Goal: Task Accomplishment & Management: Manage account settings

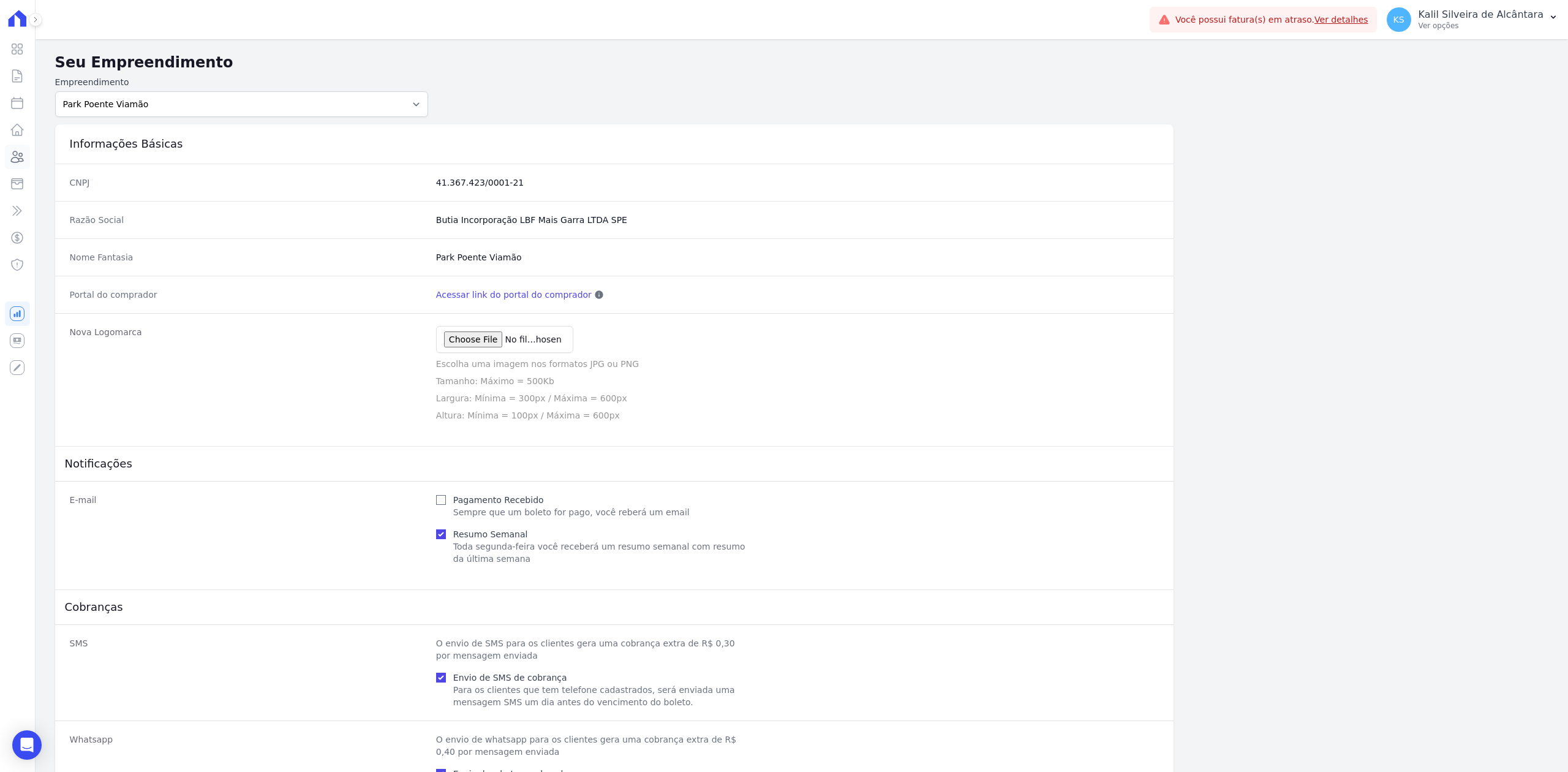
click at [22, 162] on icon at bounding box center [17, 156] width 15 height 15
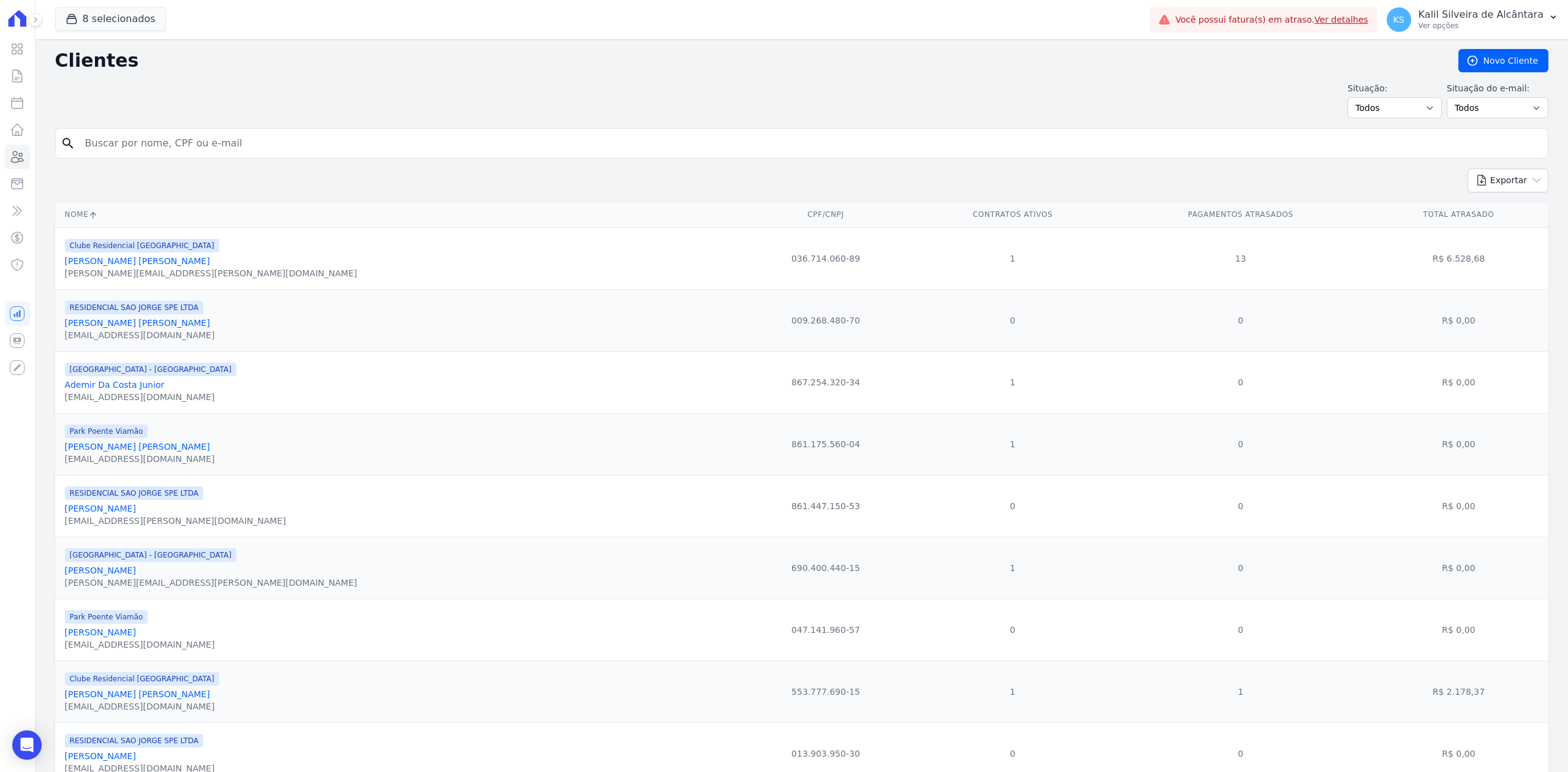
click at [145, 143] on input "search" at bounding box center [810, 143] width 1465 height 25
click at [223, 132] on input "search" at bounding box center [810, 143] width 1465 height 25
click at [250, 87] on div "Situação: Todos Adimplentes Inadimplentes Situação do e-mail: Todos Confirmado …" at bounding box center [801, 100] width 1494 height 36
drag, startPoint x: 185, startPoint y: 163, endPoint x: 189, endPoint y: 148, distance: 15.5
click at [186, 162] on form "search" at bounding box center [801, 148] width 1494 height 40
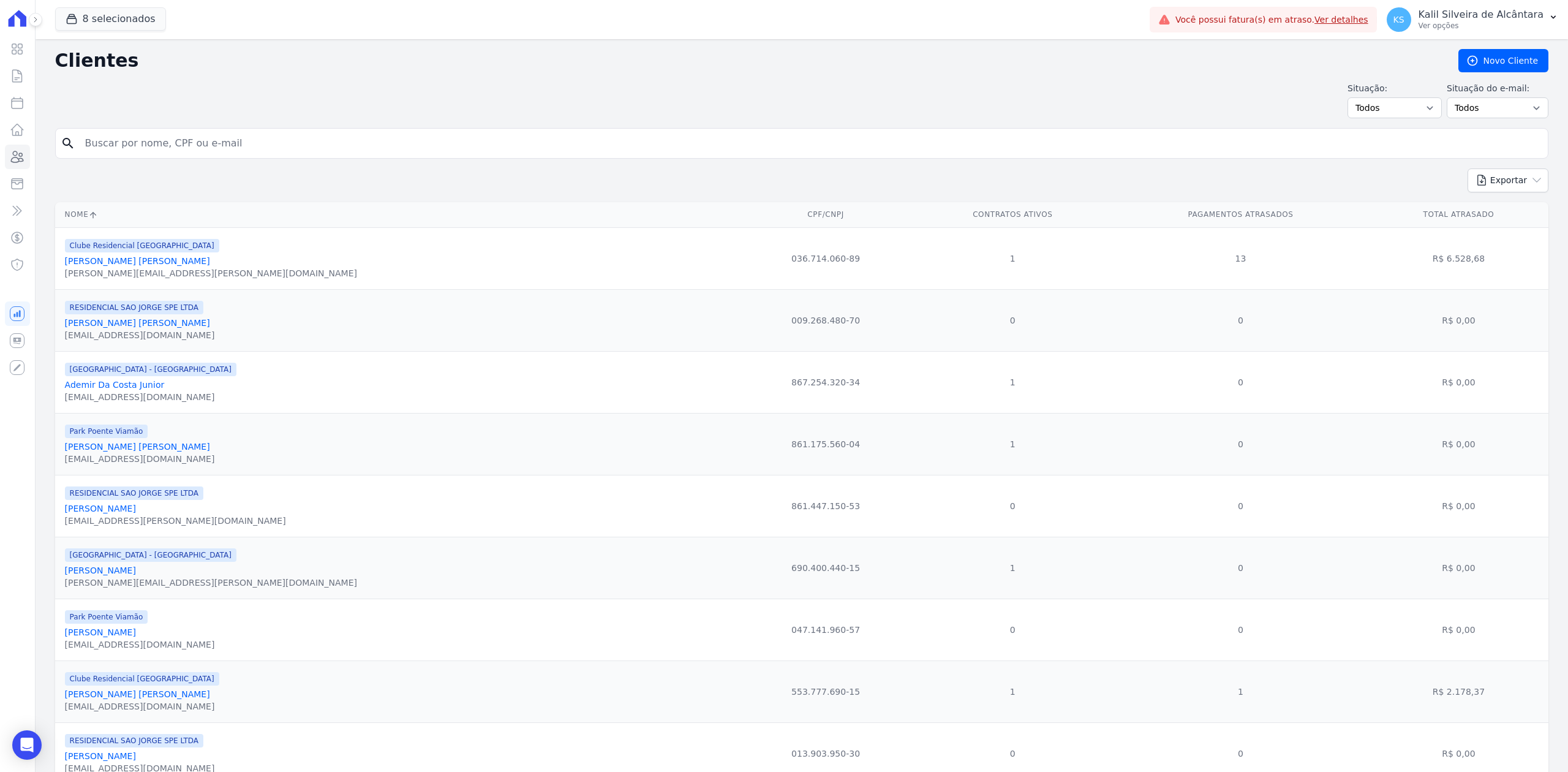
drag, startPoint x: 197, startPoint y: 130, endPoint x: 185, endPoint y: 179, distance: 50.4
click at [169, 139] on input "search" at bounding box center [810, 143] width 1465 height 25
click at [22, 152] on icon at bounding box center [17, 156] width 15 height 15
click at [35, 16] on icon at bounding box center [36, 20] width 8 height 8
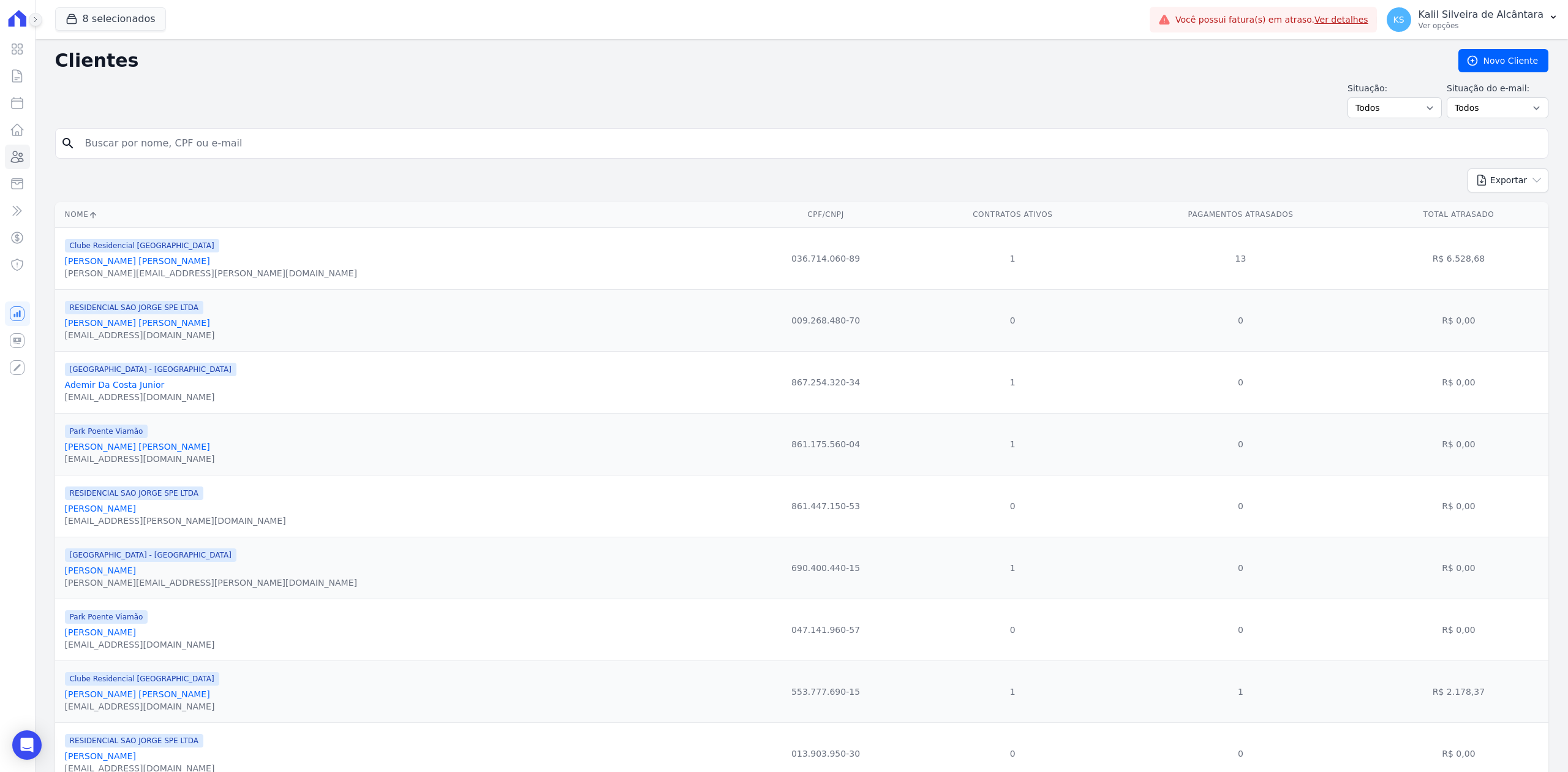
click at [37, 16] on icon at bounding box center [36, 20] width 8 height 8
click at [37, 23] on icon at bounding box center [36, 20] width 8 height 8
click at [20, 22] on icon at bounding box center [18, 18] width 25 height 17
click at [34, 20] on icon at bounding box center [36, 20] width 8 height 8
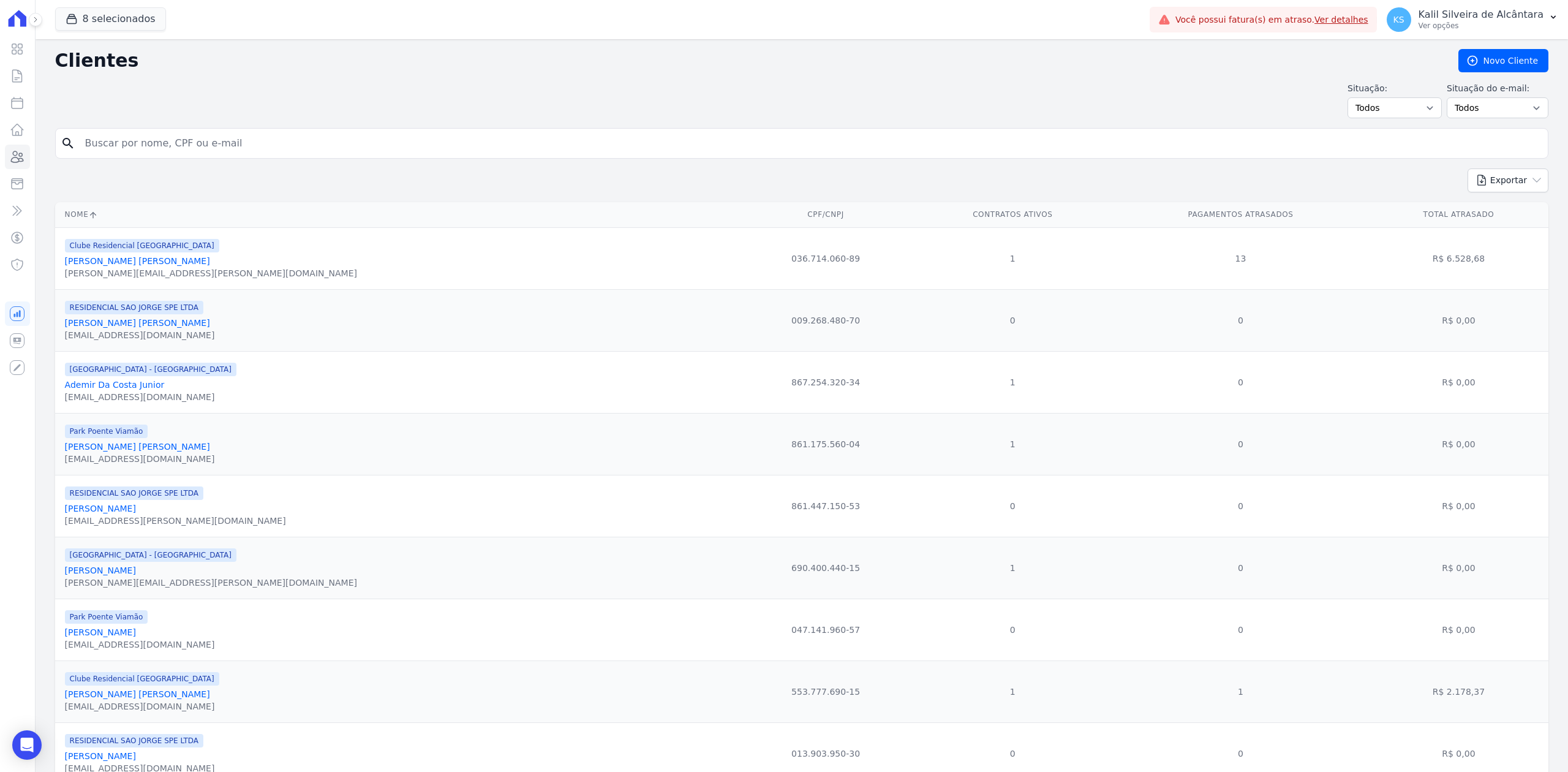
click at [132, 164] on form "search" at bounding box center [801, 148] width 1494 height 40
click at [133, 135] on input "search" at bounding box center [810, 143] width 1465 height 25
paste input "[PERSON_NAME] [PERSON_NAME]"
type input "[PERSON_NAME] [PERSON_NAME]"
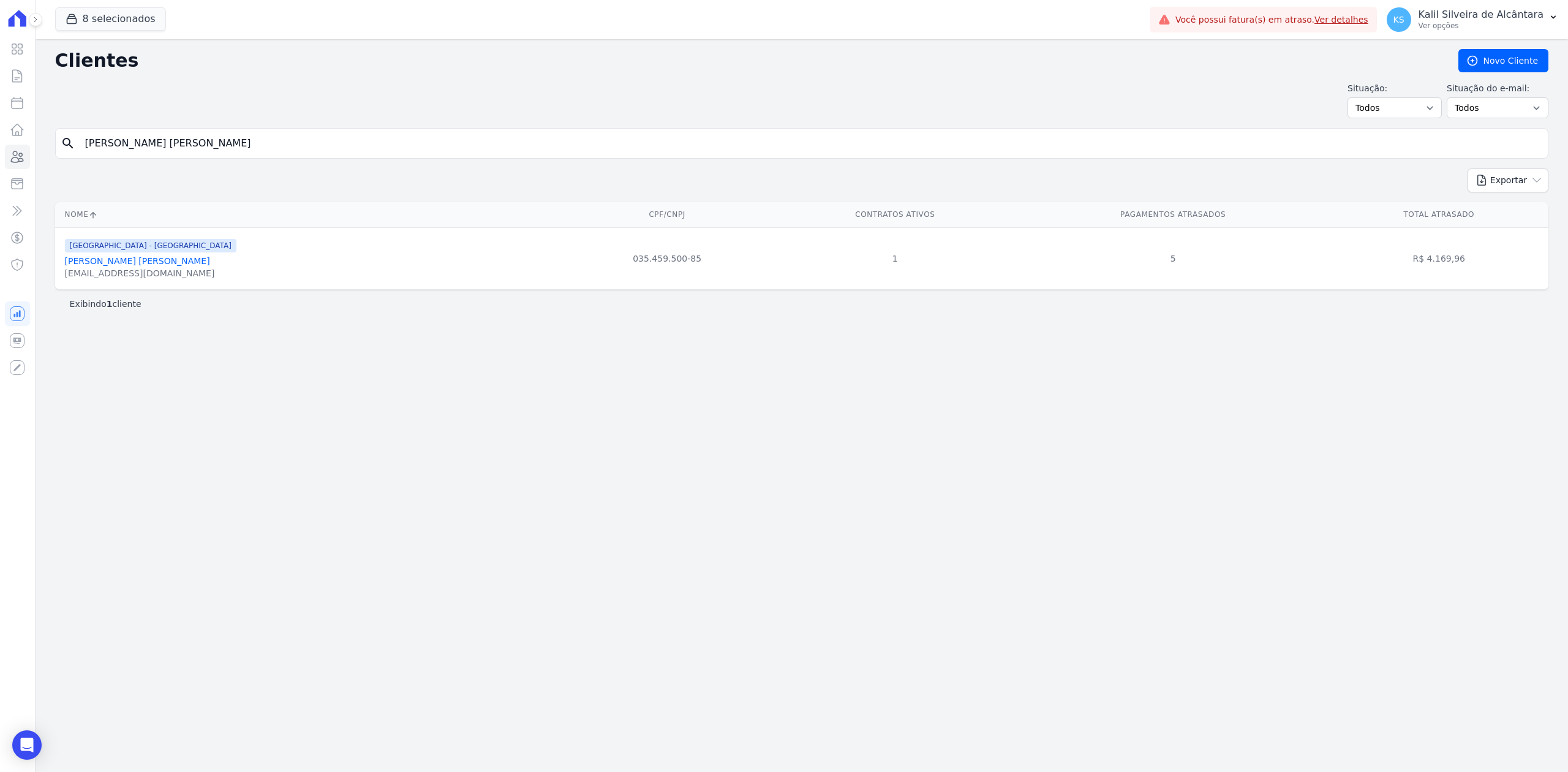
click at [125, 266] on link "[PERSON_NAME] [PERSON_NAME]" at bounding box center [137, 261] width 145 height 10
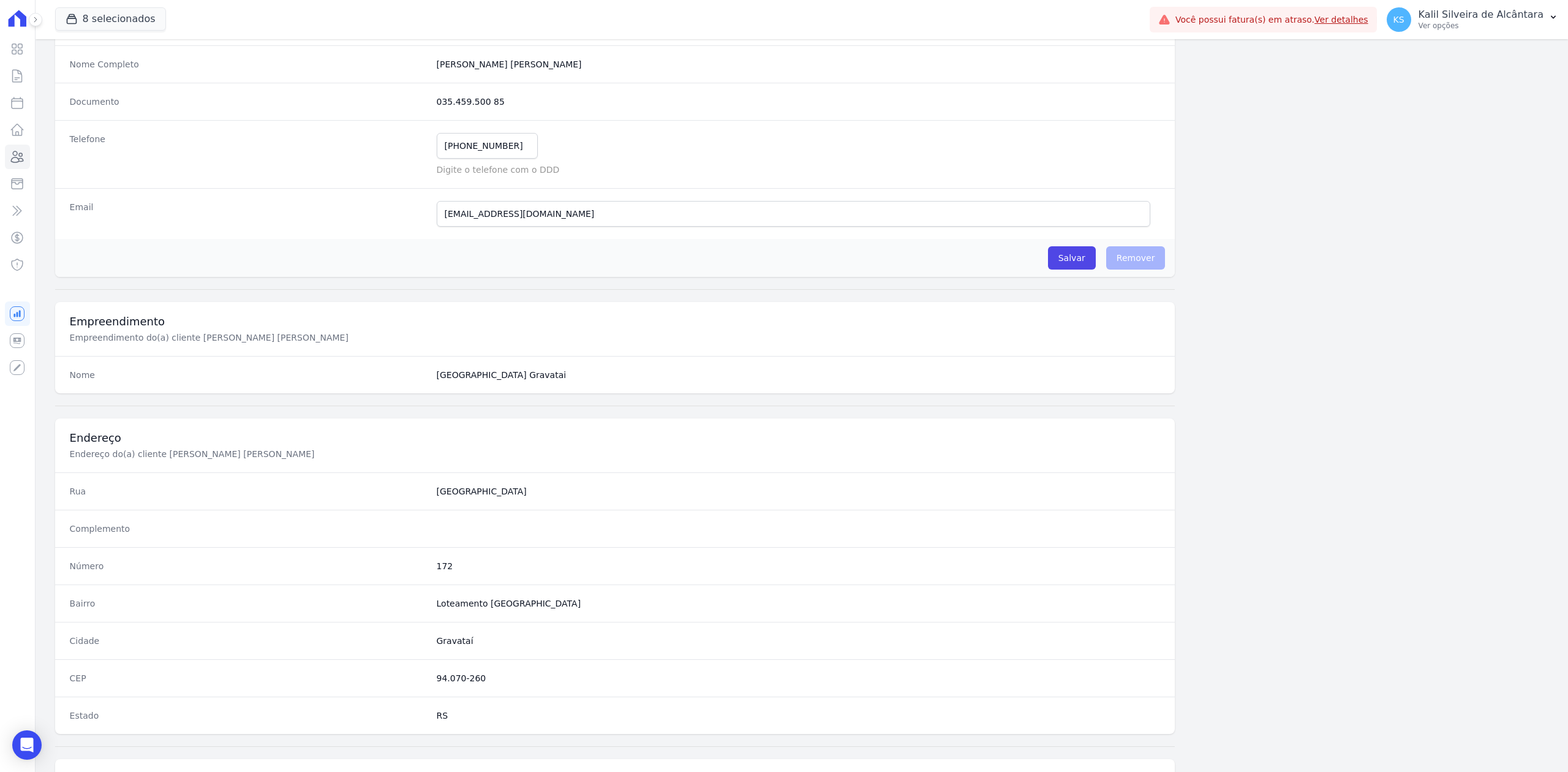
scroll to position [380, 0]
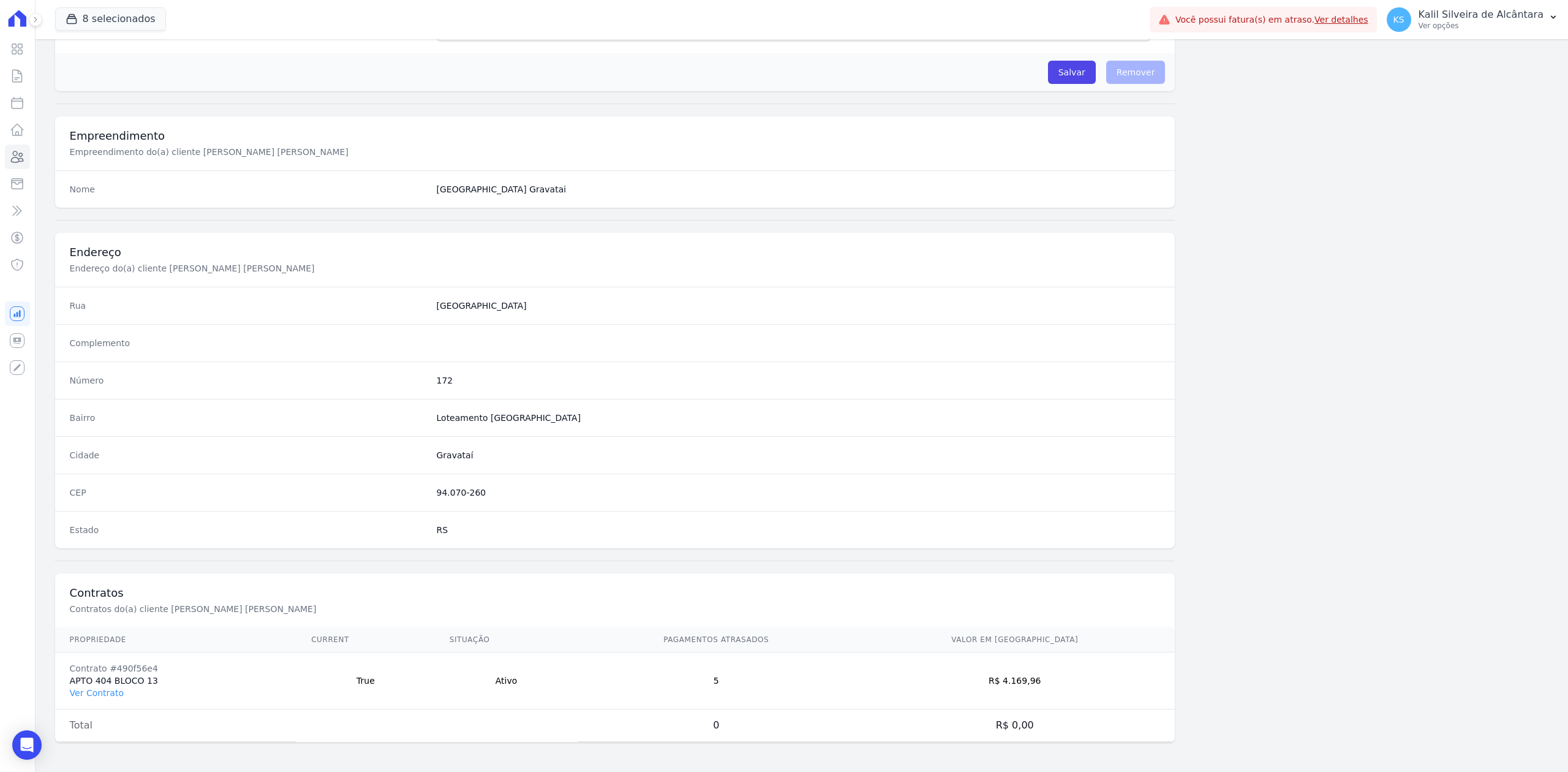
click at [122, 669] on div "Contrato #490f56e4" at bounding box center [176, 668] width 212 height 12
click at [93, 697] on link "Ver Contrato" at bounding box center [97, 693] width 54 height 10
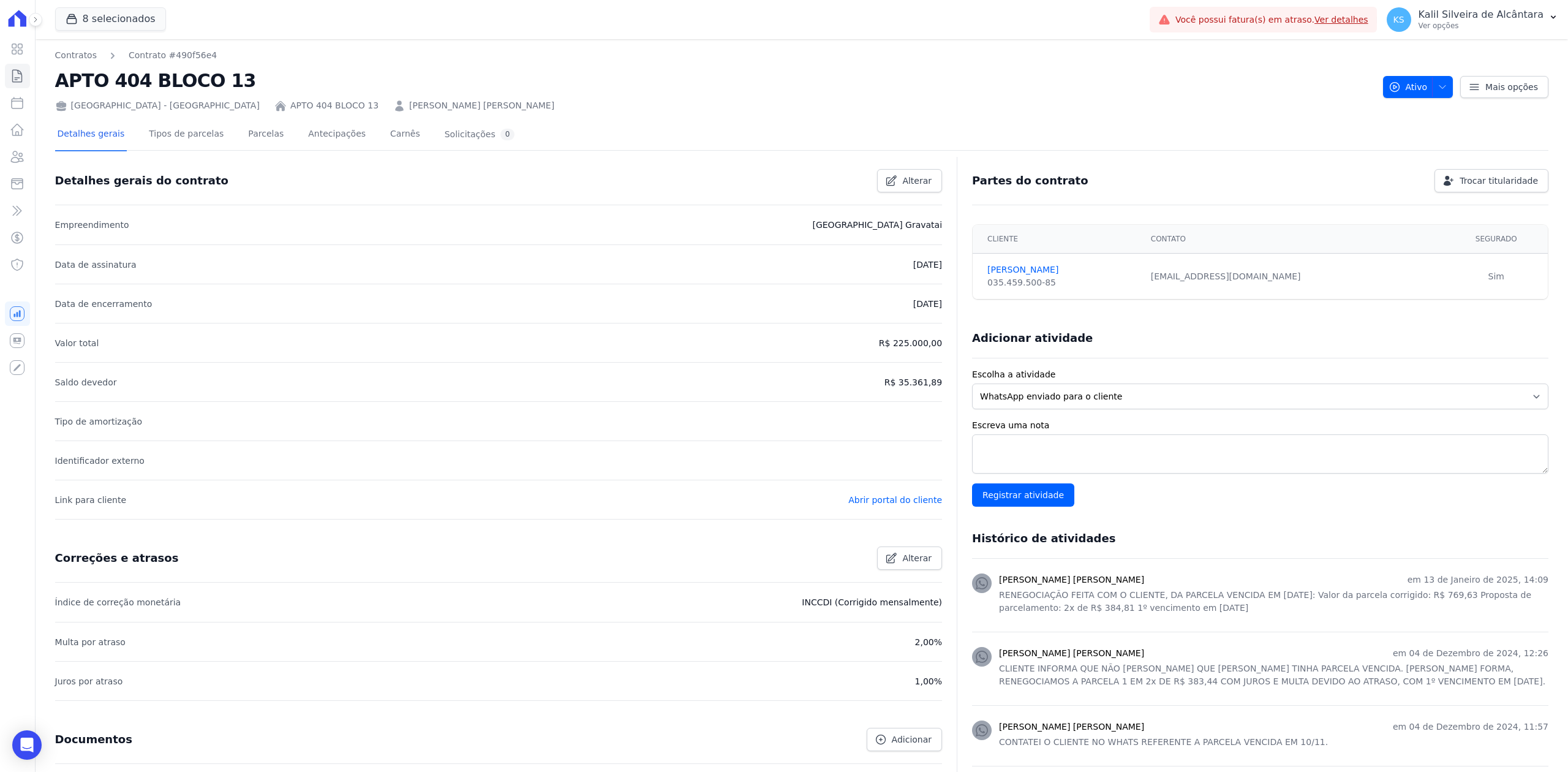
click at [409, 102] on link "[PERSON_NAME] [PERSON_NAME]" at bounding box center [482, 105] width 145 height 13
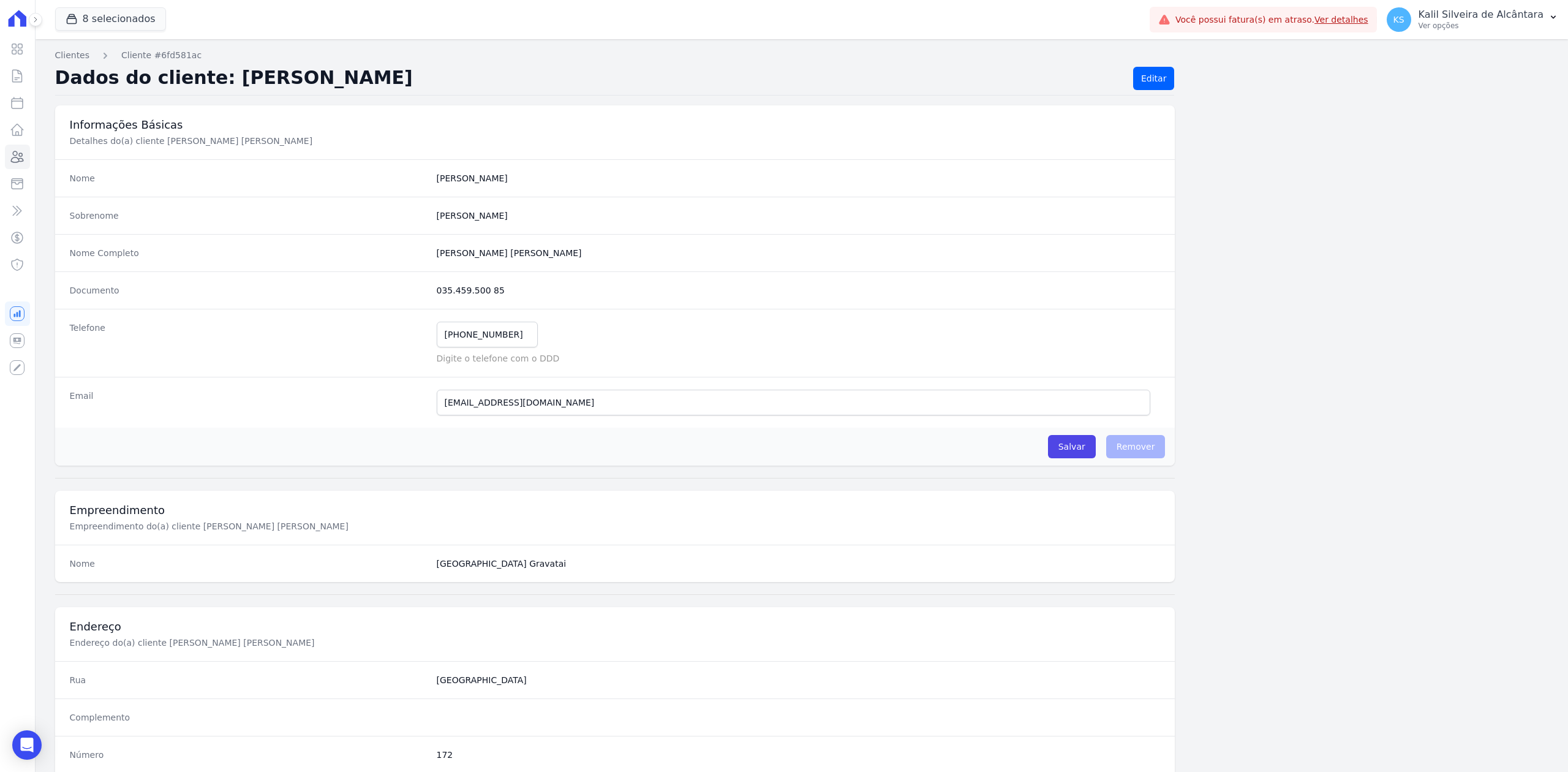
drag, startPoint x: 117, startPoint y: 290, endPoint x: 598, endPoint y: 294, distance: 481.0
click at [598, 294] on div "Documento 035.459.500 85" at bounding box center [615, 290] width 1120 height 37
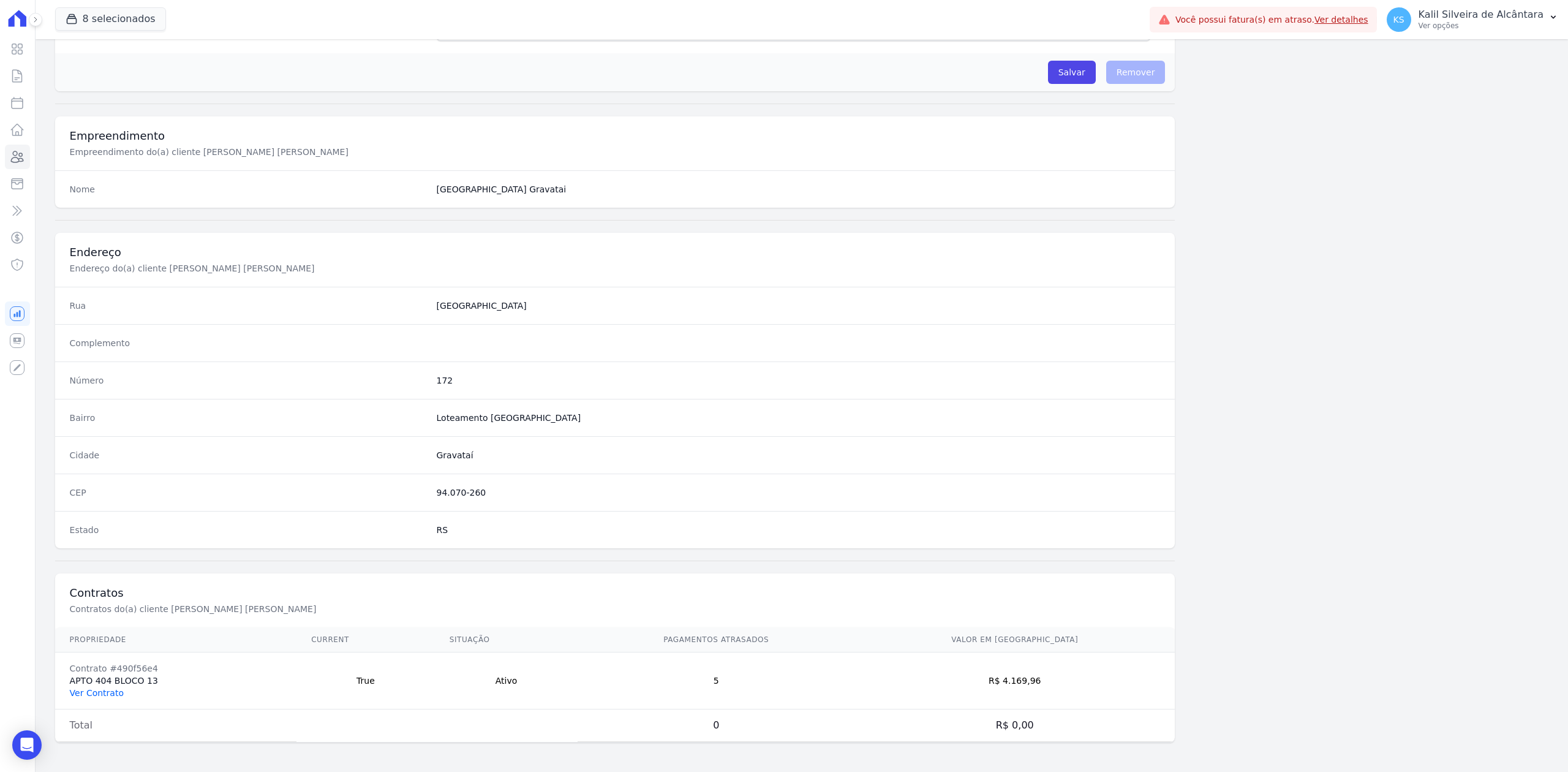
click at [103, 689] on link "Ver Contrato" at bounding box center [97, 693] width 54 height 10
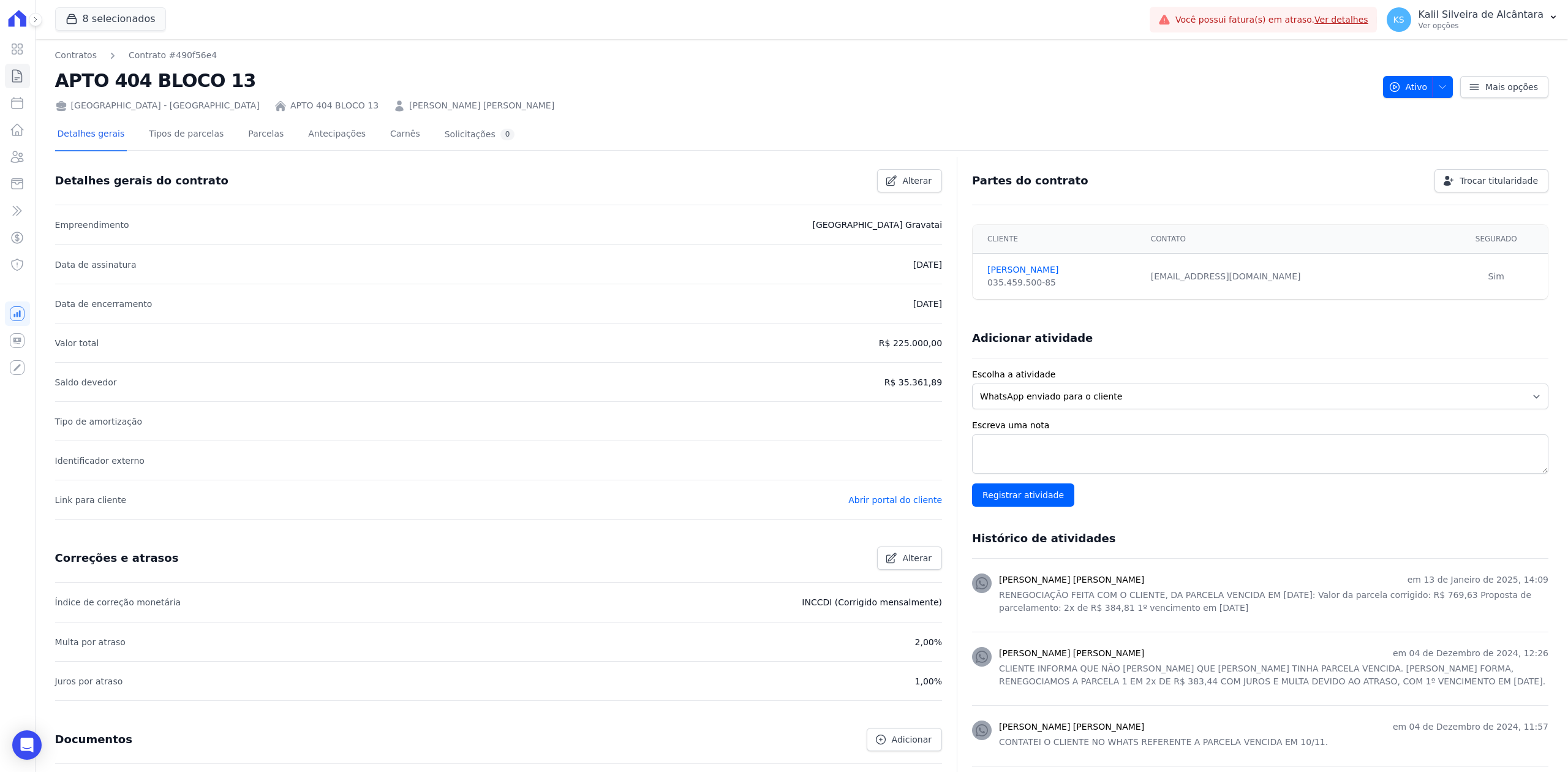
click at [260, 133] on link "Parcelas" at bounding box center [266, 134] width 40 height 32
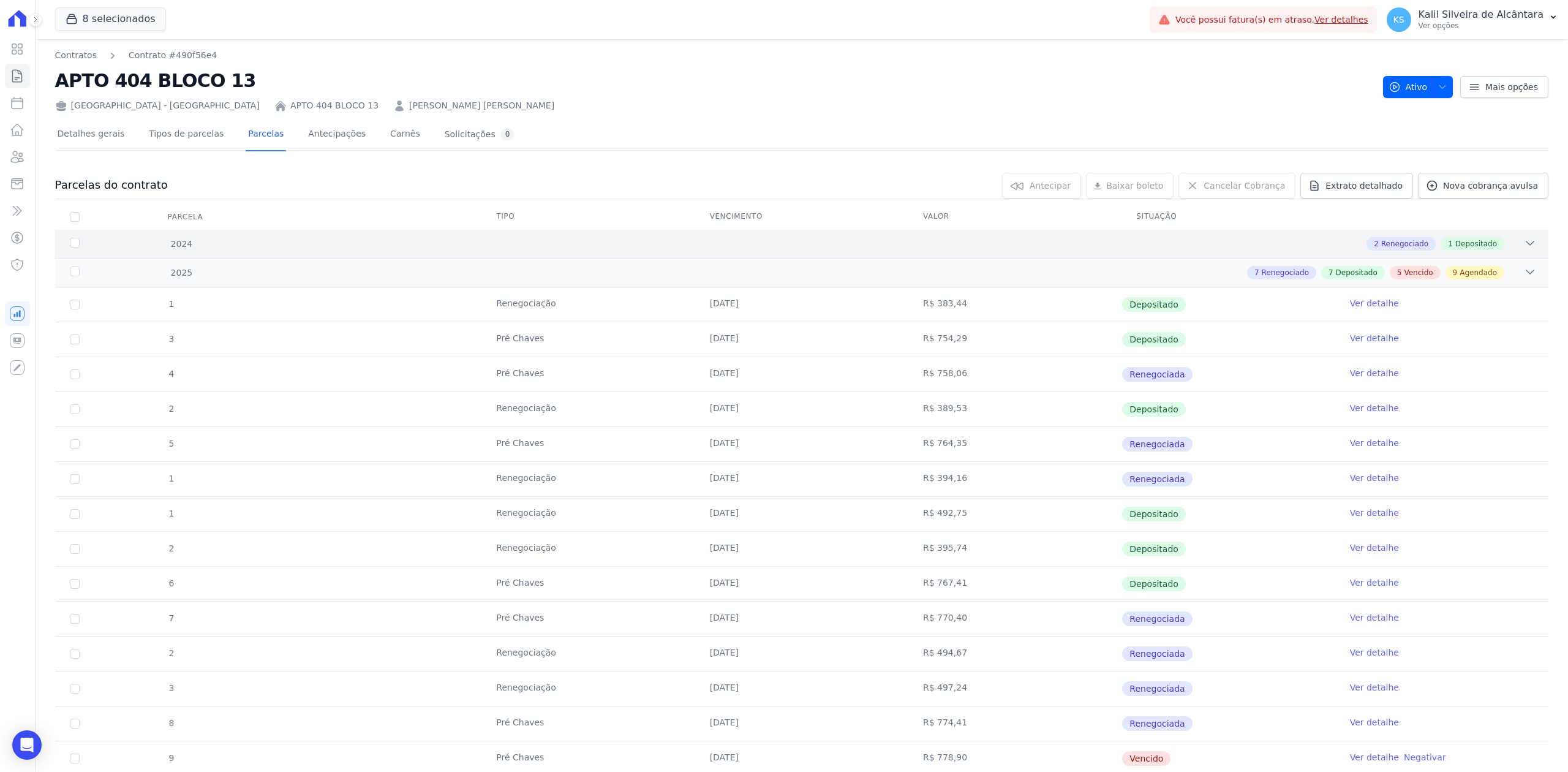
click at [1524, 239] on icon at bounding box center [1530, 243] width 12 height 12
click at [1524, 238] on icon at bounding box center [1530, 243] width 12 height 12
click at [1510, 243] on div "2 Renegociado 1 Depositado" at bounding box center [876, 243] width 1321 height 13
click at [1524, 241] on icon at bounding box center [1530, 243] width 12 height 12
click at [1507, 233] on div "2024 2 Renegociado 1 Depositado" at bounding box center [801, 243] width 1494 height 28
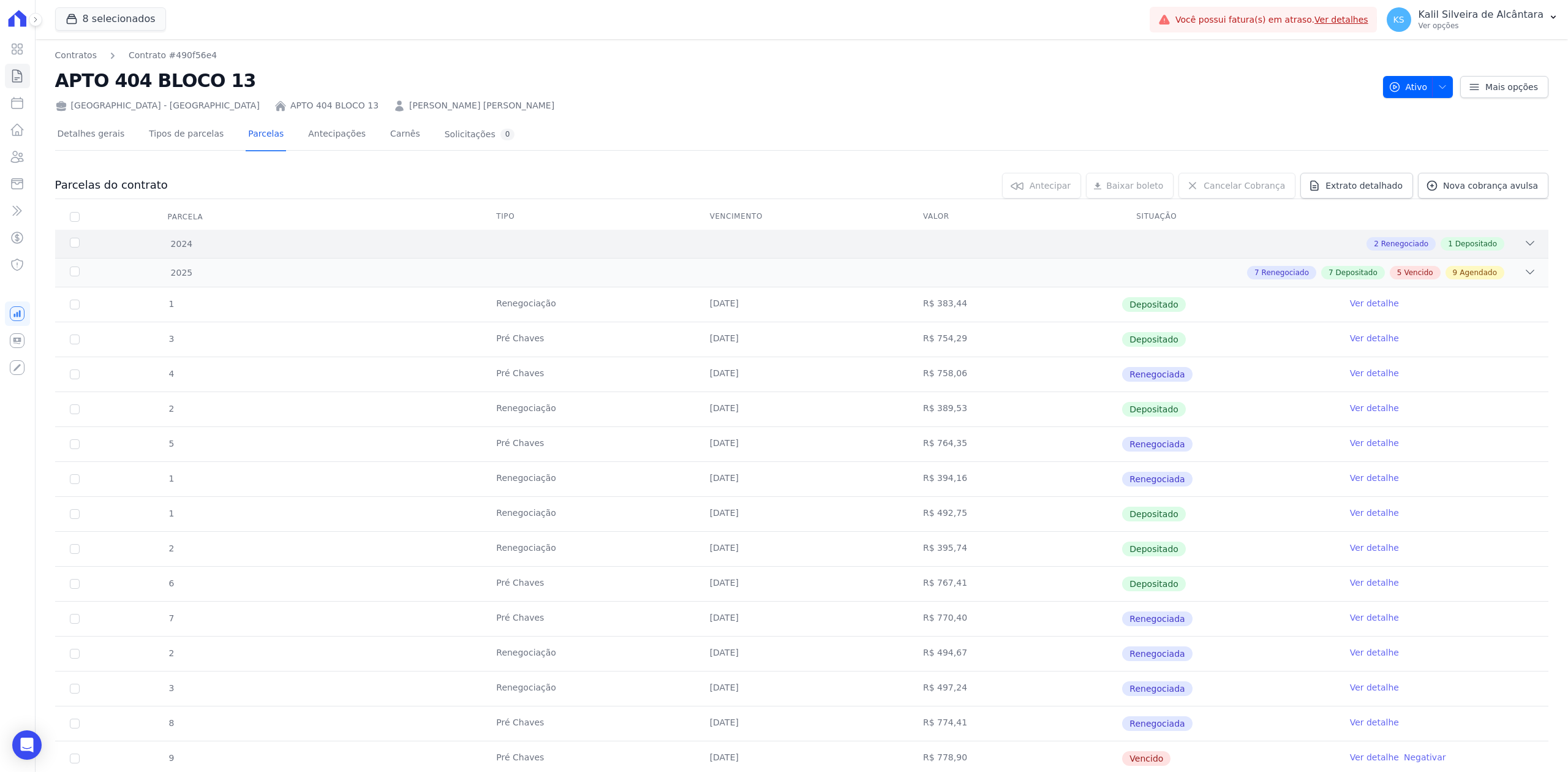
click at [622, 249] on div "2 Renegociado 1 Depositado" at bounding box center [876, 243] width 1321 height 13
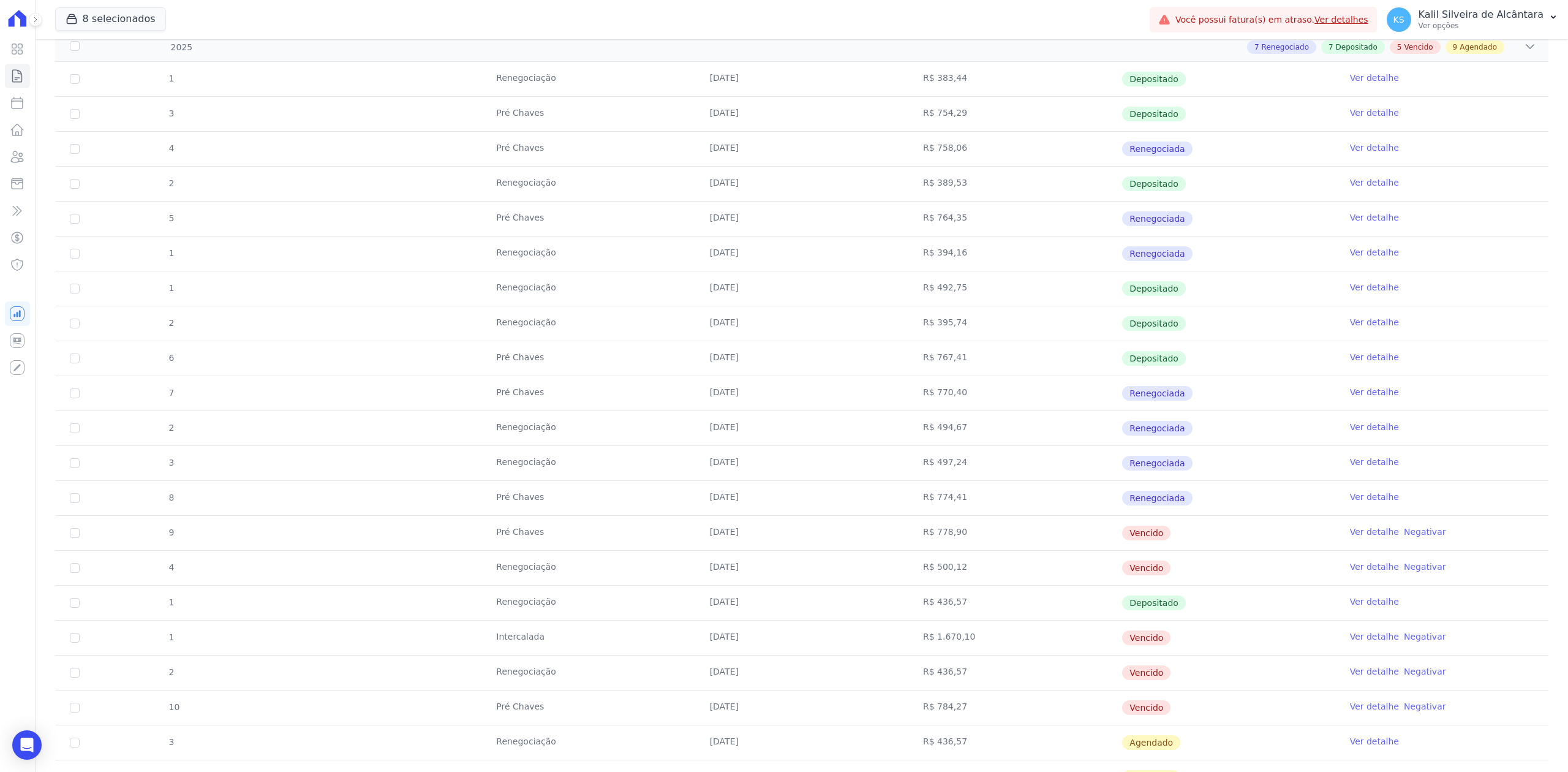
scroll to position [163, 0]
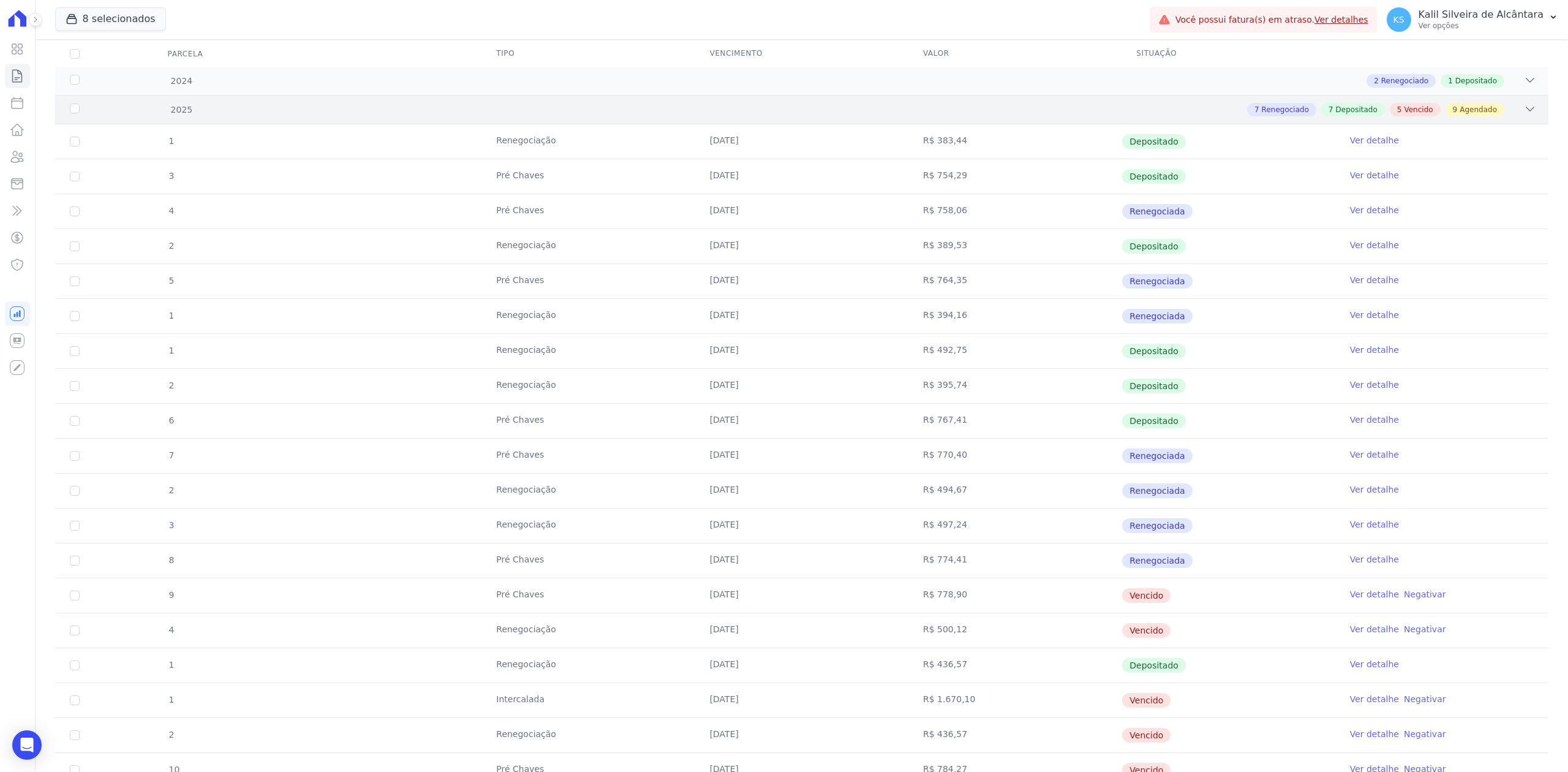
click at [1524, 112] on icon at bounding box center [1530, 108] width 12 height 12
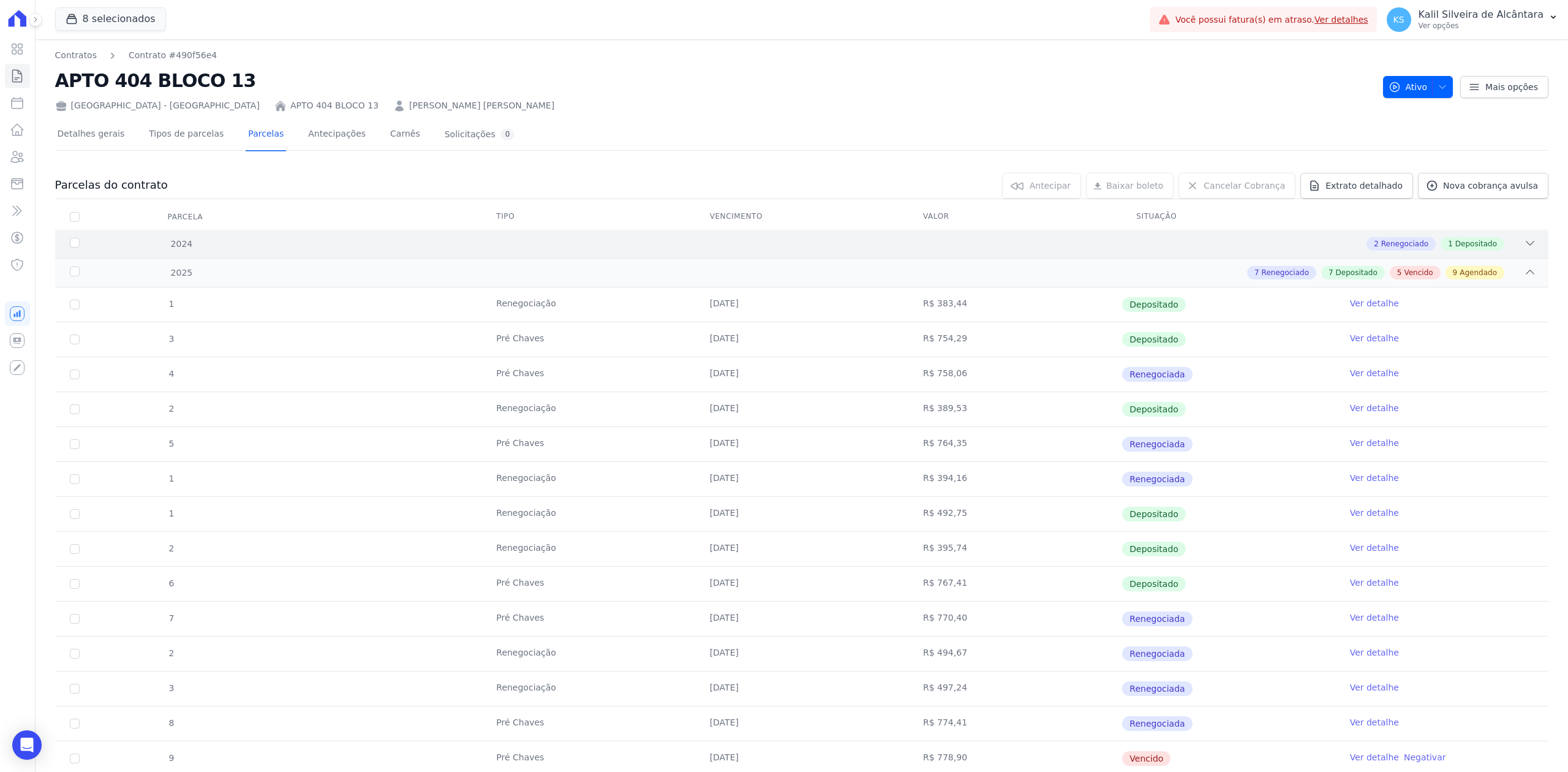
click at [1524, 250] on div at bounding box center [1530, 243] width 12 height 13
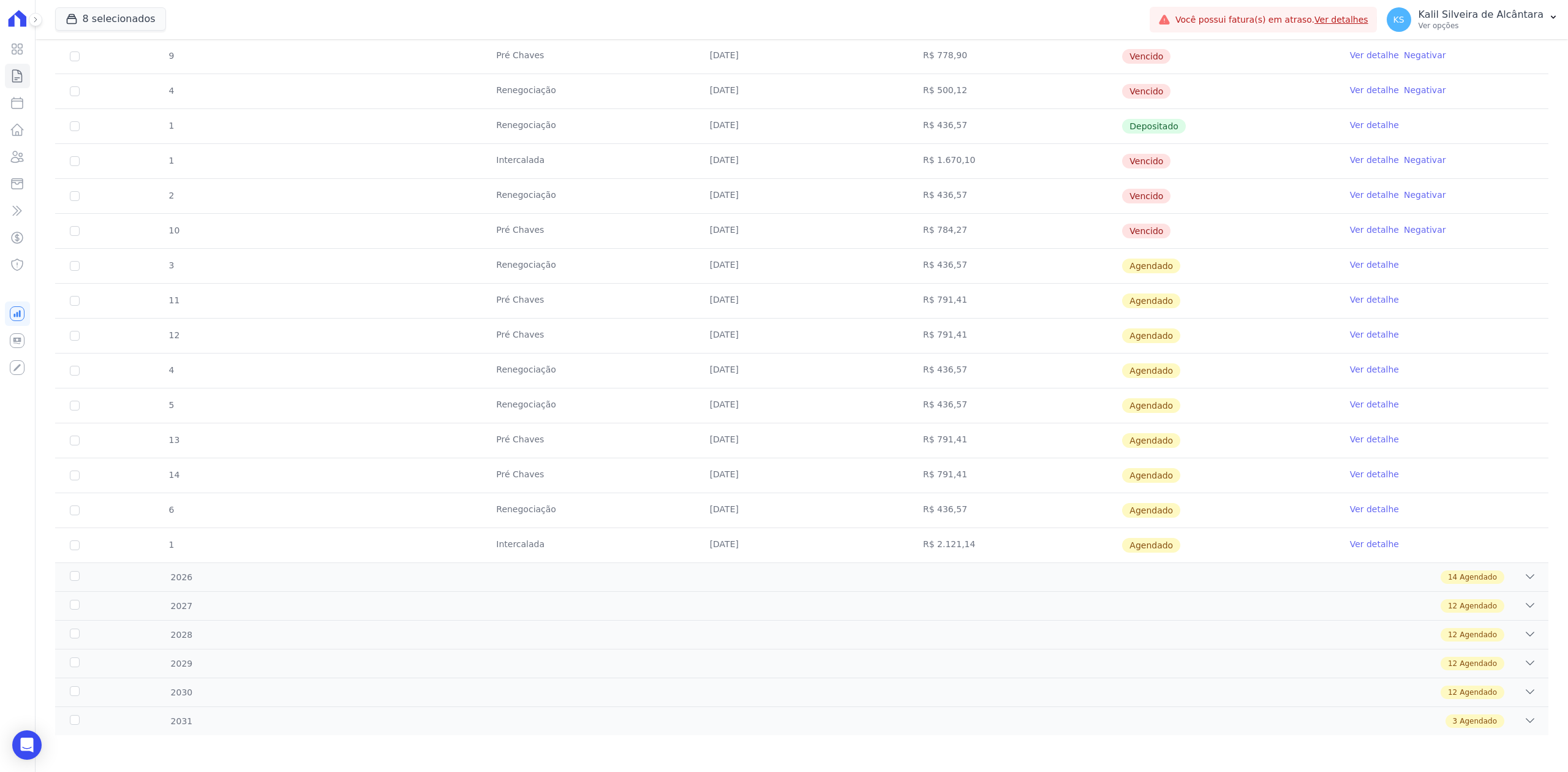
drag, startPoint x: 608, startPoint y: 275, endPoint x: 1133, endPoint y: 42, distance: 574.4
click at [1133, 42] on div "2024 2 Renegociado 1 Depositado 0 04/11/2024 R$ 500,00 Depositado Ver detalhe 1…" at bounding box center [801, 79] width 1494 height 1313
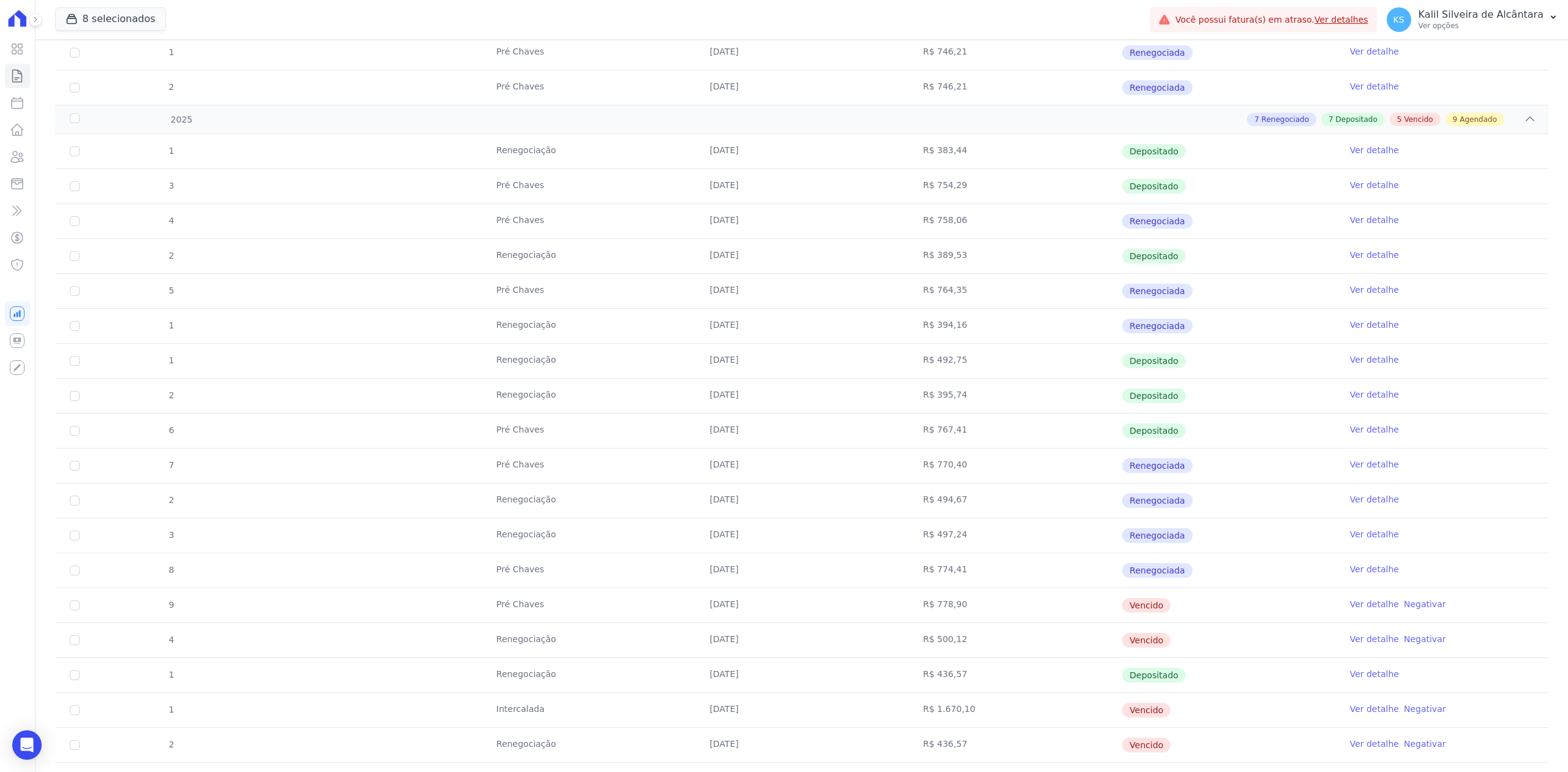
scroll to position [93, 0]
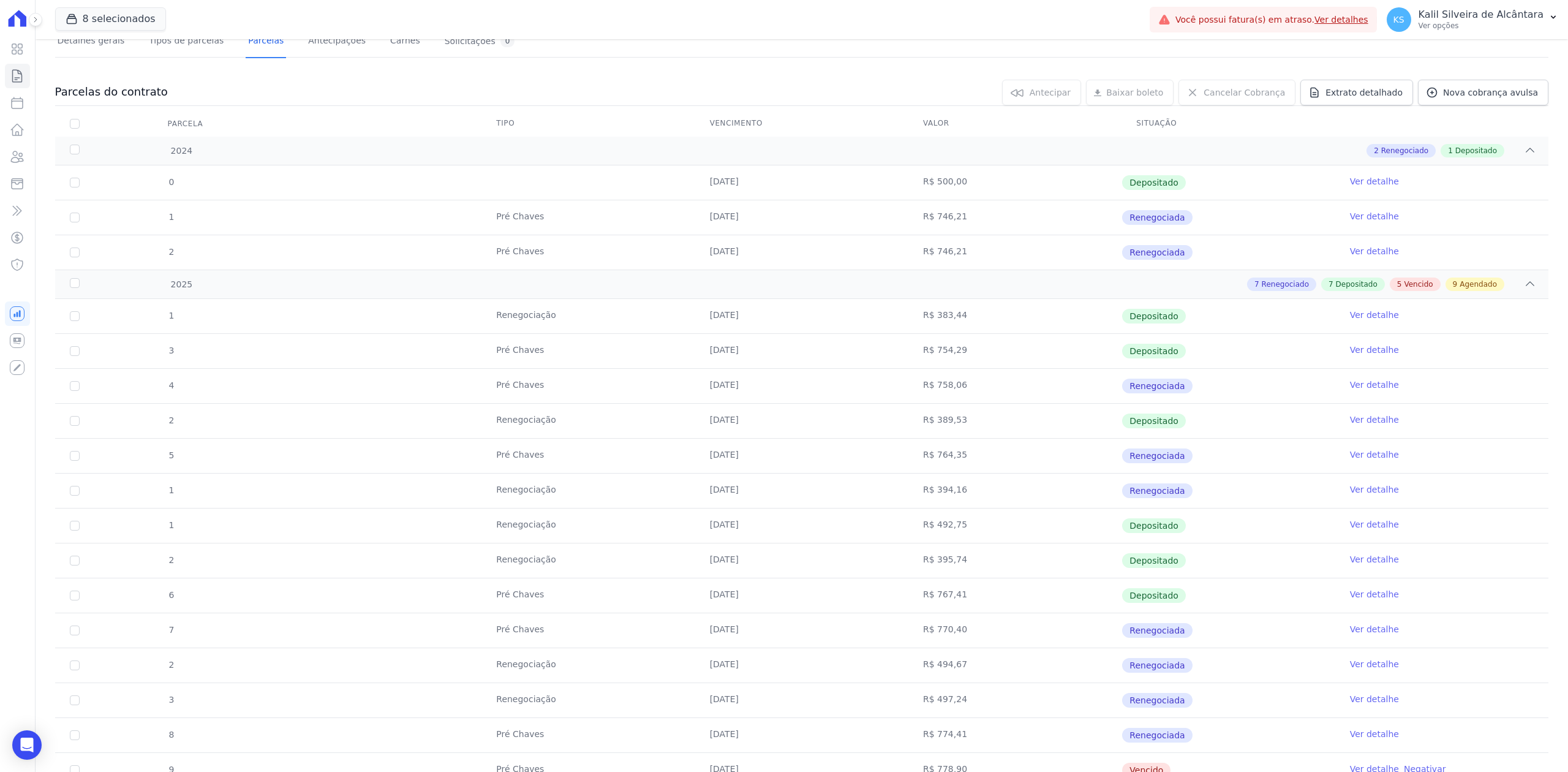
click at [1082, 234] on td "R$ 746,21" at bounding box center [1015, 218] width 213 height 34
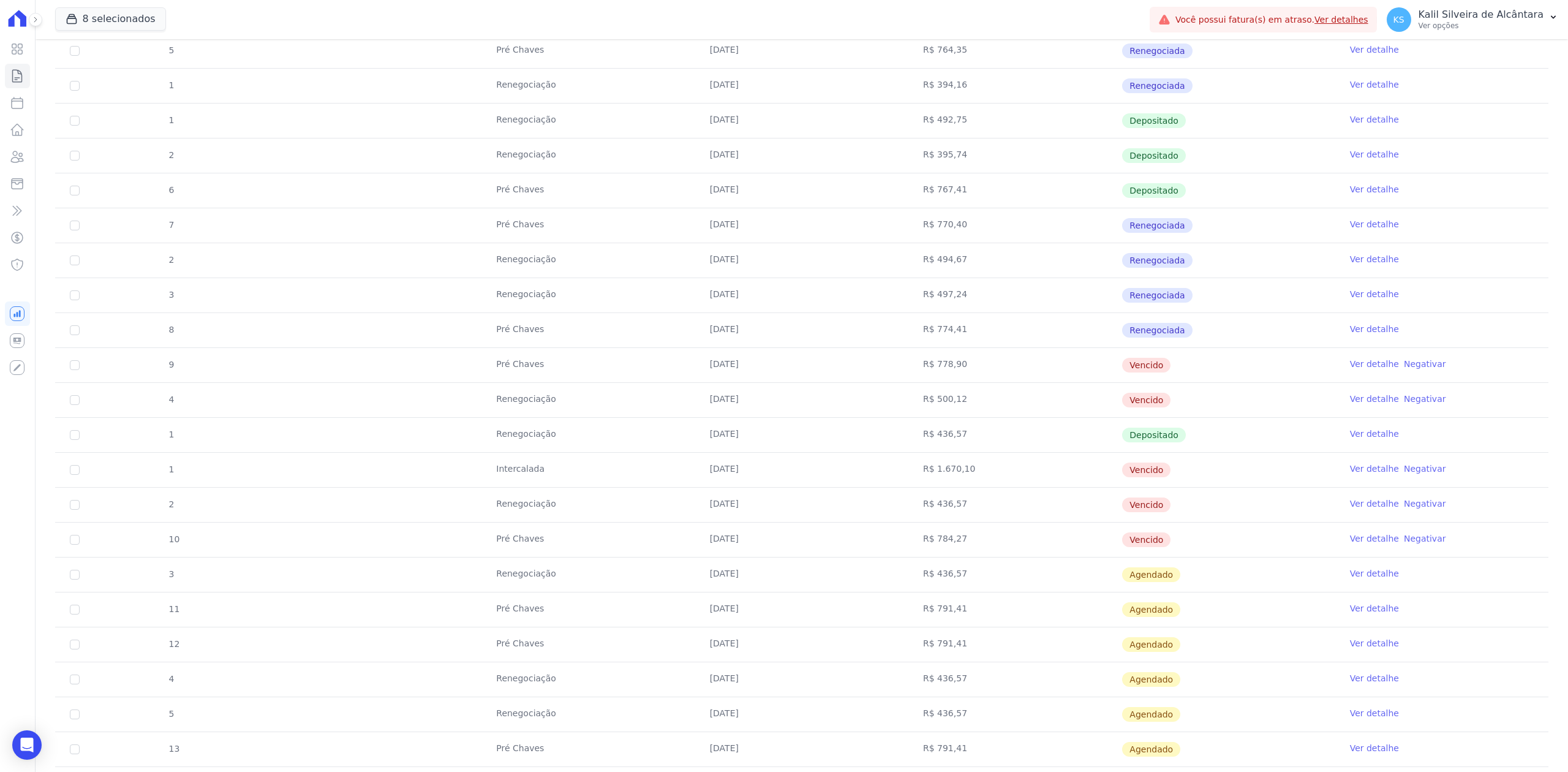
scroll to position [583, 0]
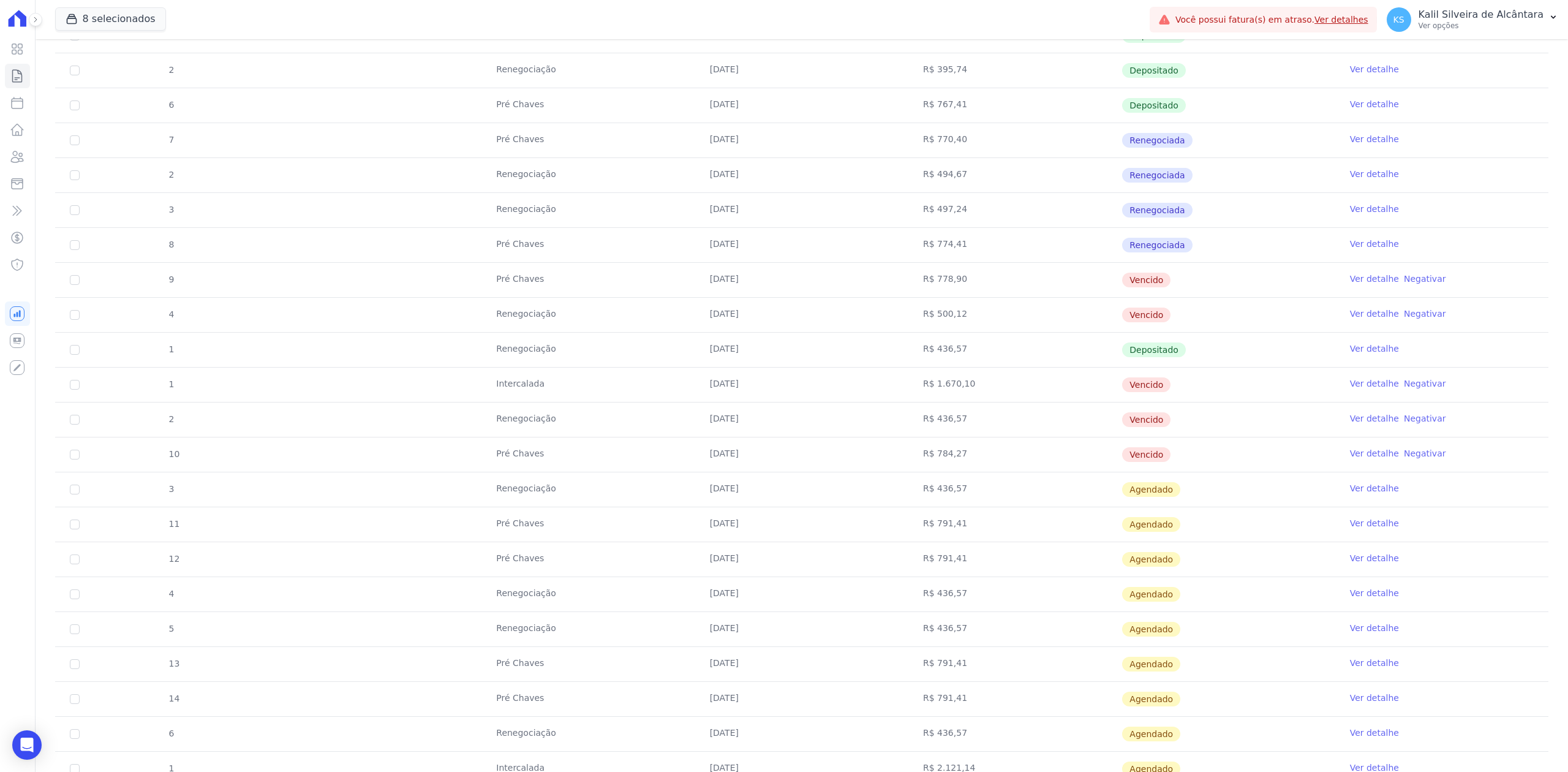
drag, startPoint x: 560, startPoint y: 277, endPoint x: 1094, endPoint y: 460, distance: 564.5
click at [1094, 460] on tbody "1 Renegociação 10/01/2025 R$ 383,44 Depositado Ver detalhe 3 Pré Chaves 10/01/2…" at bounding box center [801, 298] width 1494 height 978
click at [1013, 472] on td "R$ 784,27" at bounding box center [1015, 455] width 213 height 34
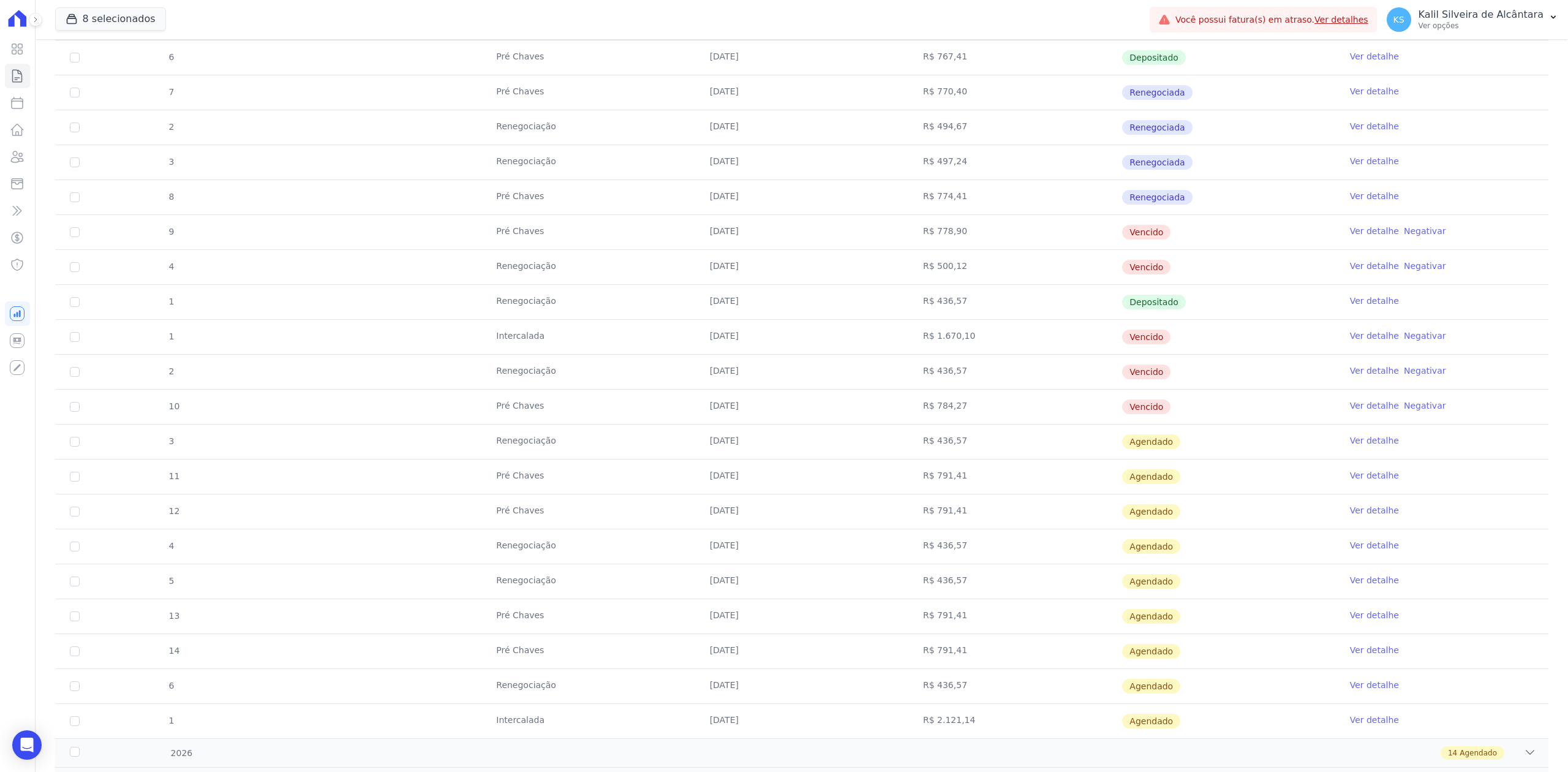
scroll to position [488, 0]
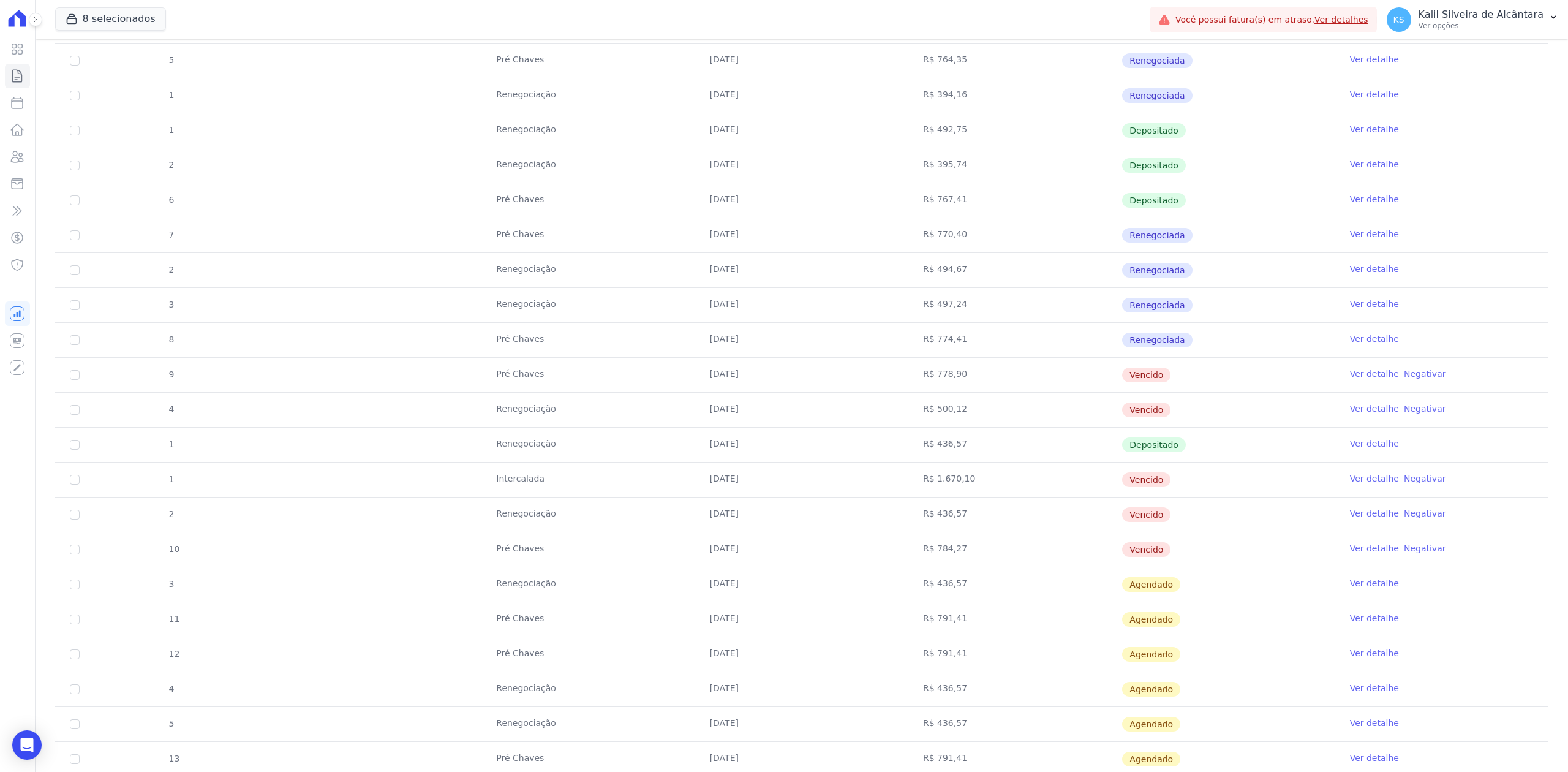
drag, startPoint x: 1113, startPoint y: 202, endPoint x: 1238, endPoint y: 202, distance: 125.0
click at [1238, 202] on td "Depositado" at bounding box center [1228, 201] width 213 height 34
drag, startPoint x: 1117, startPoint y: 459, endPoint x: 1172, endPoint y: 443, distance: 57.3
click at [1172, 443] on tbody "1 Renegociação 10/01/2025 R$ 383,44 Depositado Ver detalhe 3 Pré Chaves 10/01/2…" at bounding box center [801, 392] width 1494 height 978
drag, startPoint x: 1106, startPoint y: 284, endPoint x: 1236, endPoint y: 283, distance: 130.0
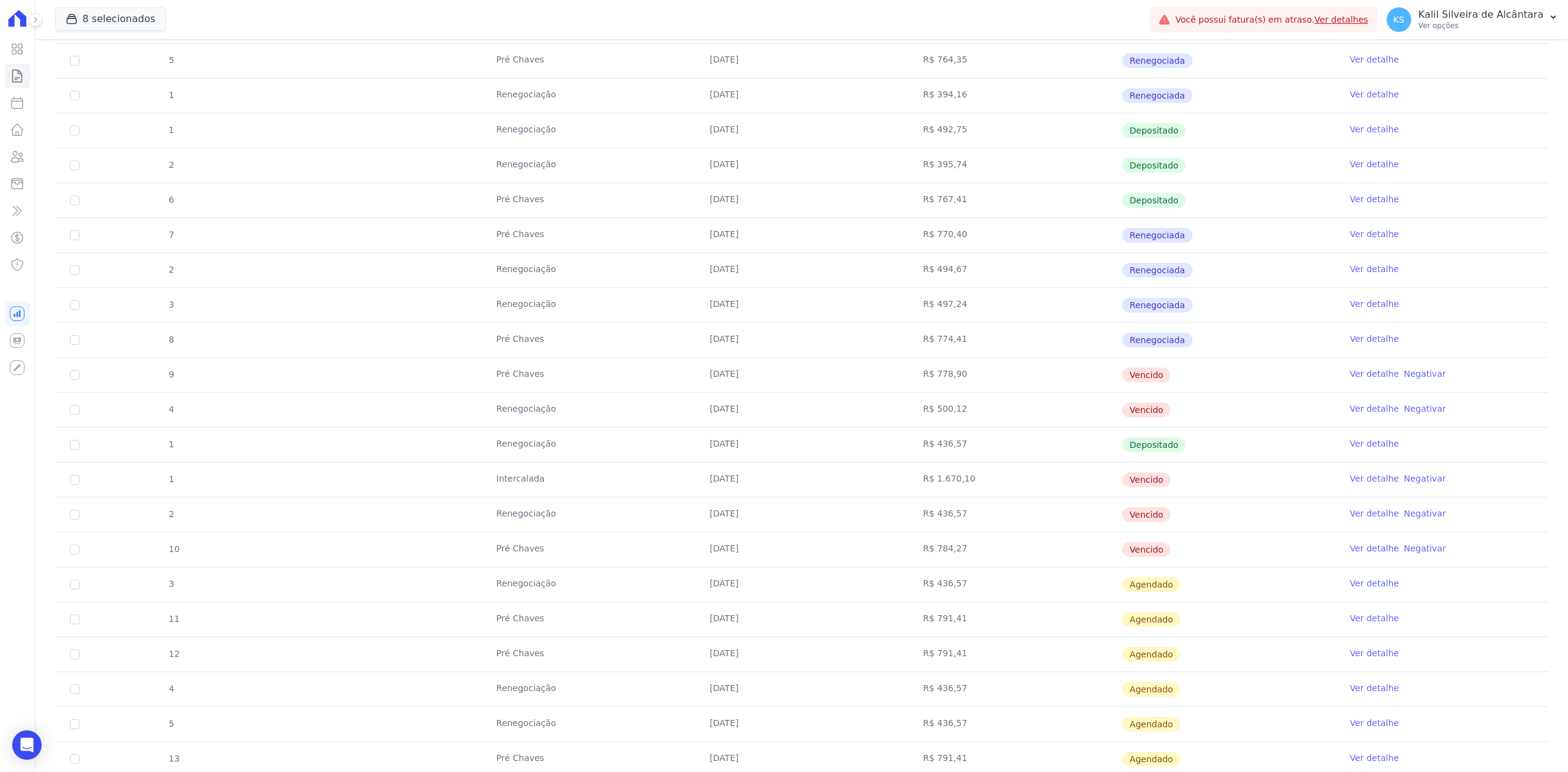
click at [1236, 283] on tr "2 Renegociação 10/05/2025 R$ 494,67 Renegociada Ver detalhe" at bounding box center [801, 269] width 1494 height 35
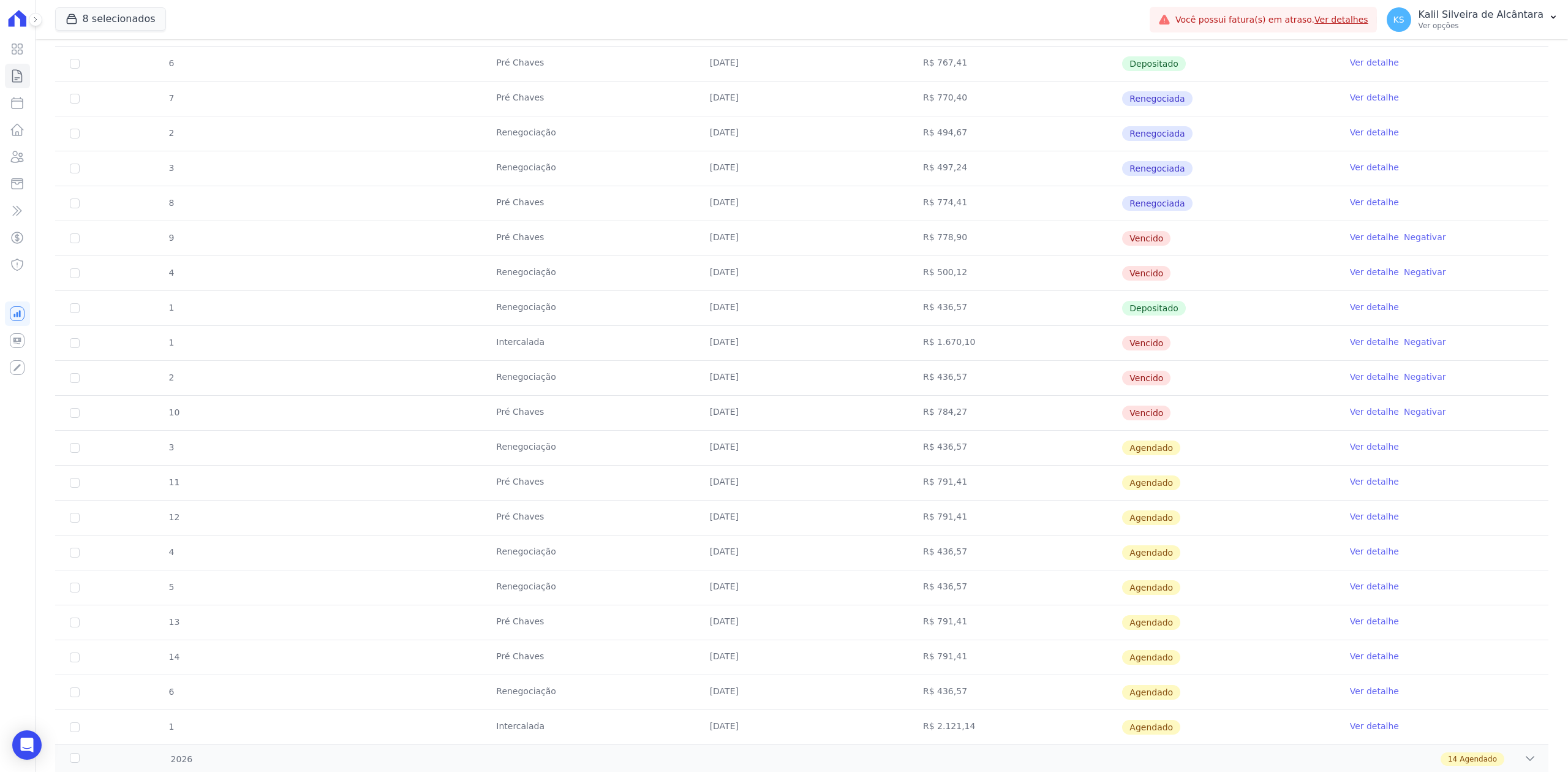
scroll to position [652, 0]
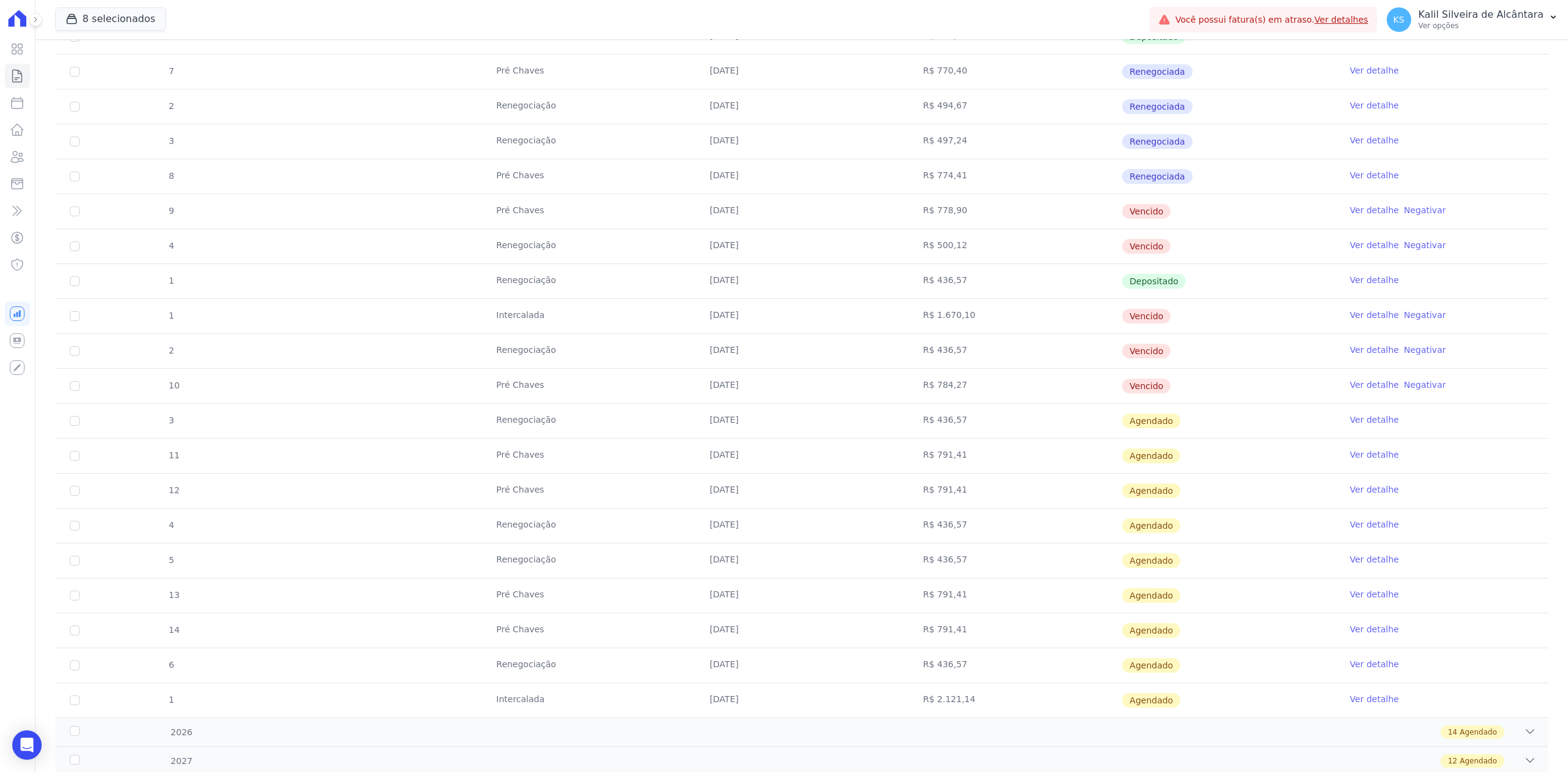
drag, startPoint x: 491, startPoint y: 423, endPoint x: 556, endPoint y: 430, distance: 65.4
click at [556, 430] on td "Renegociação" at bounding box center [588, 421] width 213 height 34
drag, startPoint x: 494, startPoint y: 604, endPoint x: 557, endPoint y: 606, distance: 63.0
click at [557, 606] on td "Pré Chaves" at bounding box center [588, 595] width 213 height 34
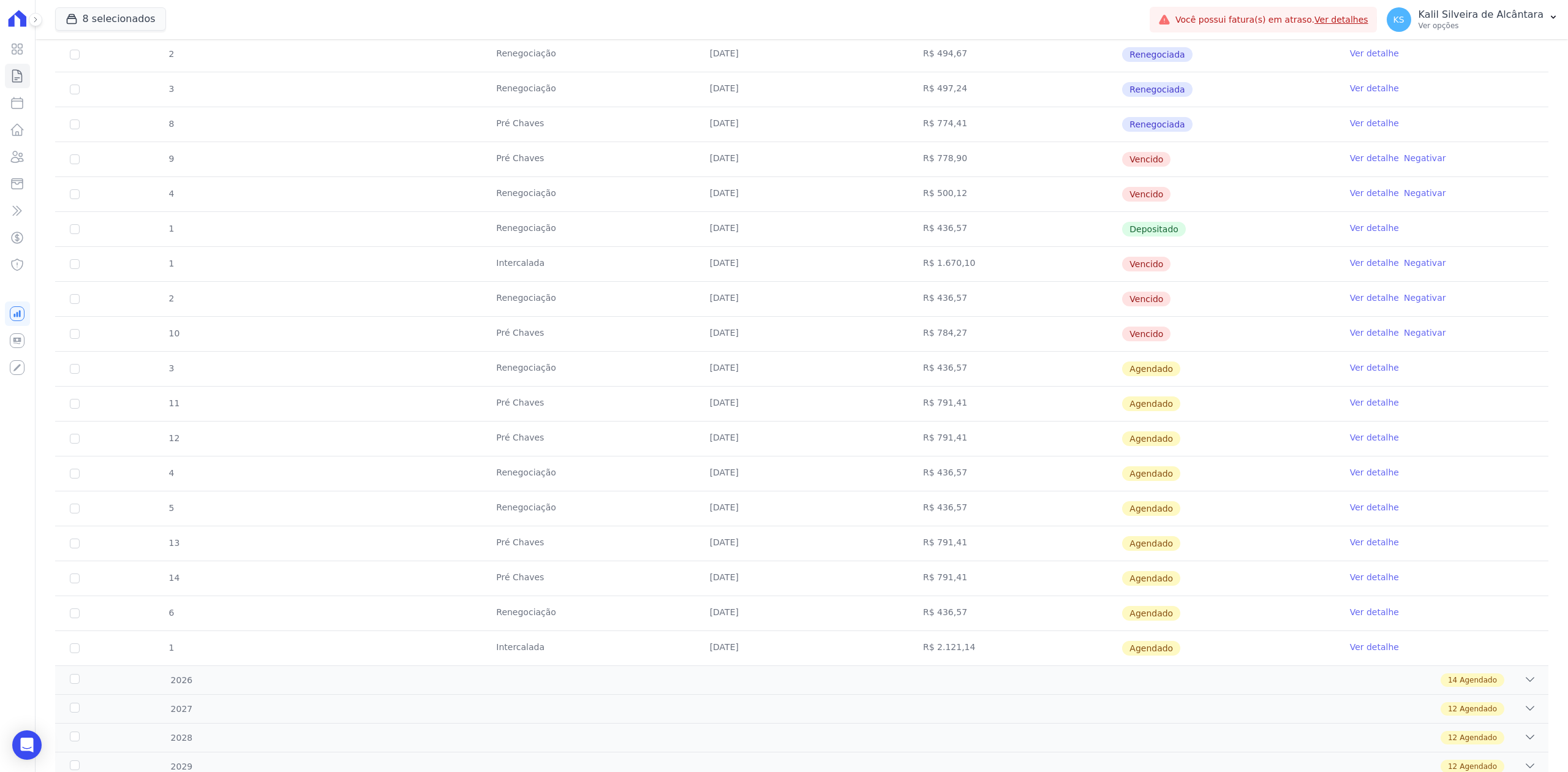
scroll to position [734, 0]
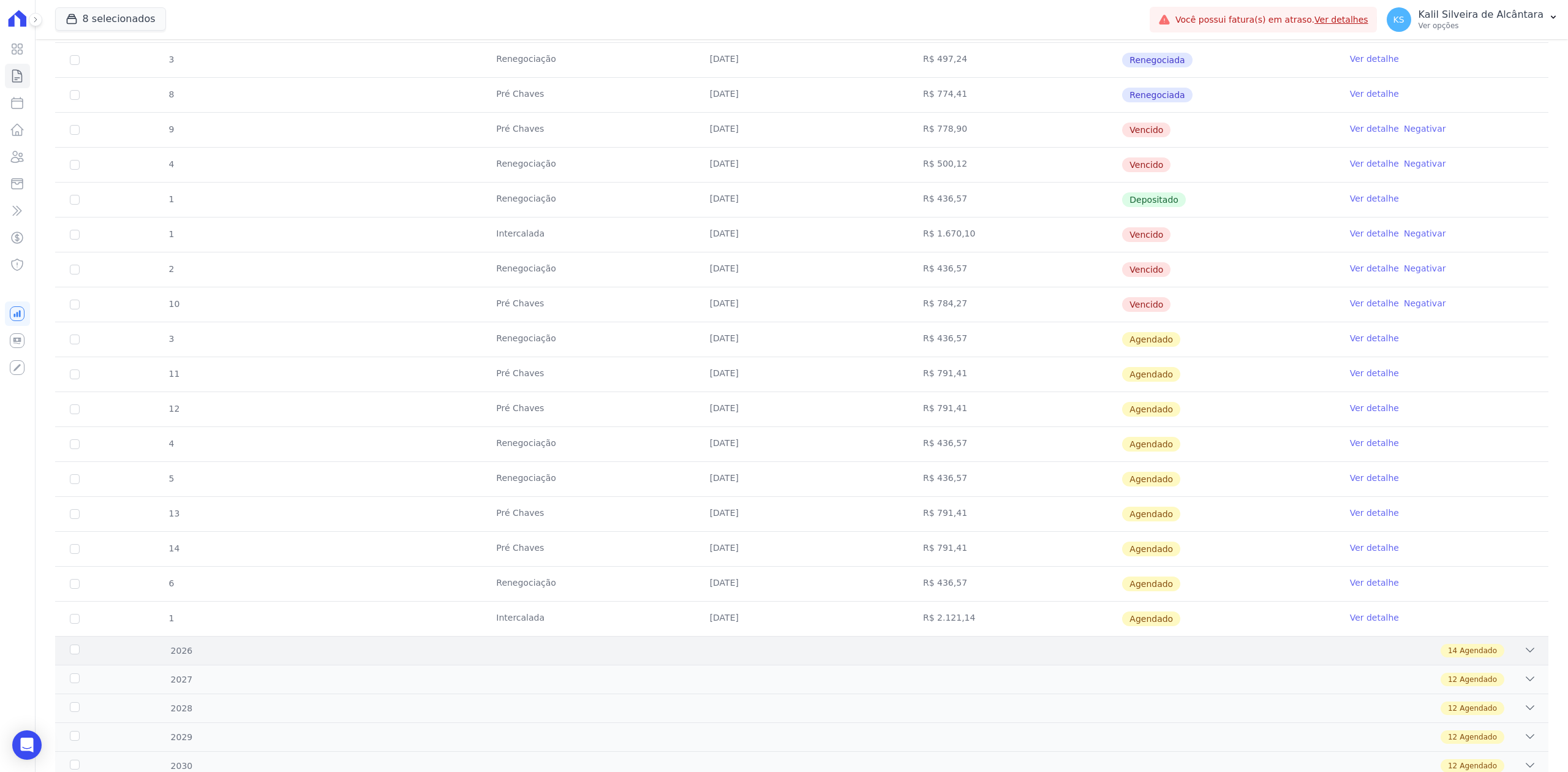
click at [1527, 662] on div "2026 14 Agendado" at bounding box center [801, 651] width 1494 height 29
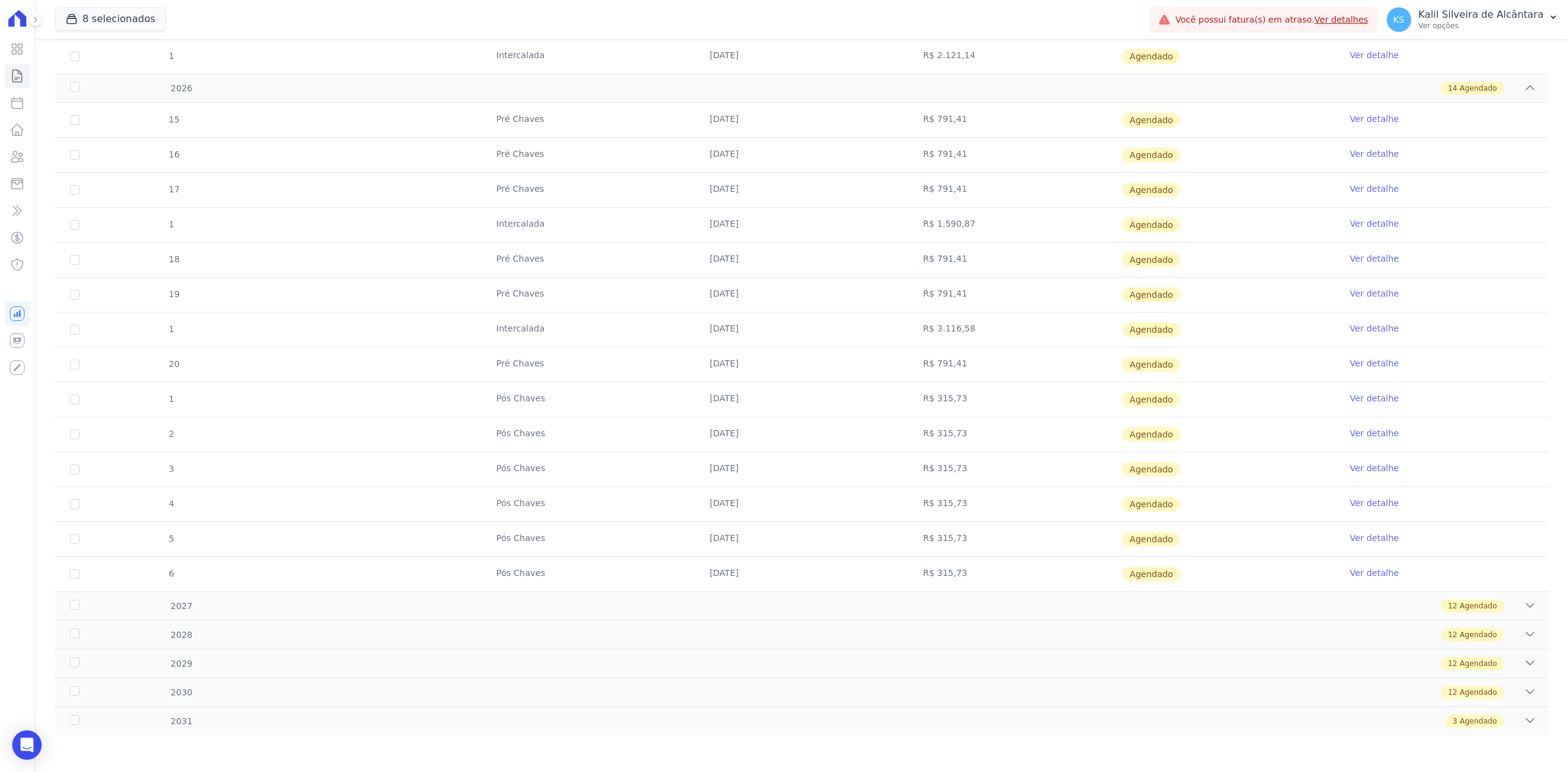
scroll to position [1225, 0]
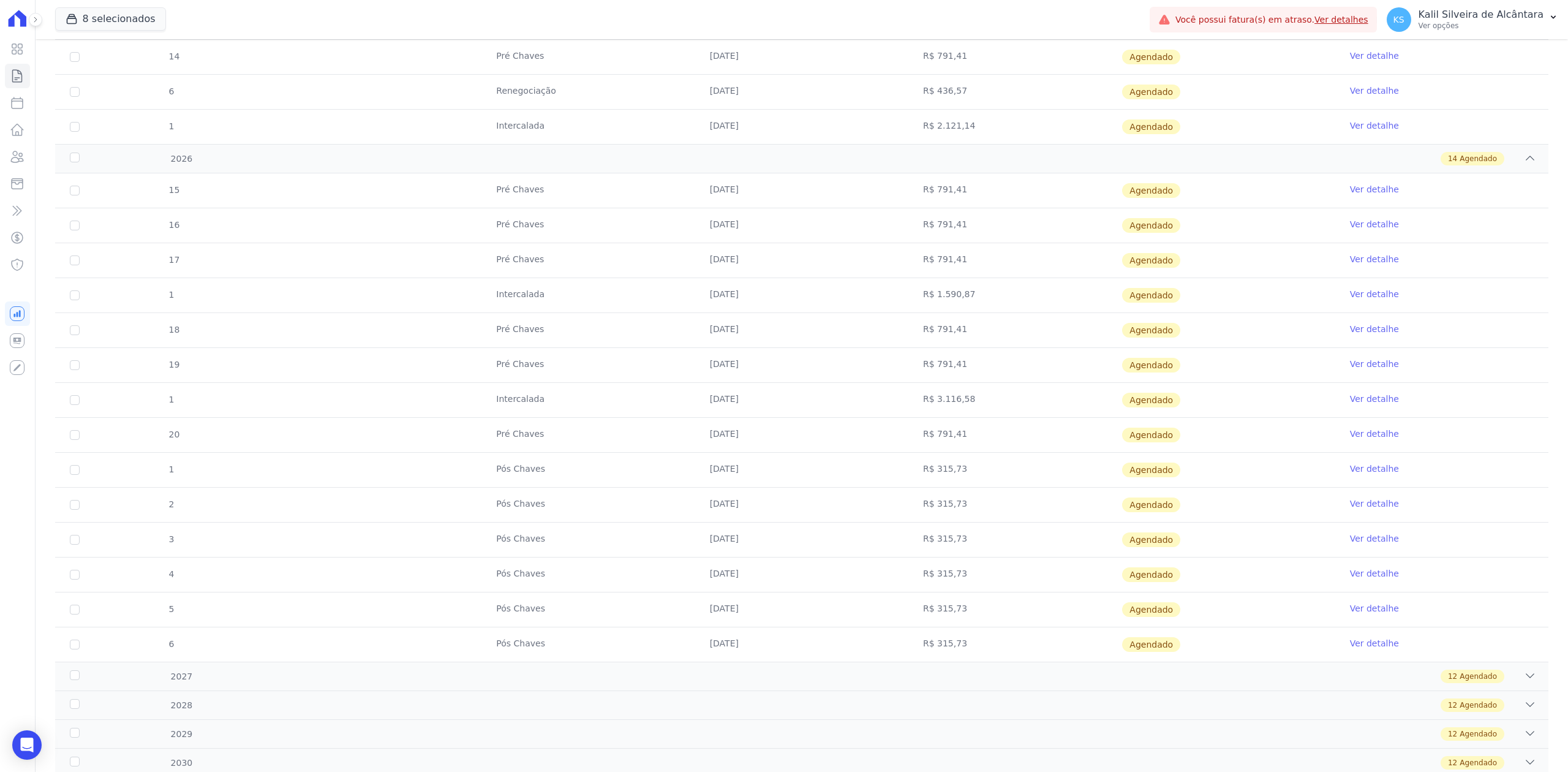
drag, startPoint x: 880, startPoint y: 364, endPoint x: 964, endPoint y: 376, distance: 84.9
click at [964, 376] on tr "19 Pré Chaves 10/05/2026 R$ 791,41 Agendado Ver detalhe" at bounding box center [801, 365] width 1494 height 35
drag, startPoint x: 973, startPoint y: 415, endPoint x: 982, endPoint y: 416, distance: 9.1
click at [982, 416] on tr "1 Intercalada 10/06/2026 R$ 3.116,58 Agendado Ver detalhe" at bounding box center [801, 399] width 1494 height 35
drag, startPoint x: 479, startPoint y: 462, endPoint x: 680, endPoint y: 474, distance: 201.4
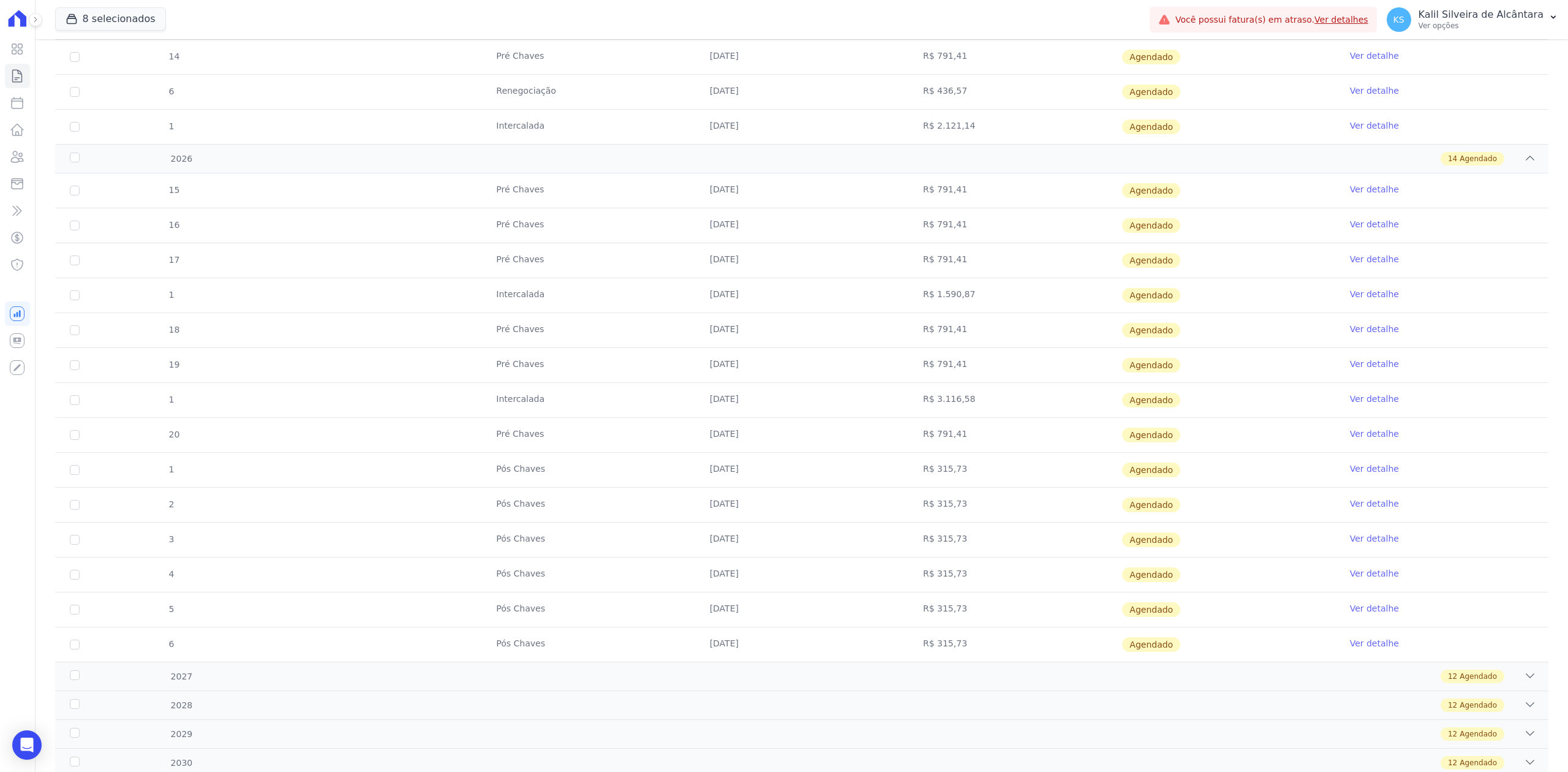
click at [680, 474] on td "Pós Chaves" at bounding box center [588, 470] width 213 height 34
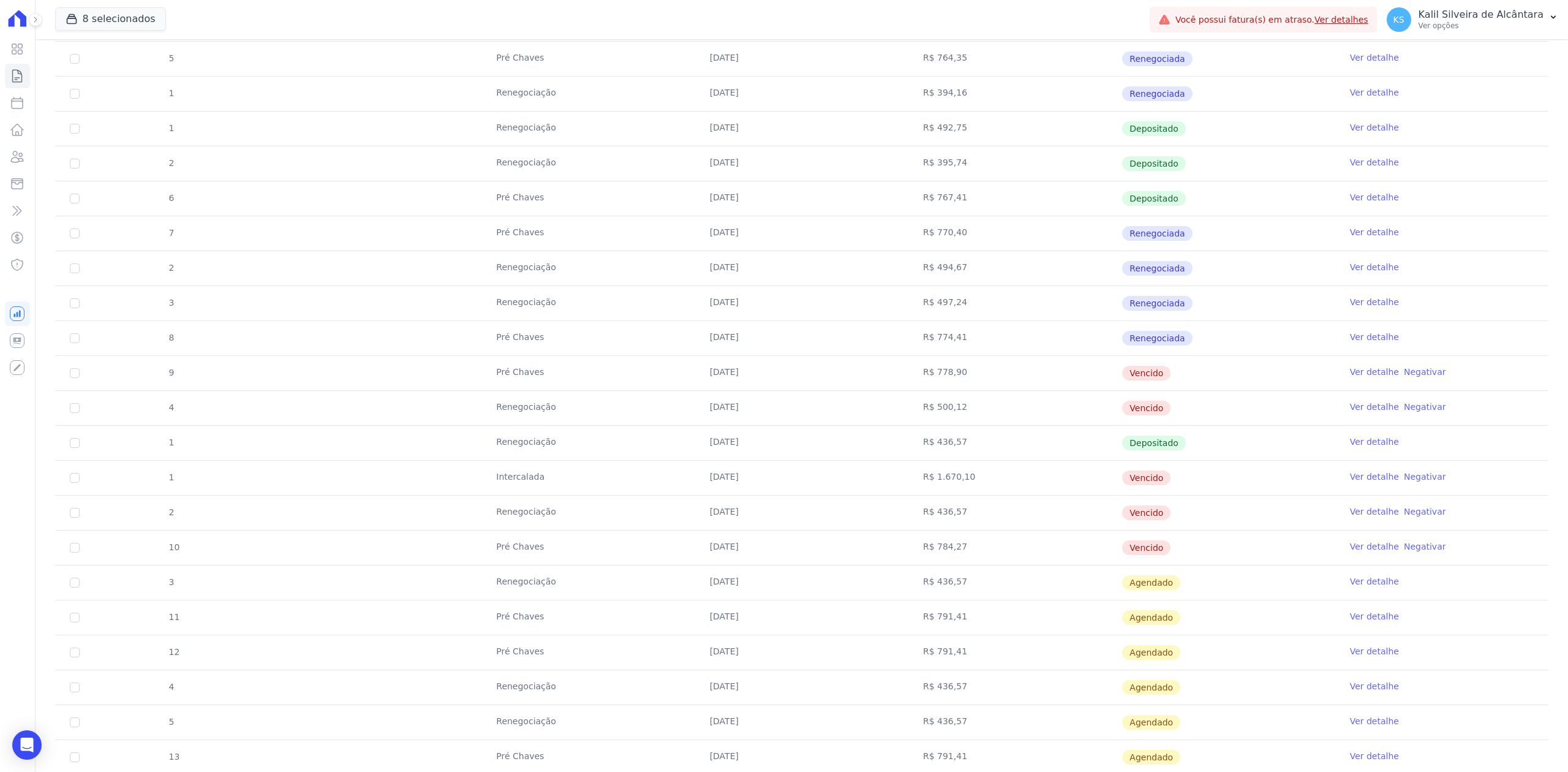
scroll to position [0, 0]
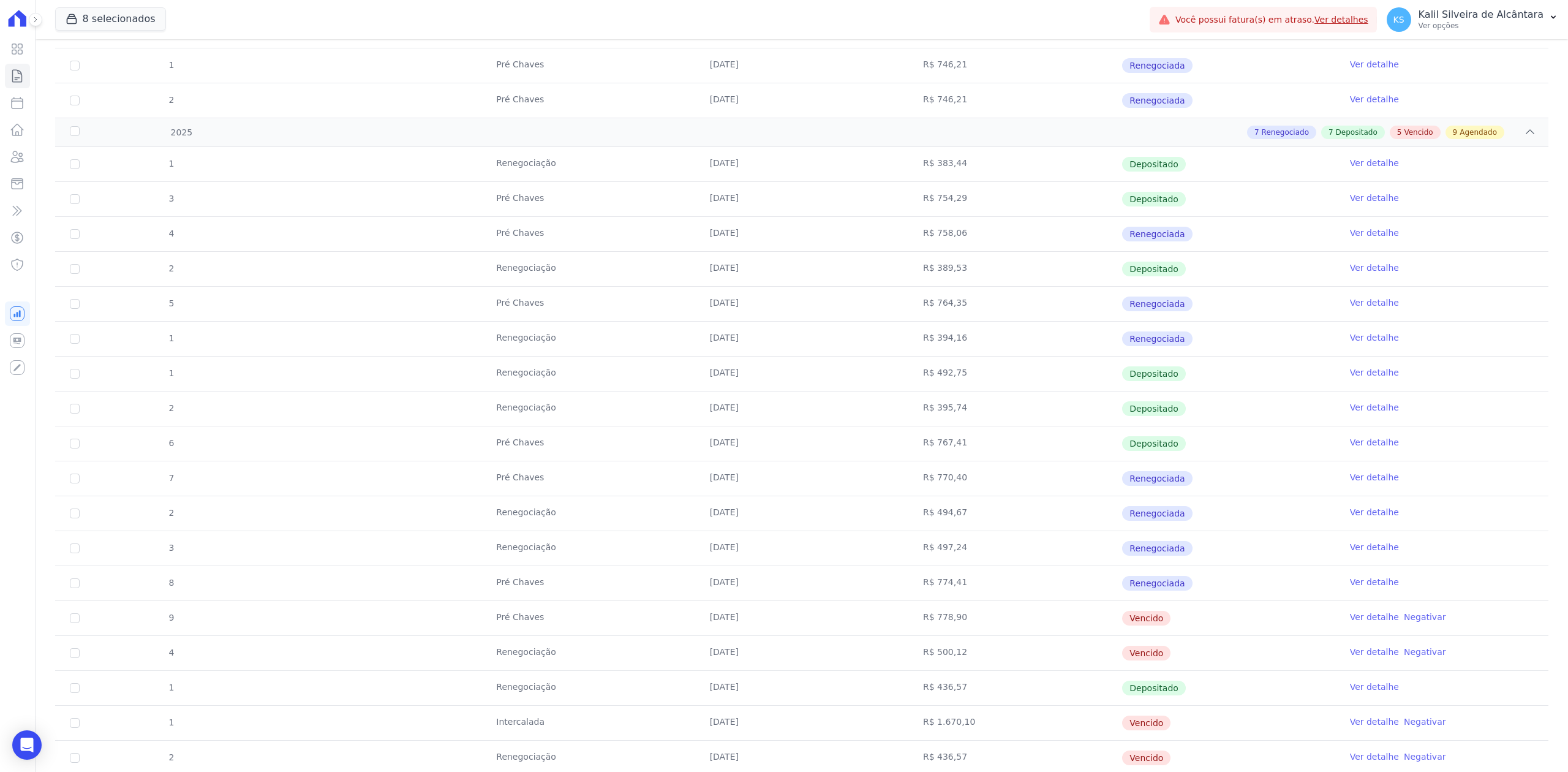
click at [959, 582] on td "R$ 774,41" at bounding box center [1015, 583] width 213 height 34
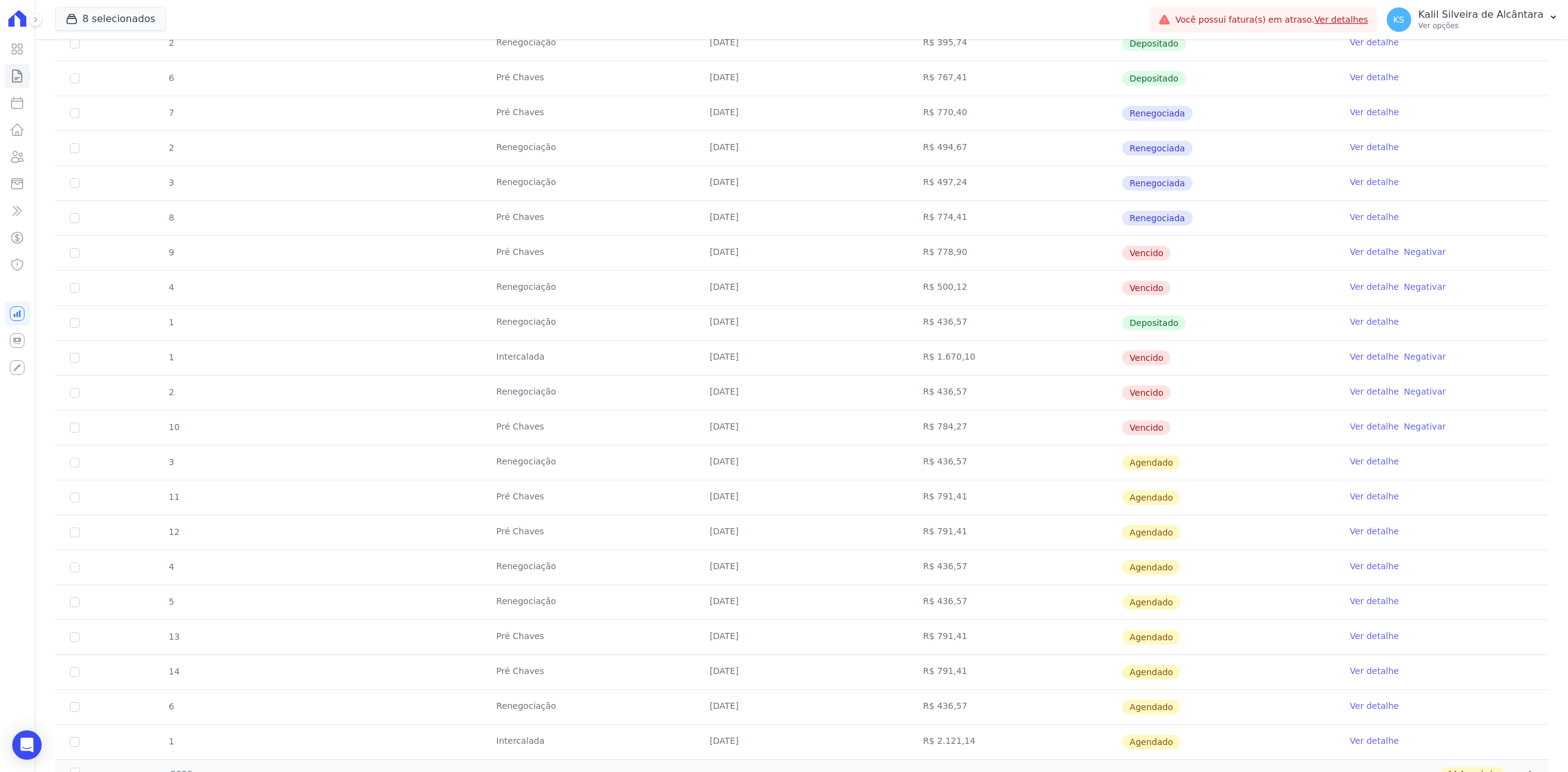
scroll to position [572, 0]
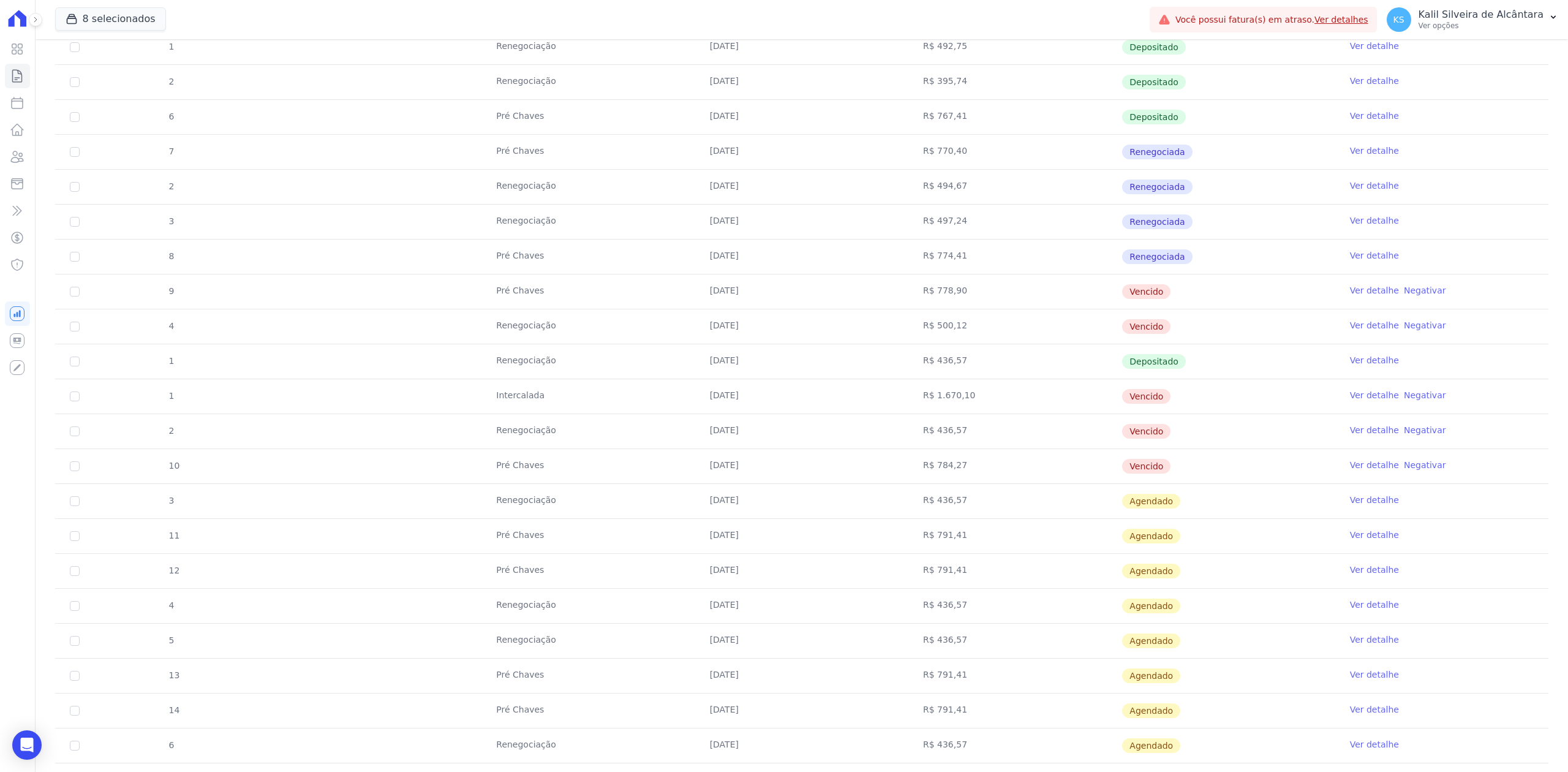
click at [572, 282] on td "Pré Chaves" at bounding box center [588, 291] width 213 height 34
click at [73, 290] on td "9" at bounding box center [74, 291] width 39 height 34
click at [77, 296] on input "checkbox" at bounding box center [75, 292] width 10 height 10
checkbox input "true"
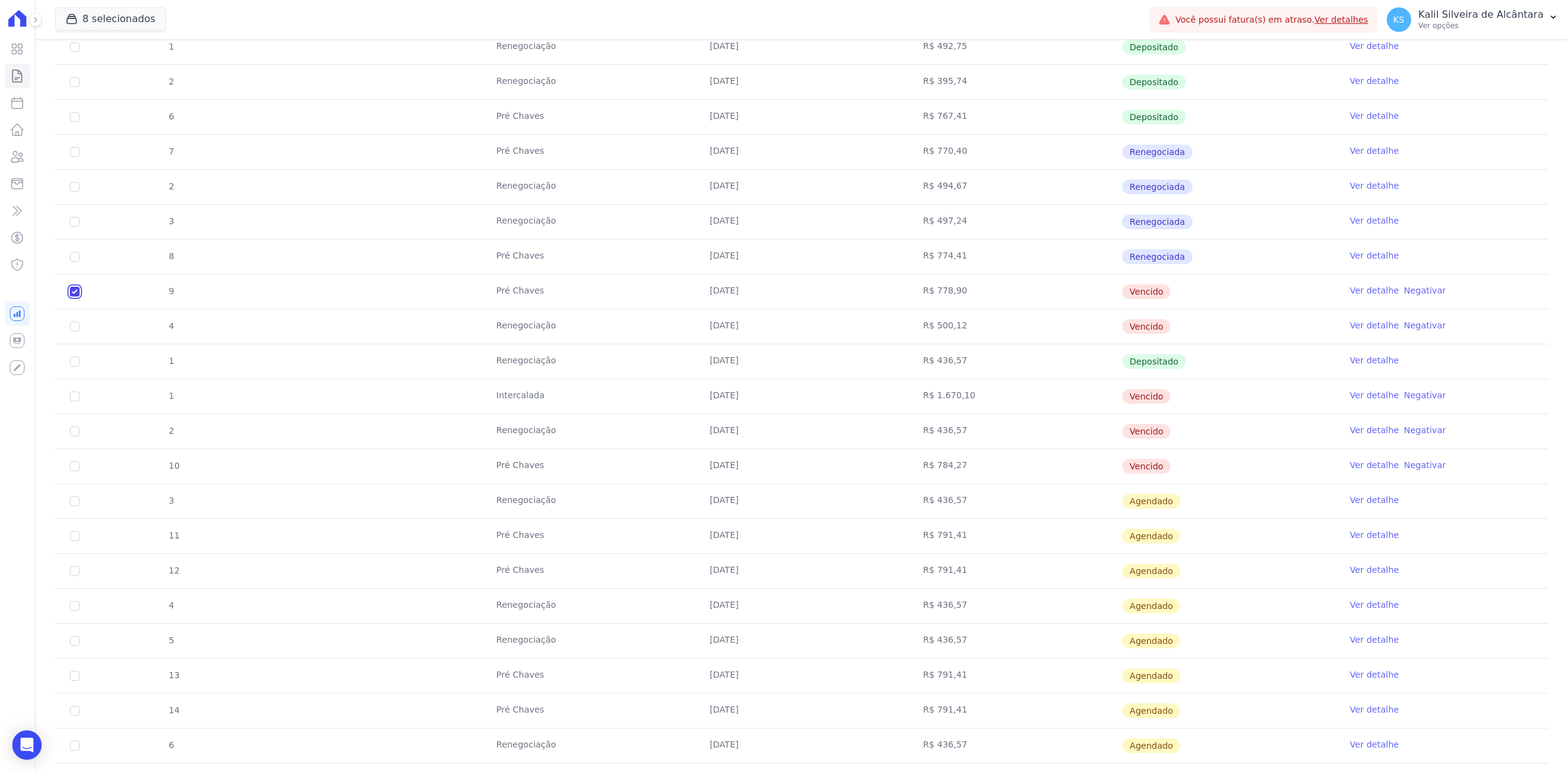
checkbox input "true"
click at [74, 329] on input "checkbox" at bounding box center [75, 327] width 10 height 10
checkbox input "true"
click at [70, 401] on input "checkbox" at bounding box center [75, 397] width 10 height 10
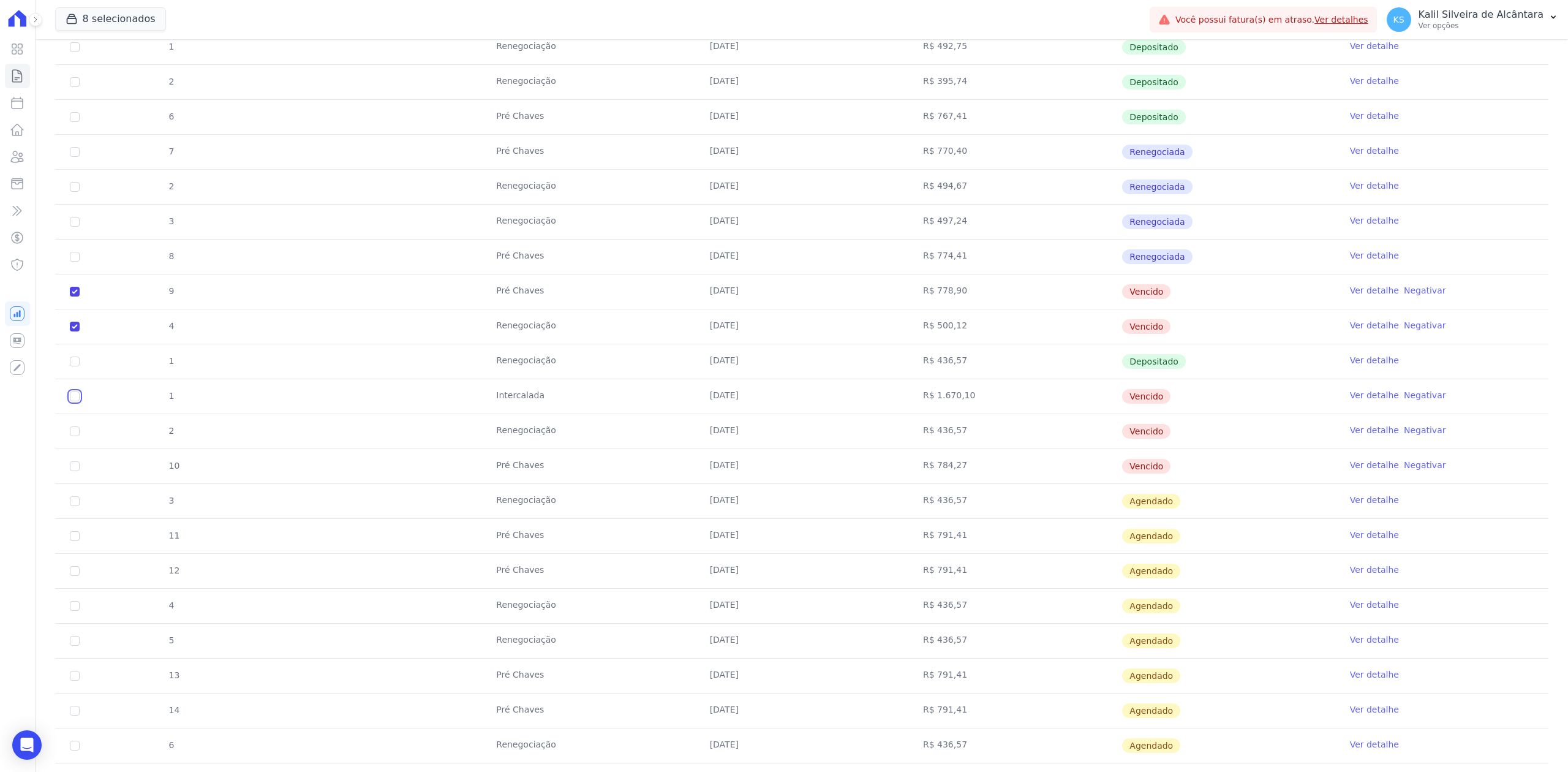
checkbox input "true"
click at [72, 436] on input "checkbox" at bounding box center [75, 431] width 10 height 10
checkbox input "true"
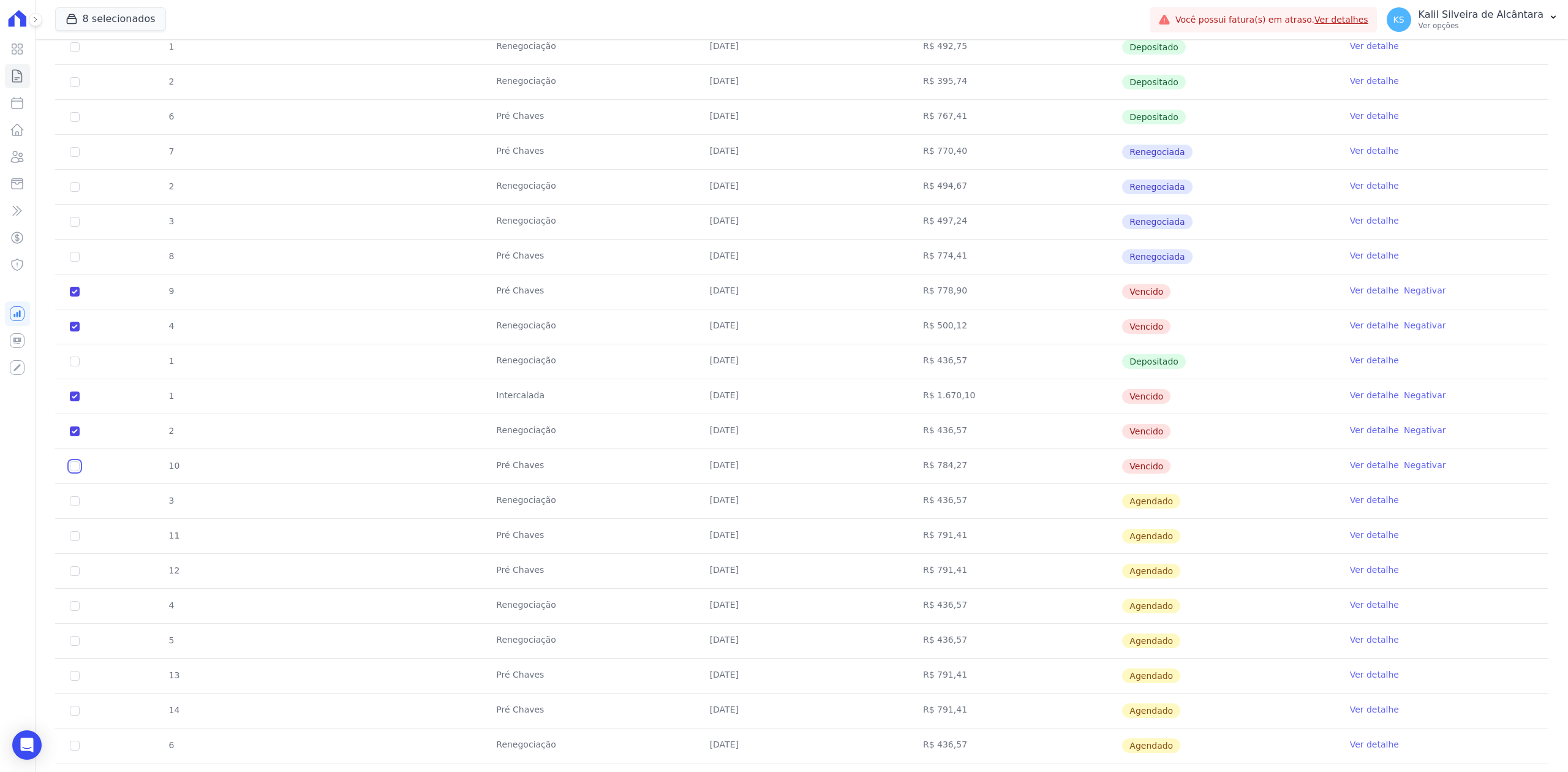
click at [75, 471] on input "checkbox" at bounding box center [75, 467] width 10 height 10
checkbox input "true"
click at [74, 506] on input "checkbox" at bounding box center [75, 501] width 10 height 10
checkbox input "true"
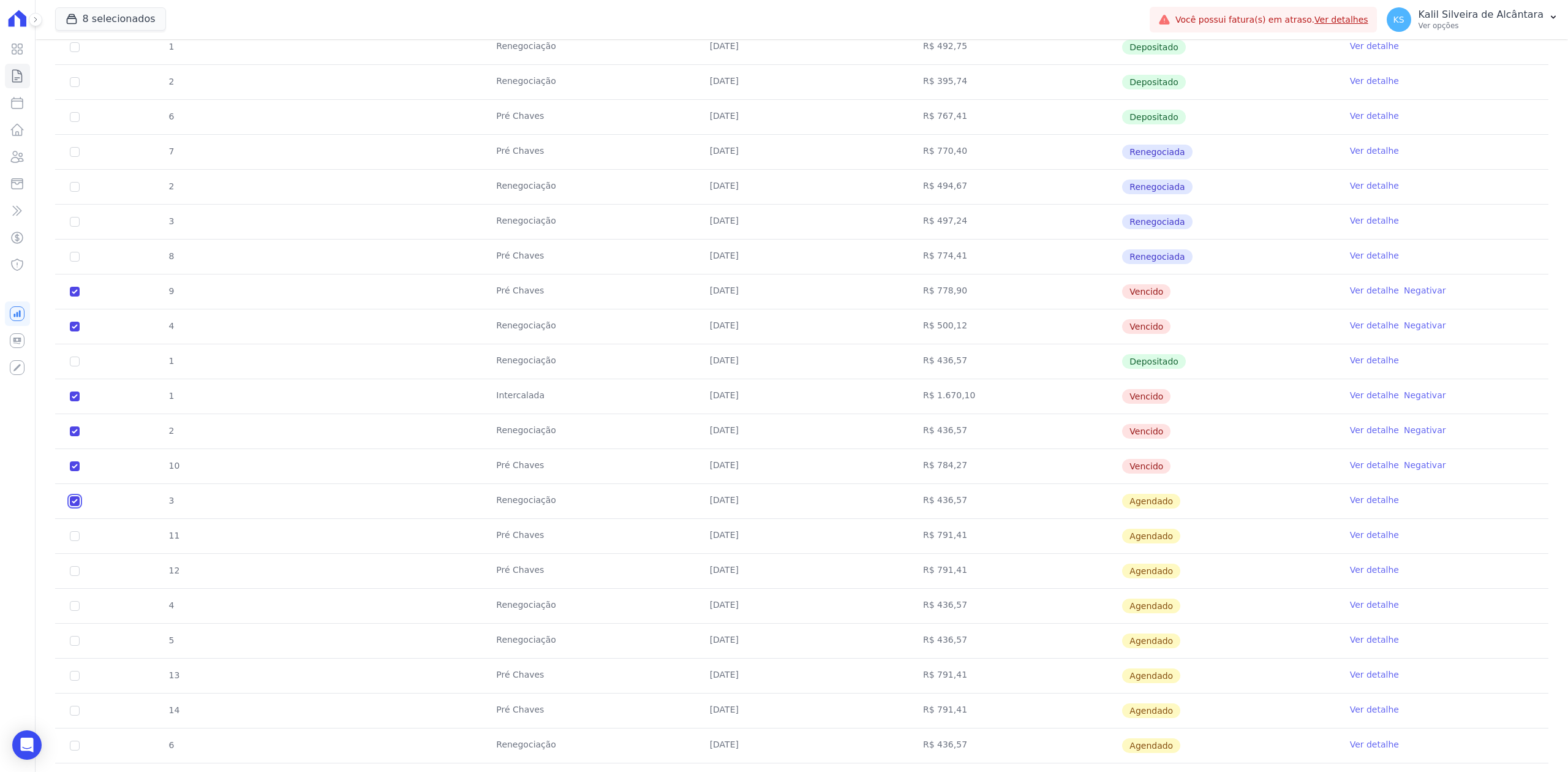
checkbox input "true"
drag, startPoint x: 241, startPoint y: 517, endPoint x: 1200, endPoint y: 499, distance: 959.2
click at [1200, 499] on tr "3 Renegociação 10/09/2025 R$ 436,57 Agendado Ver detalhe" at bounding box center [801, 501] width 1494 height 35
click at [70, 505] on input "checkbox" at bounding box center [75, 501] width 10 height 10
checkbox input "false"
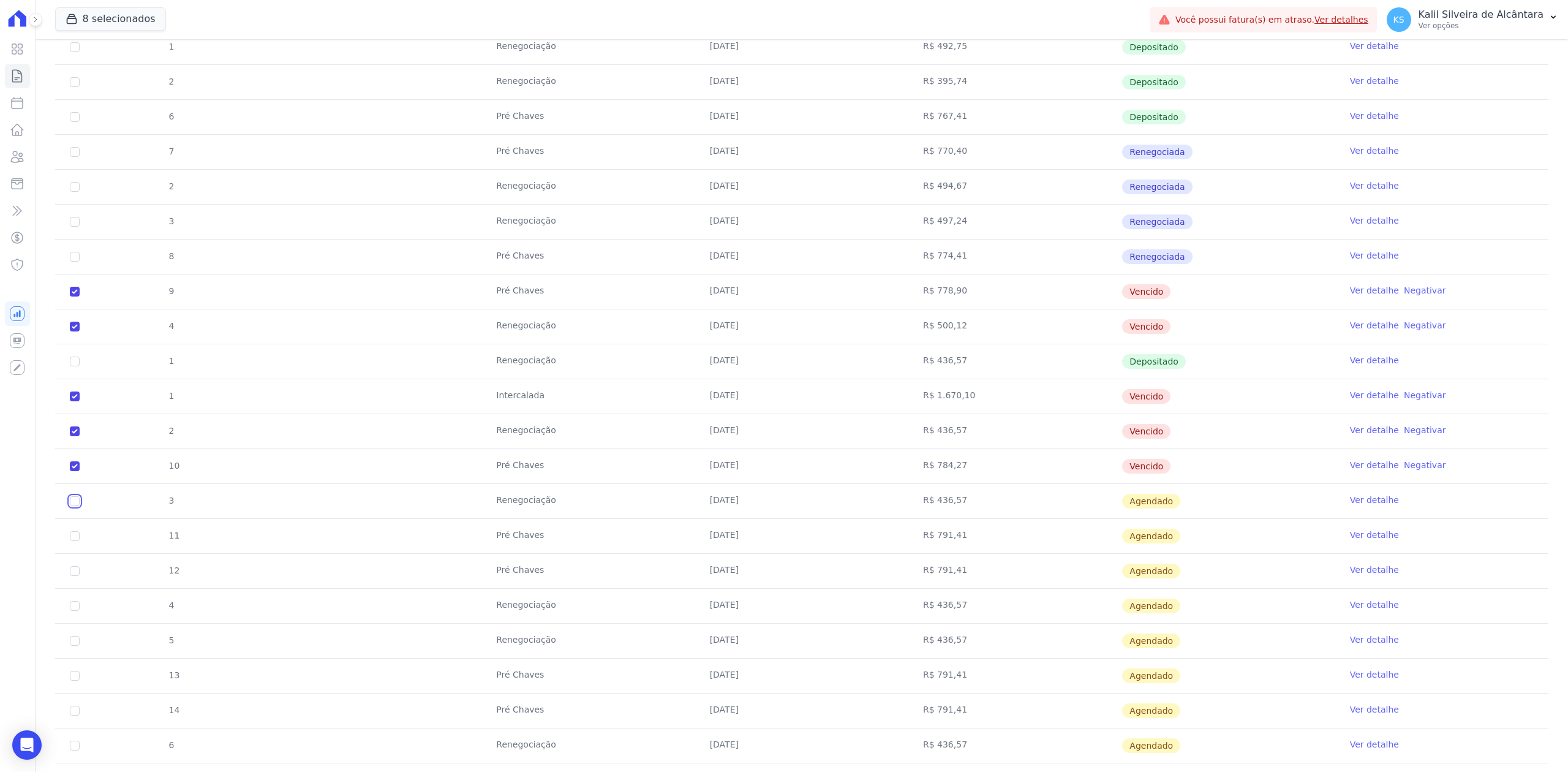
checkbox input "true"
drag, startPoint x: 486, startPoint y: 327, endPoint x: 573, endPoint y: 325, distance: 87.0
click at [573, 325] on td "Renegociação" at bounding box center [588, 327] width 213 height 34
click at [514, 385] on td "Intercalada" at bounding box center [588, 396] width 213 height 34
click at [511, 156] on td "Pré Chaves" at bounding box center [588, 152] width 213 height 34
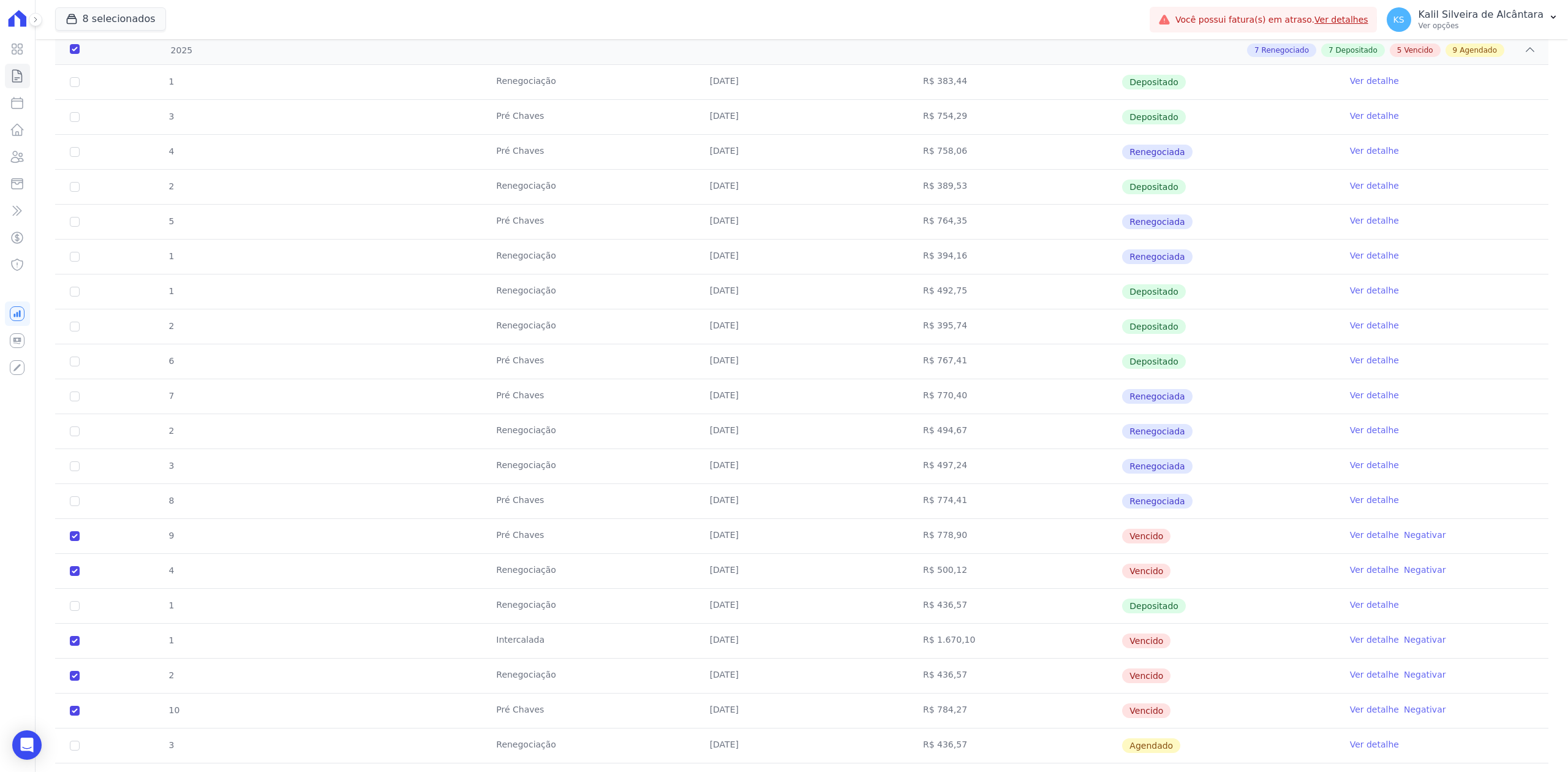
scroll to position [327, 0]
click at [11, 158] on icon at bounding box center [17, 156] width 15 height 15
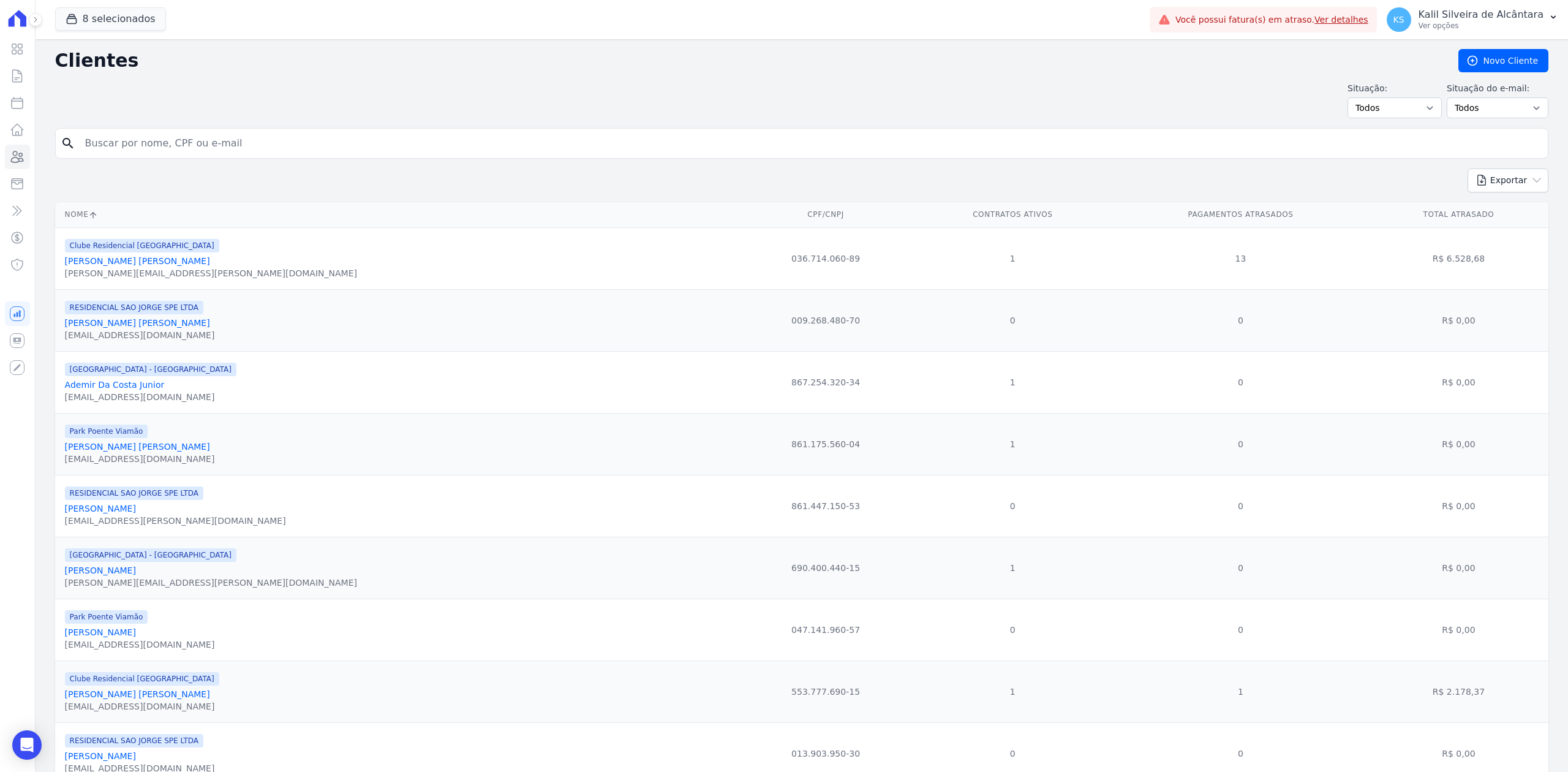
click at [194, 131] on div "search" at bounding box center [801, 143] width 1494 height 31
drag, startPoint x: 199, startPoint y: 144, endPoint x: 206, endPoint y: 145, distance: 7.1
click at [199, 144] on input "search" at bounding box center [810, 143] width 1465 height 25
type input "á"
type input "pamel a"
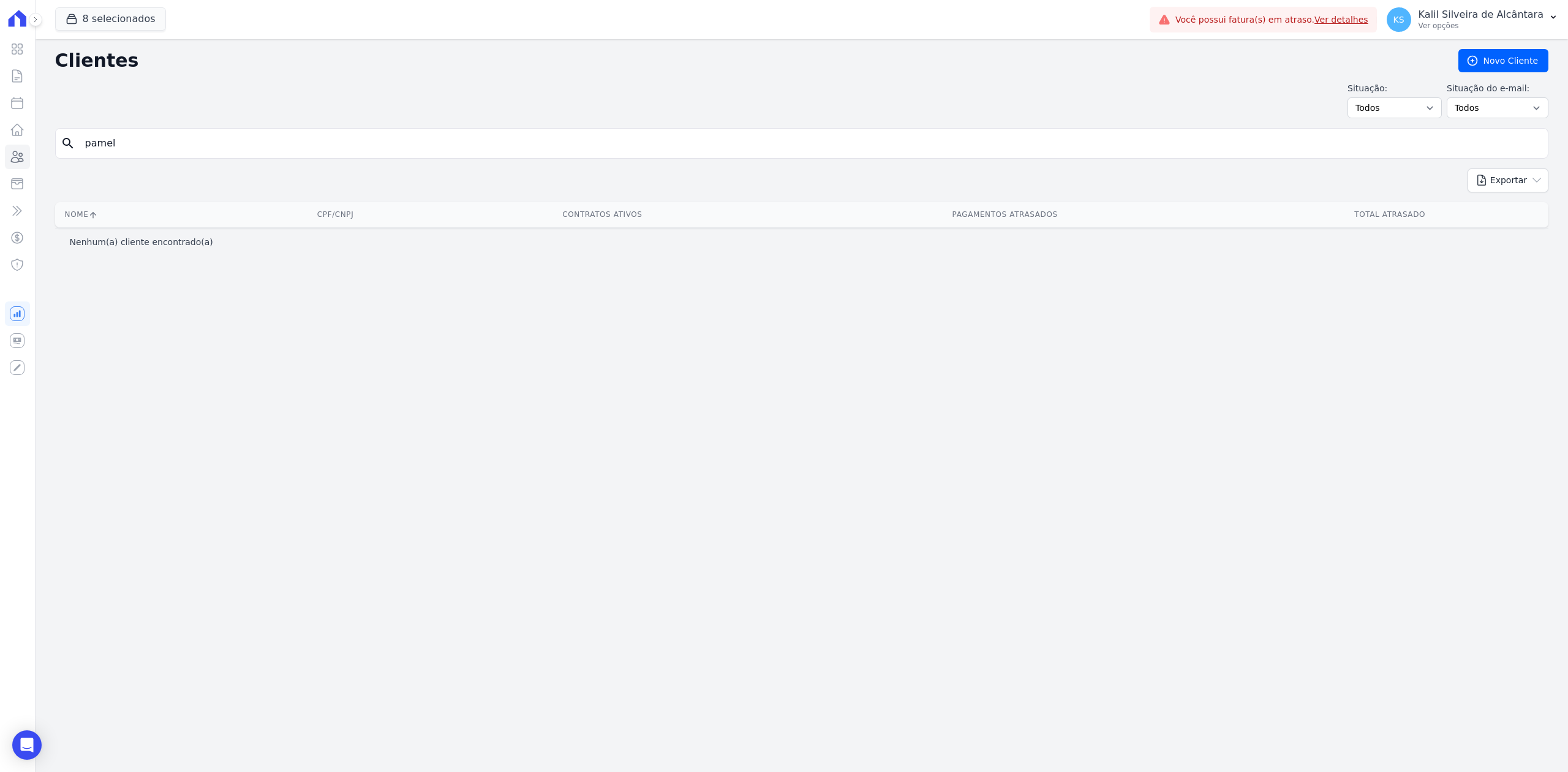
click at [180, 153] on input "pamel" at bounding box center [810, 143] width 1465 height 25
type input "pamela"
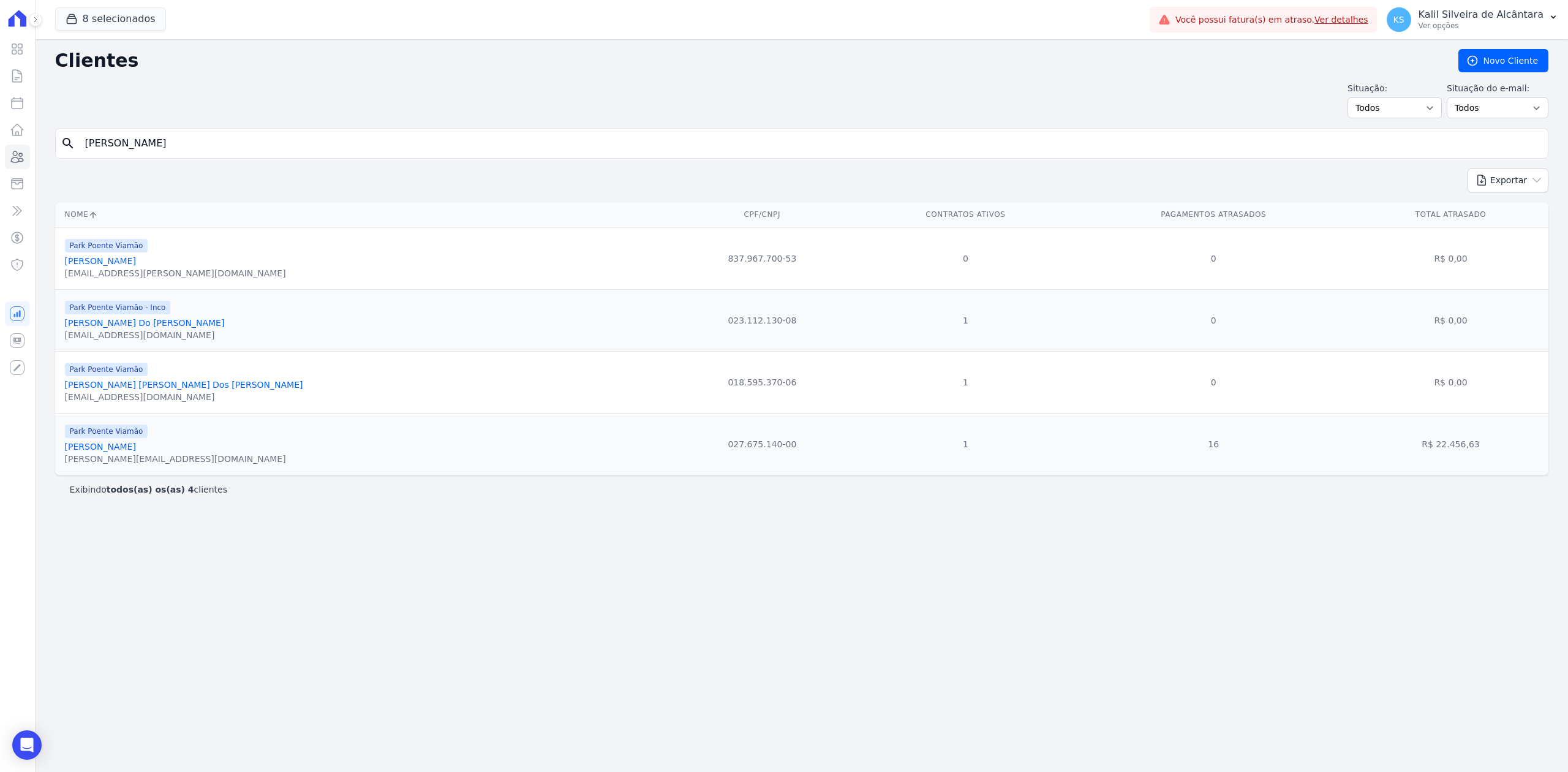
click at [111, 321] on link "Pamela Do Prado Vidal" at bounding box center [145, 323] width 160 height 10
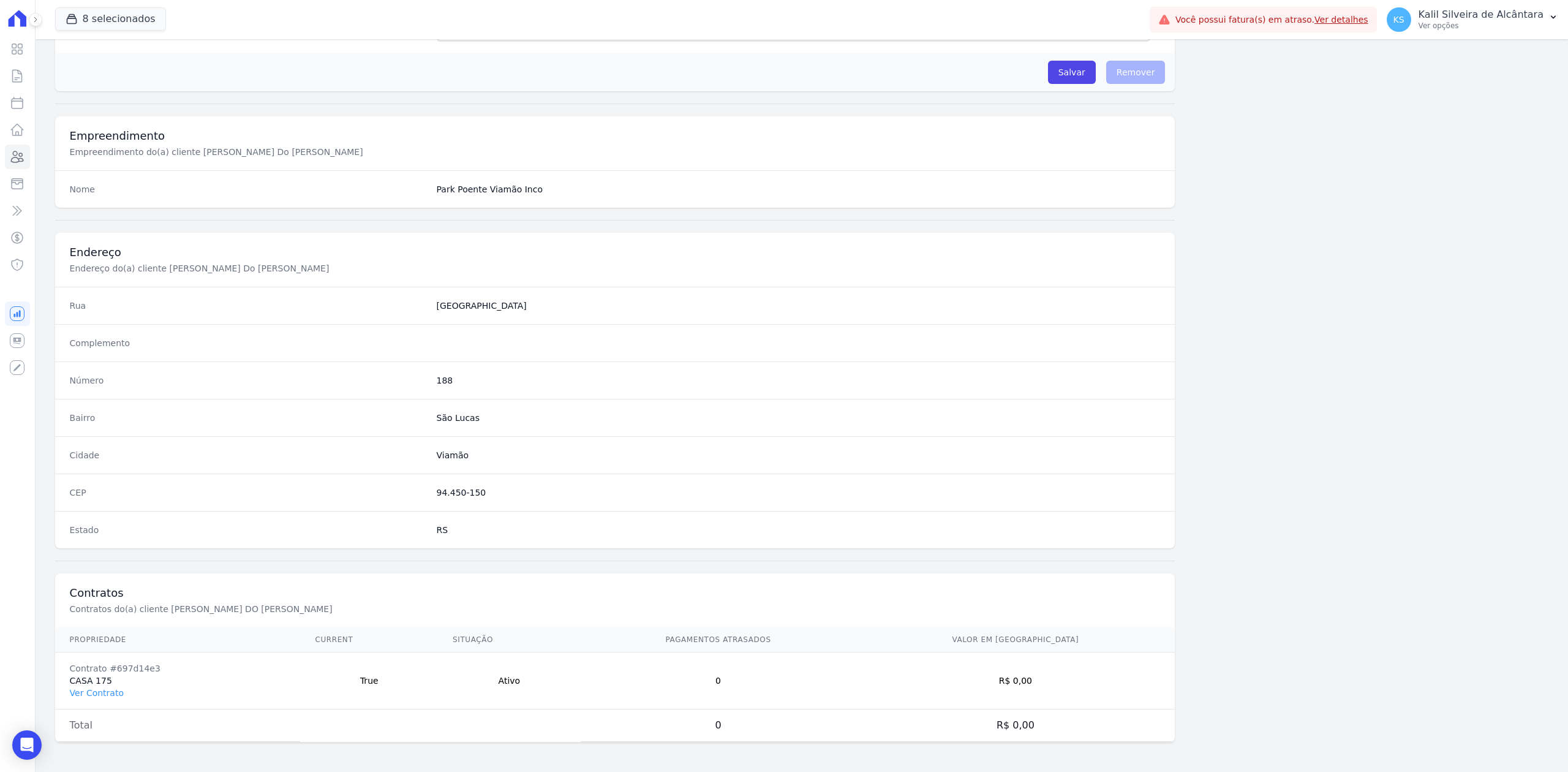
scroll to position [380, 0]
click at [86, 691] on link "Ver Contrato" at bounding box center [97, 693] width 54 height 10
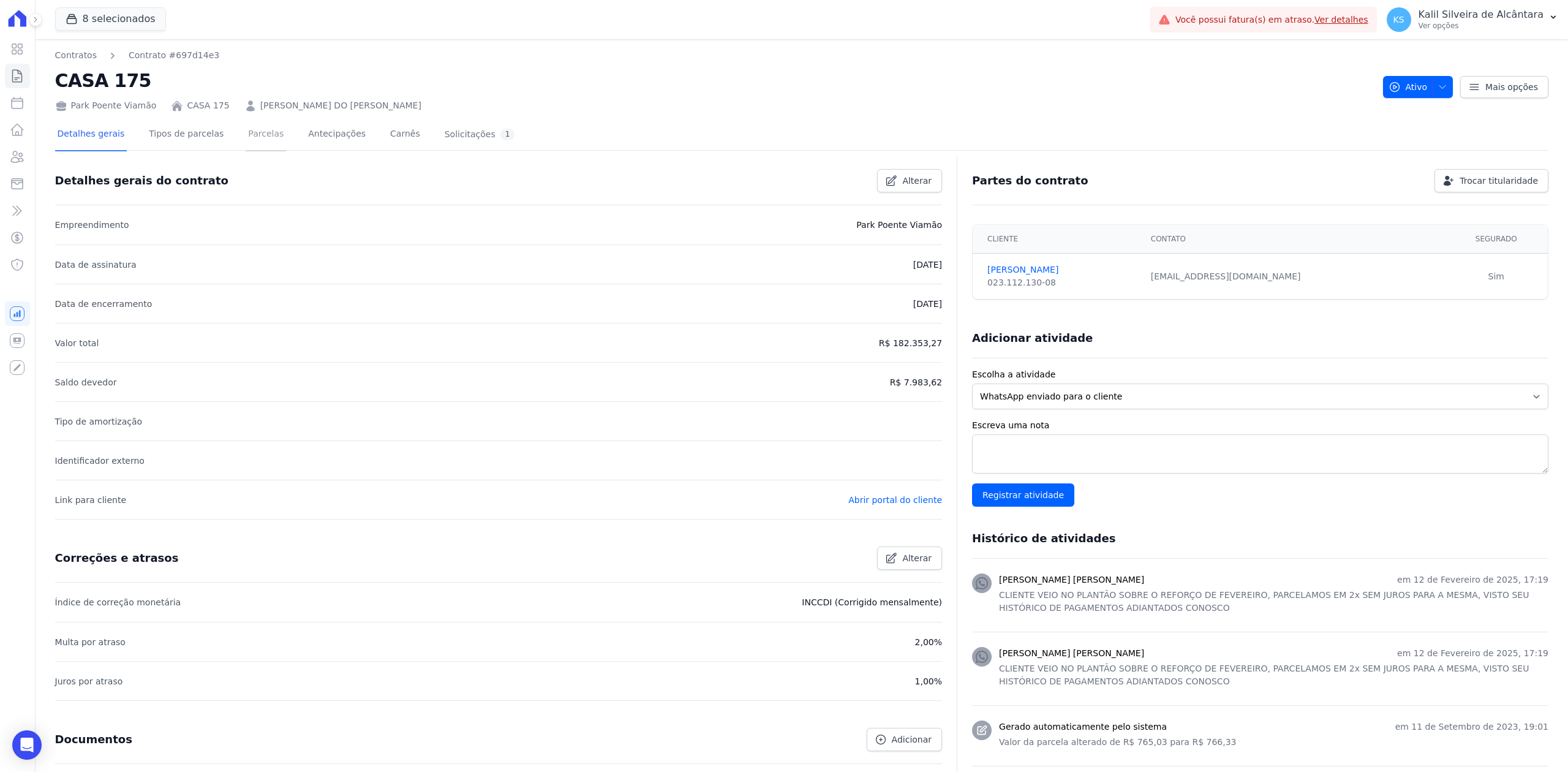
click at [246, 137] on link "Parcelas" at bounding box center [266, 134] width 40 height 32
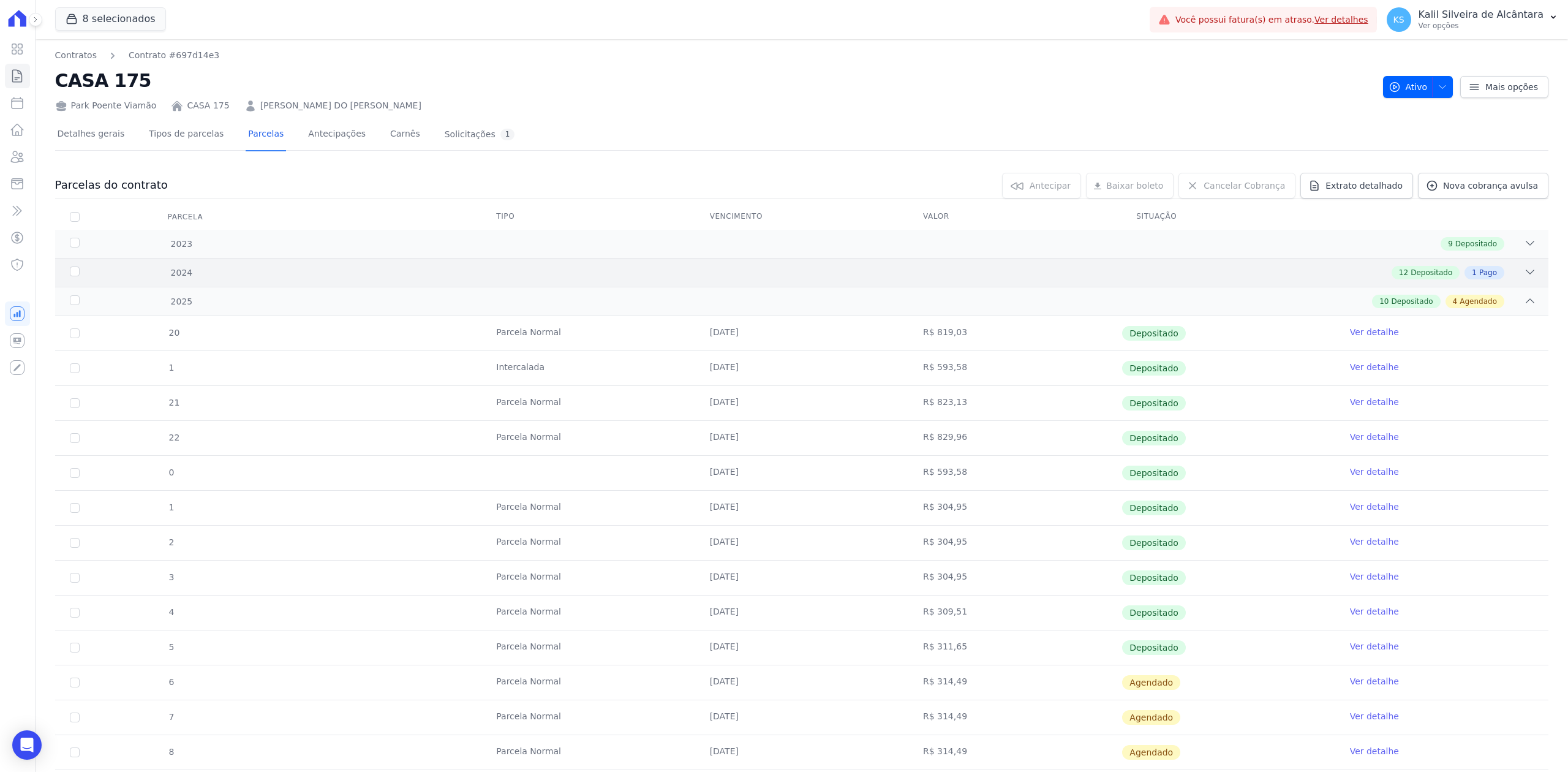
click at [1501, 274] on div "12 Depositado 1 Pago" at bounding box center [876, 272] width 1321 height 13
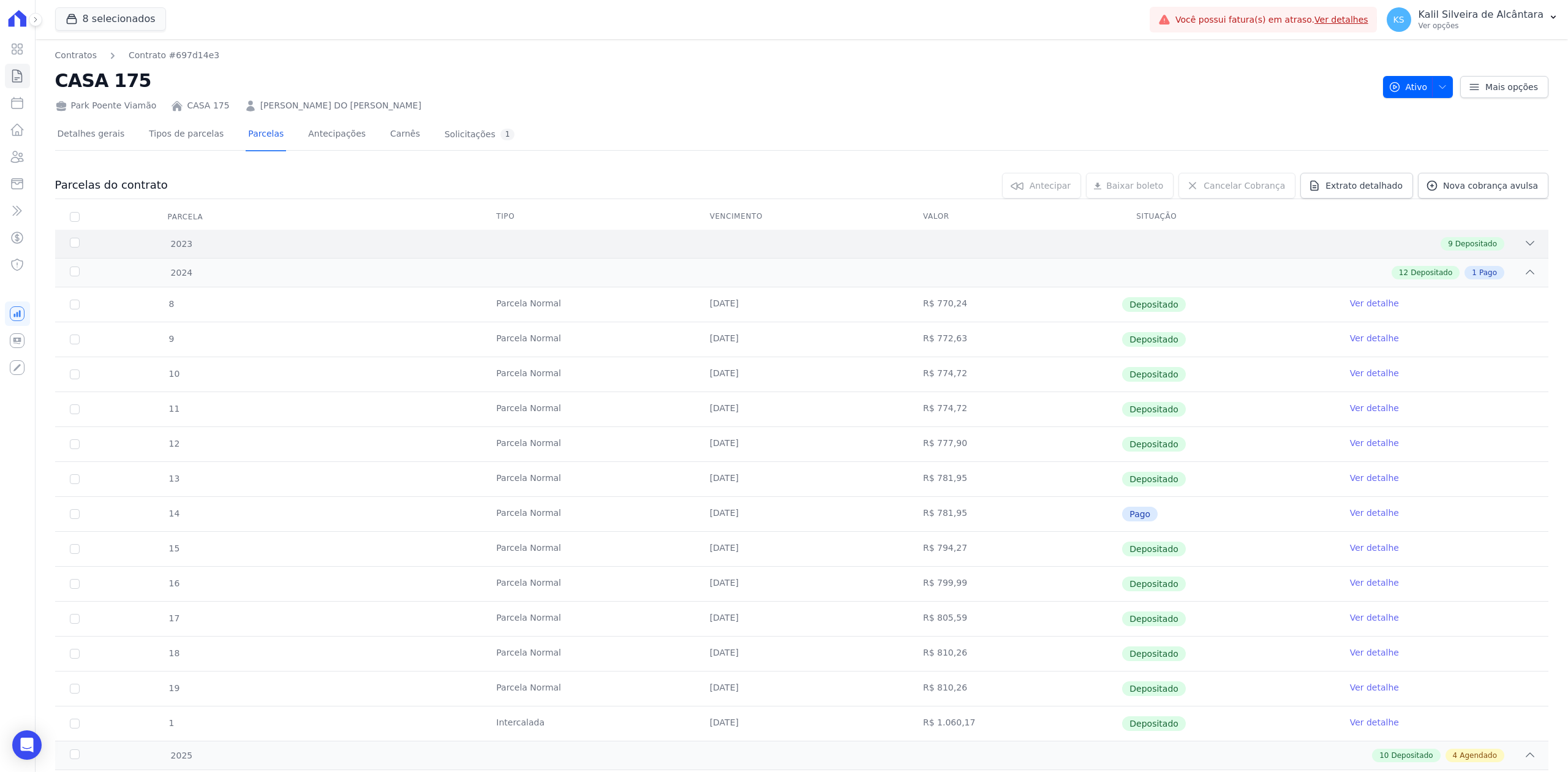
click at [1524, 249] on div at bounding box center [1530, 243] width 12 height 13
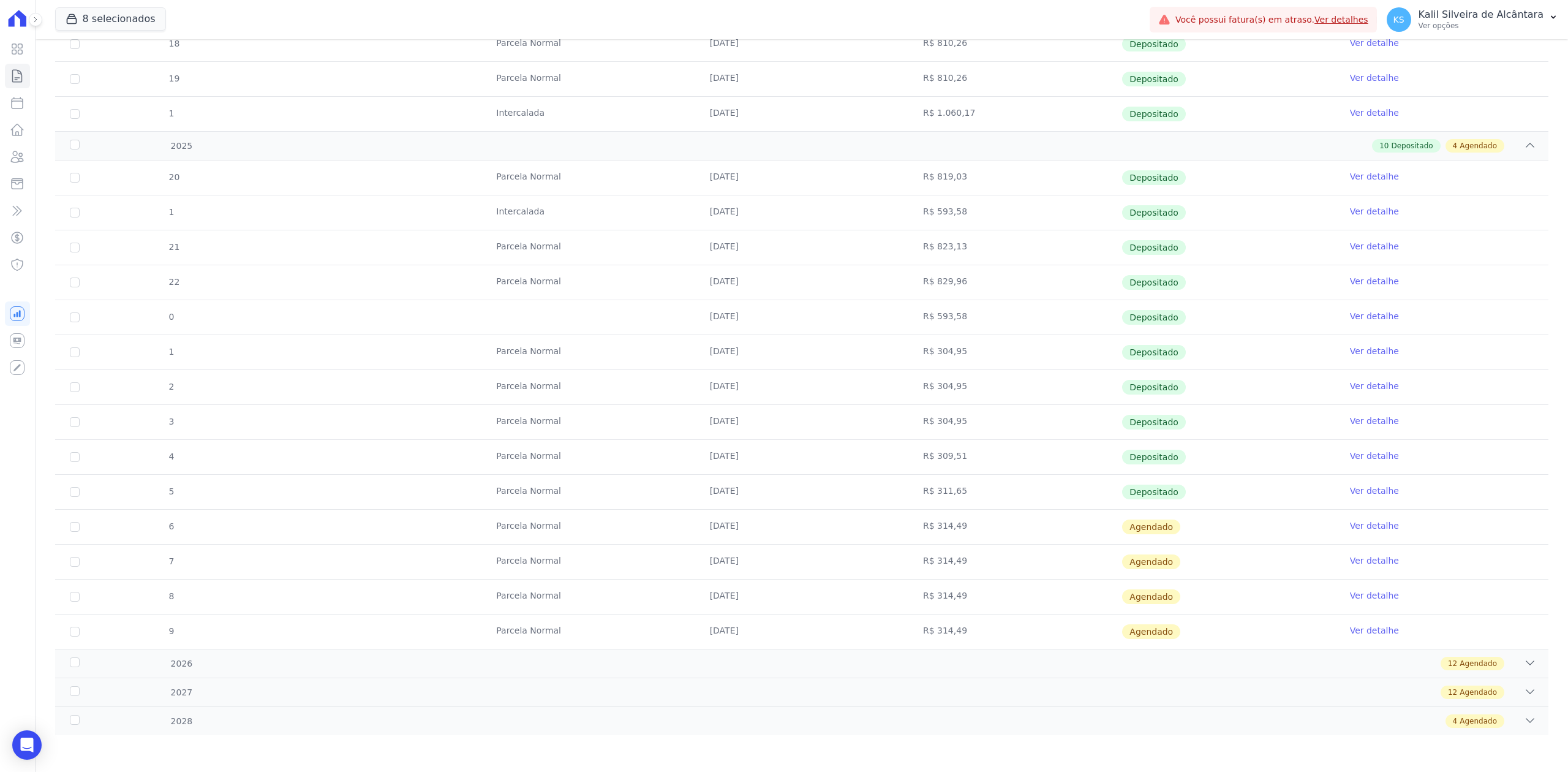
scroll to position [933, 0]
click at [1509, 670] on div "2026 12 Agendado" at bounding box center [801, 664] width 1494 height 29
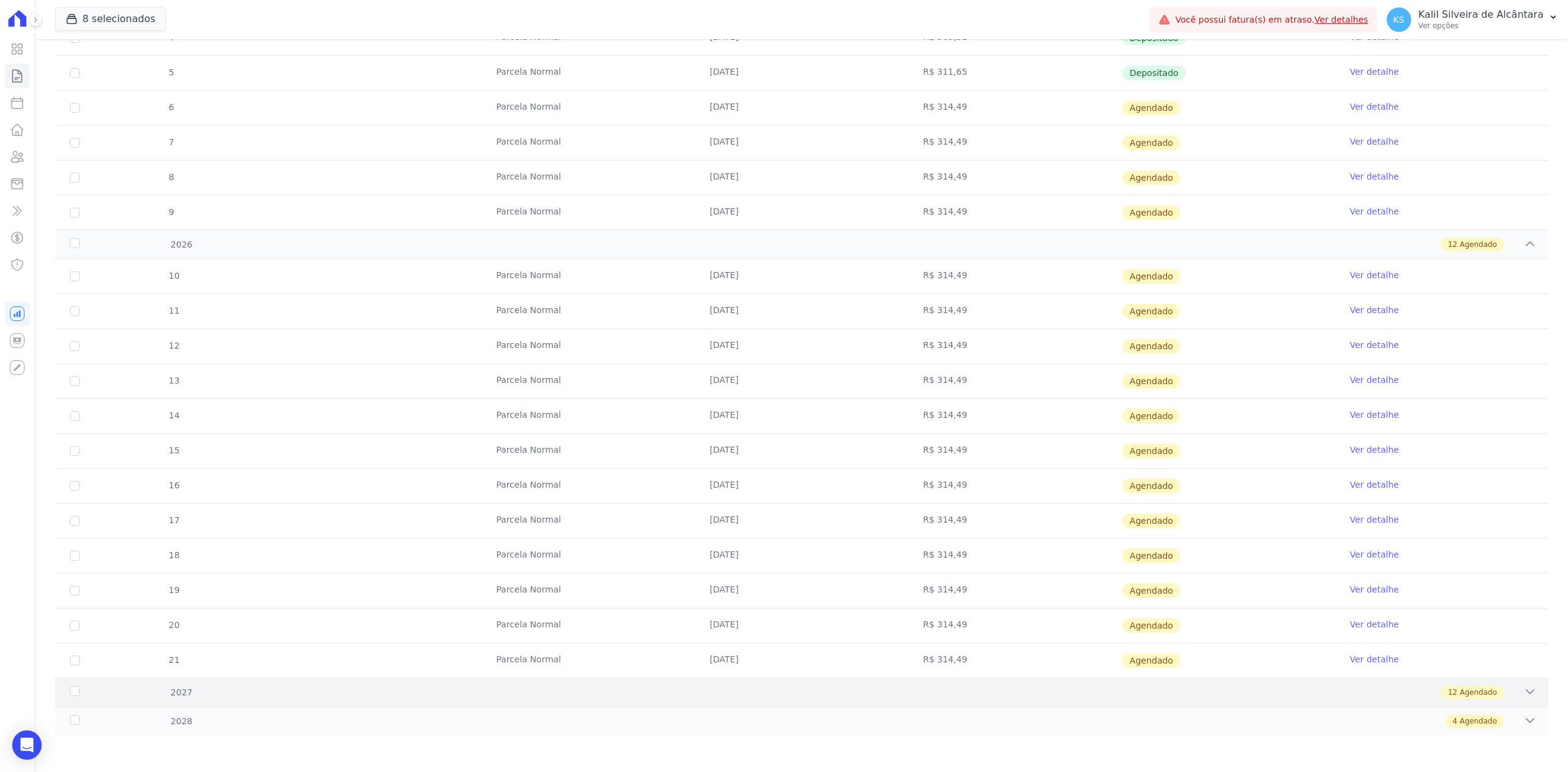
click at [1508, 687] on div "12 Agendado" at bounding box center [876, 692] width 1321 height 13
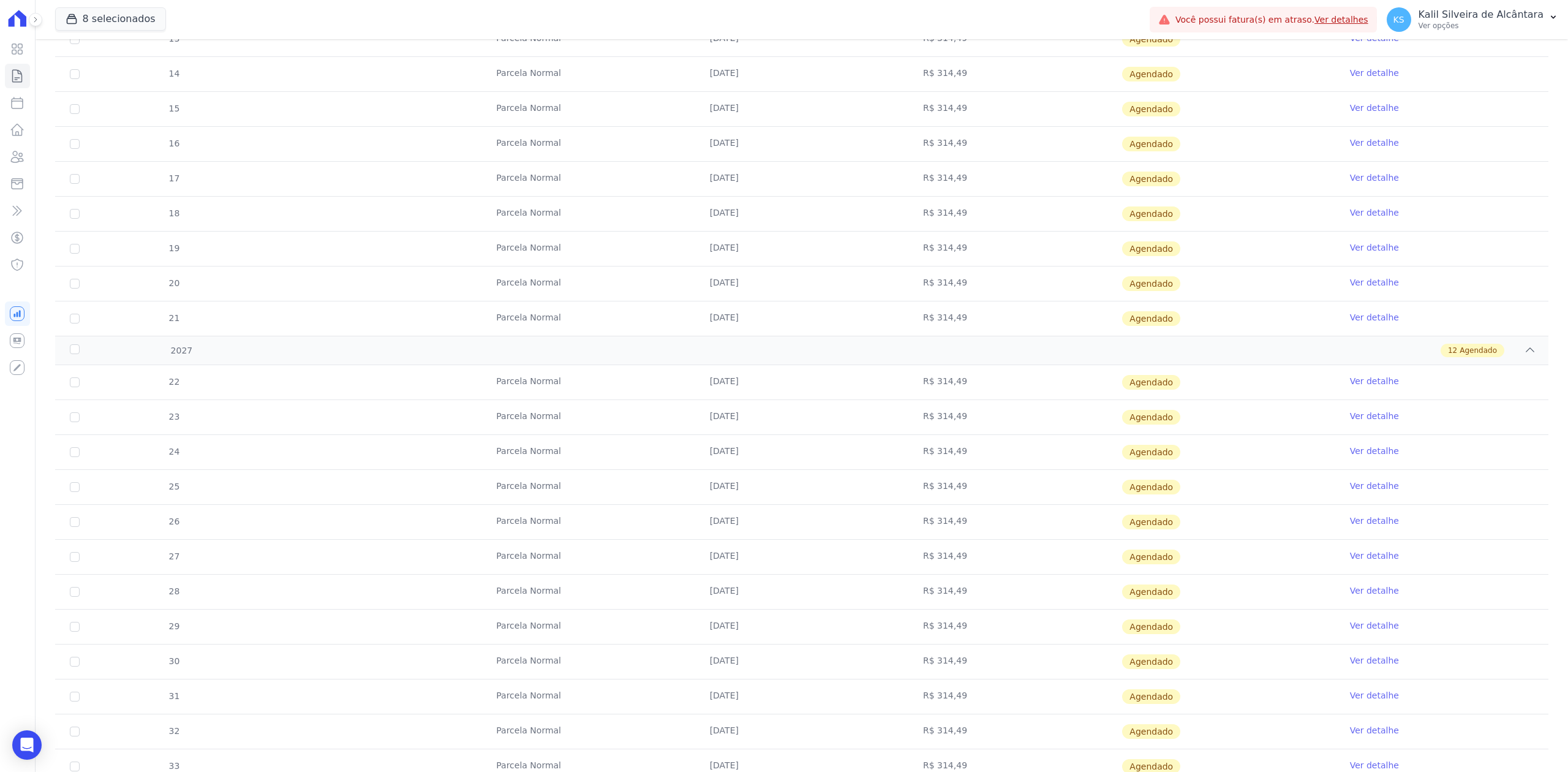
scroll to position [1776, 0]
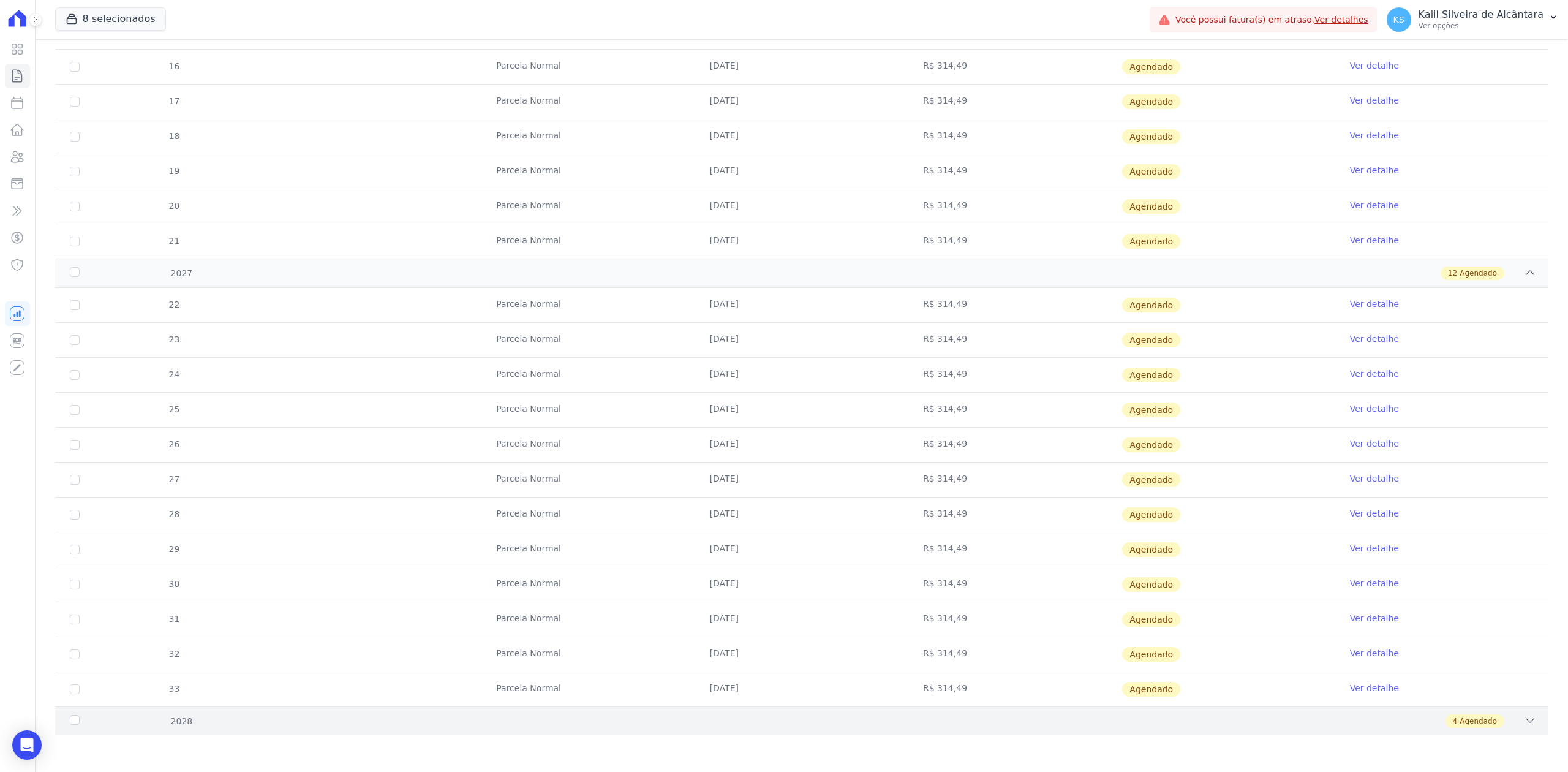
click at [1506, 716] on div "4 Agendado" at bounding box center [876, 721] width 1321 height 13
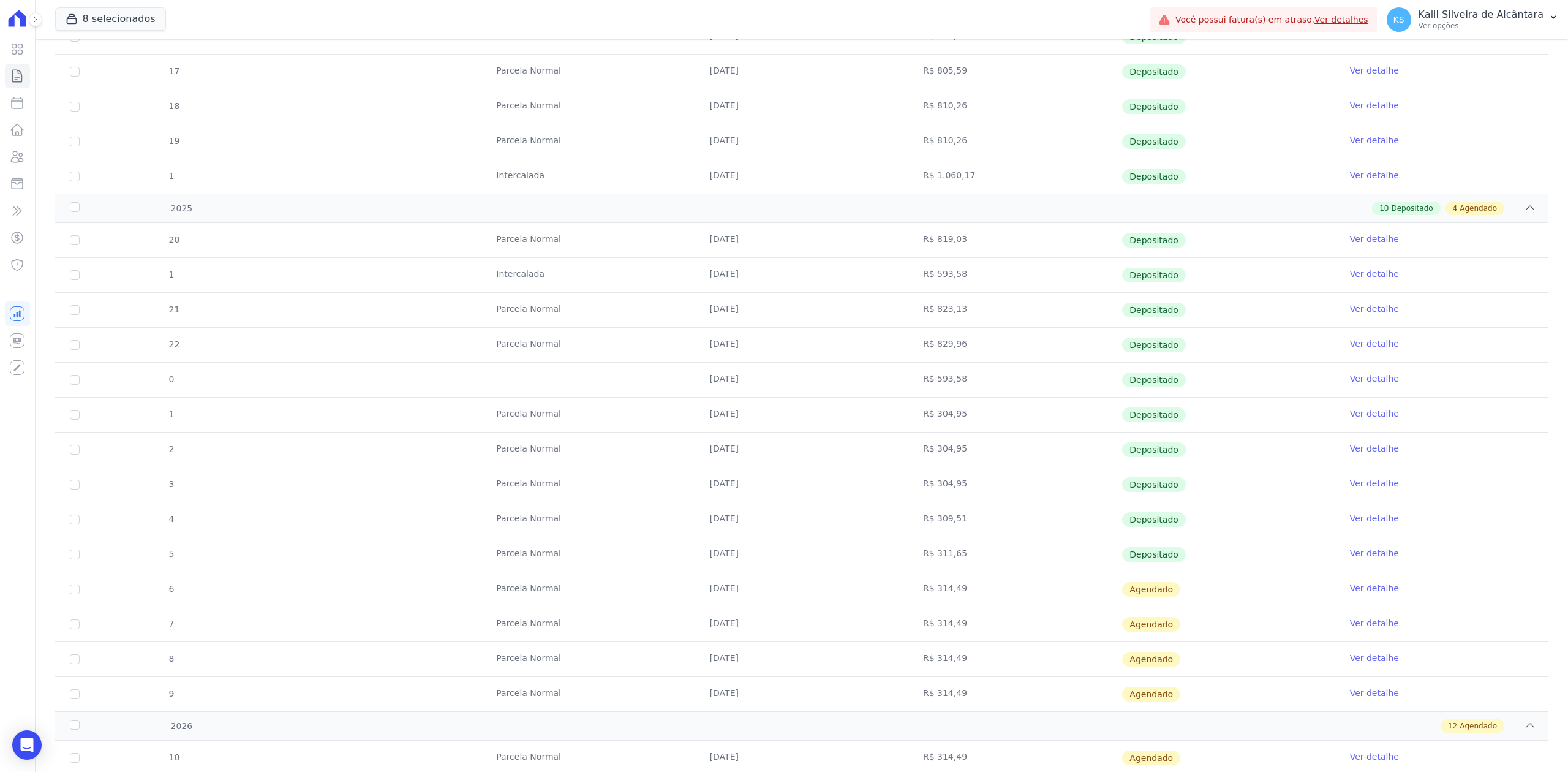
scroll to position [937, 0]
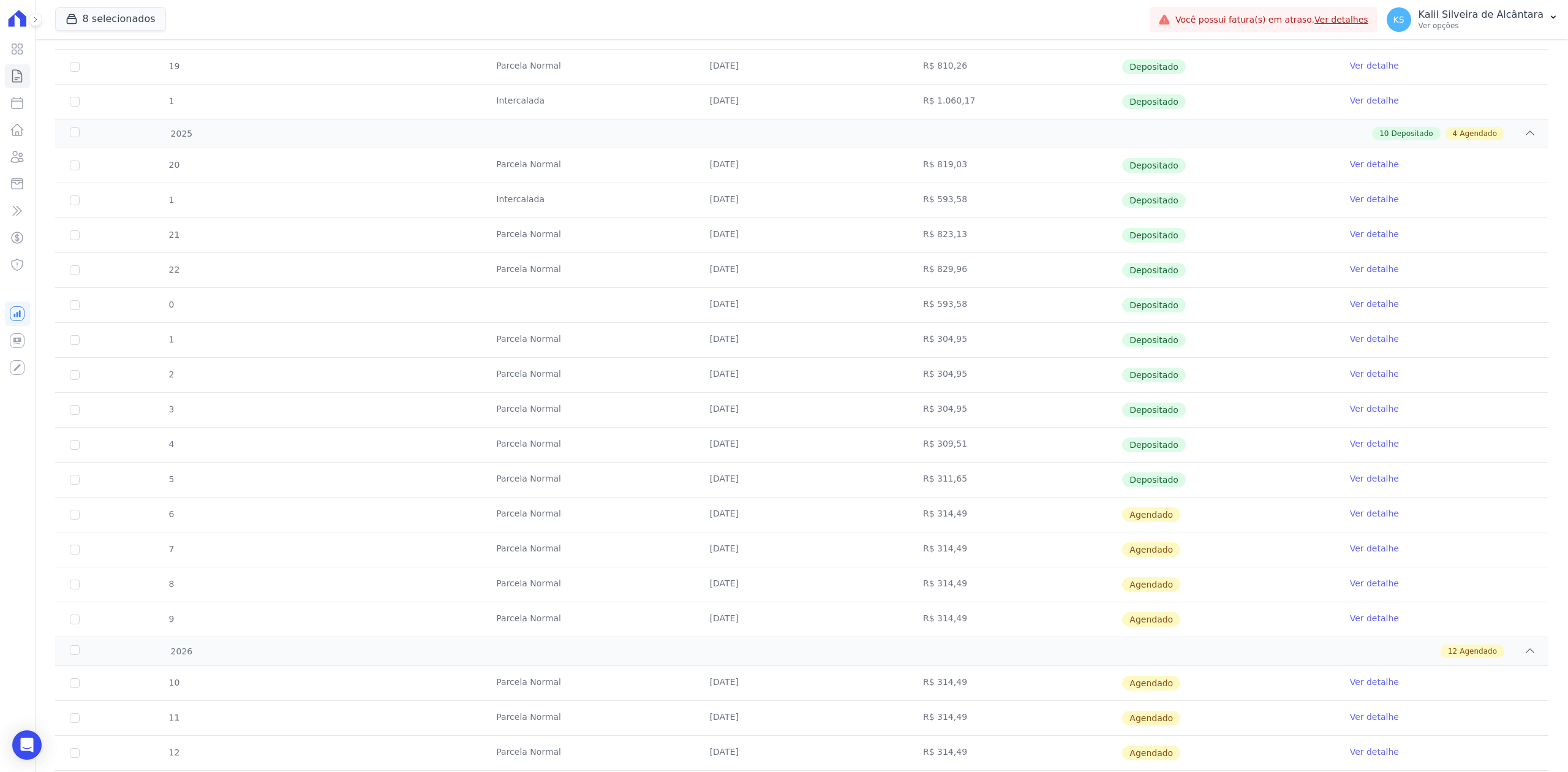
click at [1350, 520] on link "Ver detalhe" at bounding box center [1374, 513] width 49 height 12
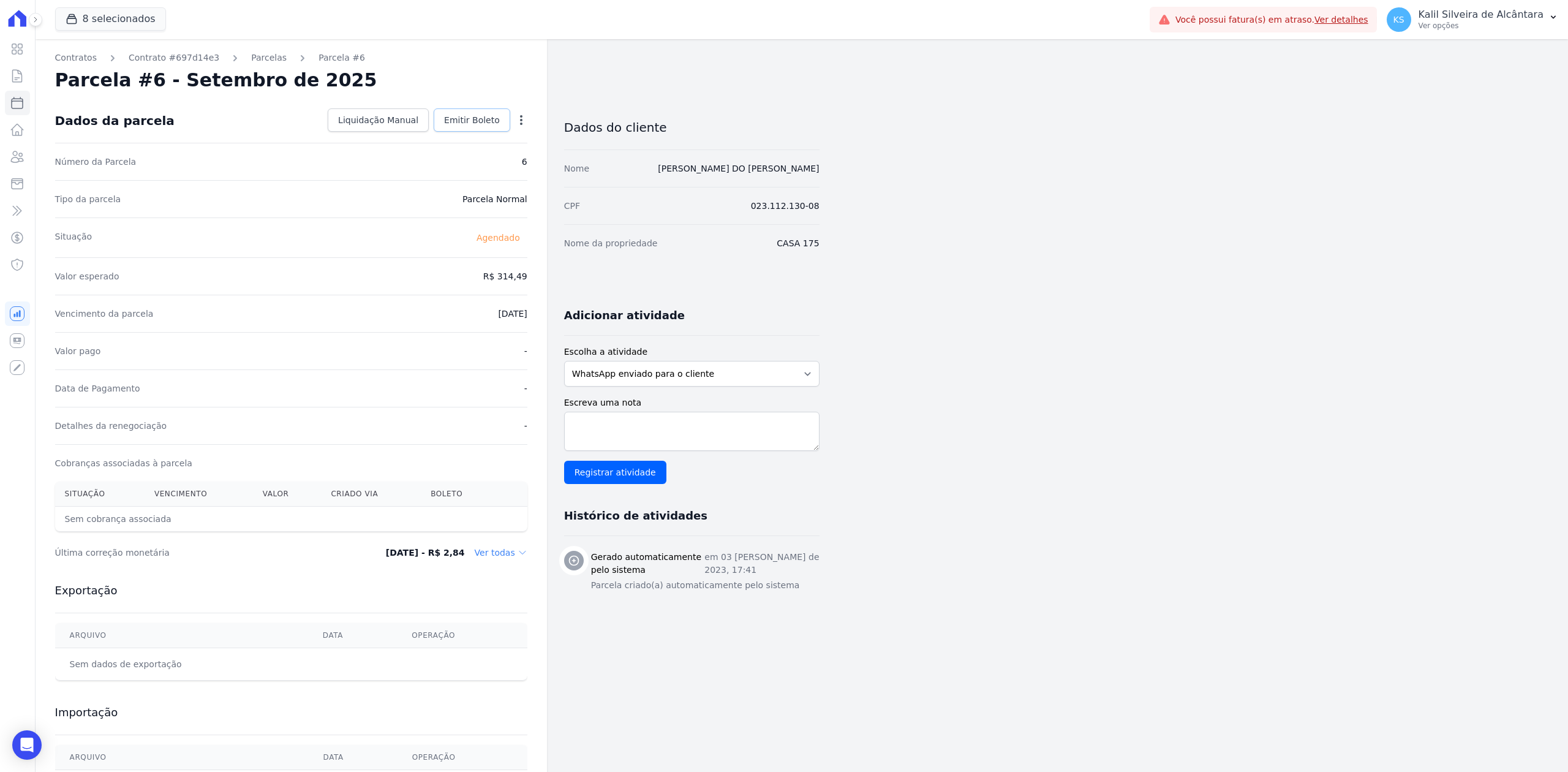
click at [468, 112] on link "Emitir Boleto" at bounding box center [472, 120] width 76 height 23
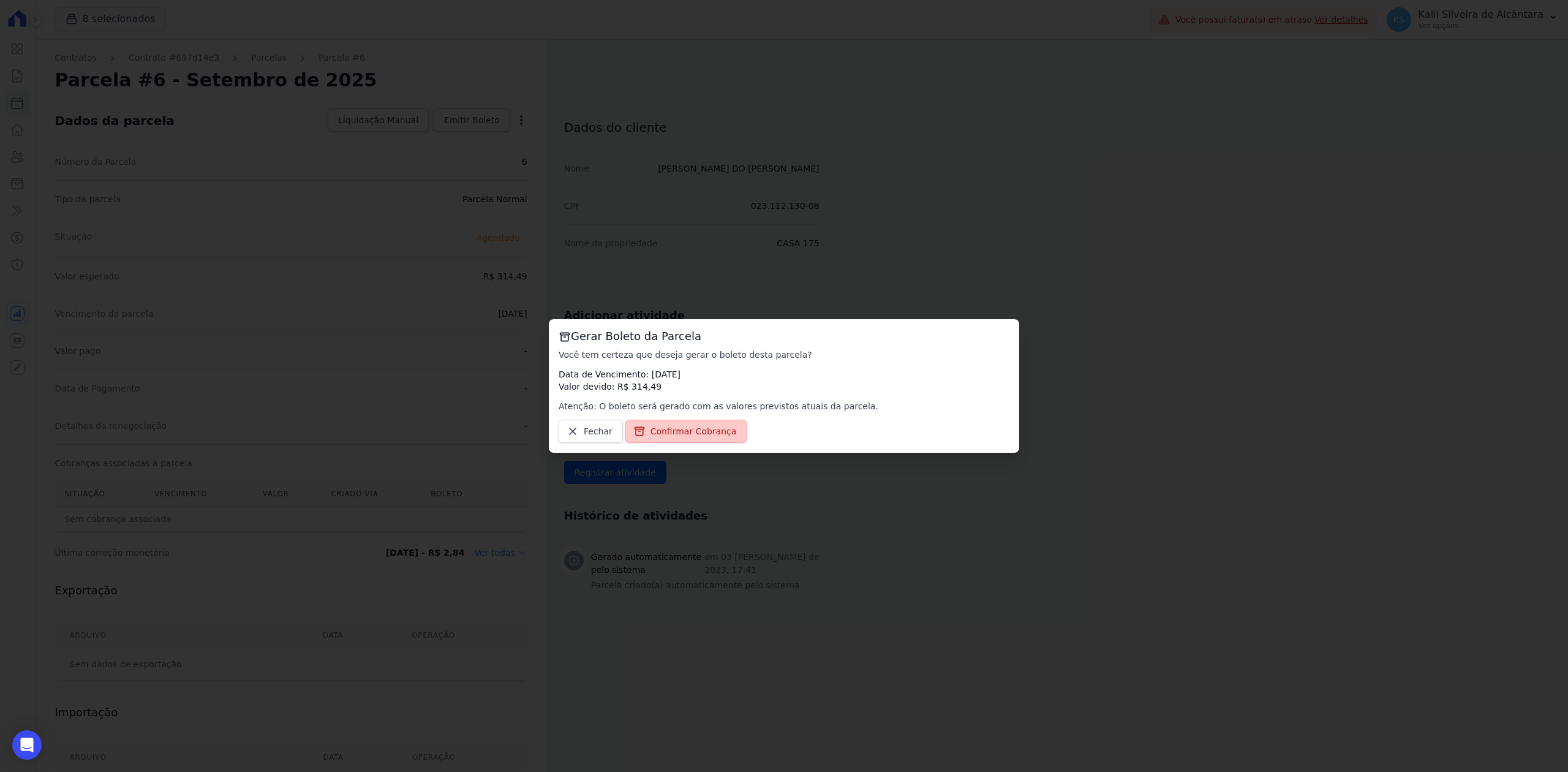
click at [722, 440] on link "Confirmar Cobrança" at bounding box center [686, 431] width 122 height 23
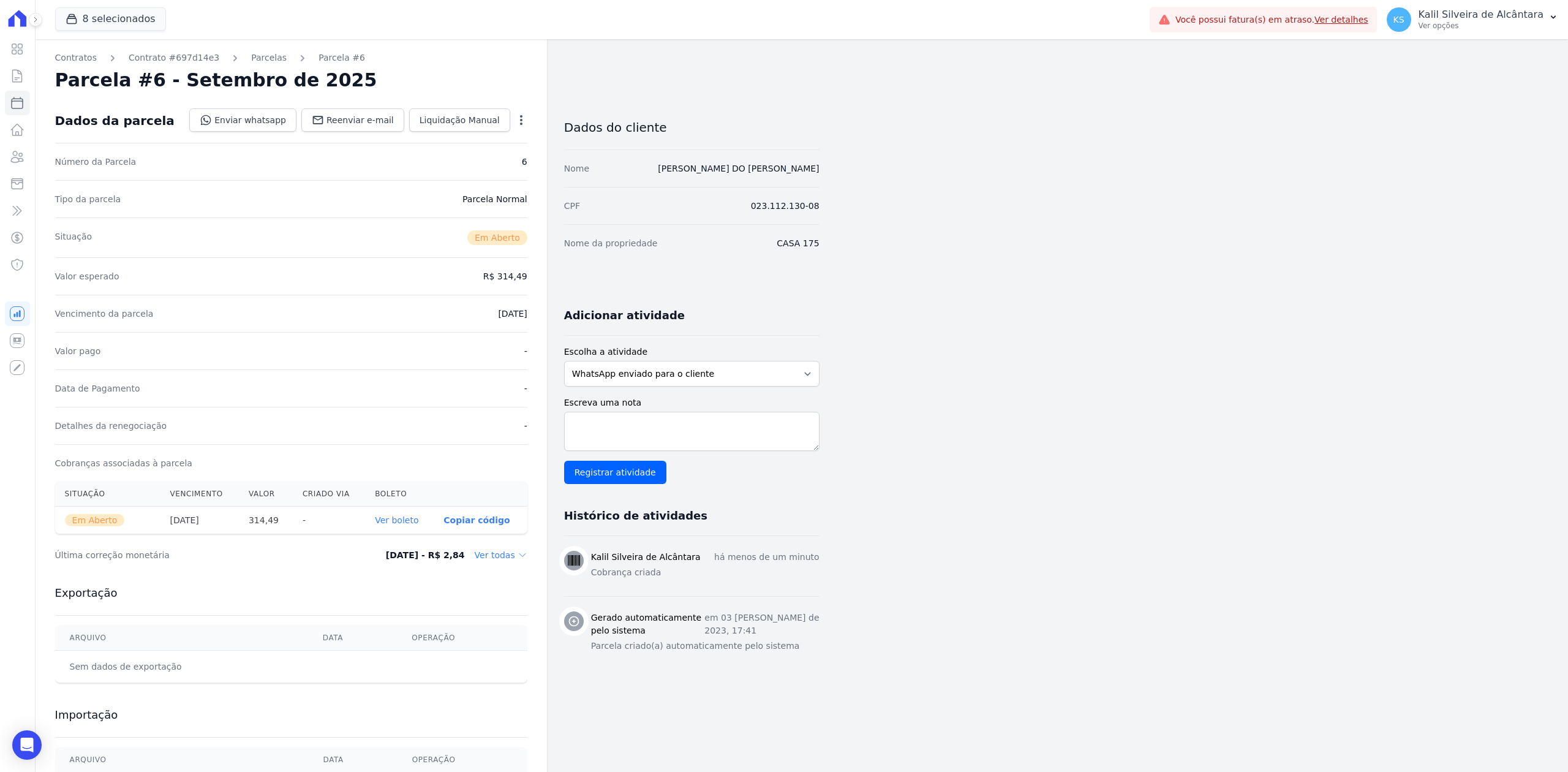
click at [398, 523] on link "Ver boleto" at bounding box center [397, 520] width 44 height 10
click at [12, 155] on icon at bounding box center [17, 156] width 15 height 15
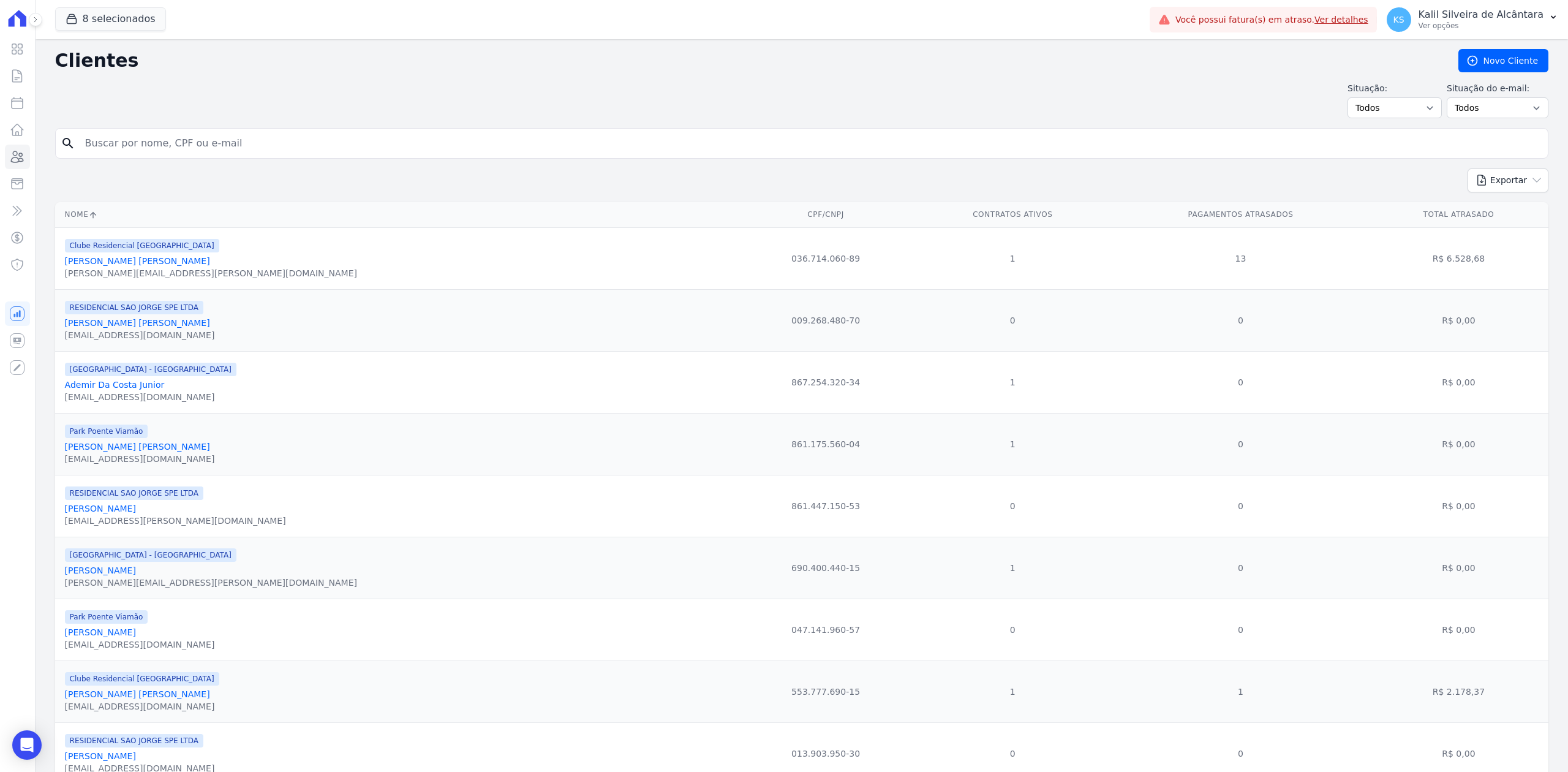
drag, startPoint x: 160, startPoint y: 146, endPoint x: 149, endPoint y: 144, distance: 11.2
click at [160, 146] on input "search" at bounding box center [810, 143] width 1465 height 25
type input "lucas"
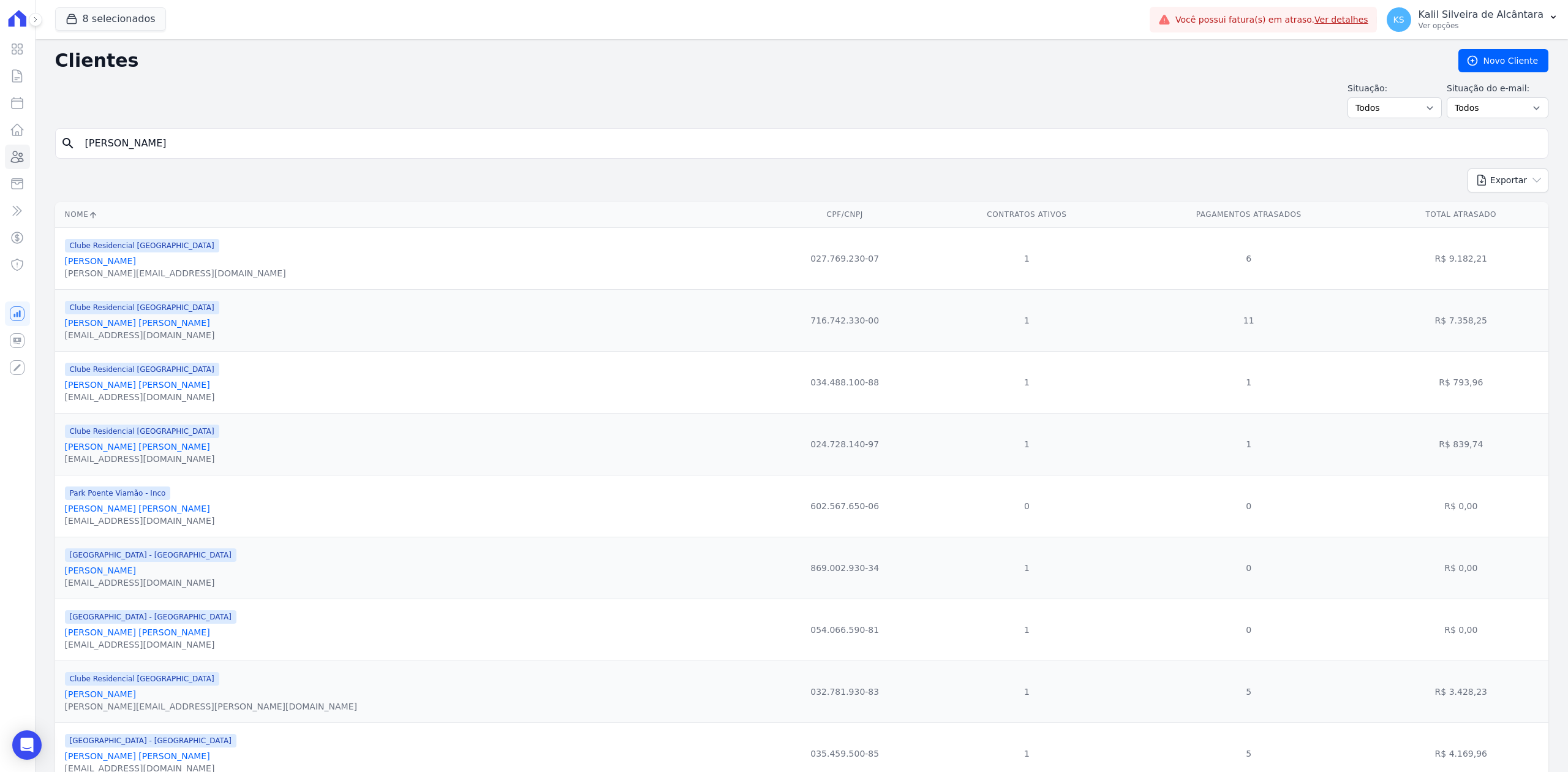
click at [142, 168] on form "search lucas" at bounding box center [801, 148] width 1494 height 40
click at [142, 165] on form "search lucas" at bounding box center [801, 148] width 1494 height 40
click at [142, 162] on form "search lucas" at bounding box center [801, 148] width 1494 height 40
click at [144, 141] on input "lucas" at bounding box center [810, 143] width 1465 height 25
type input "lucas edduardp"
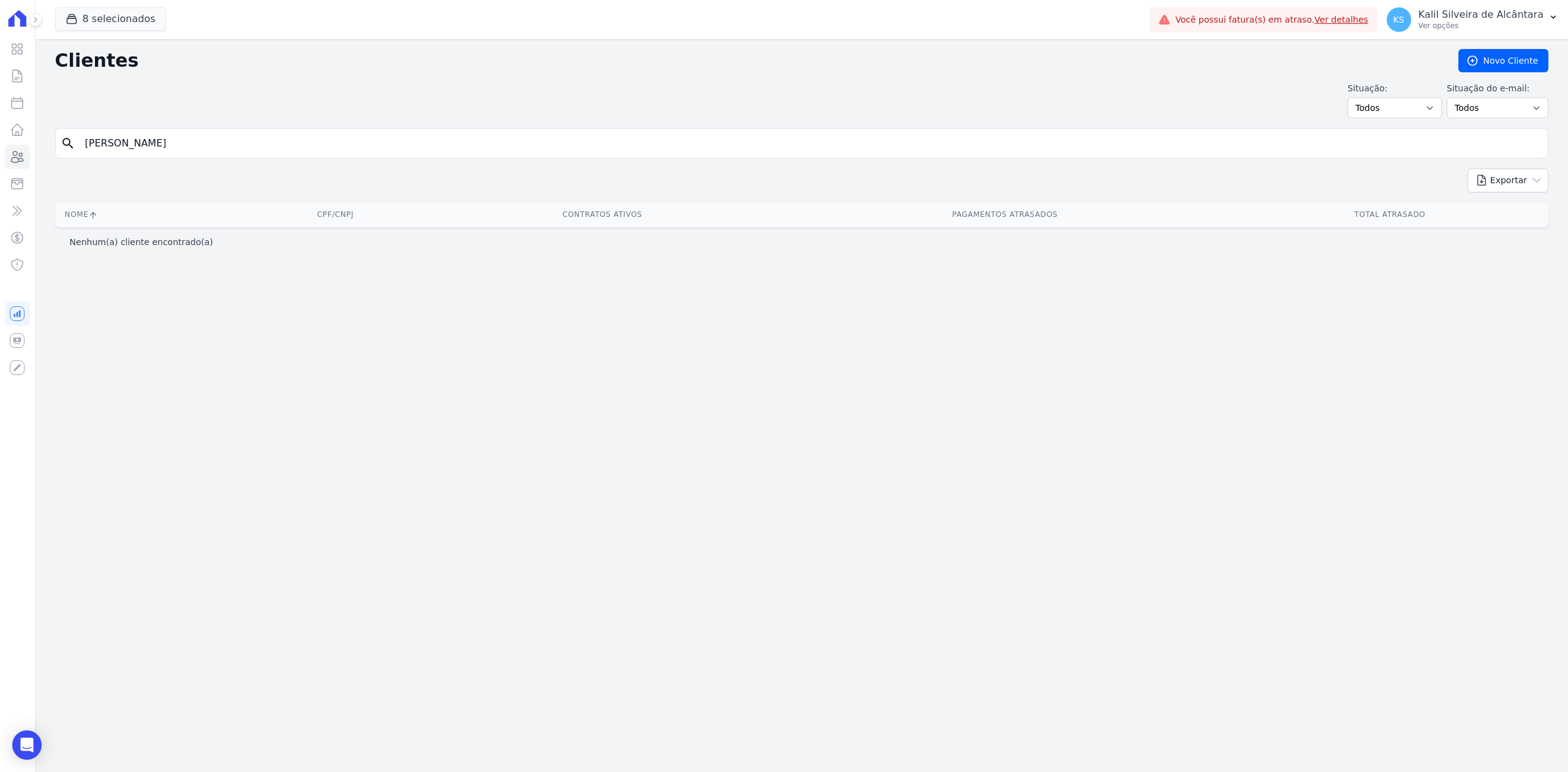
click at [189, 147] on input "lucas edduardp" at bounding box center [810, 143] width 1465 height 25
type input "lucas eddu"
click at [189, 147] on input "lucas edduardp" at bounding box center [810, 143] width 1465 height 25
type input "lucas eduardo"
click at [177, 150] on input "lucas eduardo" at bounding box center [810, 143] width 1465 height 25
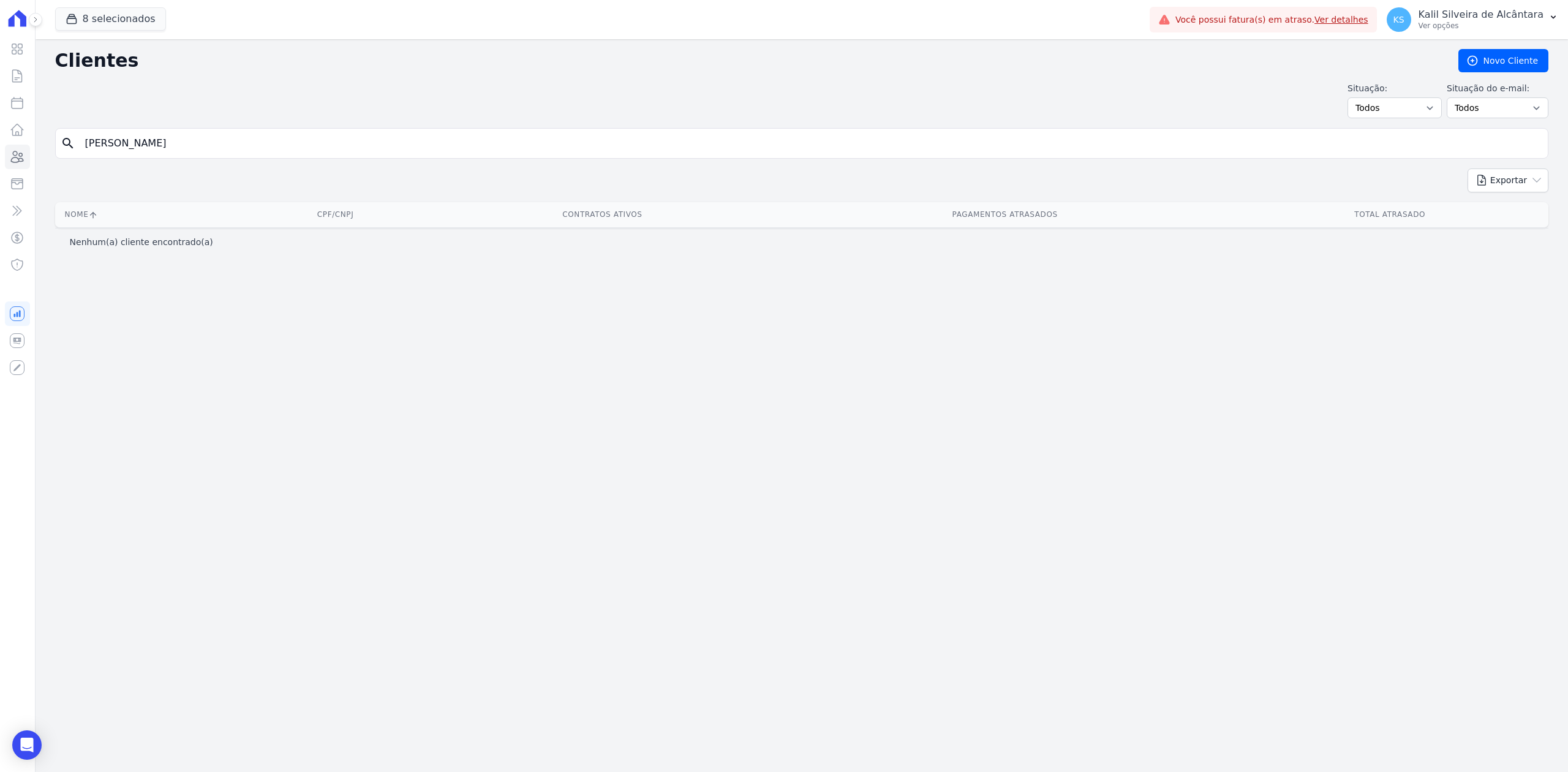
click at [177, 150] on input "lucas eduardo" at bounding box center [810, 143] width 1465 height 25
type input "lucas eduardo"
click at [175, 150] on input "lucas eduardo" at bounding box center [810, 143] width 1465 height 25
click at [218, 139] on input "lucas" at bounding box center [810, 143] width 1465 height 25
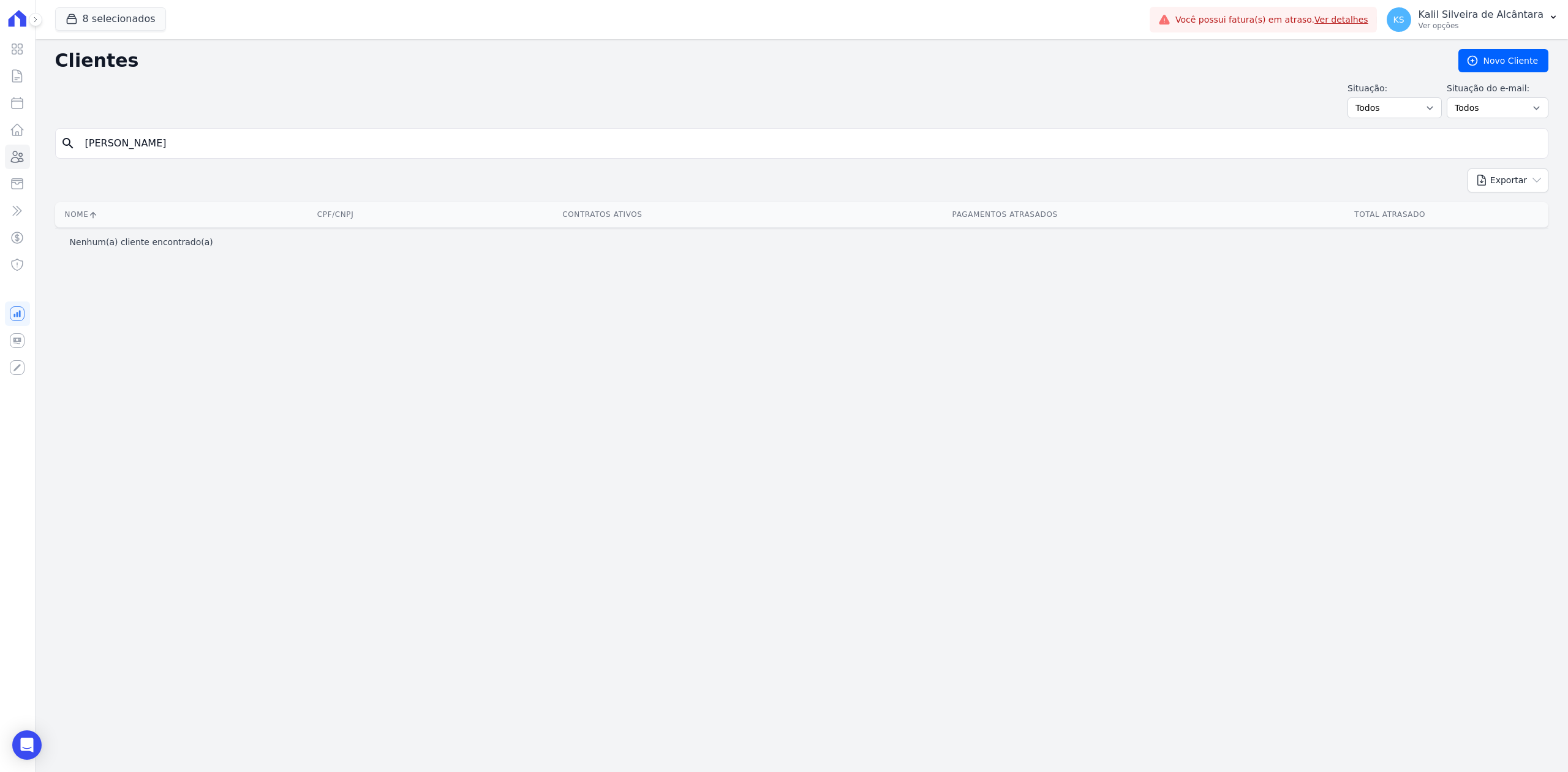
click at [218, 139] on input "lucas" at bounding box center [810, 143] width 1465 height 25
paste input "[PERSON_NAME] [PERSON_NAME]"
type input "[PERSON_NAME] [PERSON_NAME]"
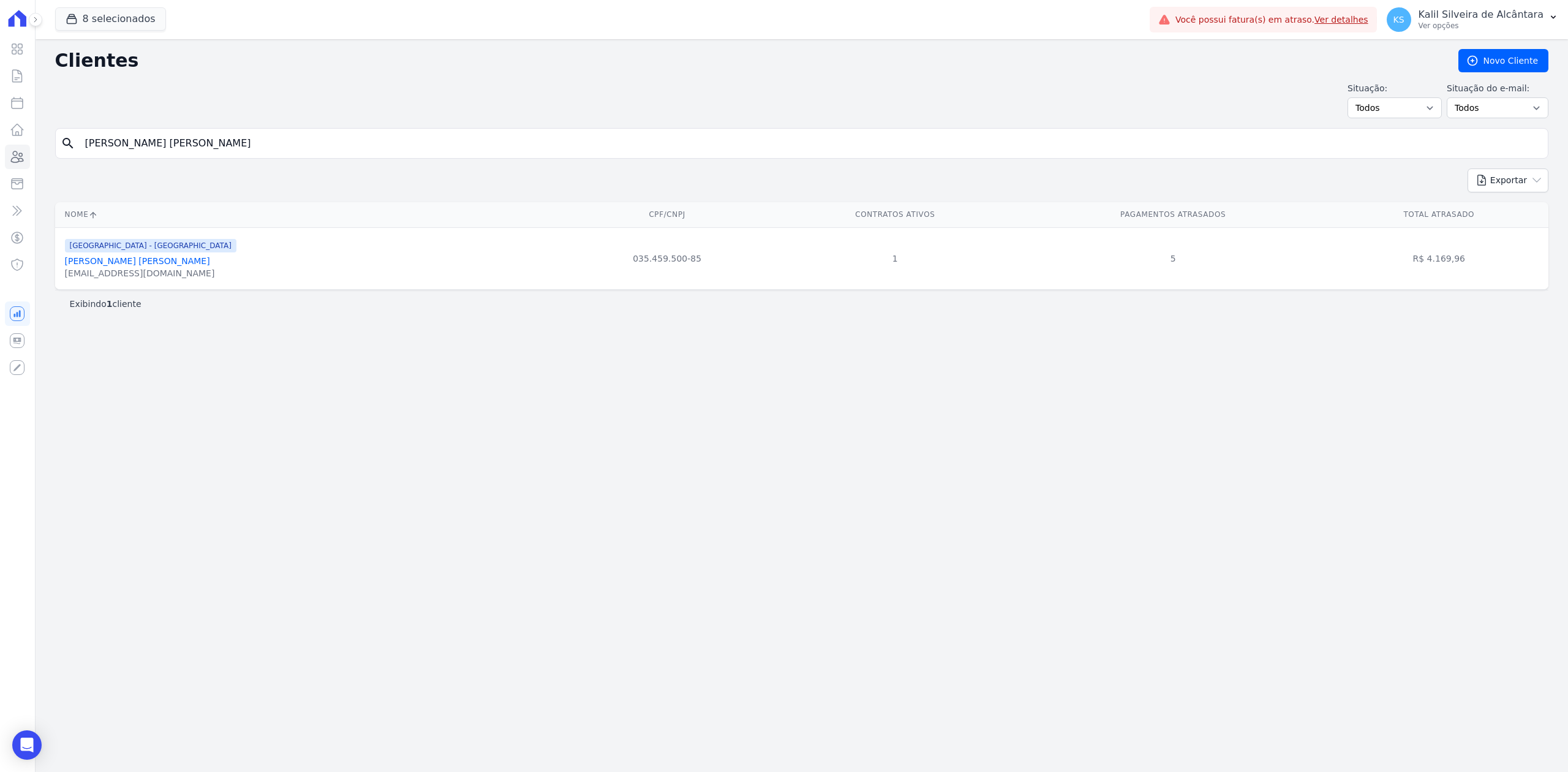
click at [104, 260] on link "[PERSON_NAME] [PERSON_NAME]" at bounding box center [137, 261] width 145 height 10
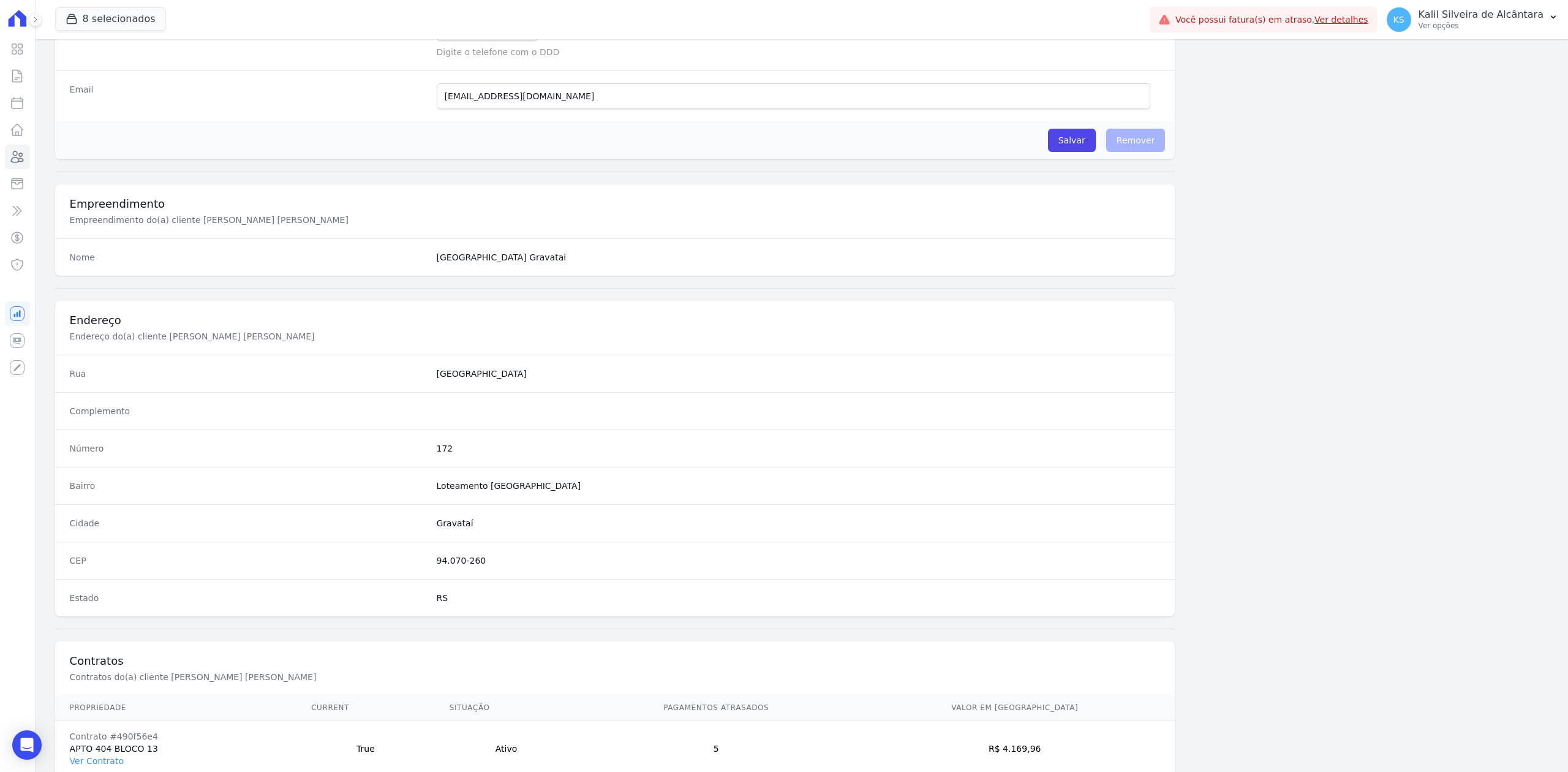
scroll to position [380, 0]
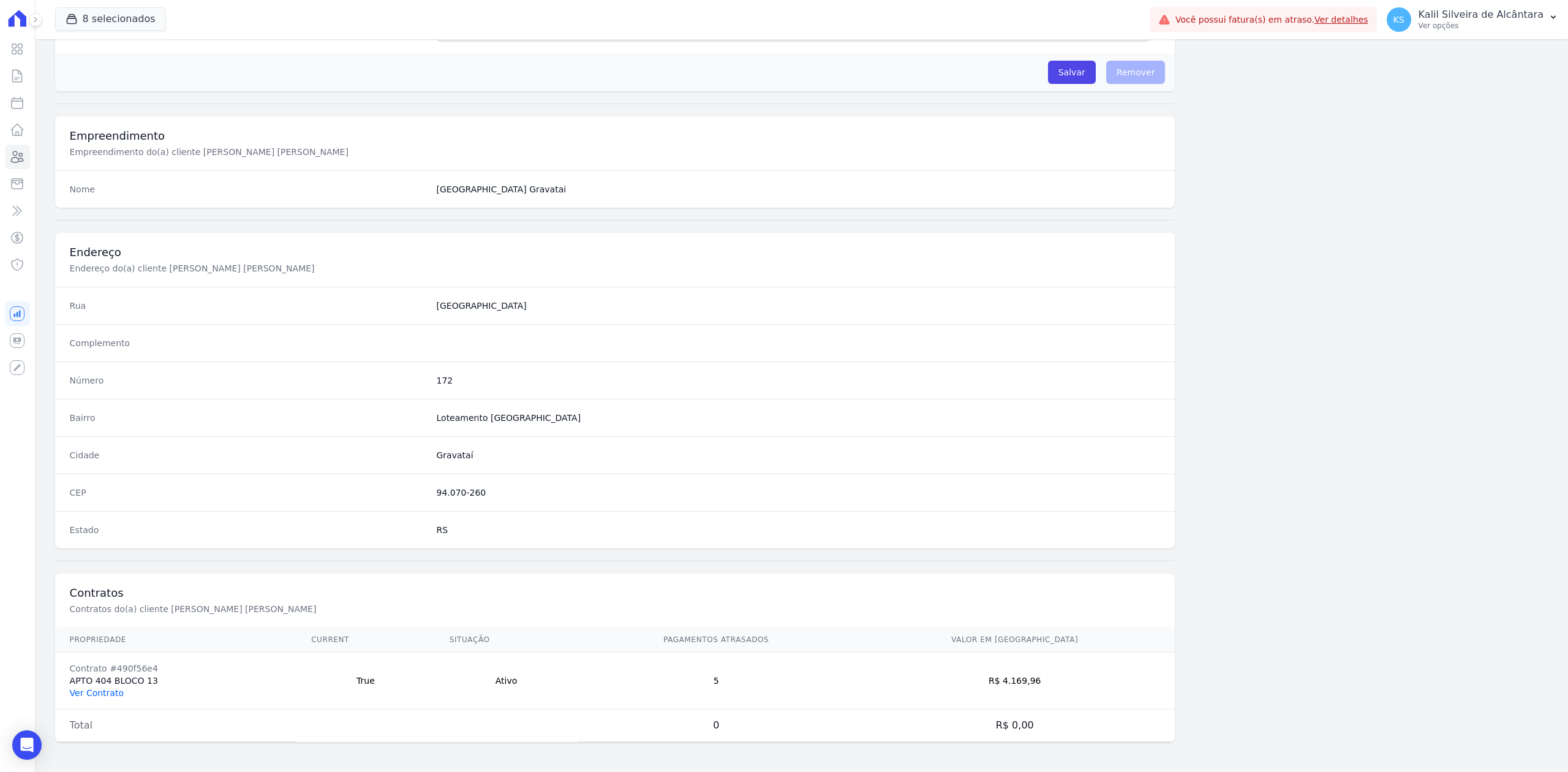
click at [103, 694] on link "Ver Contrato" at bounding box center [97, 693] width 54 height 10
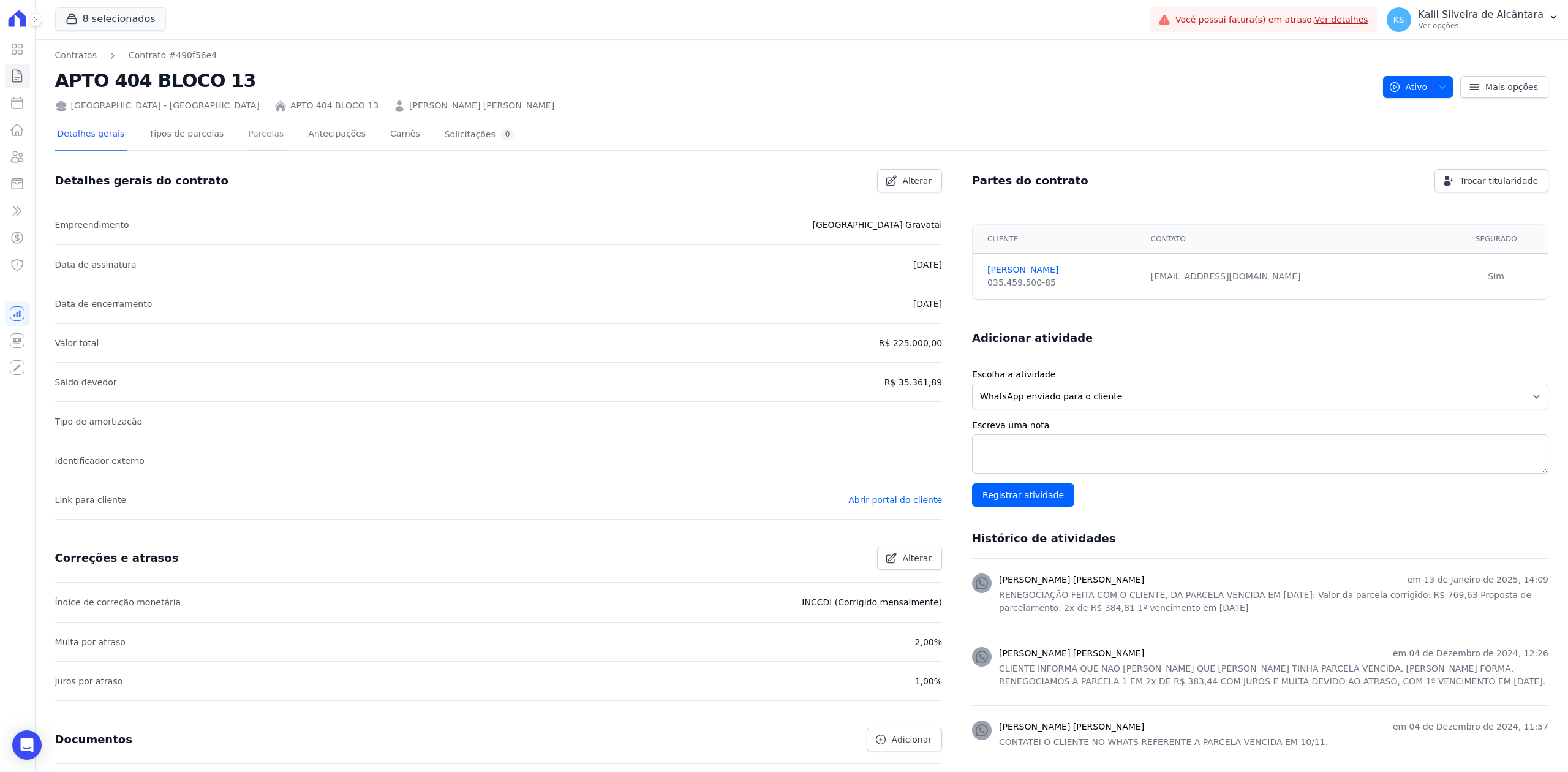
click at [251, 141] on link "Parcelas" at bounding box center [266, 134] width 40 height 32
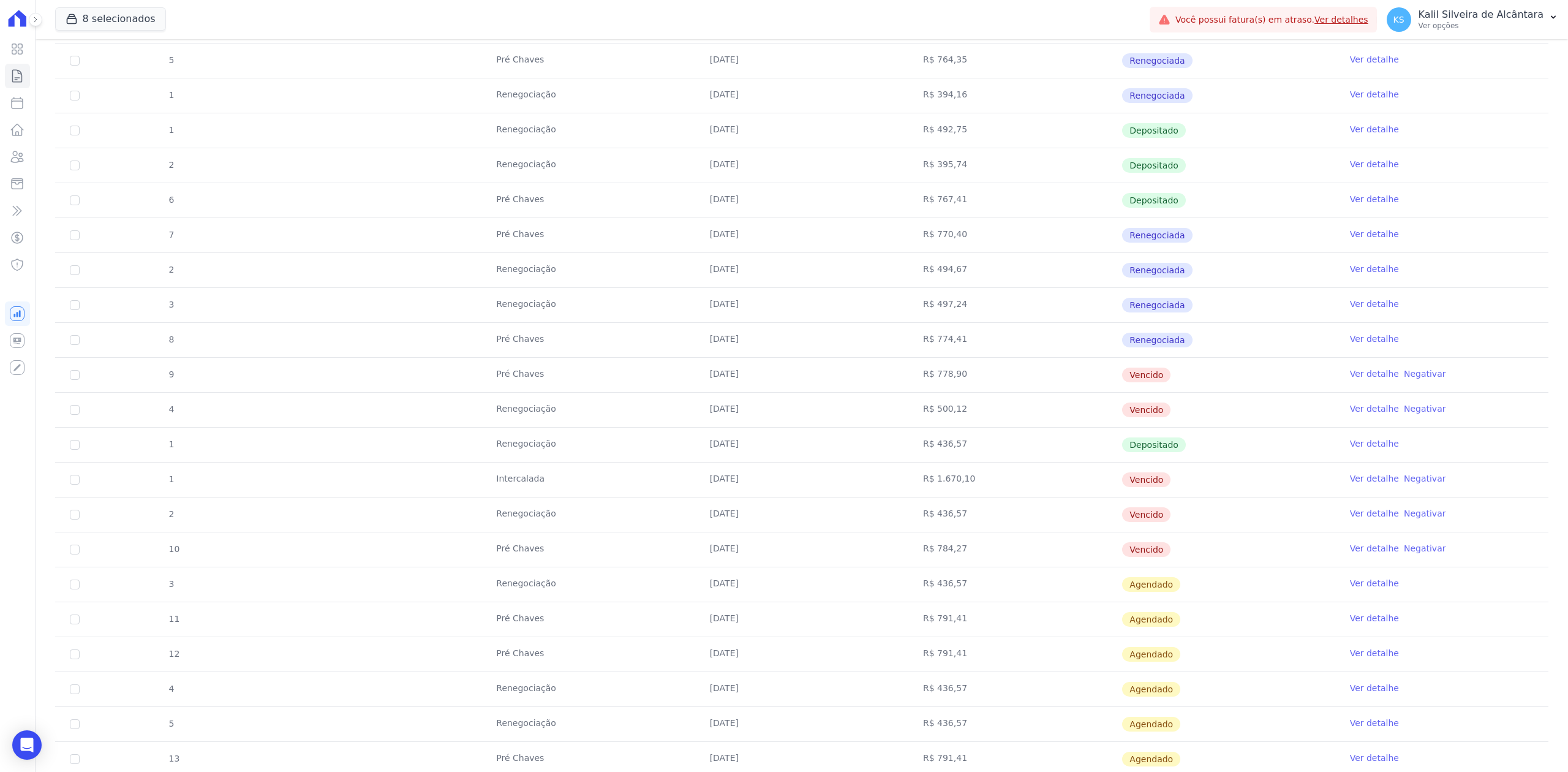
scroll to position [490, 0]
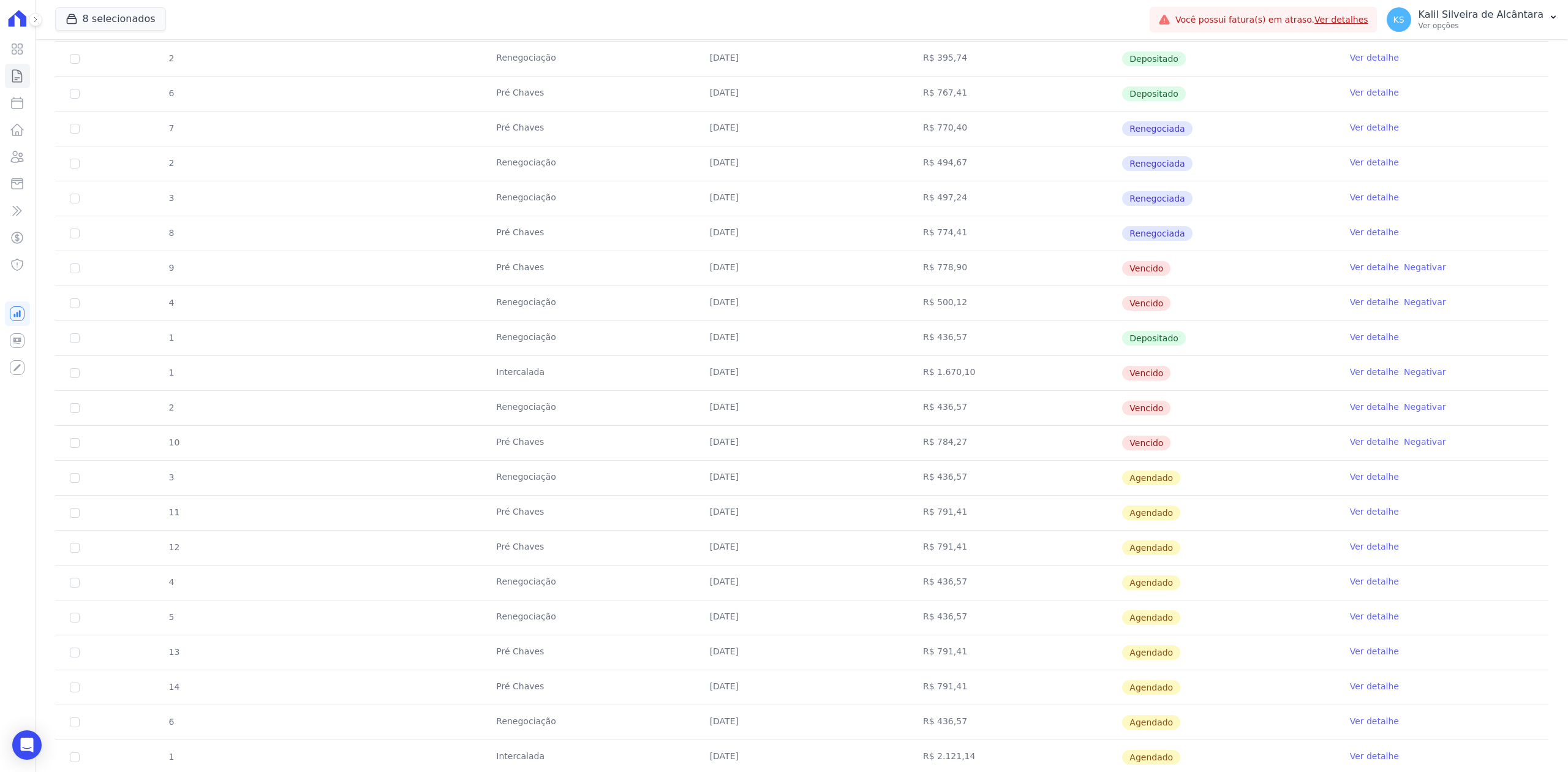
click at [73, 281] on td "9" at bounding box center [74, 268] width 39 height 34
click at [71, 272] on input "checkbox" at bounding box center [75, 269] width 10 height 10
checkbox input "true"
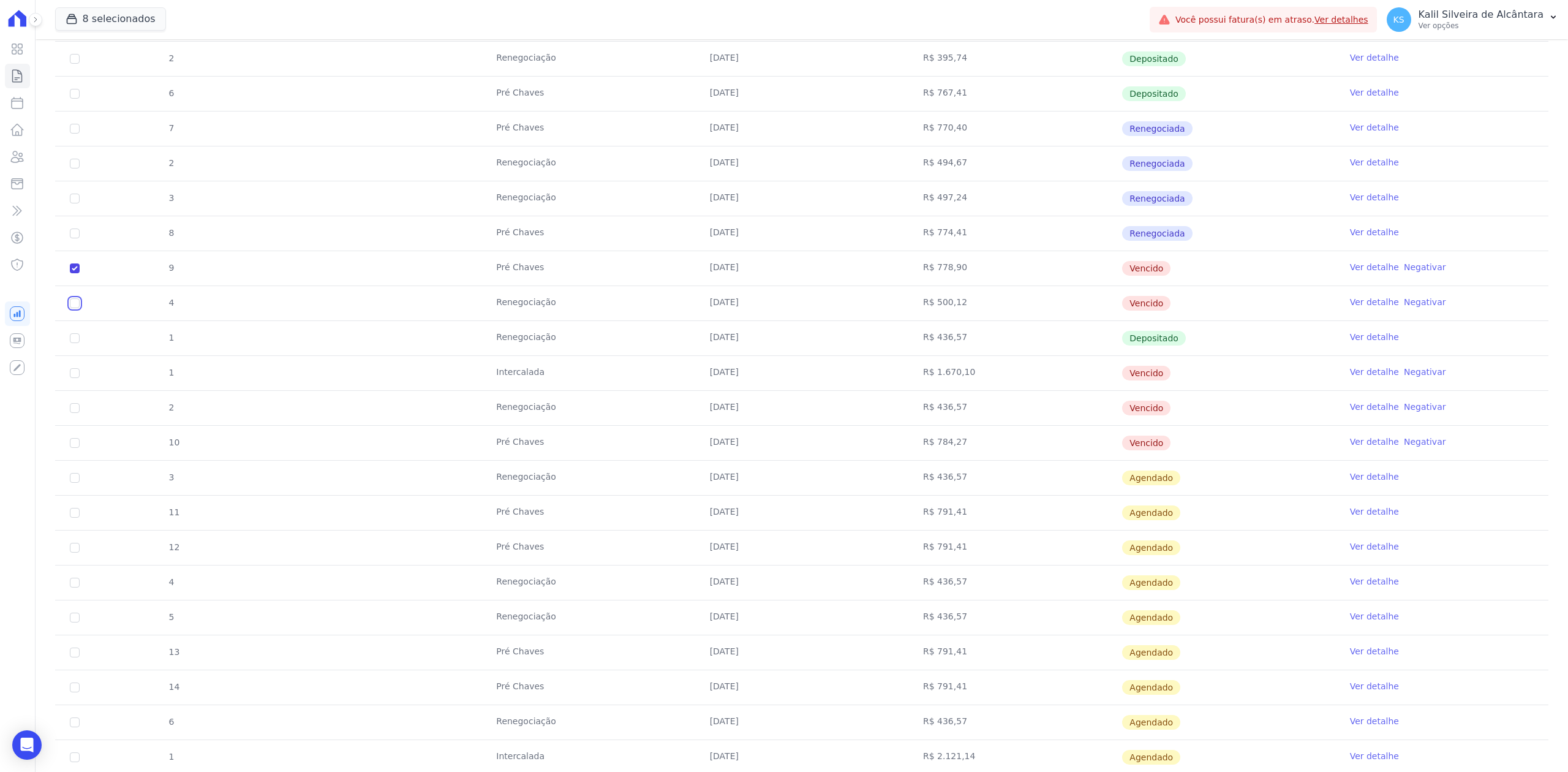
click at [79, 305] on input "checkbox" at bounding box center [75, 303] width 10 height 10
checkbox input "true"
click at [71, 375] on input "checkbox" at bounding box center [75, 373] width 10 height 10
checkbox input "true"
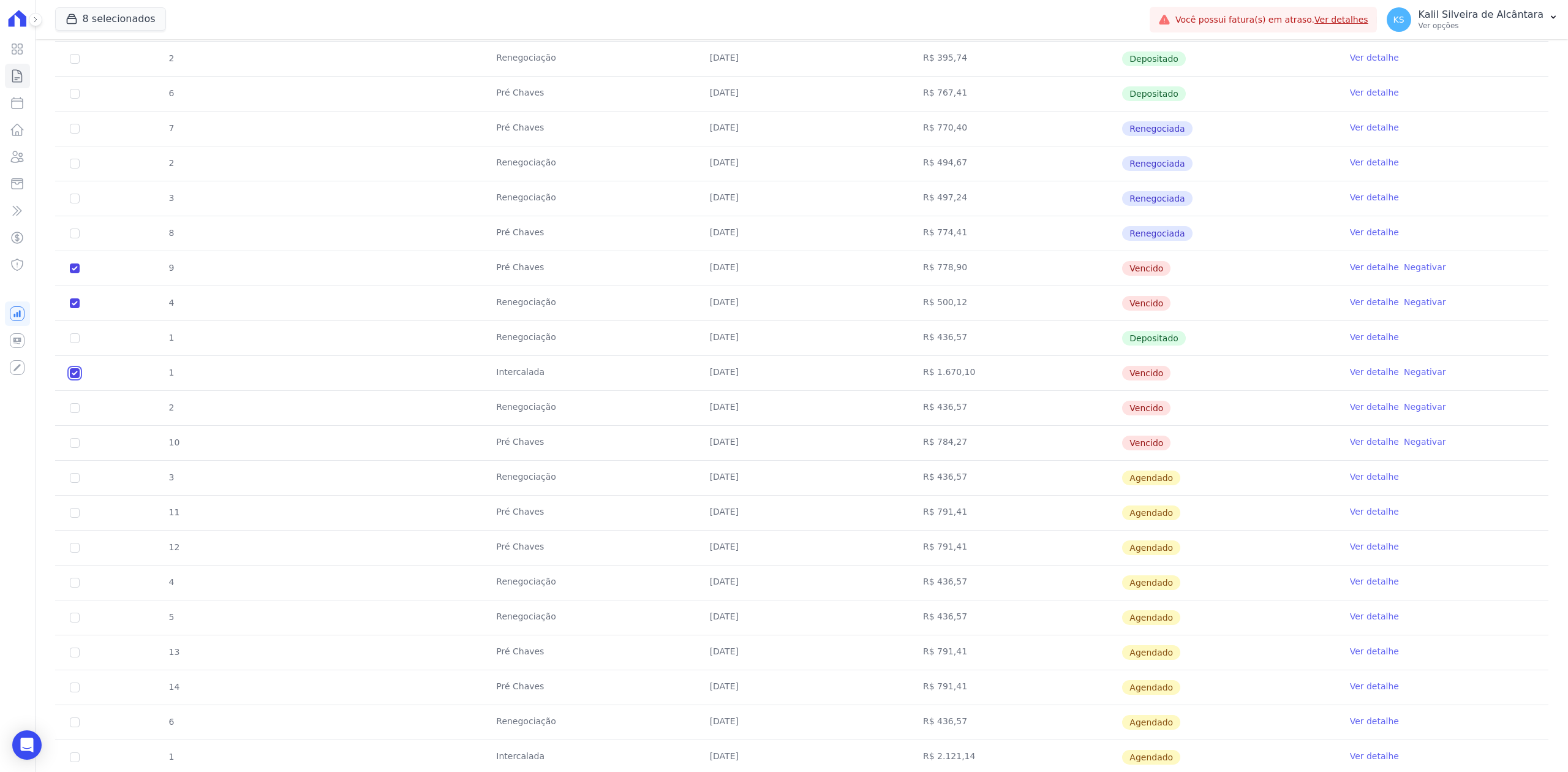
checkbox input "true"
click at [74, 412] on input "checkbox" at bounding box center [75, 408] width 10 height 10
checkbox input "true"
click at [75, 446] on input "checkbox" at bounding box center [75, 443] width 10 height 10
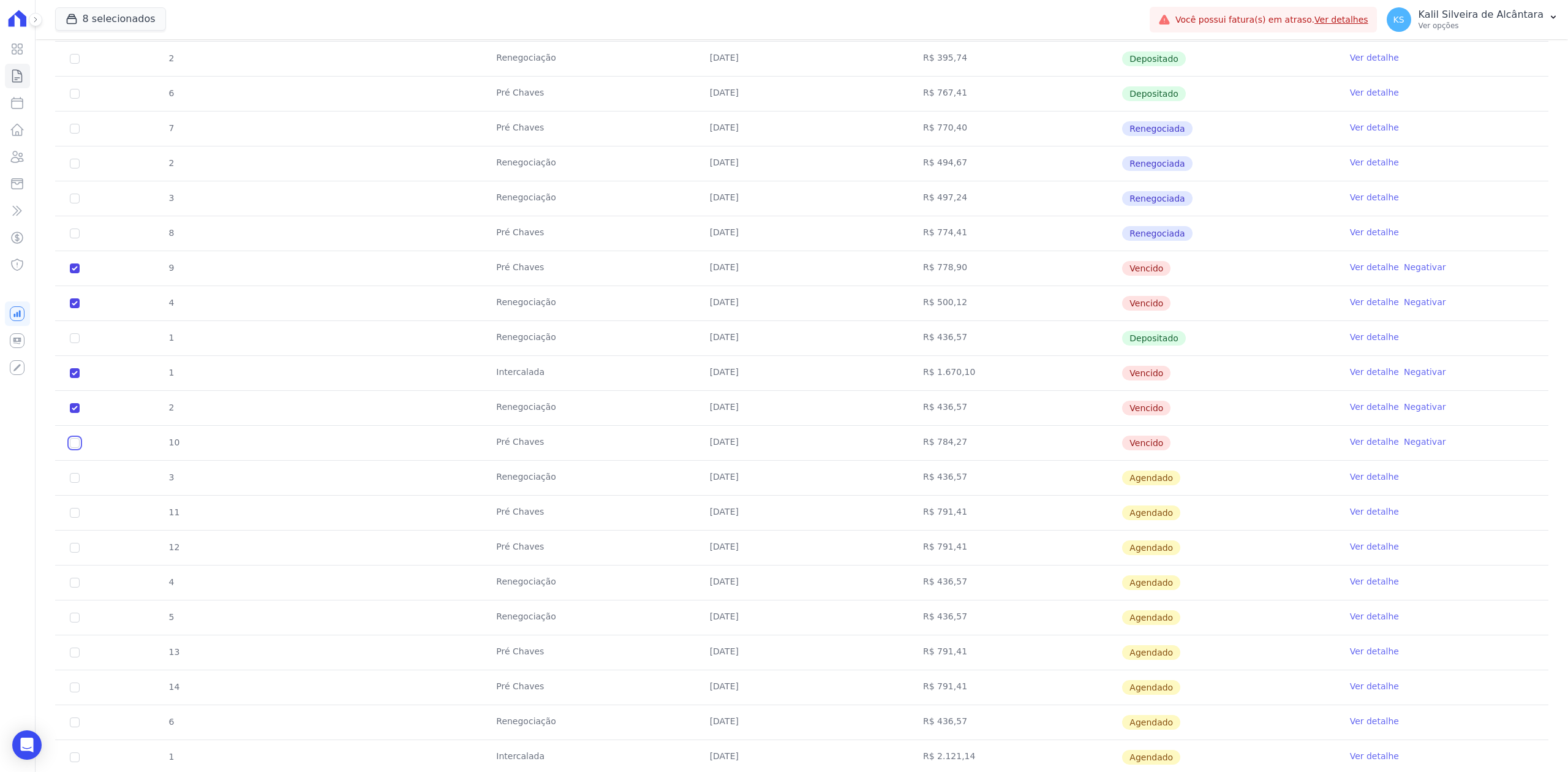
checkbox input "true"
drag, startPoint x: 415, startPoint y: 467, endPoint x: 1188, endPoint y: 444, distance: 773.3
click at [1188, 444] on tr "10 Pré Chaves 10/08/2025 R$ 784,27 Vencido Ver detalhe Negativar" at bounding box center [801, 442] width 1494 height 35
click at [932, 273] on td "R$ 778,90" at bounding box center [1015, 268] width 213 height 34
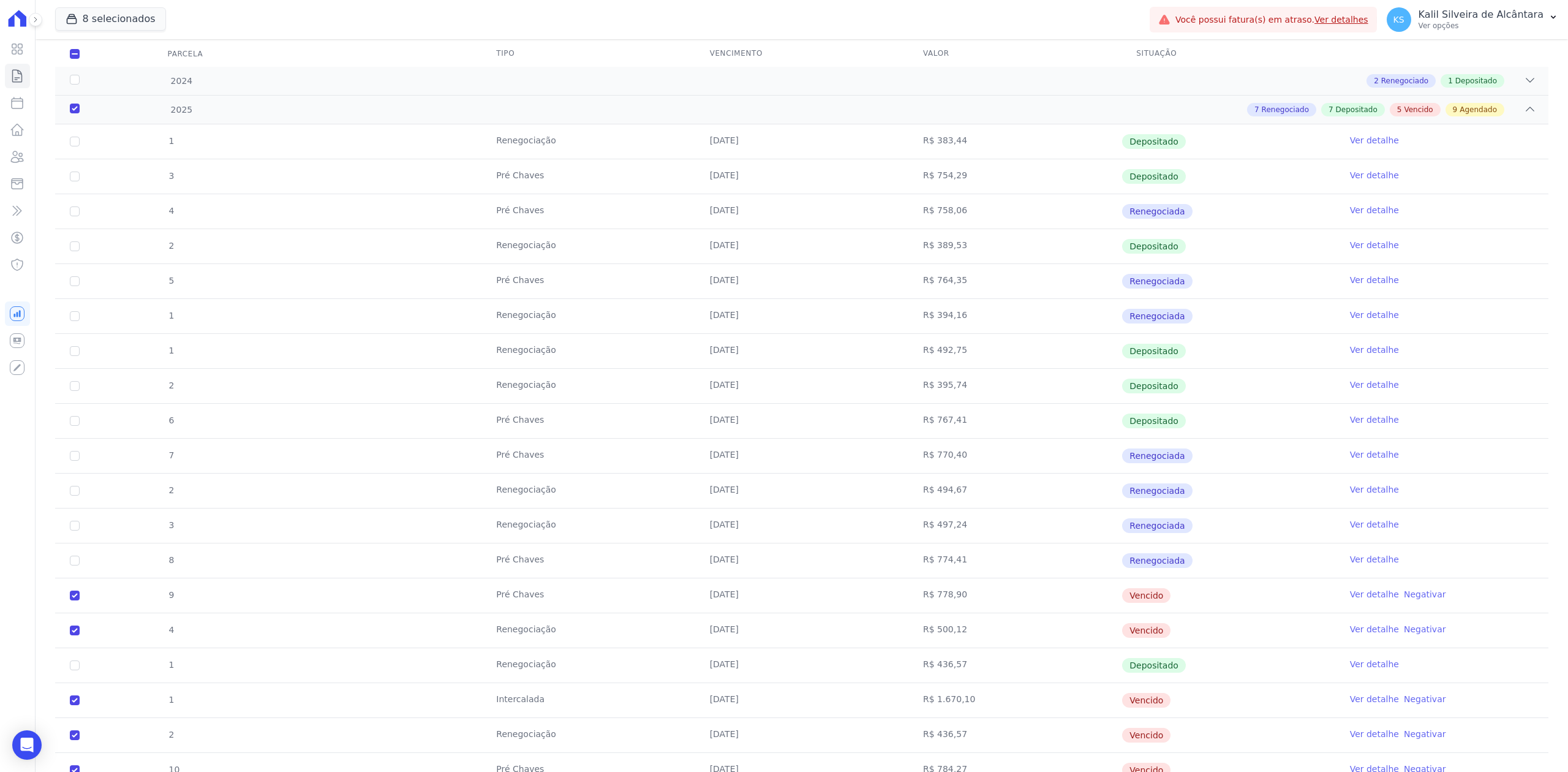
scroll to position [0, 0]
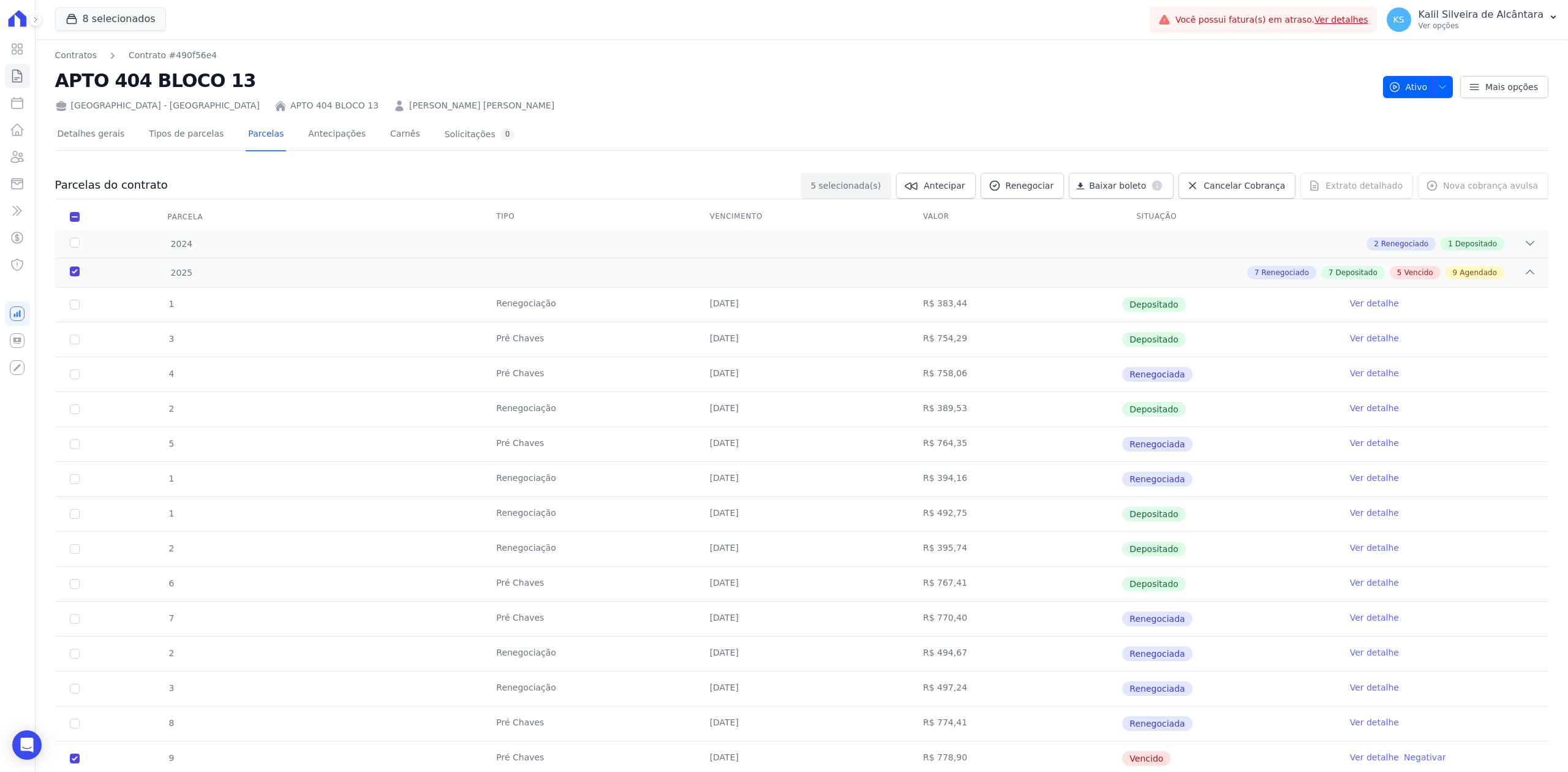
drag, startPoint x: 702, startPoint y: 308, endPoint x: 770, endPoint y: 316, distance: 68.5
click at [770, 316] on td "[DATE]" at bounding box center [802, 305] width 213 height 34
click at [733, 371] on td "[DATE]" at bounding box center [802, 374] width 213 height 34
drag, startPoint x: 706, startPoint y: 304, endPoint x: 752, endPoint y: 680, distance: 378.8
click at [752, 680] on tbody "1 Renegociação 10/01/2025 R$ 383,44 Depositado Ver detalhe 3 Pré Chaves 10/01/2…" at bounding box center [801, 776] width 1494 height 978
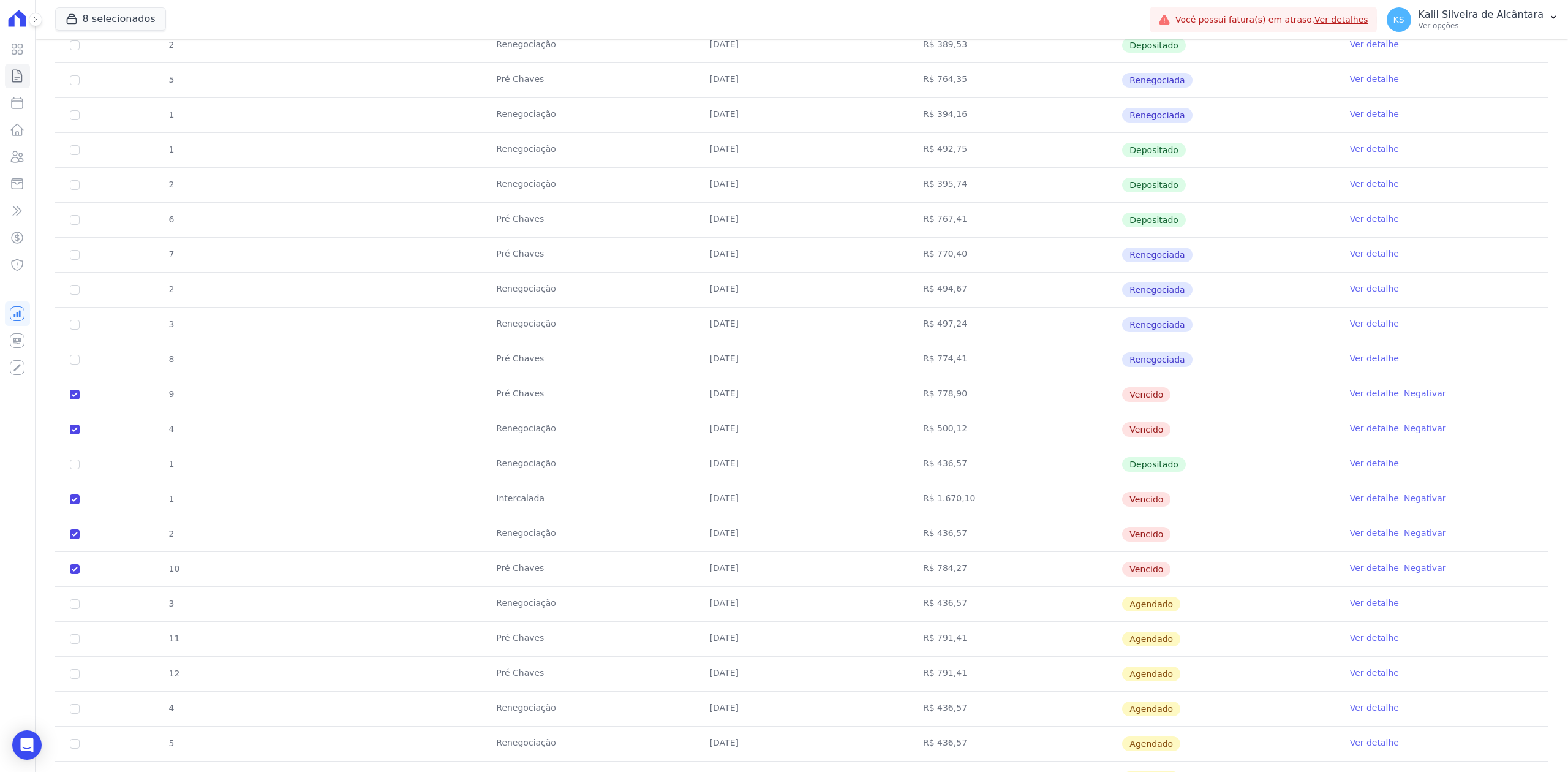
scroll to position [408, 0]
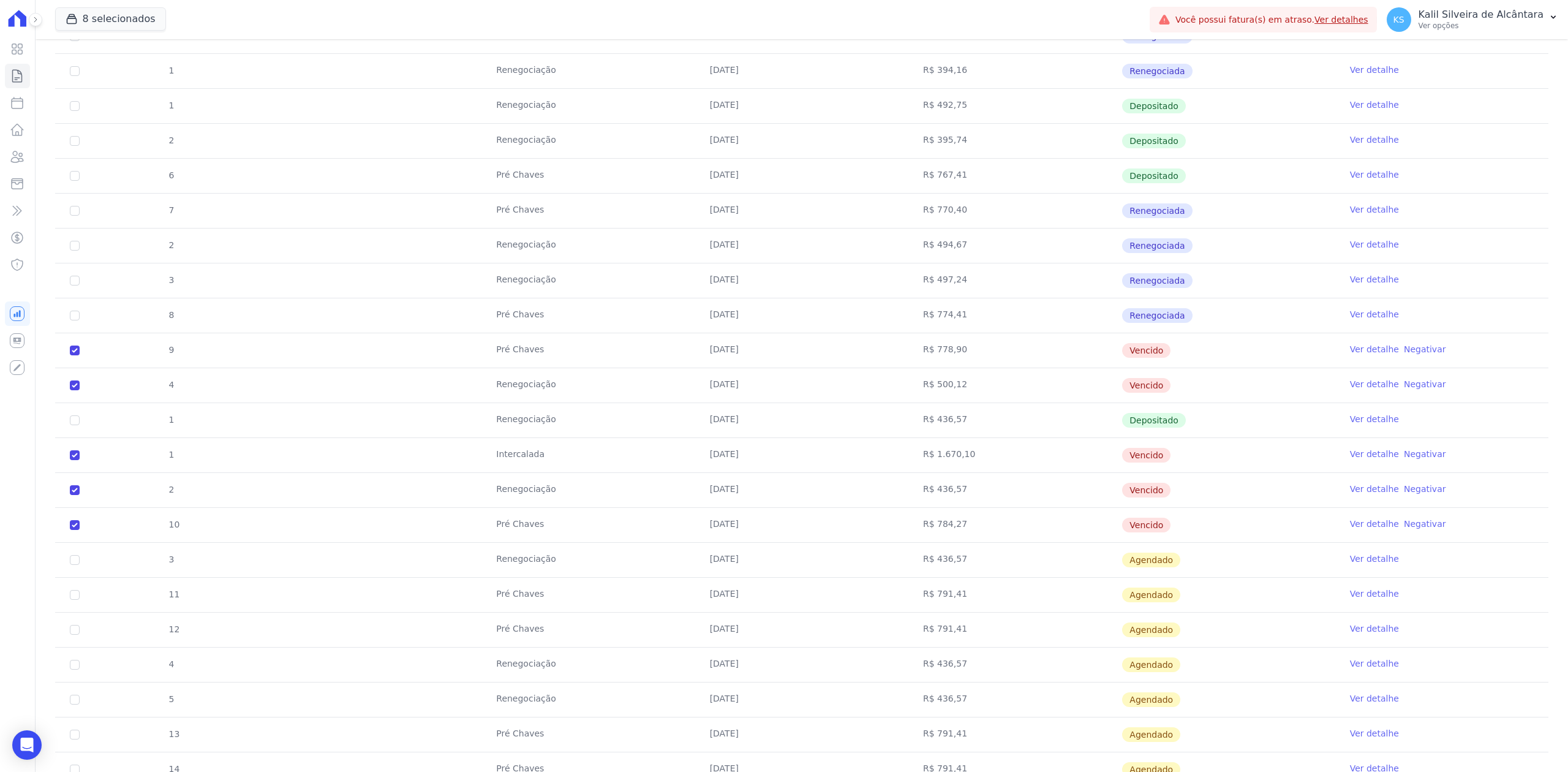
click at [743, 479] on td "[DATE]" at bounding box center [802, 490] width 213 height 34
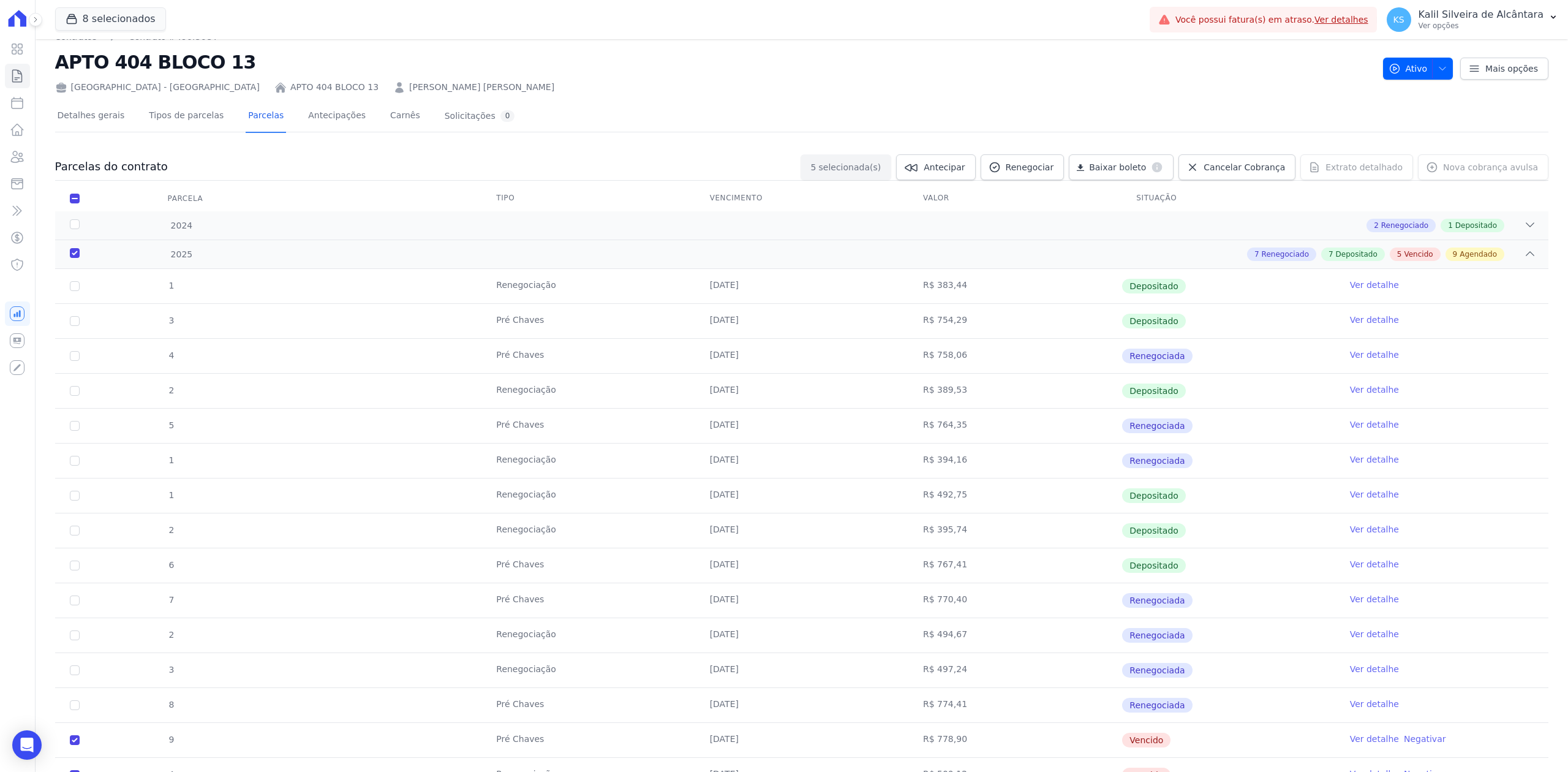
scroll to position [0, 0]
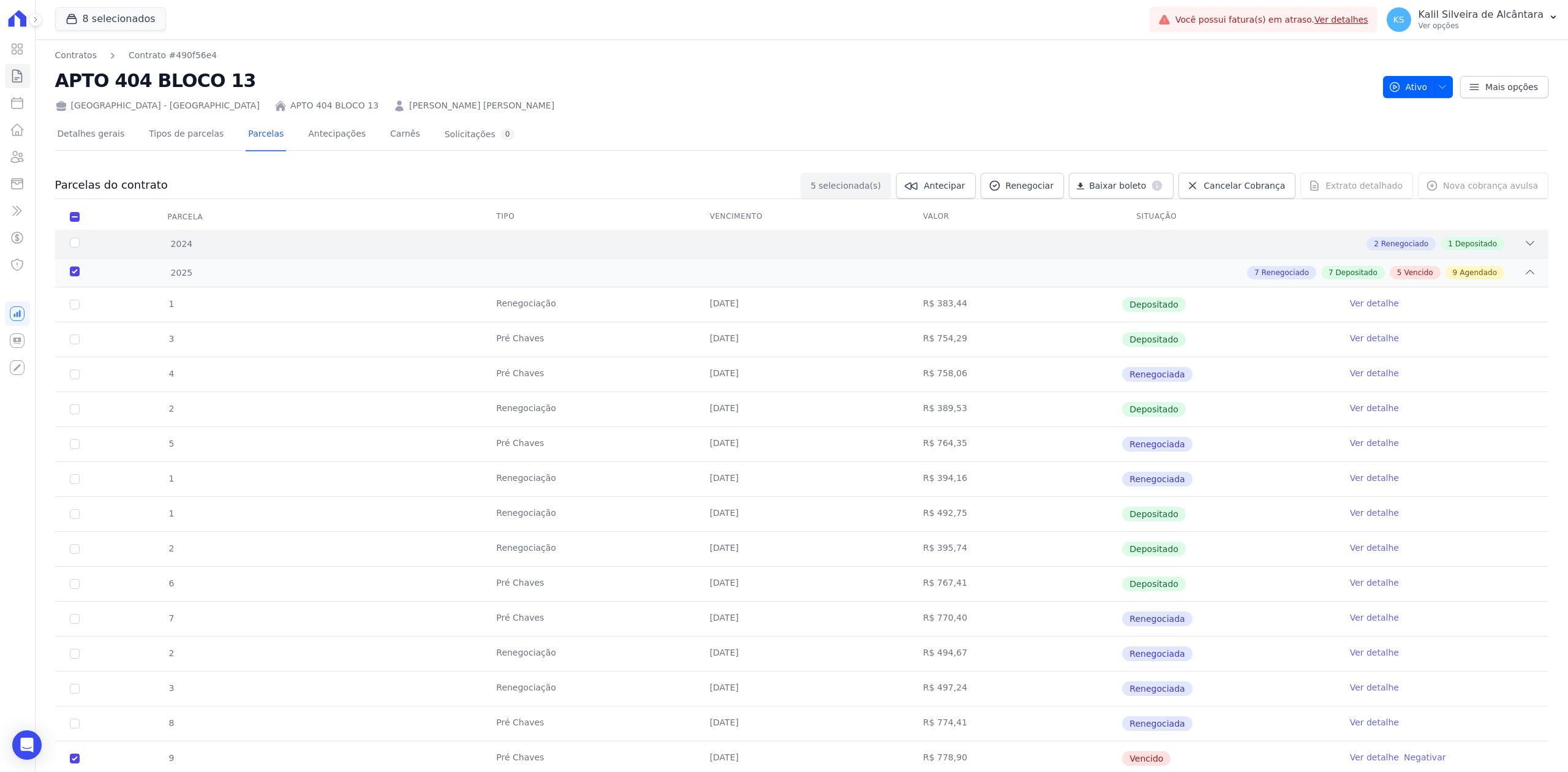
click at [1524, 247] on icon at bounding box center [1530, 243] width 12 height 12
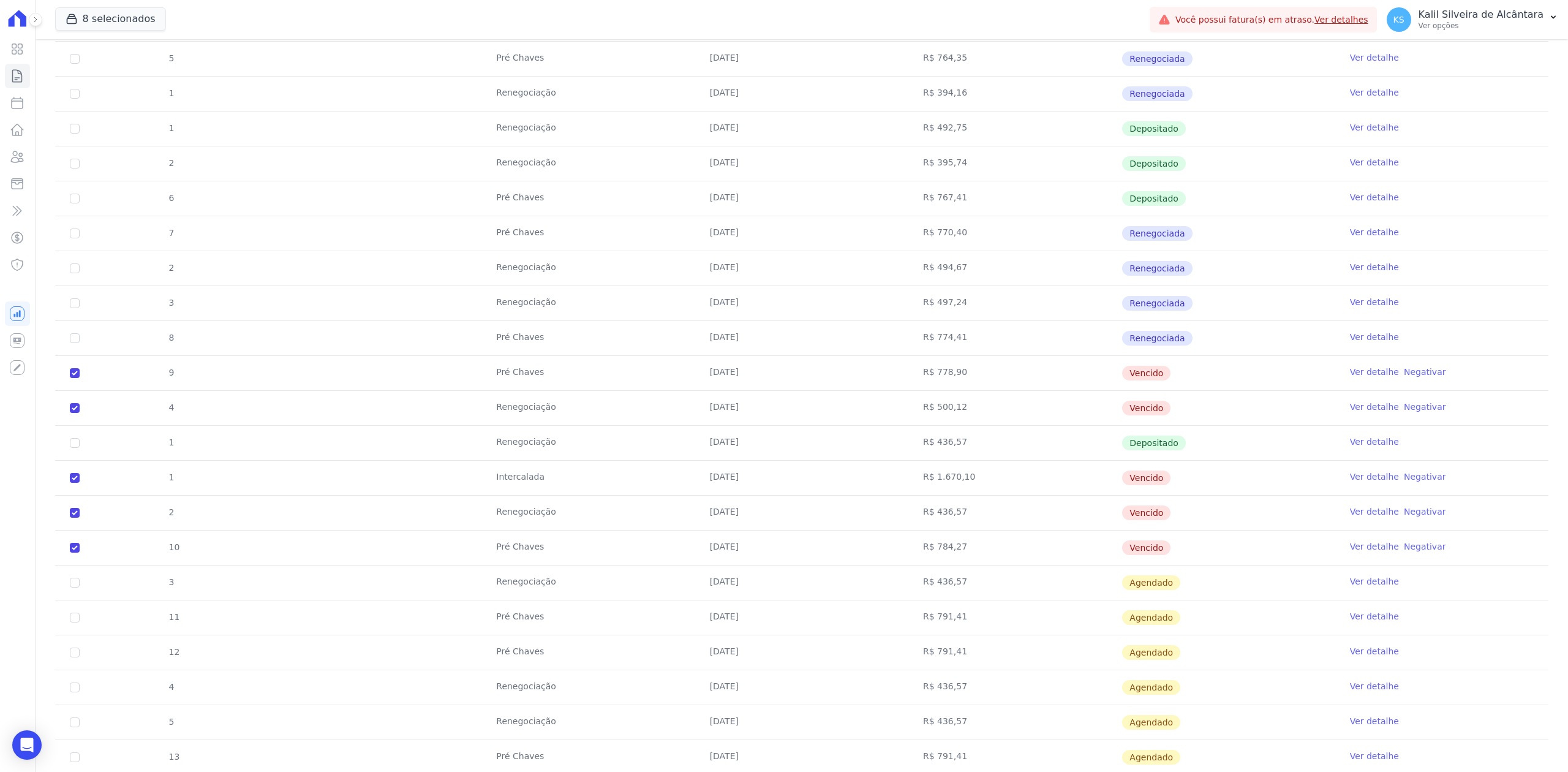
scroll to position [572, 0]
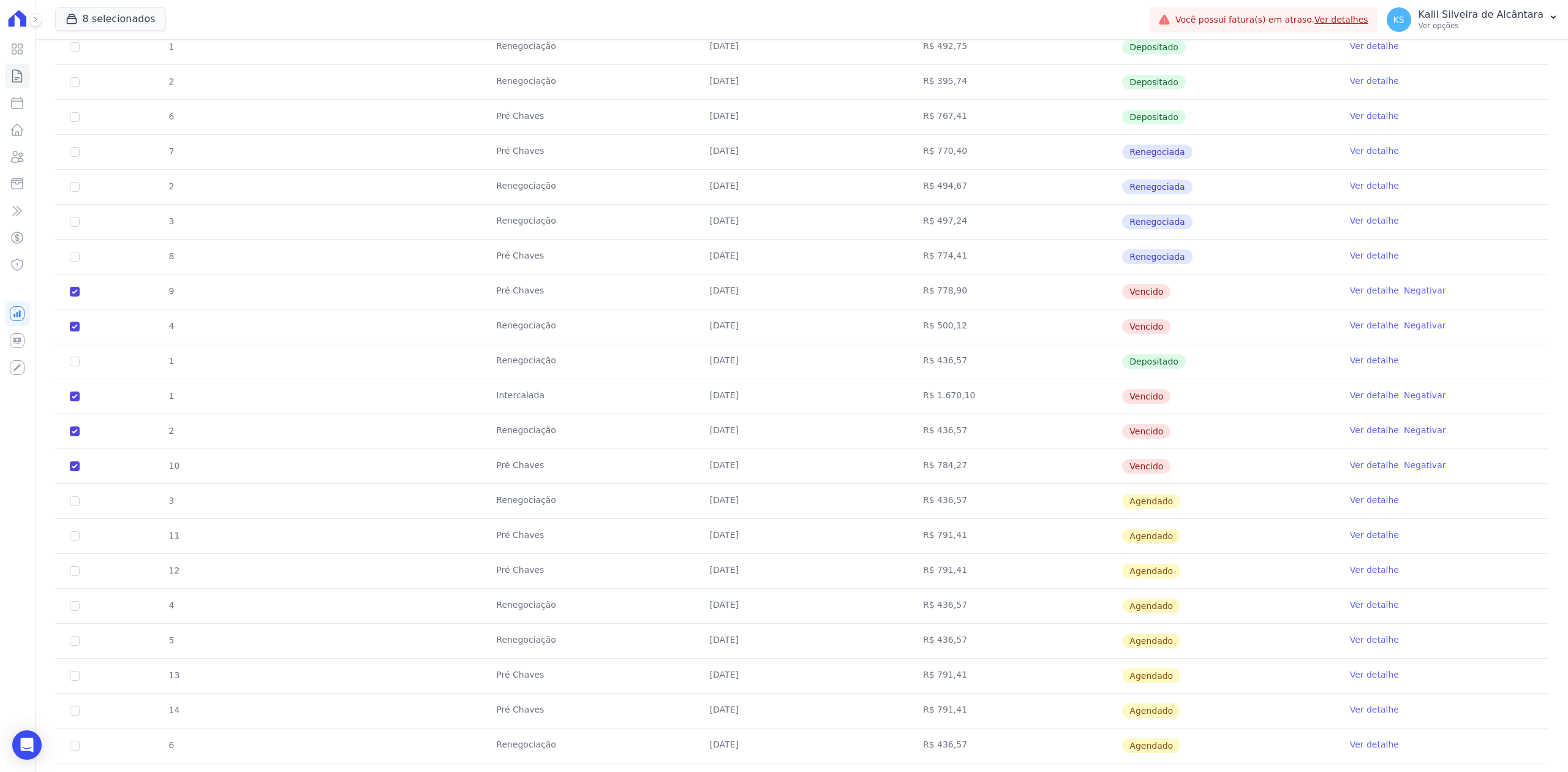
drag, startPoint x: 161, startPoint y: 292, endPoint x: 1194, endPoint y: 322, distance: 1033.4
click at [1194, 322] on tbody "1 Renegociação 10/01/2025 R$ 383,44 Depositado Ver detalhe 3 Pré Chaves 10/01/2…" at bounding box center [801, 309] width 1494 height 978
drag, startPoint x: 91, startPoint y: 290, endPoint x: 1218, endPoint y: 469, distance: 1141.1
click at [1218, 469] on tbody "1 Renegociação 10/01/2025 R$ 383,44 Depositado Ver detalhe 3 Pré Chaves 10/01/2…" at bounding box center [801, 309] width 1494 height 978
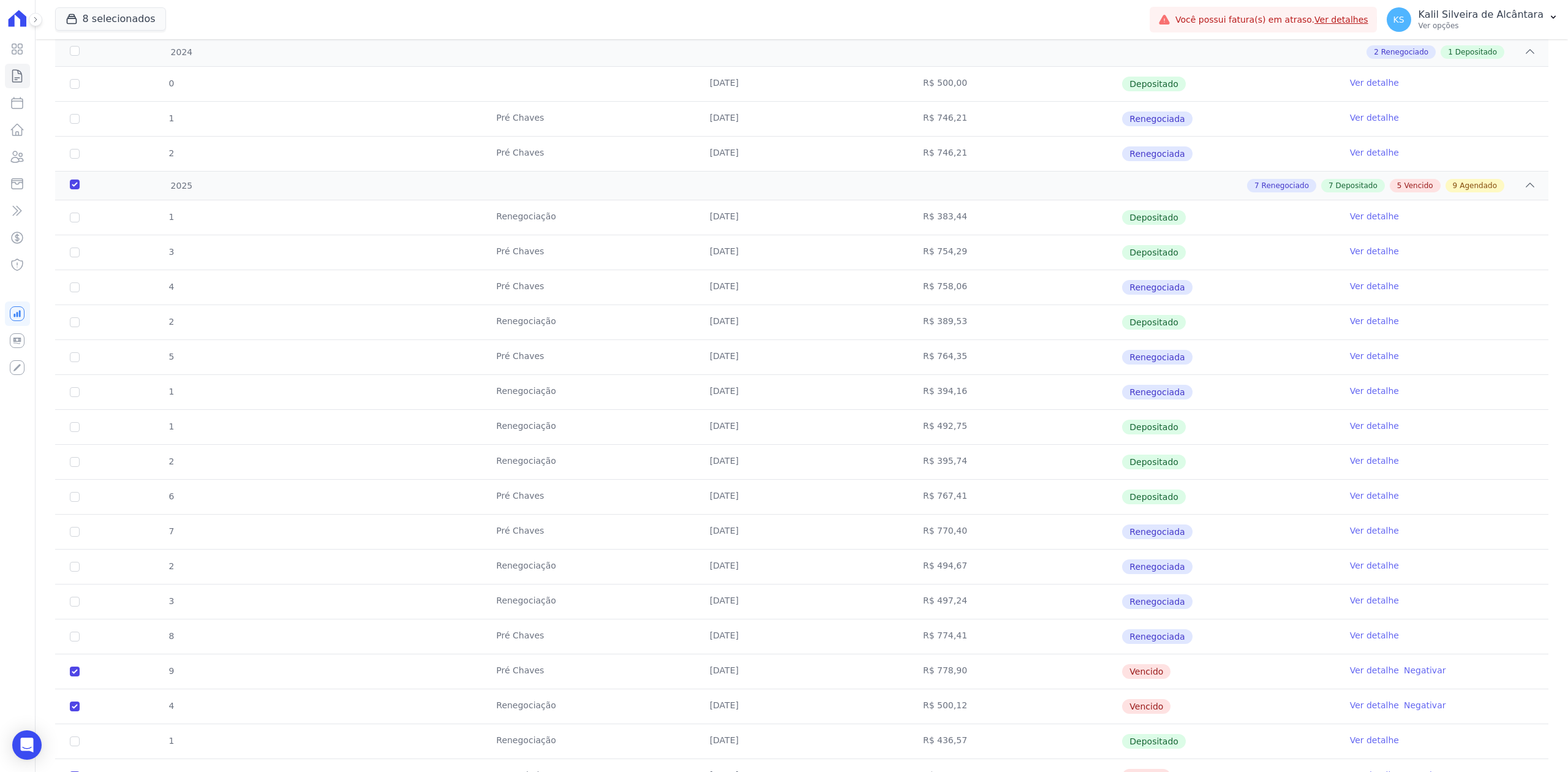
scroll to position [0, 0]
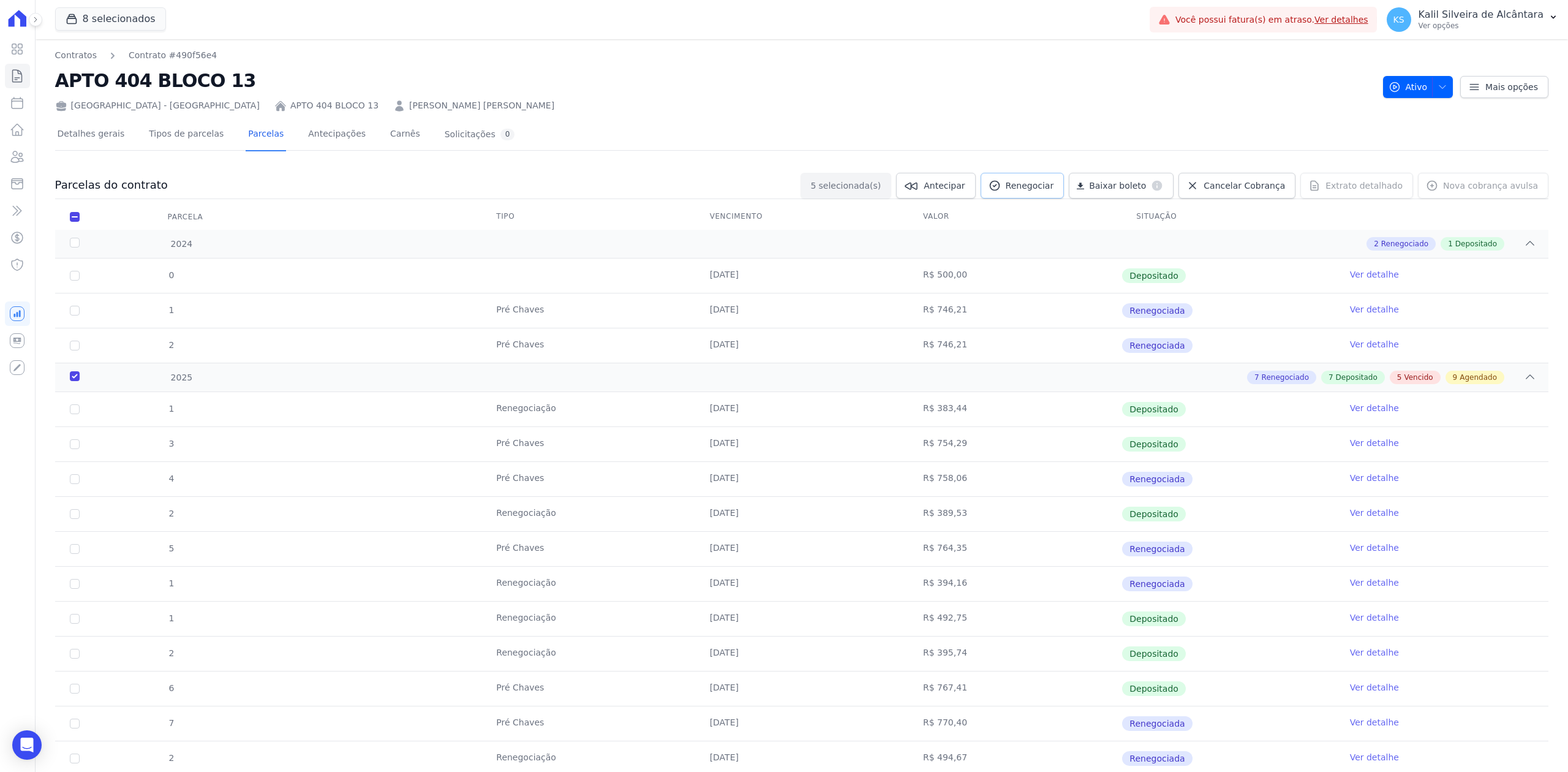
click at [1030, 191] on span "Renegociar" at bounding box center [1030, 185] width 49 height 12
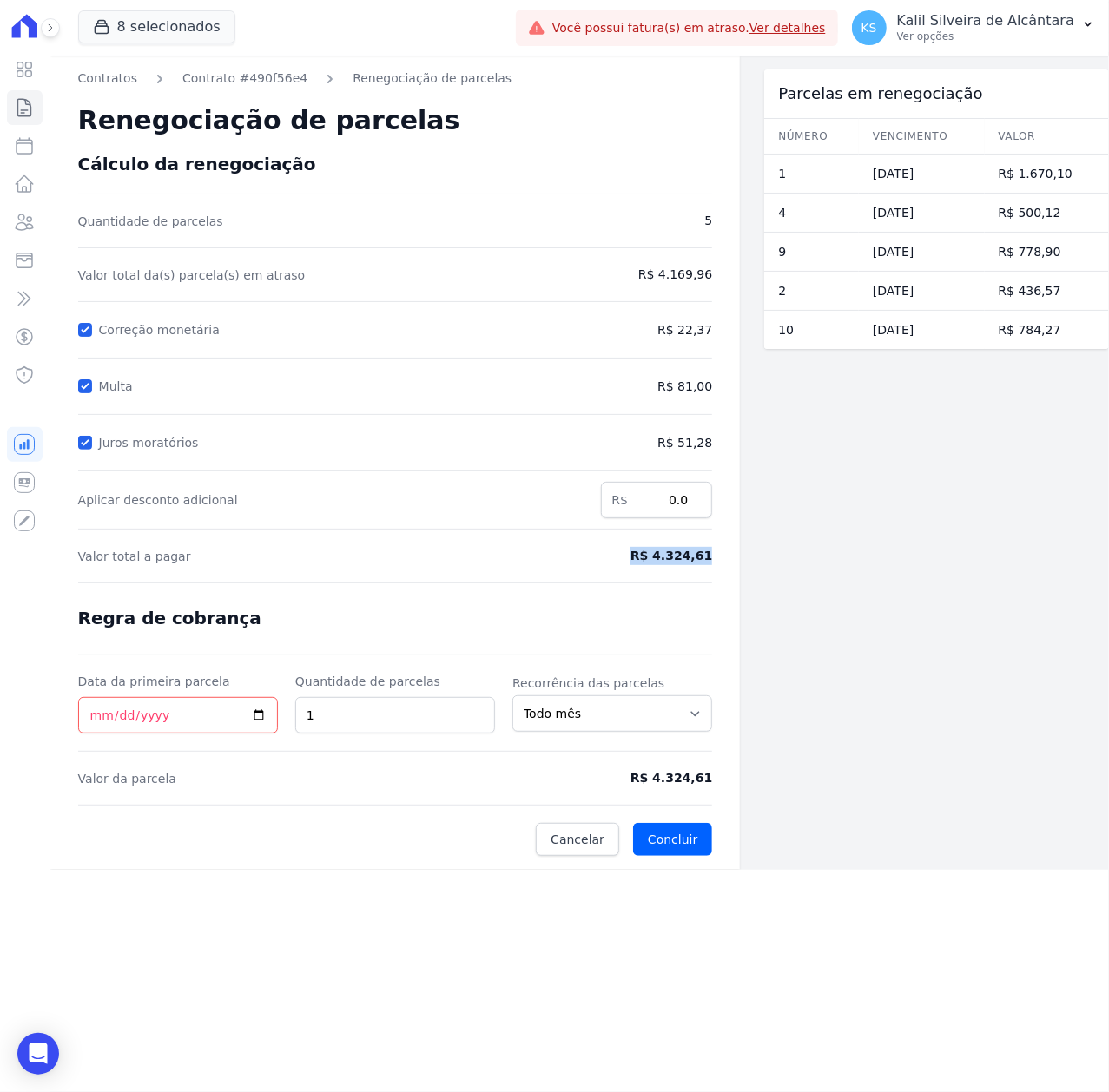
drag, startPoint x: 616, startPoint y: 556, endPoint x: 737, endPoint y: 578, distance: 123.0
click at [737, 578] on div "Contratos Contrato #490f56e4 Renegociação de parcelas Renegociação de parcelas …" at bounding box center [395, 462] width 690 height 814
click at [223, 362] on form "Cálculo da renegociação Quantidade de parcelas 5 Valor total da(s) parcela(s) e…" at bounding box center [395, 505] width 634 height 702
drag, startPoint x: 133, startPoint y: 331, endPoint x: 470, endPoint y: 342, distance: 337.2
click at [452, 339] on div "Correção monetária" at bounding box center [356, 330] width 556 height 21
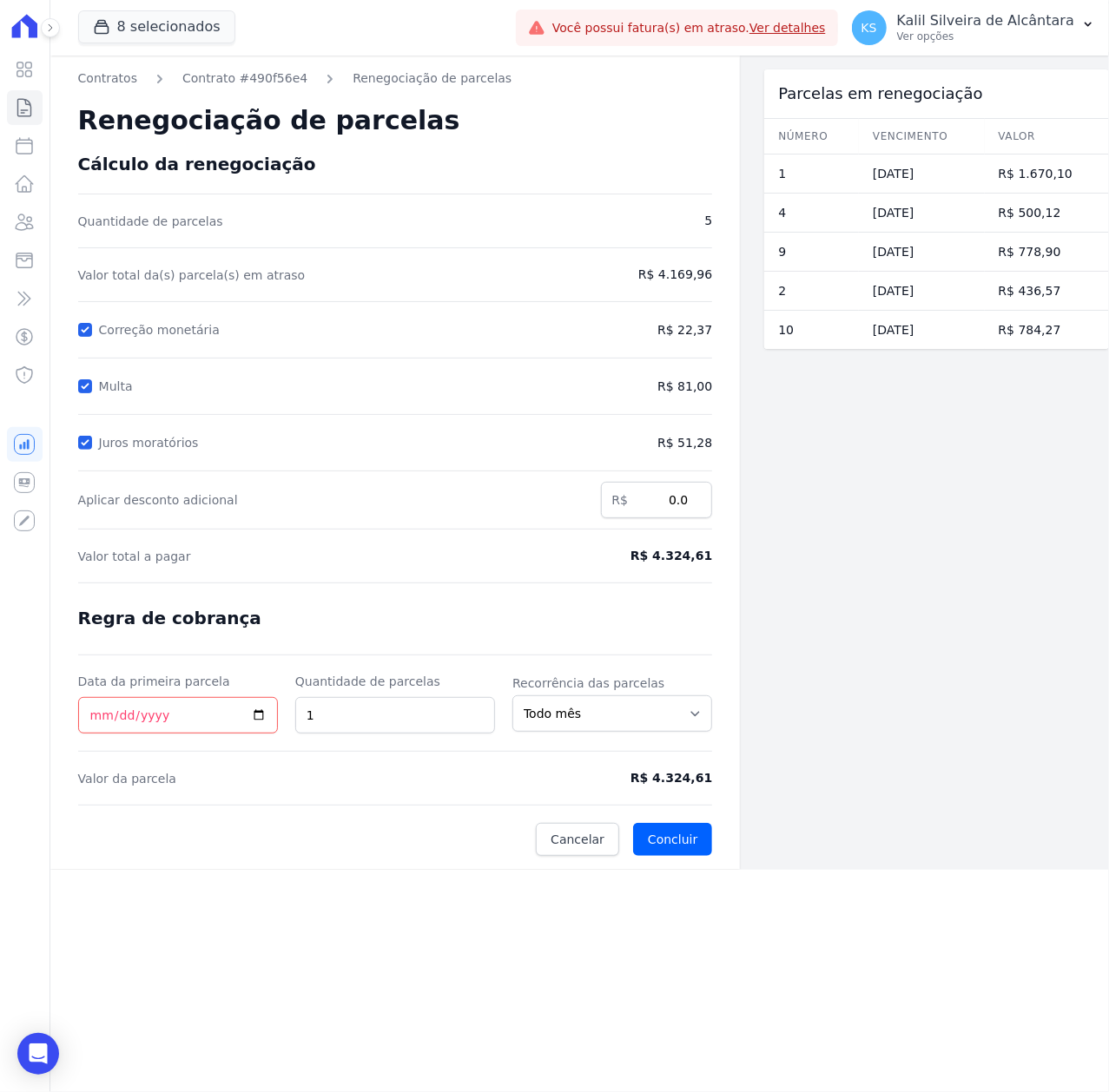
drag, startPoint x: 139, startPoint y: 396, endPoint x: 217, endPoint y: 401, distance: 78.2
click at [214, 399] on form "Cálculo da renegociação Quantidade de parcelas 5 Valor total da(s) parcela(s) e…" at bounding box center [395, 505] width 634 height 702
click at [479, 410] on form "Cálculo da renegociação Quantidade de parcelas 5 Valor total da(s) parcela(s) e…" at bounding box center [395, 505] width 634 height 702
click at [88, 331] on input "Correção monetária" at bounding box center [85, 330] width 14 height 14
checkbox input "false"
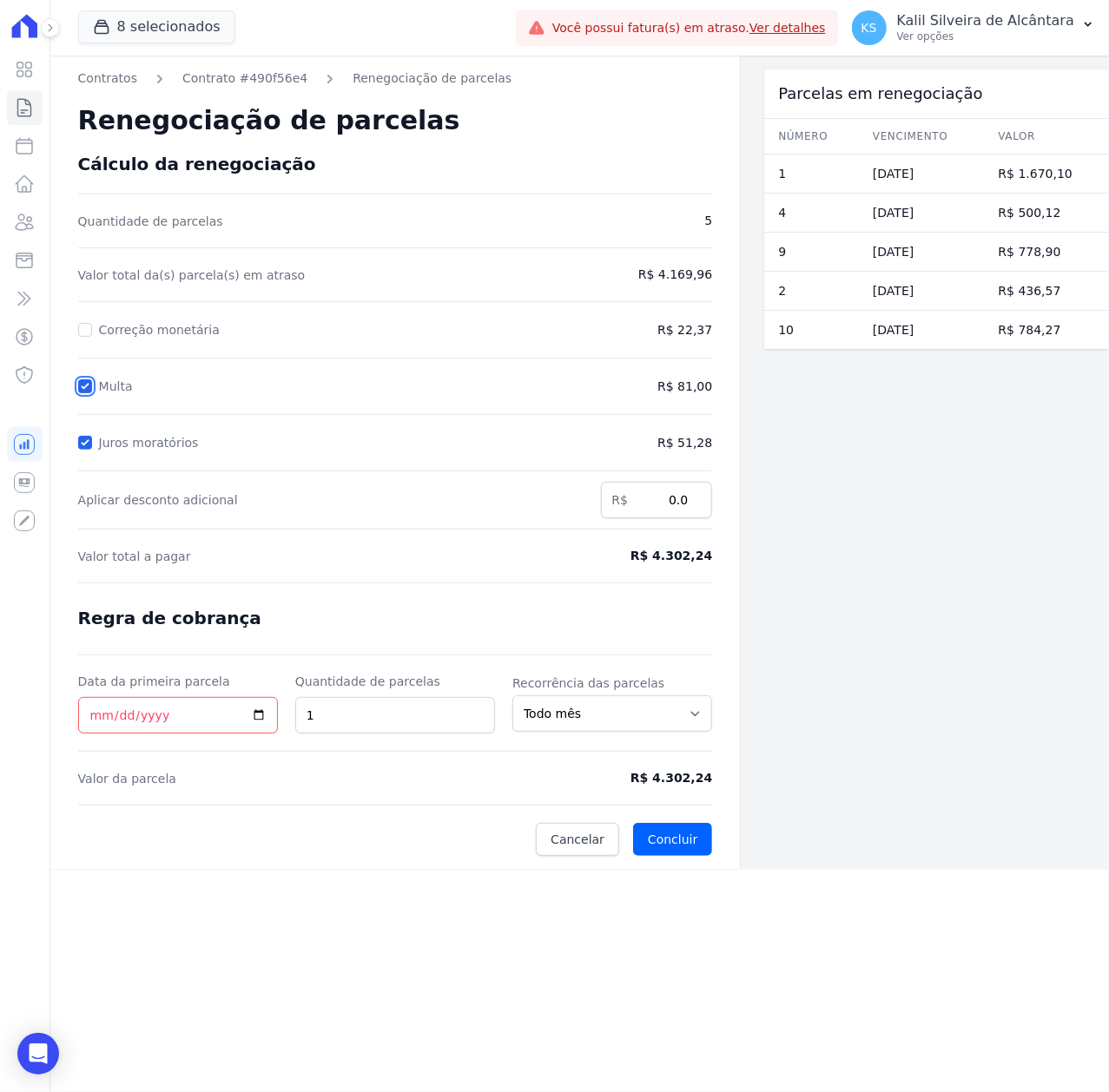
click at [88, 386] on input "Multa" at bounding box center [85, 387] width 14 height 14
checkbox input "false"
click at [88, 442] on input "Juros moratórios" at bounding box center [85, 443] width 14 height 14
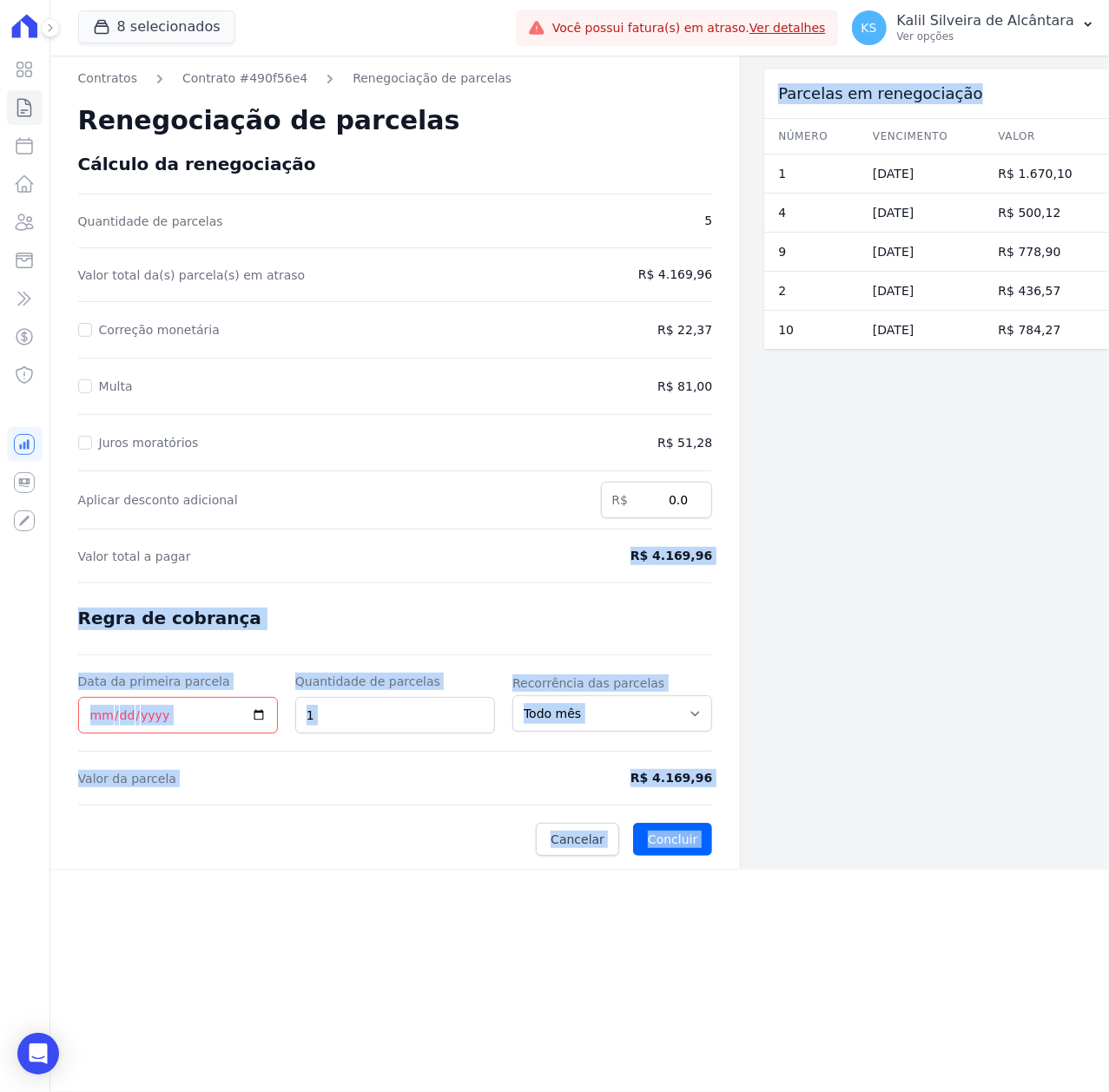
drag, startPoint x: 636, startPoint y: 567, endPoint x: 1004, endPoint y: 565, distance: 368.0
click at [996, 565] on div "Contratos Contrato #490f56e4 Renegociação de parcelas Renegociação de parcelas …" at bounding box center [579, 462] width 1058 height 814
click at [595, 626] on form "Cálculo da renegociação Quantidade de parcelas 5 Valor total da(s) parcela(s) e…" at bounding box center [395, 505] width 634 height 702
drag, startPoint x: 647, startPoint y: 559, endPoint x: 777, endPoint y: 552, distance: 130.2
click at [777, 552] on div "Contratos Contrato #490f56e4 Renegociação de parcelas Renegociação de parcelas …" at bounding box center [579, 462] width 1058 height 814
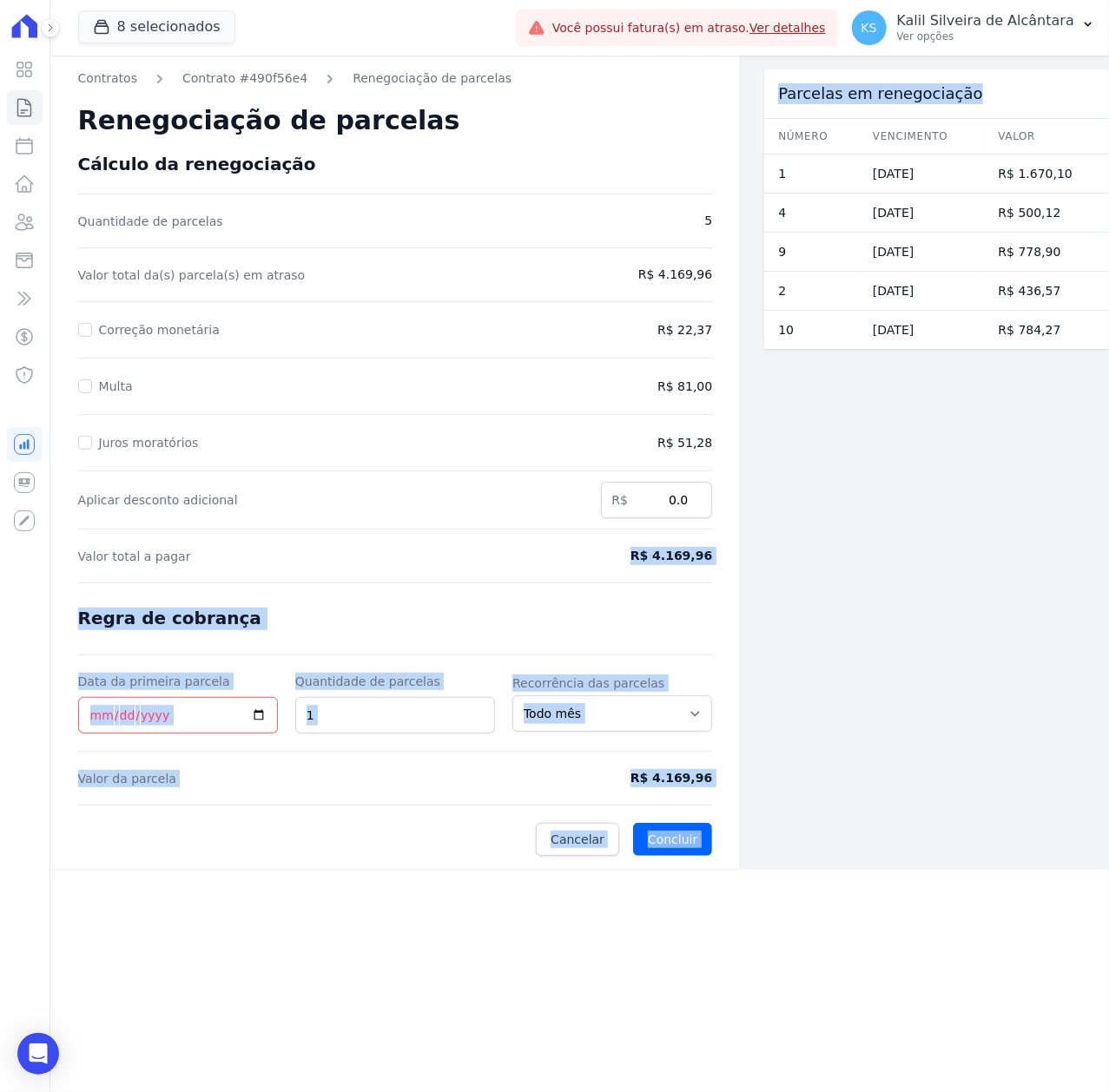
click at [706, 659] on form "Cálculo da renegociação Quantidade de parcelas 5 Valor total da(s) parcela(s) e…" at bounding box center [395, 505] width 634 height 702
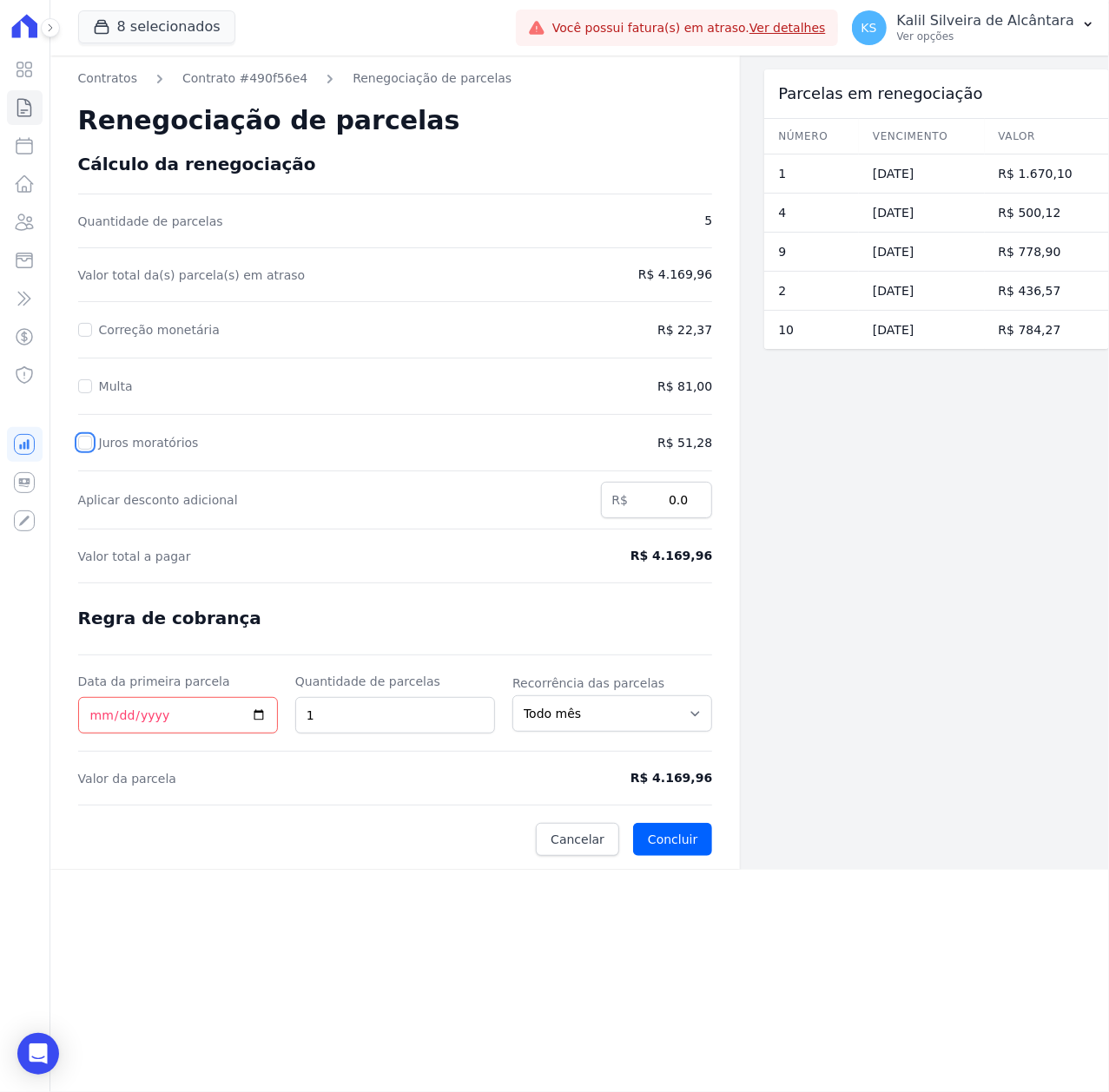
click at [87, 436] on input "Juros moratórios" at bounding box center [85, 443] width 14 height 14
checkbox input "true"
click at [81, 386] on input "Multa" at bounding box center [85, 387] width 14 height 14
checkbox input "true"
drag, startPoint x: 77, startPoint y: 331, endPoint x: 57, endPoint y: 337, distance: 20.9
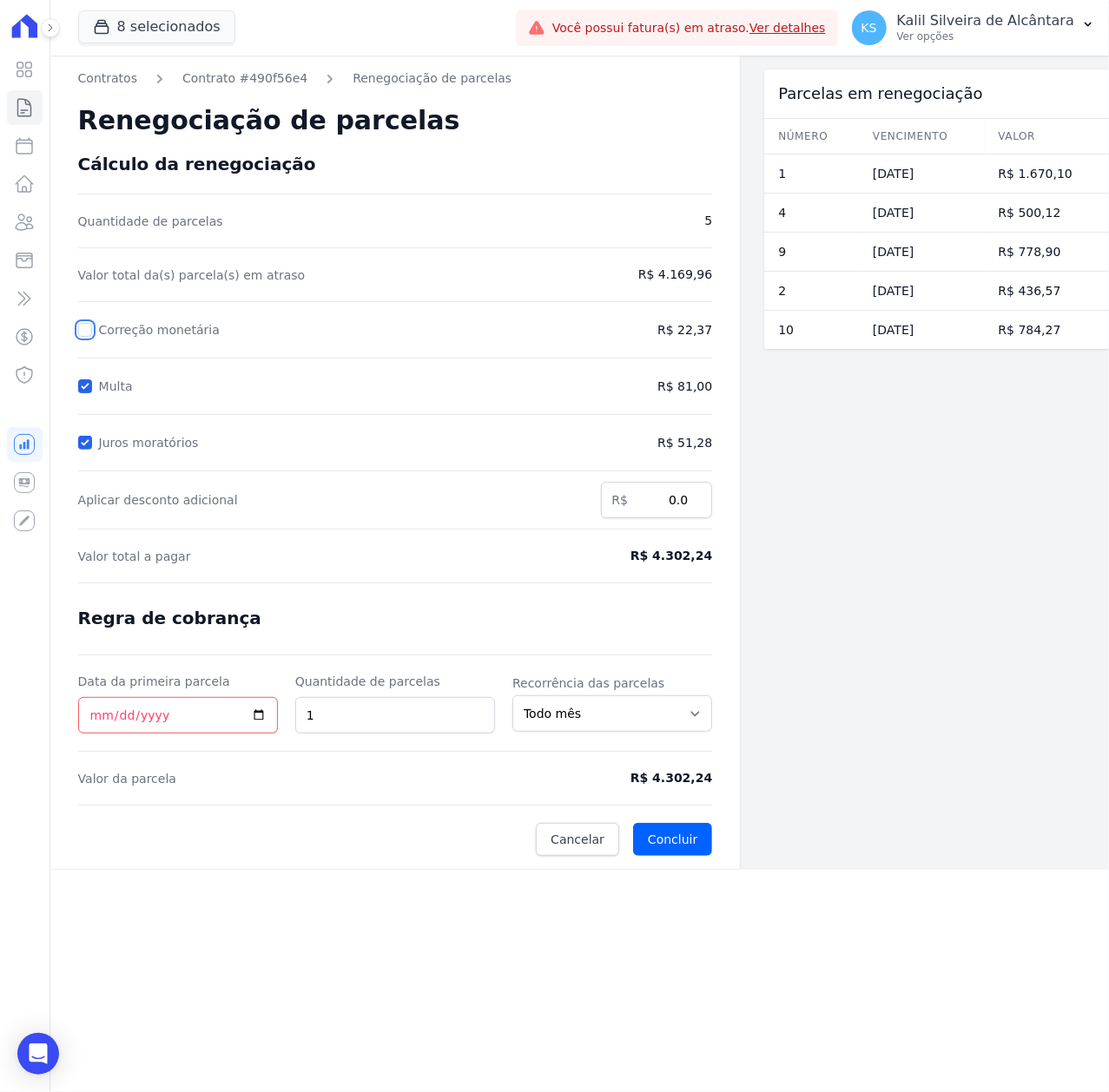
click at [77, 330] on div "Contratos Contrato #490f56e4 Renegociação de parcelas Renegociação de parcelas …" at bounding box center [395, 462] width 690 height 814
click at [84, 322] on div at bounding box center [85, 330] width 14 height 17
click at [81, 322] on div at bounding box center [85, 330] width 14 height 17
click at [78, 328] on input "Correção monetária" at bounding box center [85, 330] width 14 height 14
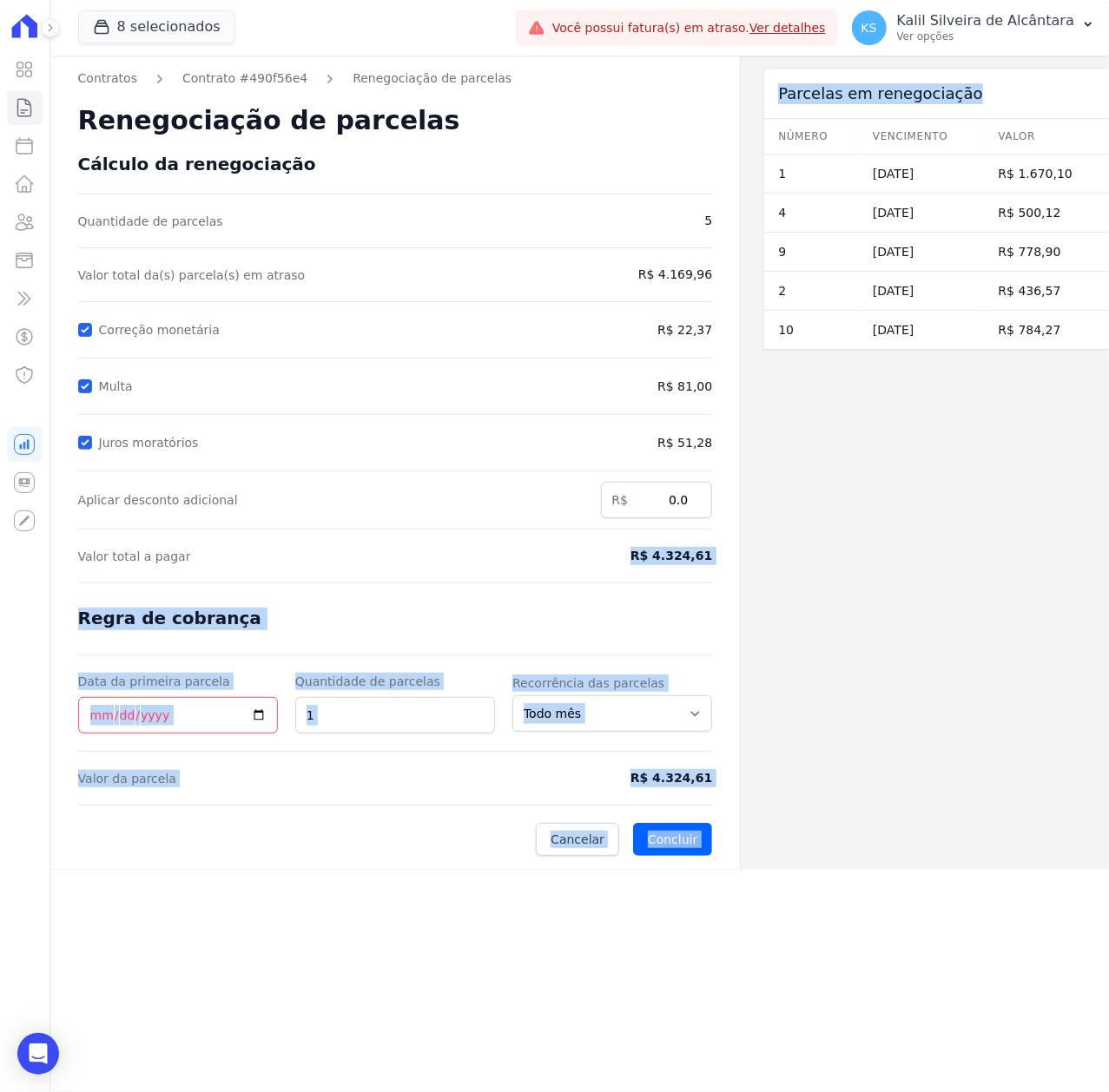
drag, startPoint x: 637, startPoint y: 558, endPoint x: 777, endPoint y: 581, distance: 141.9
click at [777, 581] on div "Contratos Contrato #490f56e4 Renegociação de parcelas Renegociação de parcelas …" at bounding box center [579, 462] width 1058 height 814
click at [734, 594] on div "Contratos Contrato #490f56e4 Renegociação de parcelas Renegociação de parcelas …" at bounding box center [395, 462] width 690 height 814
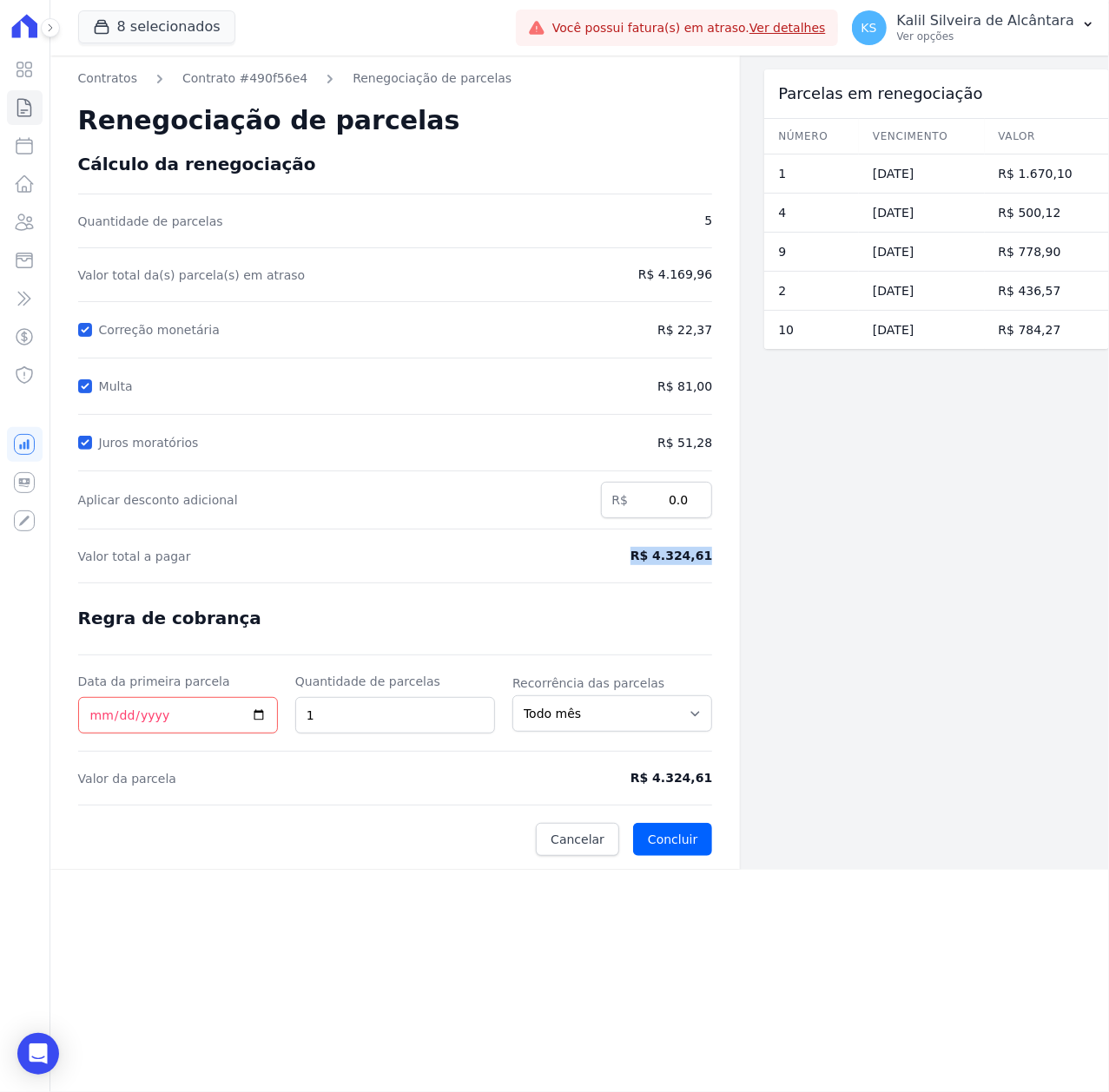
drag, startPoint x: 619, startPoint y: 561, endPoint x: 744, endPoint y: 561, distance: 125.0
click at [744, 561] on div "Contratos Contrato #490f56e4 Renegociação de parcelas Renegociação de parcelas …" at bounding box center [579, 462] width 1058 height 814
click at [88, 327] on input "Correção monetária" at bounding box center [85, 330] width 14 height 14
checkbox input "false"
click at [81, 382] on input "Multa" at bounding box center [85, 387] width 14 height 14
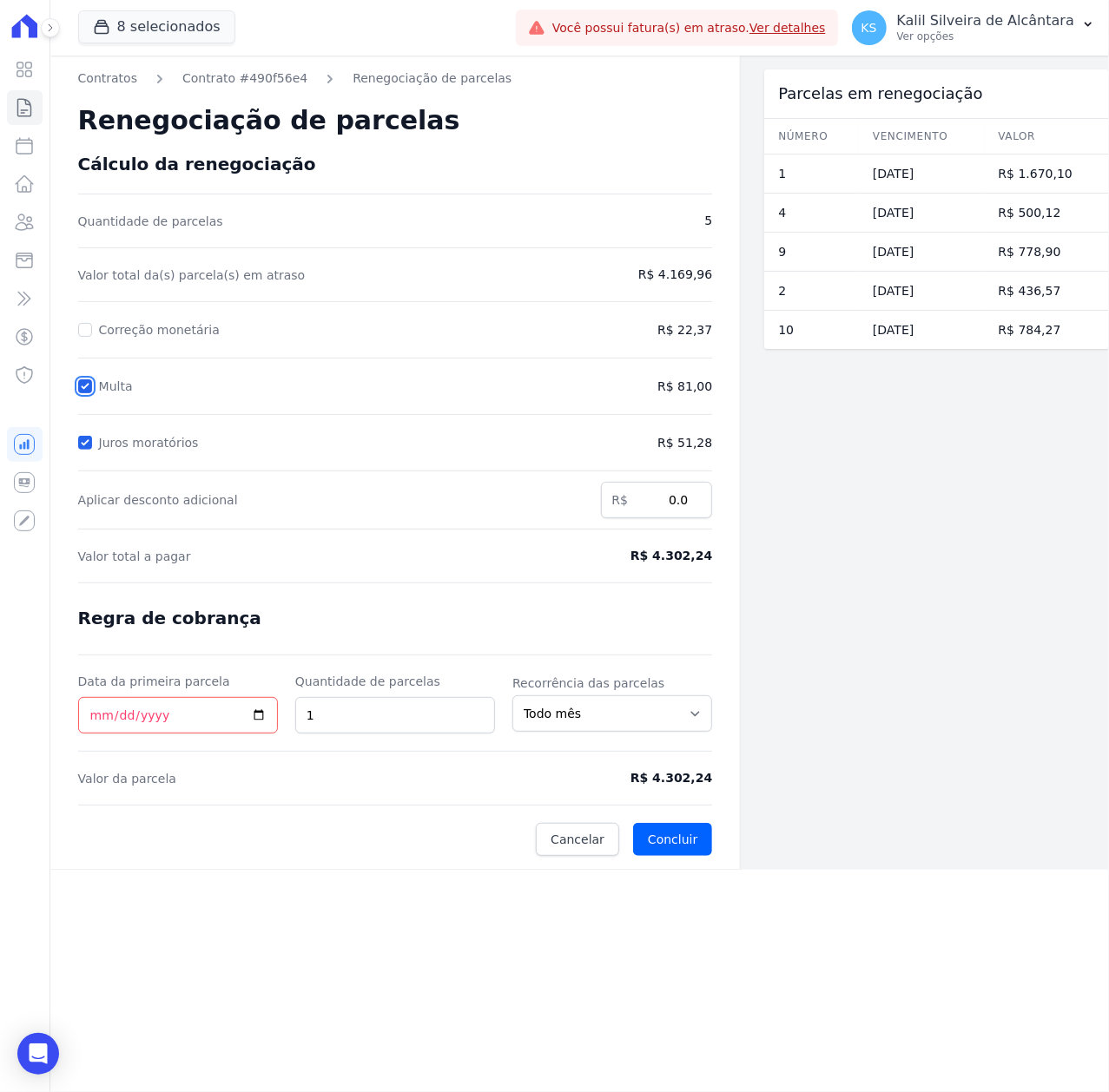
checkbox input "false"
click at [88, 444] on input "Juros moratórios" at bounding box center [85, 443] width 14 height 14
checkbox input "false"
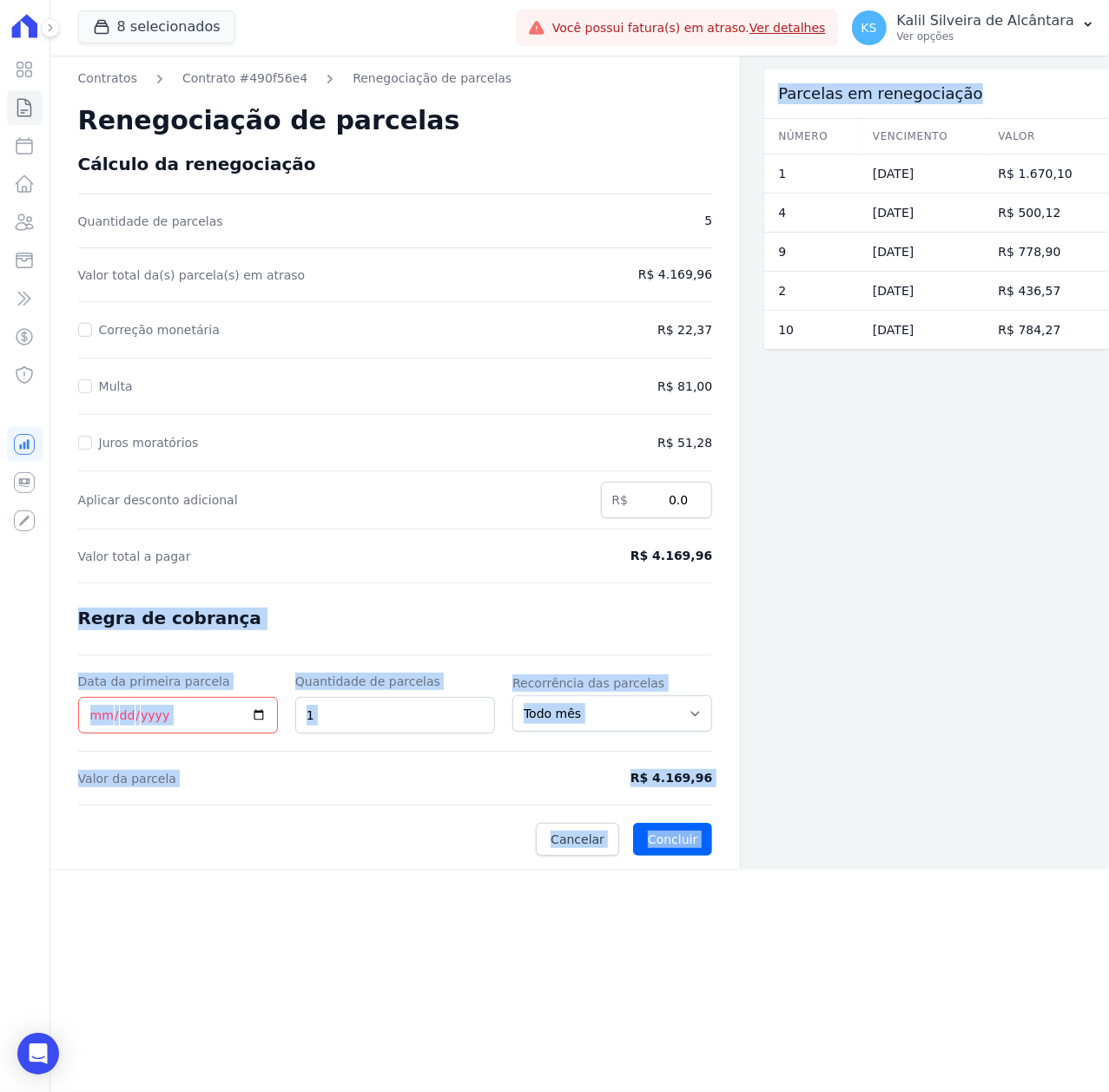
drag, startPoint x: 628, startPoint y: 569, endPoint x: 960, endPoint y: 613, distance: 334.9
click at [955, 613] on div "Contratos Contrato #490f56e4 Renegociação de parcelas Renegociação de parcelas …" at bounding box center [579, 462] width 1058 height 814
click at [606, 615] on form "Cálculo da renegociação Quantidade de parcelas 5 Valor total da(s) parcela(s) e…" at bounding box center [395, 505] width 634 height 702
drag, startPoint x: 613, startPoint y: 577, endPoint x: 808, endPoint y: 574, distance: 195.0
click at [808, 574] on div "Contratos Contrato #490f56e4 Renegociação de parcelas Renegociação de parcelas …" at bounding box center [579, 462] width 1058 height 814
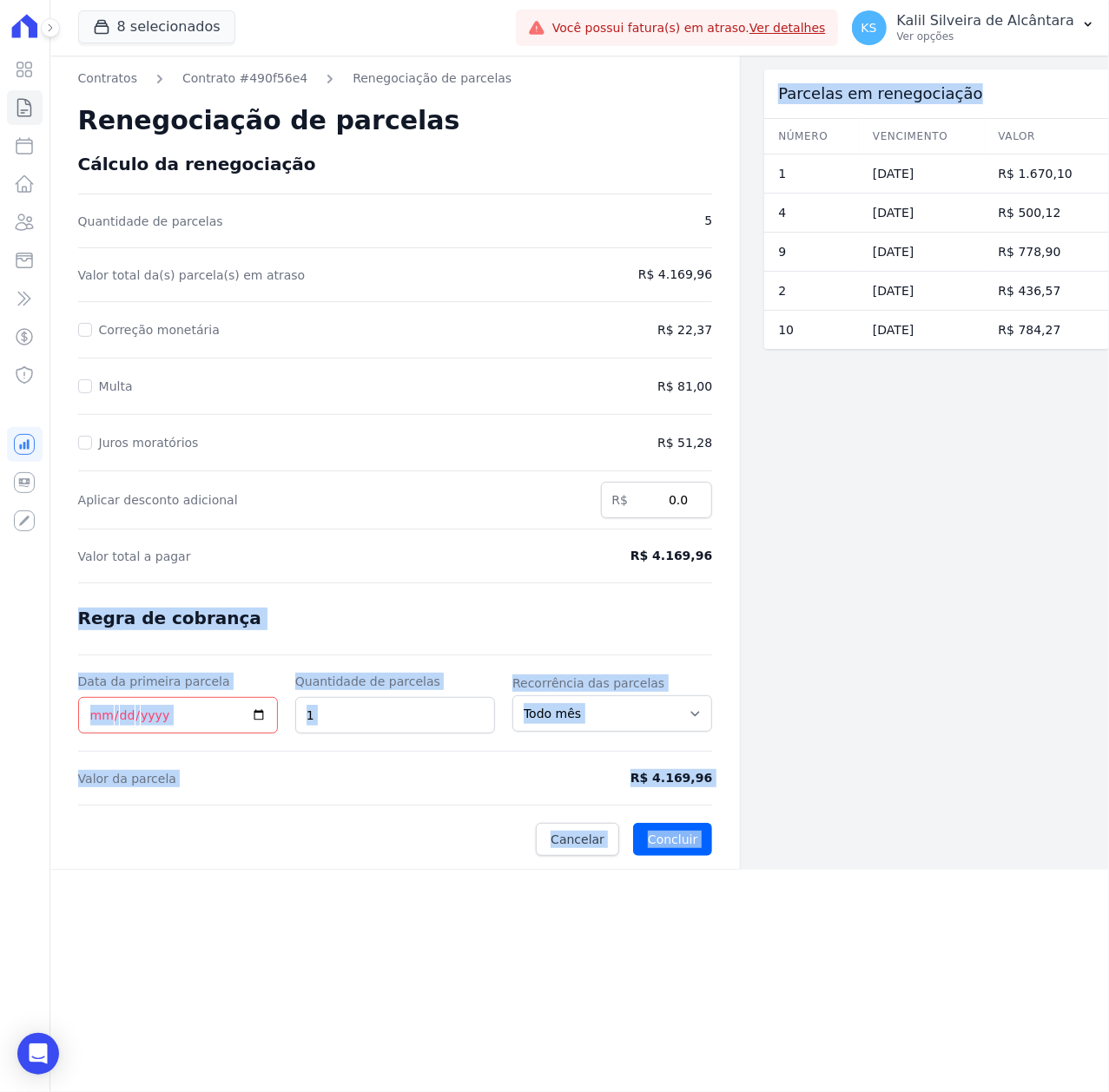
click at [592, 567] on form "Cálculo da renegociação Quantidade de parcelas 5 Valor total da(s) parcela(s) e…" at bounding box center [395, 505] width 634 height 702
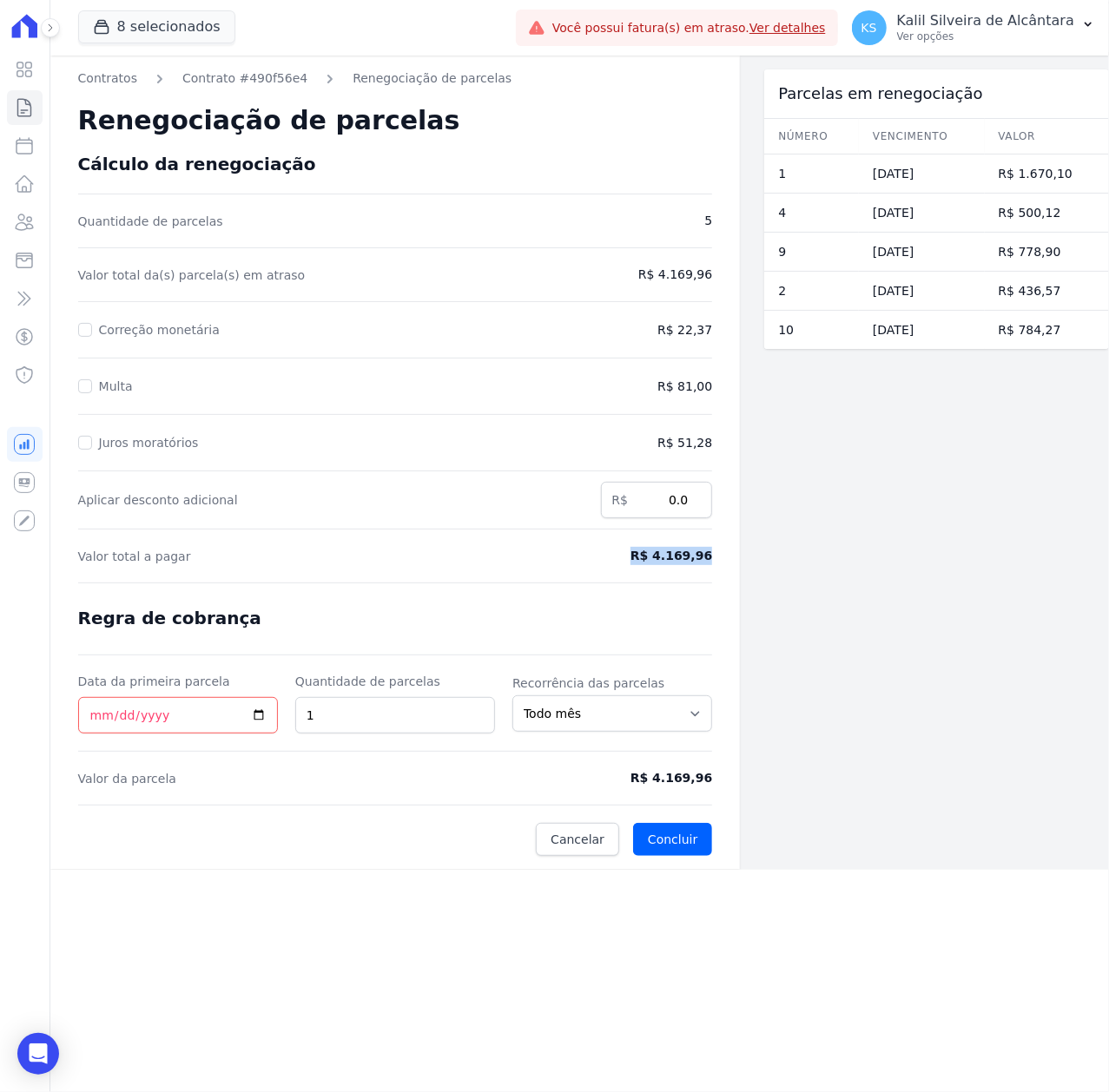
drag, startPoint x: 643, startPoint y: 552, endPoint x: 699, endPoint y: 567, distance: 58.0
click at [699, 567] on form "Cálculo da renegociação Quantidade de parcelas 5 Valor total da(s) parcela(s) e…" at bounding box center [395, 505] width 634 height 702
click at [83, 385] on input "Multa" at bounding box center [85, 387] width 14 height 14
checkbox input "true"
click at [80, 424] on form "Cálculo da renegociação Quantidade de parcelas 5 Valor total da(s) parcela(s) e…" at bounding box center [395, 505] width 634 height 702
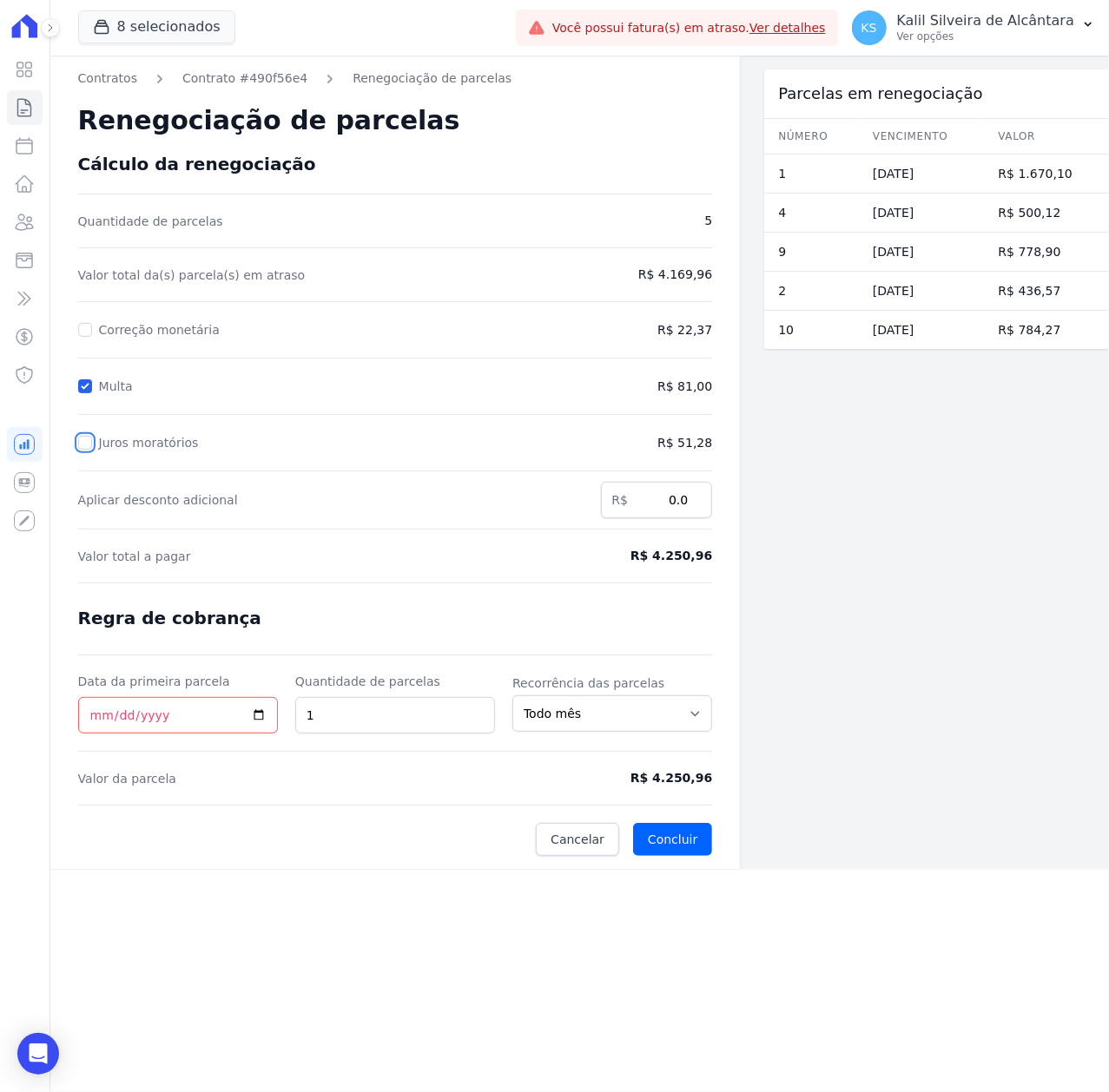
click at [78, 449] on input "Juros moratórios" at bounding box center [85, 443] width 14 height 14
checkbox input "true"
click at [80, 332] on input "Correção monetária" at bounding box center [85, 330] width 14 height 14
checkbox input "true"
drag, startPoint x: 681, startPoint y: 564, endPoint x: 731, endPoint y: 581, distance: 52.8
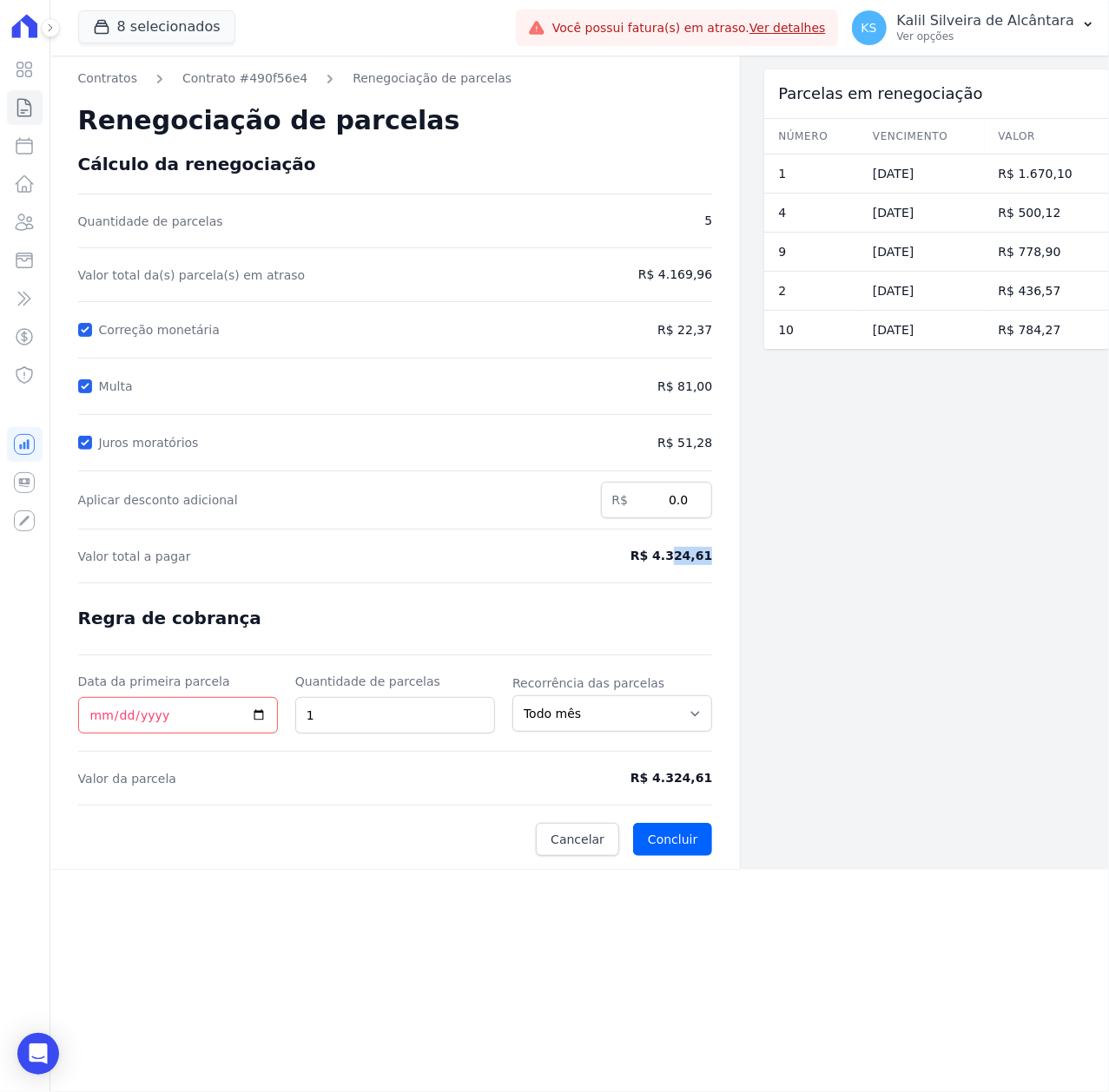
click at [731, 574] on div "Contratos Contrato #490f56e4 Renegociação de parcelas Renegociação de parcelas …" at bounding box center [395, 462] width 690 height 814
click at [440, 717] on input "1" at bounding box center [394, 715] width 199 height 37
click at [480, 716] on input "2" at bounding box center [394, 715] width 199 height 37
click at [480, 716] on input "3" at bounding box center [394, 715] width 199 height 37
click at [480, 716] on input "4" at bounding box center [394, 715] width 199 height 37
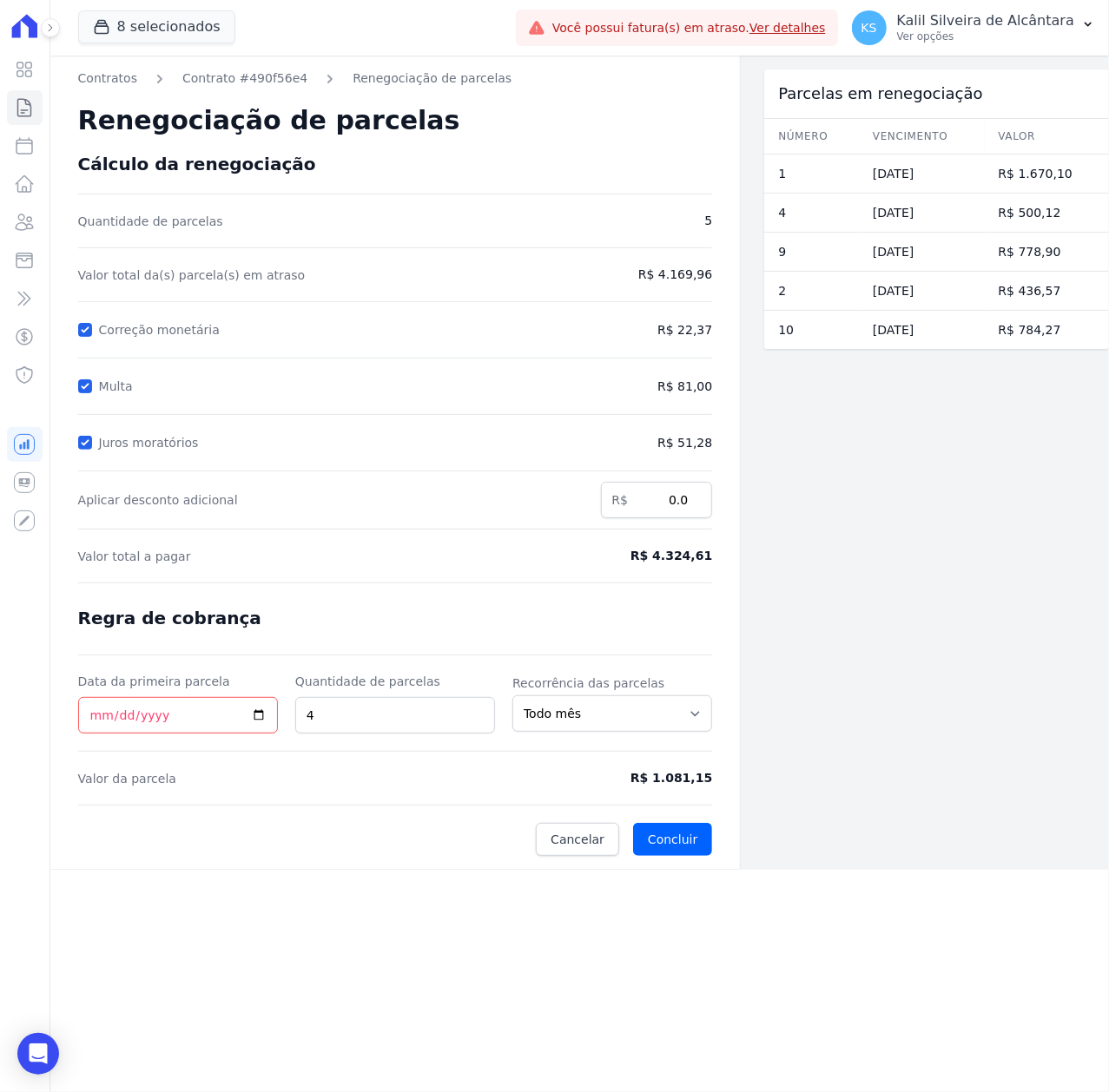
drag, startPoint x: 307, startPoint y: 675, endPoint x: 442, endPoint y: 693, distance: 136.2
click at [442, 693] on div "Quantidade de parcelas 4" at bounding box center [394, 703] width 199 height 61
click at [483, 703] on input "4" at bounding box center [394, 715] width 199 height 37
type input "5"
click at [475, 713] on input "5" at bounding box center [394, 715] width 199 height 37
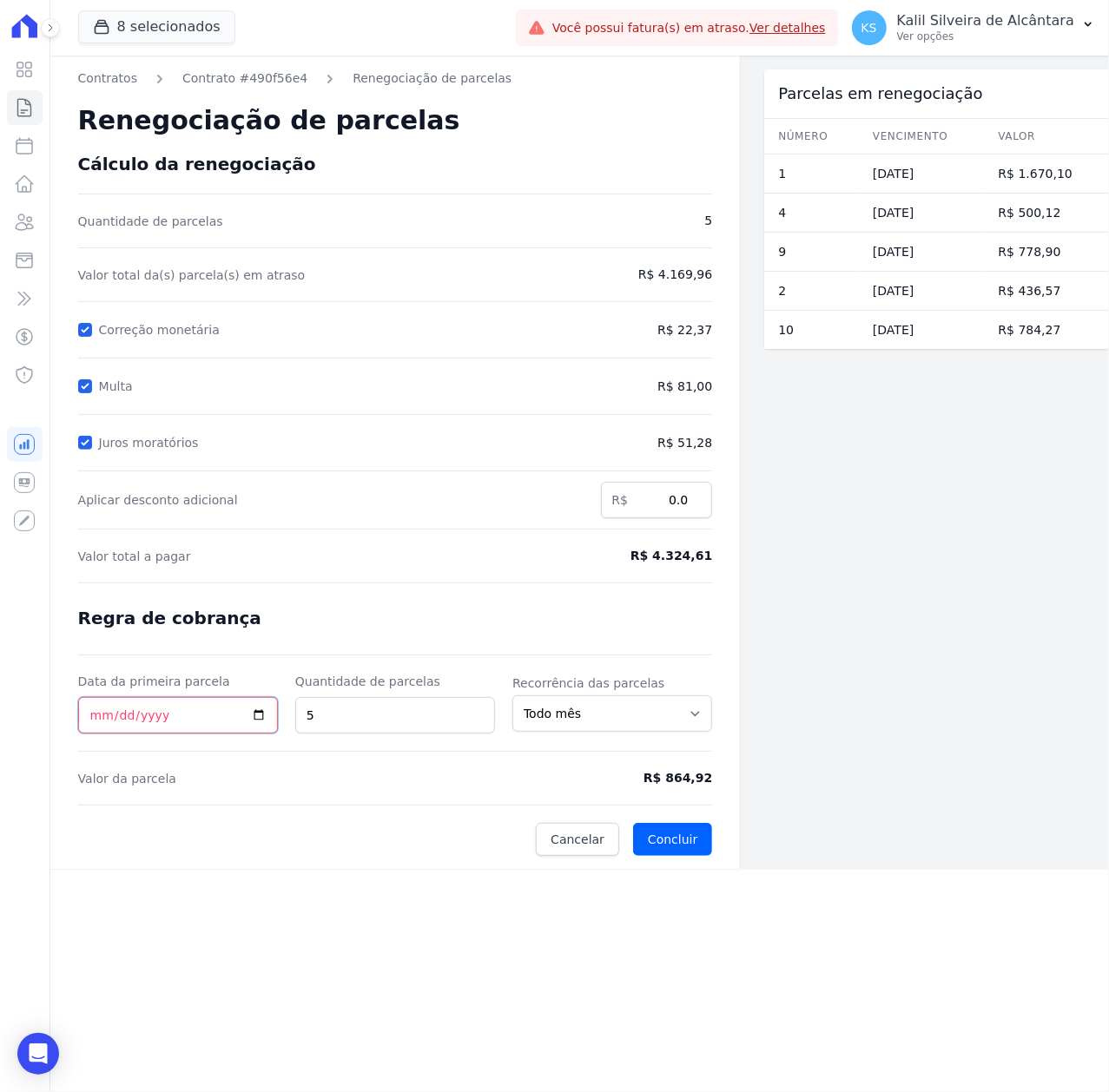
click at [260, 714] on input "Data da primeira parcela" at bounding box center [177, 715] width 199 height 37
type input "2025-09-20"
click at [256, 709] on input "2025-09-20" at bounding box center [177, 715] width 199 height 37
click at [258, 719] on input "2025-09-20" at bounding box center [177, 715] width 199 height 37
click at [370, 810] on form "Cálculo da renegociação Quantidade de parcelas 5 Valor total da(s) parcela(s) e…" at bounding box center [395, 505] width 634 height 702
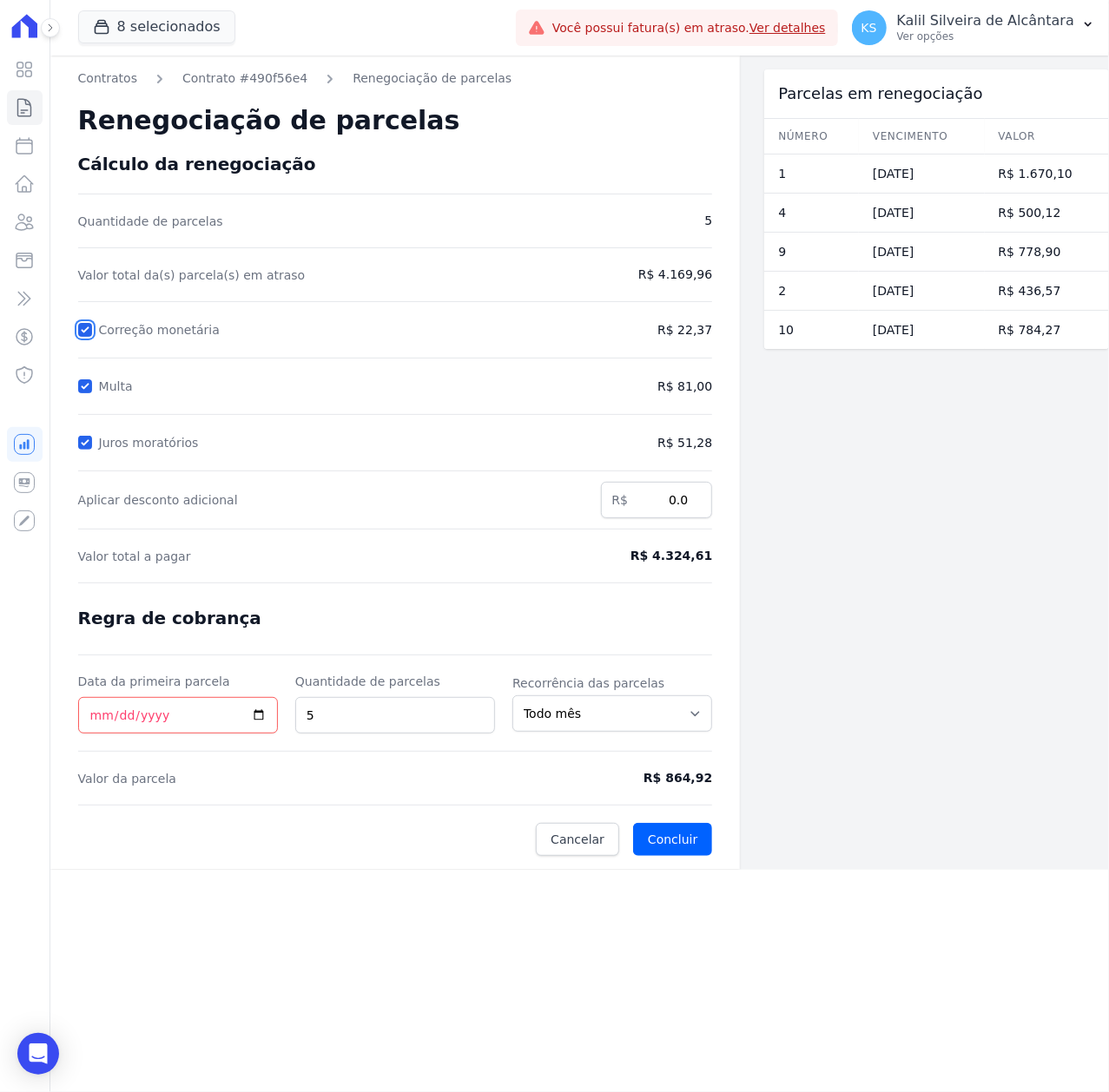
click at [87, 333] on input "Correção monetária" at bounding box center [85, 330] width 14 height 14
checkbox input "true"
drag, startPoint x: 659, startPoint y: 785, endPoint x: 681, endPoint y: 785, distance: 22.0
click at [681, 785] on span "R$ 864,92" at bounding box center [639, 778] width 146 height 18
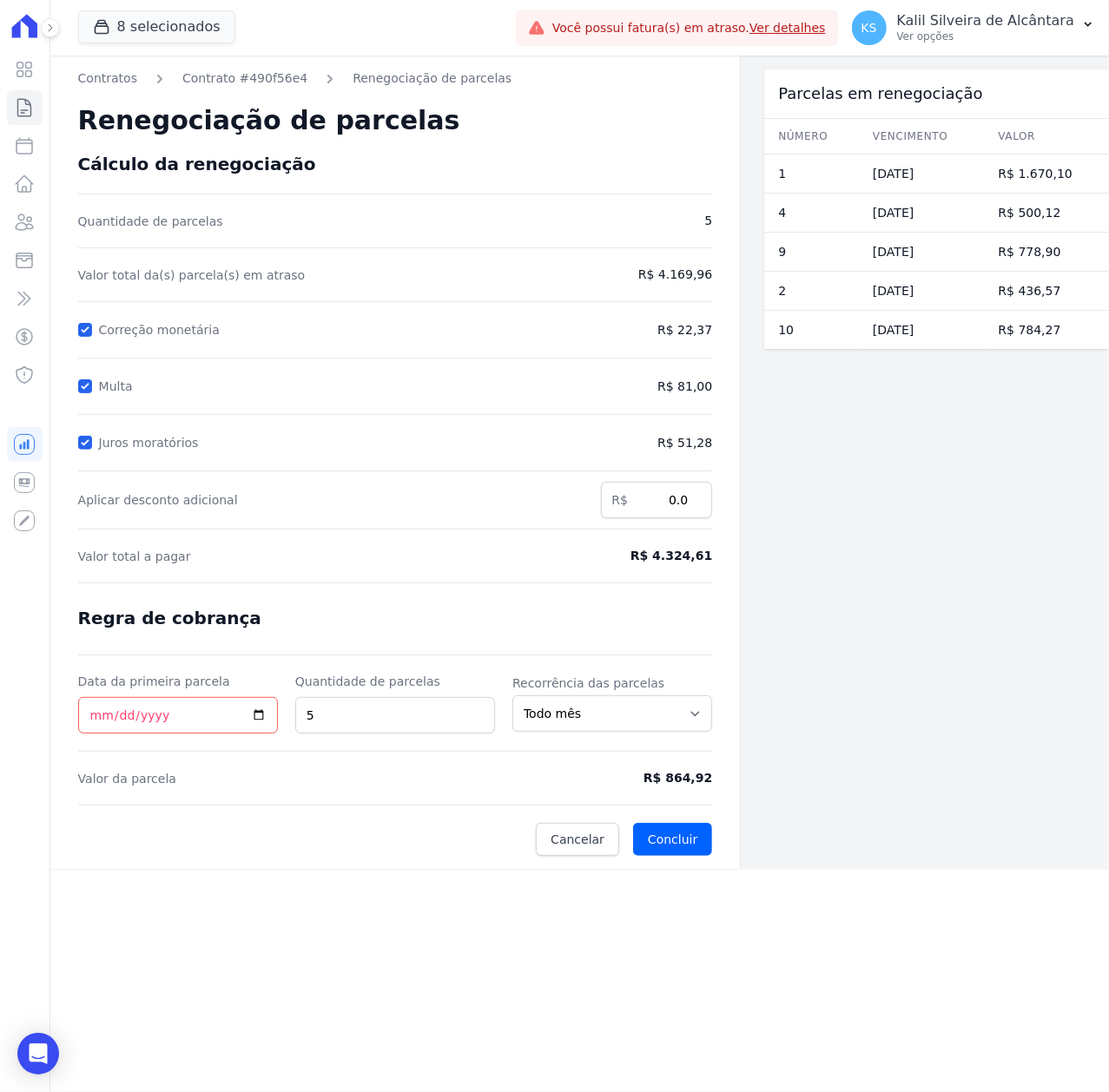
click at [861, 946] on div "Contratos Contrato #490f56e4 Renegociação de parcelas Renegociação de parcelas …" at bounding box center [579, 574] width 1058 height 1037
click at [699, 848] on button "Concluir" at bounding box center [672, 839] width 79 height 33
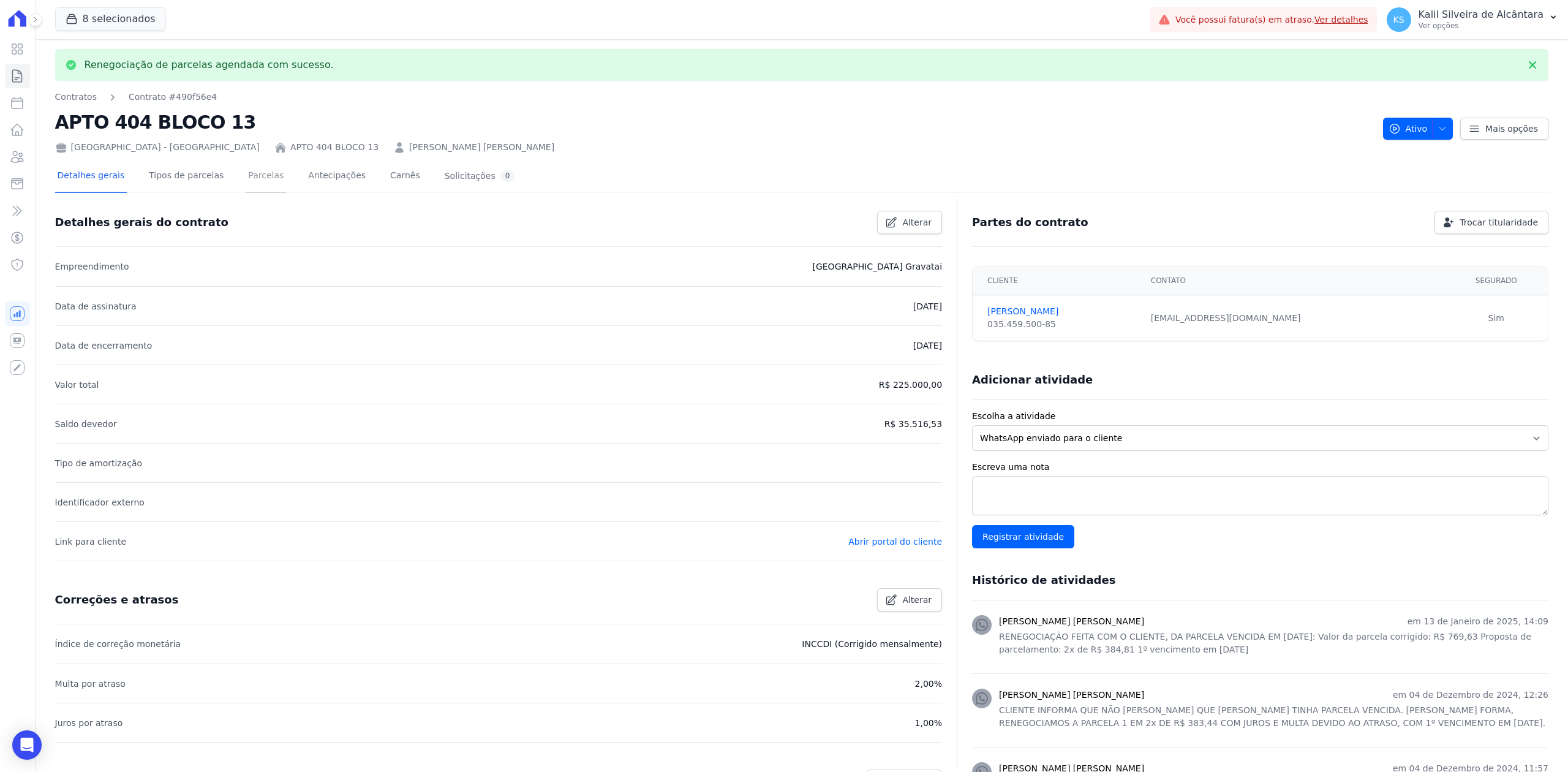
click at [246, 183] on link "Parcelas" at bounding box center [266, 177] width 40 height 32
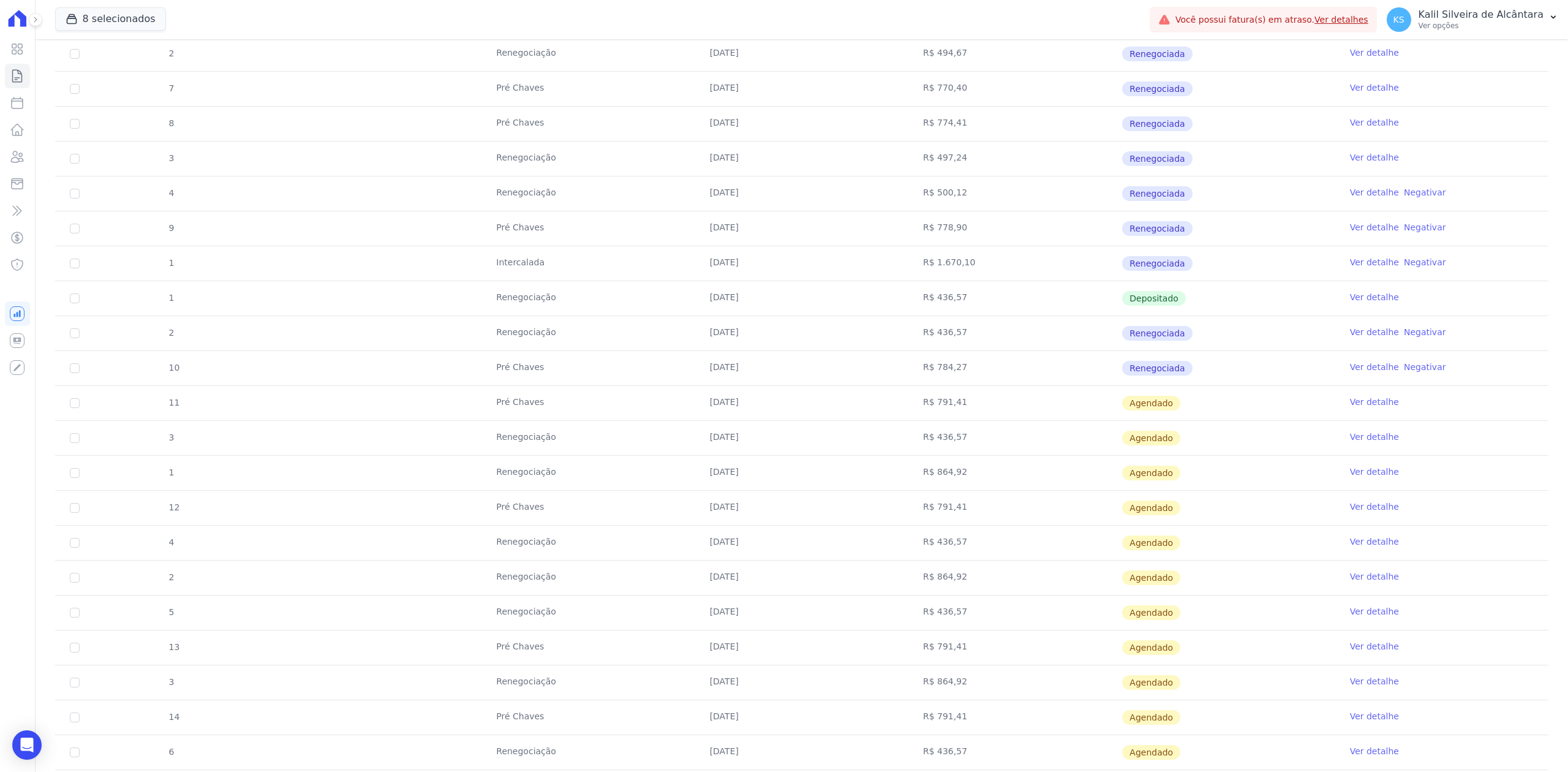
scroll to position [735, 0]
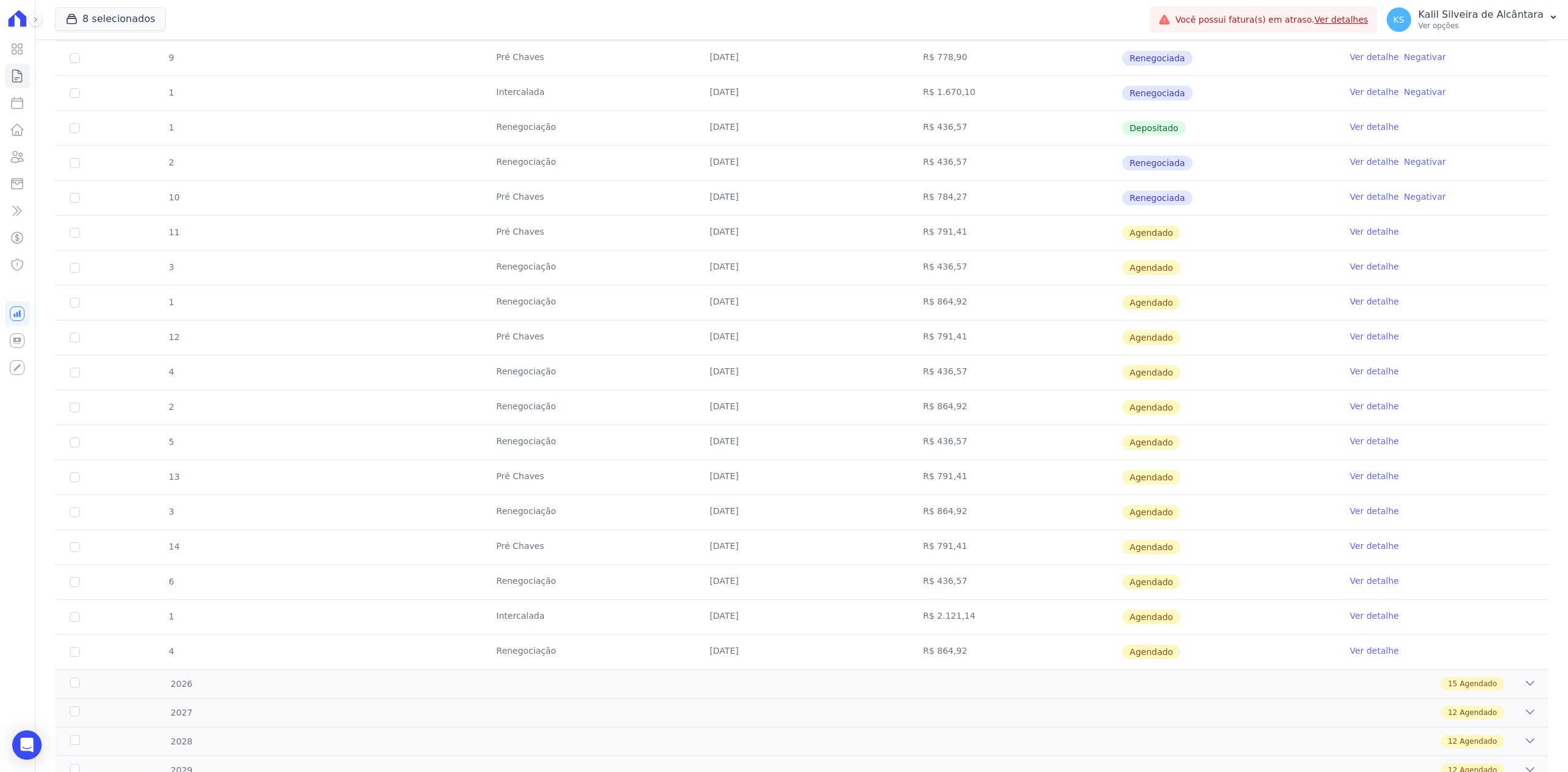
drag, startPoint x: 502, startPoint y: 233, endPoint x: 1069, endPoint y: 253, distance: 567.4
click at [1069, 250] on tr "11 Pré Chaves 10/09/2025 R$ 791,41 Agendado Ver detalhe" at bounding box center [801, 232] width 1494 height 35
drag, startPoint x: 670, startPoint y: 260, endPoint x: 980, endPoint y: 280, distance: 310.6
click at [980, 280] on tr "3 Renegociação 10/09/2025 R$ 436,57 Agendado Ver detalhe" at bounding box center [801, 267] width 1494 height 35
drag, startPoint x: 551, startPoint y: 307, endPoint x: 961, endPoint y: 295, distance: 410.2
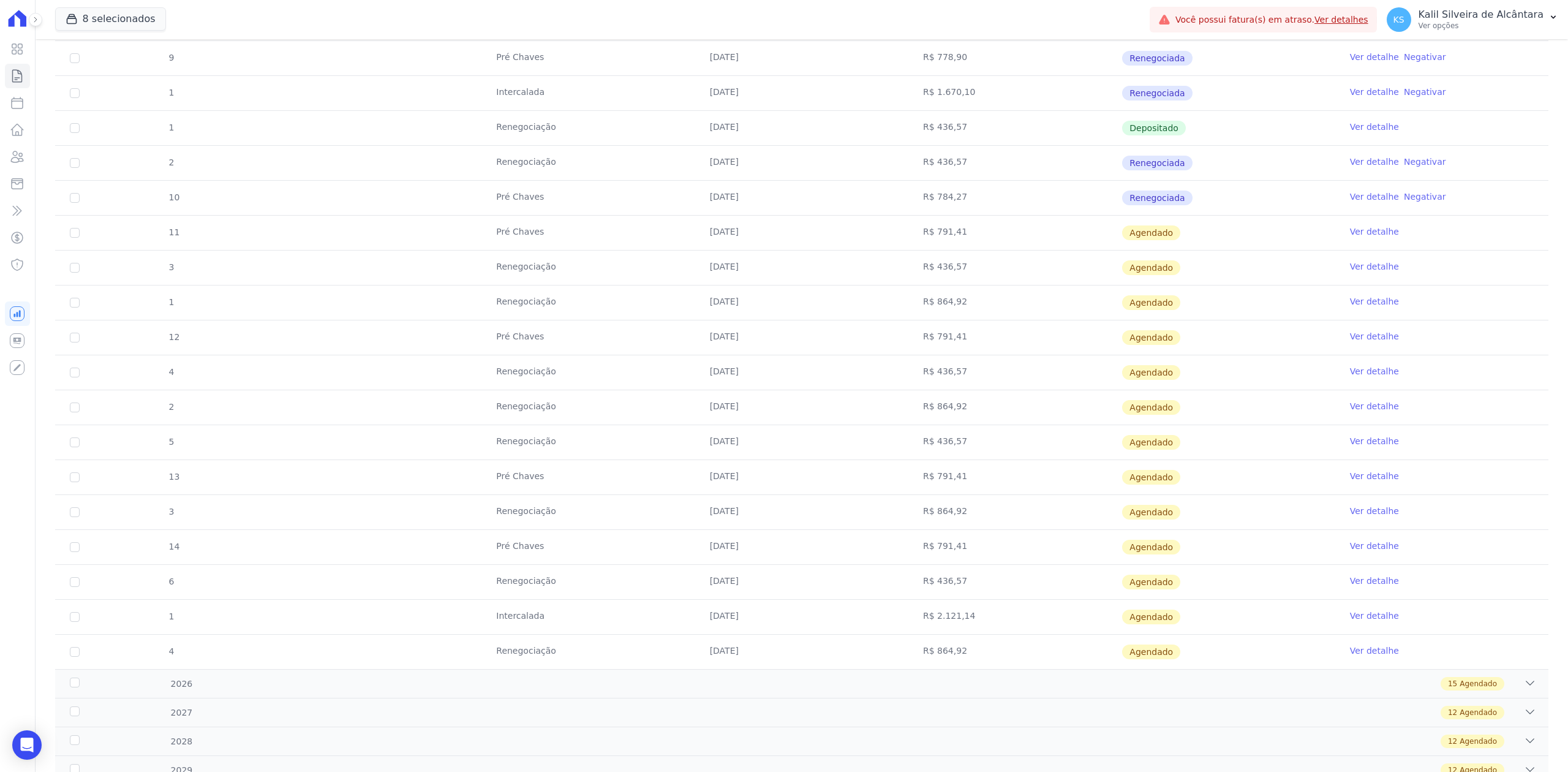
click at [961, 295] on tr "1 Renegociação 20/09/2025 R$ 864,92 Agendado Ver detalhe" at bounding box center [801, 302] width 1494 height 35
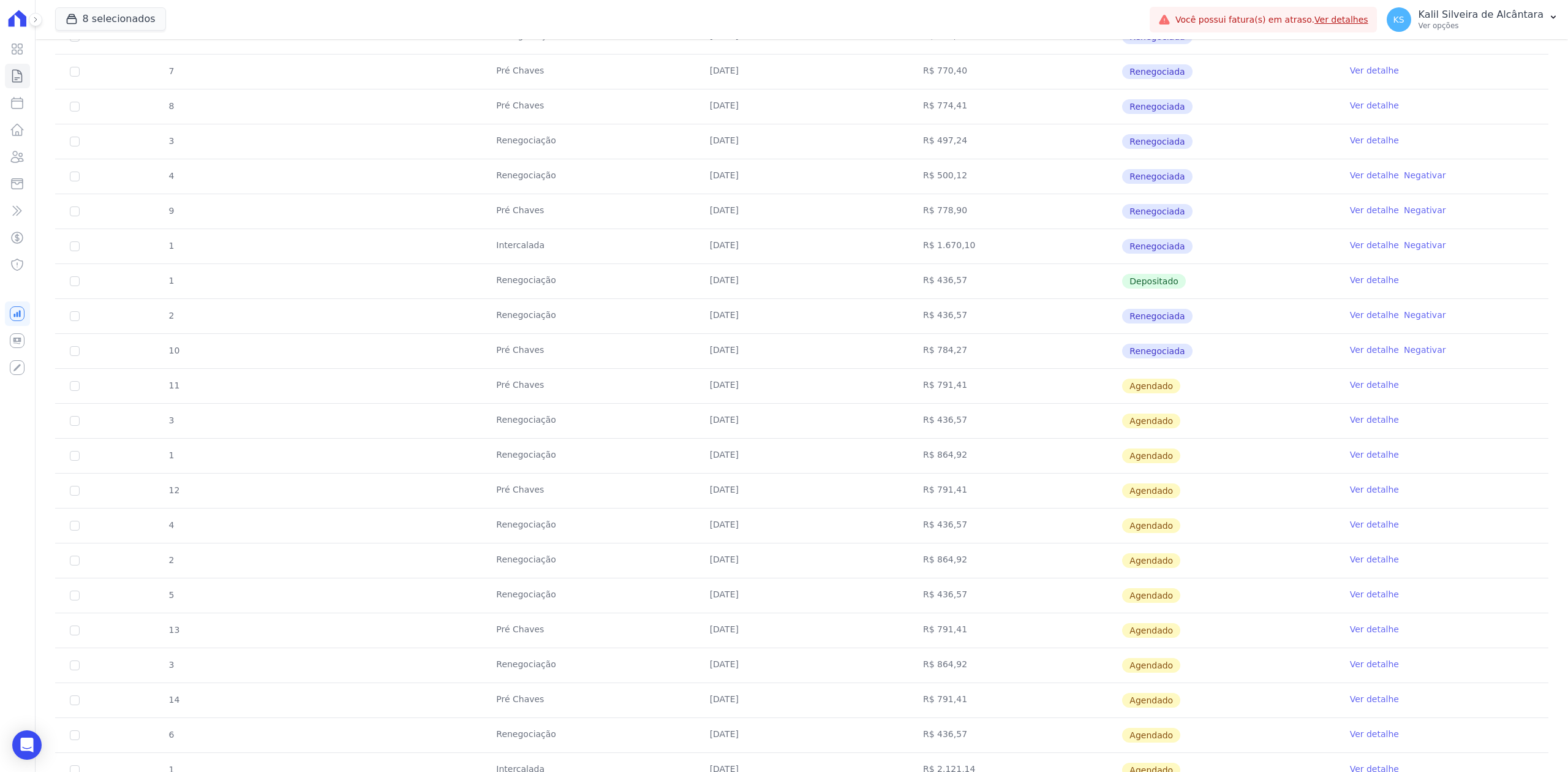
scroll to position [572, 0]
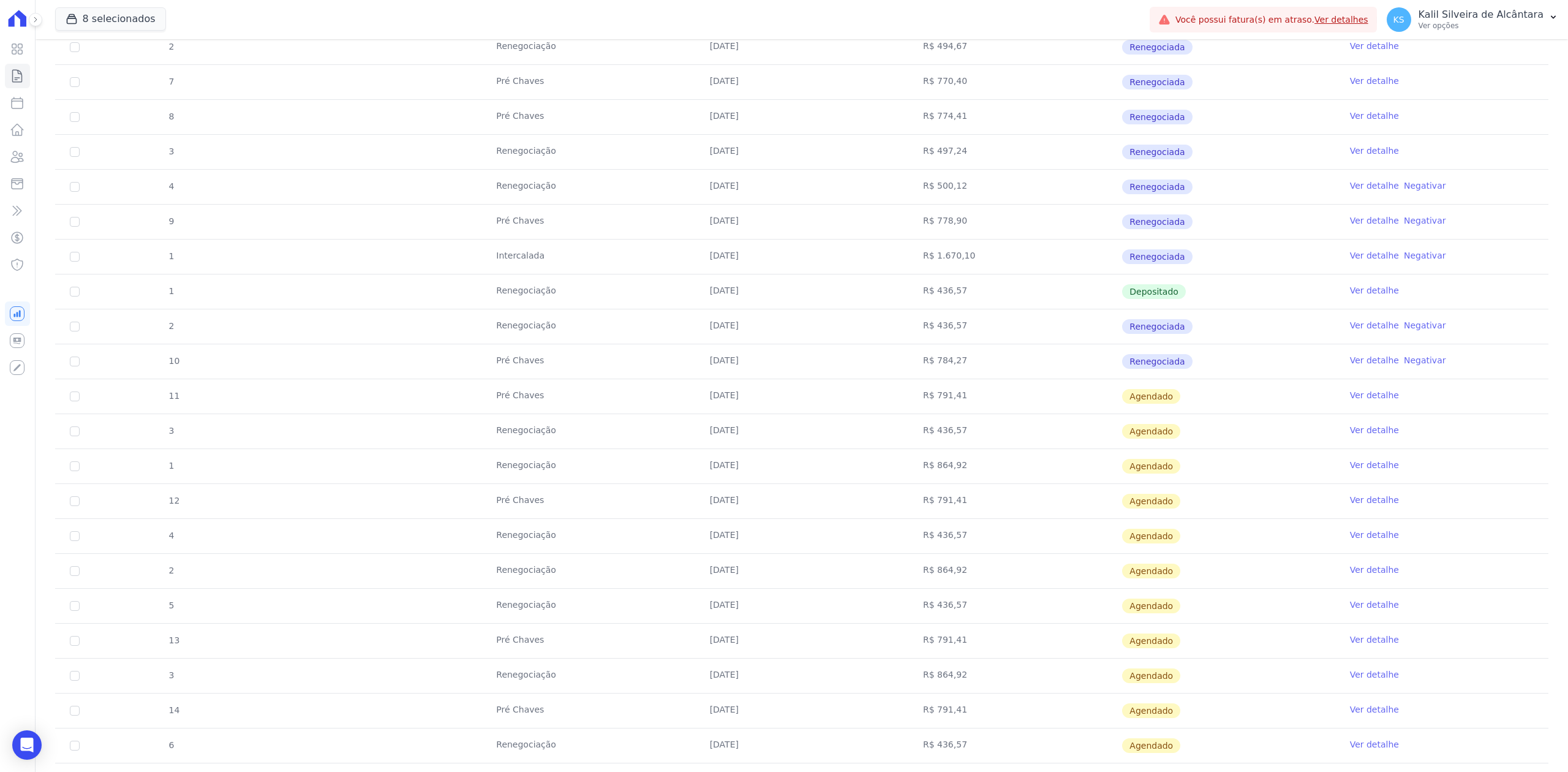
drag, startPoint x: 478, startPoint y: 505, endPoint x: 1023, endPoint y: 521, distance: 545.2
click at [1023, 518] on tr "12 Pré Chaves 10/10/2025 R$ 791,41 Agendado Ver detalhe" at bounding box center [801, 501] width 1494 height 35
drag, startPoint x: 476, startPoint y: 467, endPoint x: 1055, endPoint y: 474, distance: 579.0
click at [1055, 474] on tr "1 Renegociação 20/09/2025 R$ 864,92 Agendado Ver detalhe" at bounding box center [801, 465] width 1494 height 35
click at [920, 356] on td "R$ 784,27" at bounding box center [1015, 361] width 213 height 34
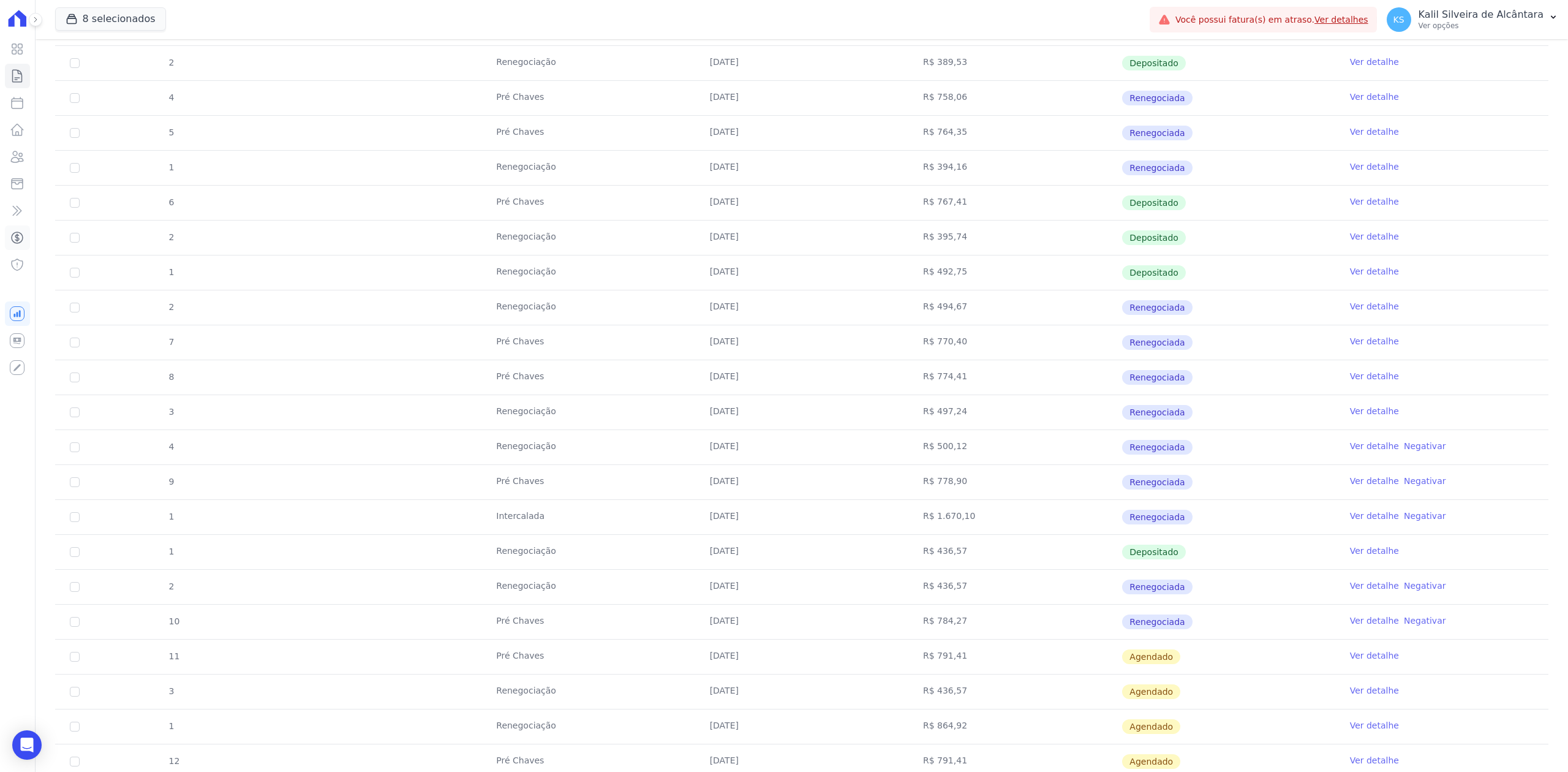
scroll to position [163, 0]
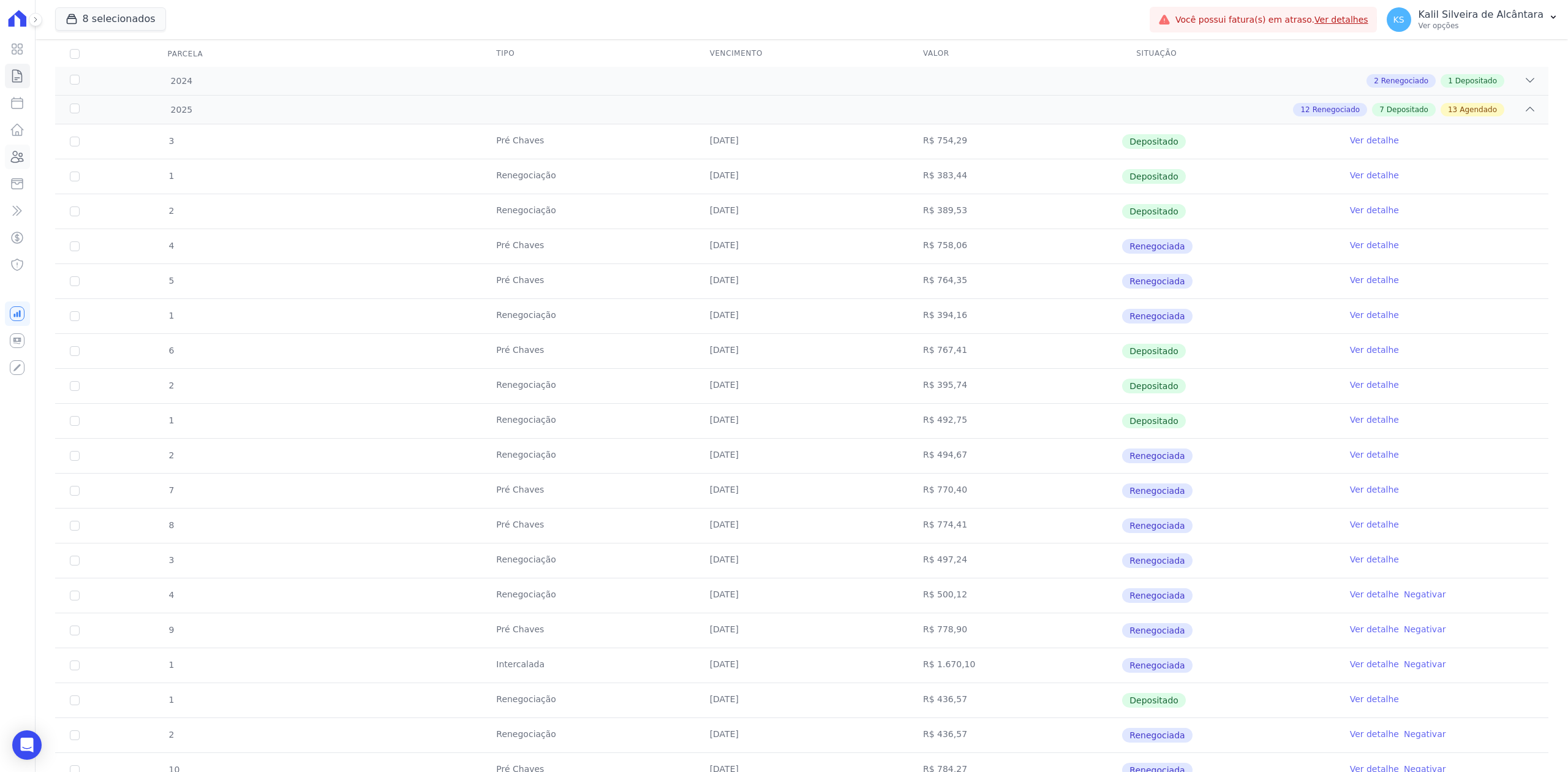
click at [8, 150] on link "Clientes" at bounding box center [18, 156] width 25 height 25
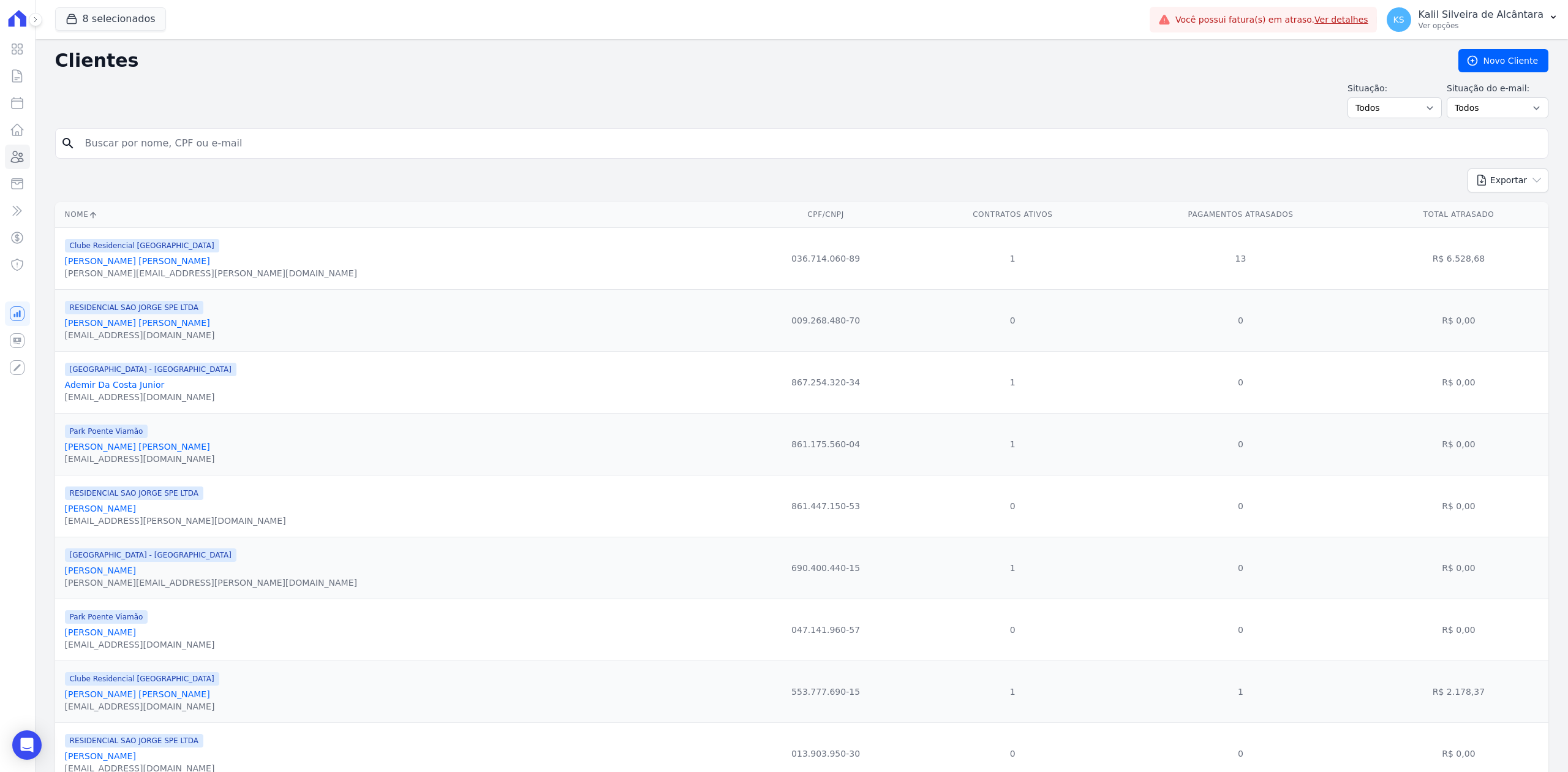
click at [224, 153] on input "search" at bounding box center [810, 143] width 1465 height 25
click at [166, 135] on input "search" at bounding box center [810, 143] width 1465 height 25
type input "Rodrigo de Quadros"
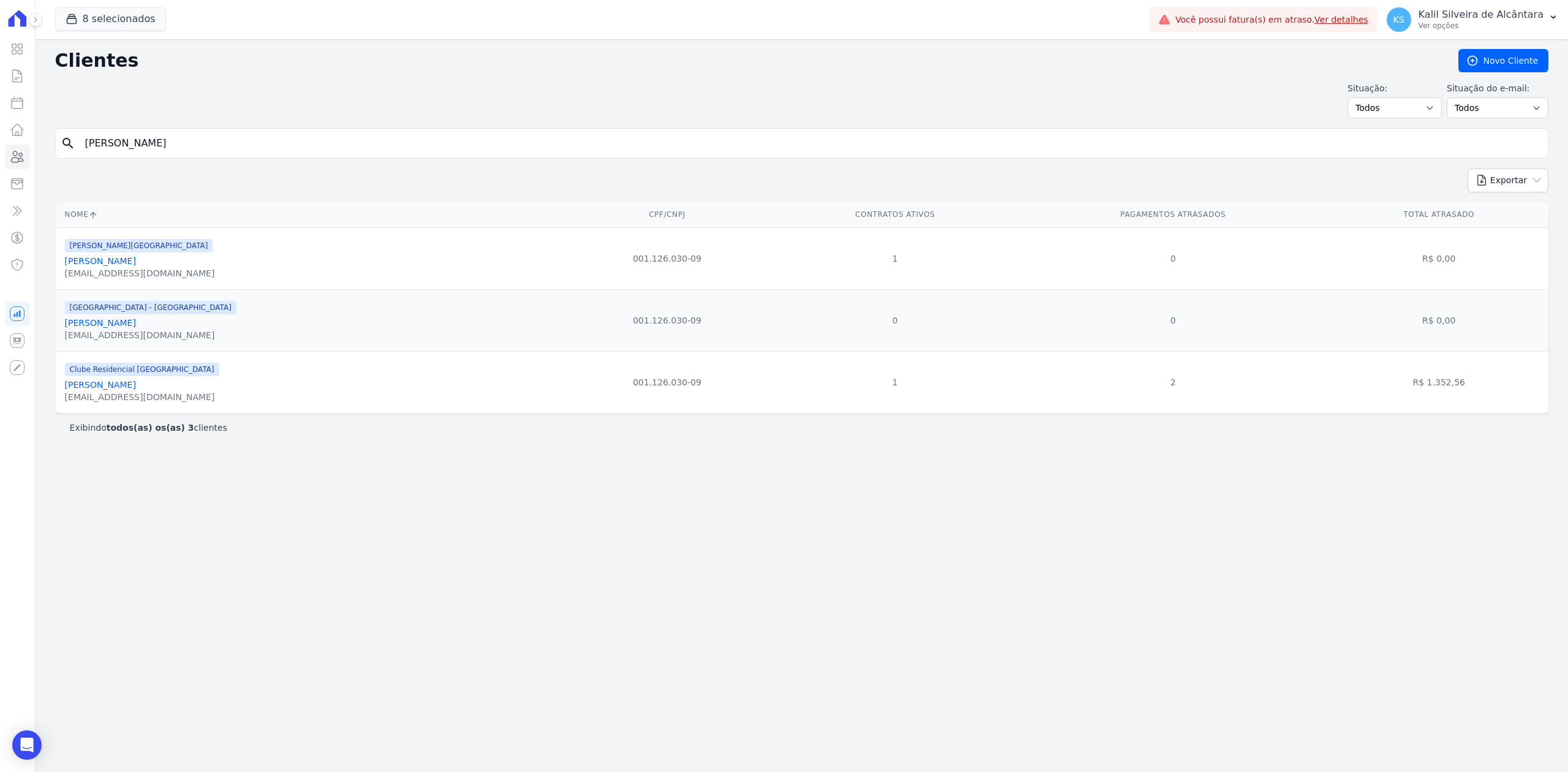
click at [136, 390] on link "Rodrigo De Quadros" at bounding box center [100, 385] width 71 height 10
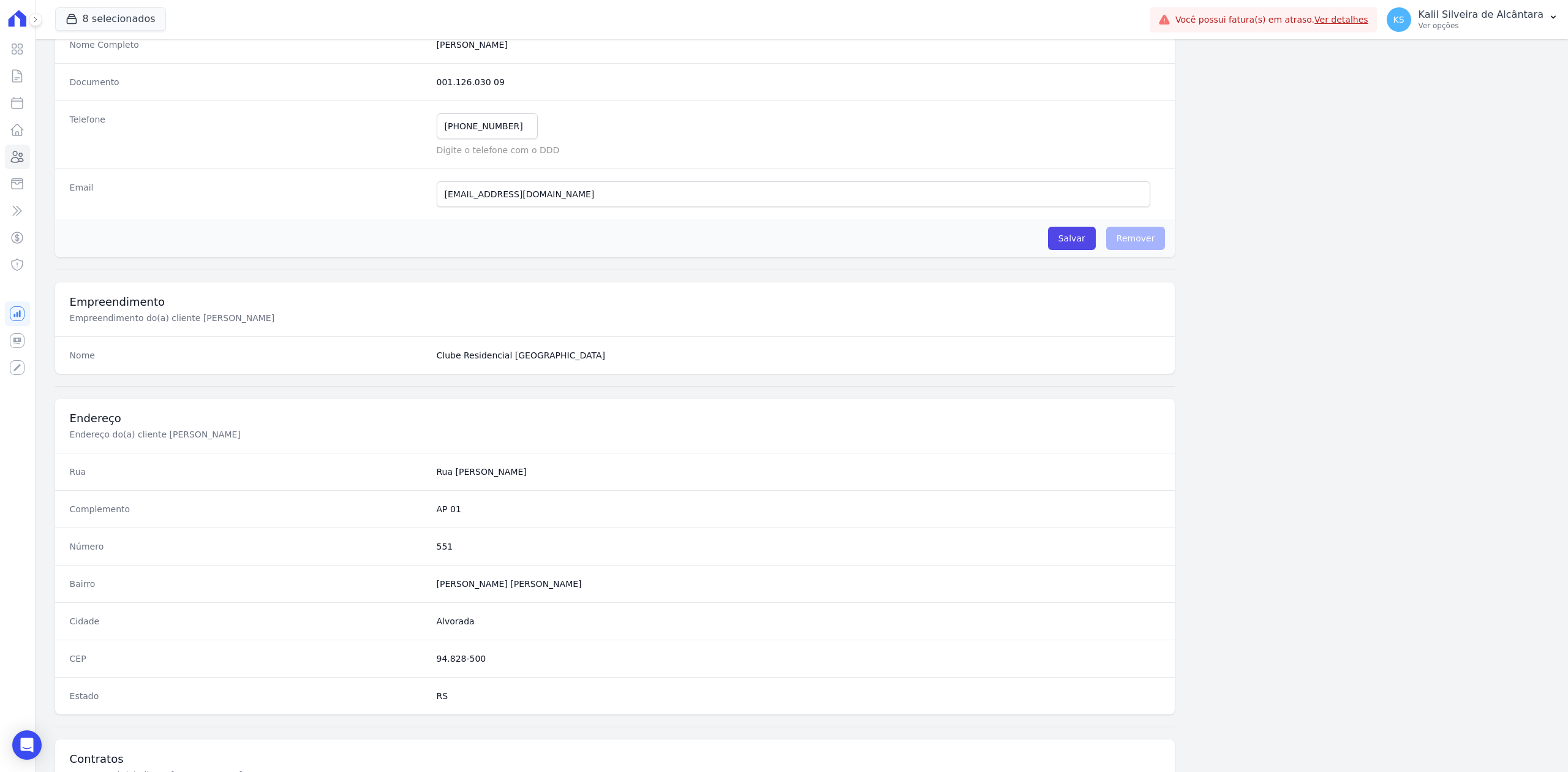
scroll to position [380, 0]
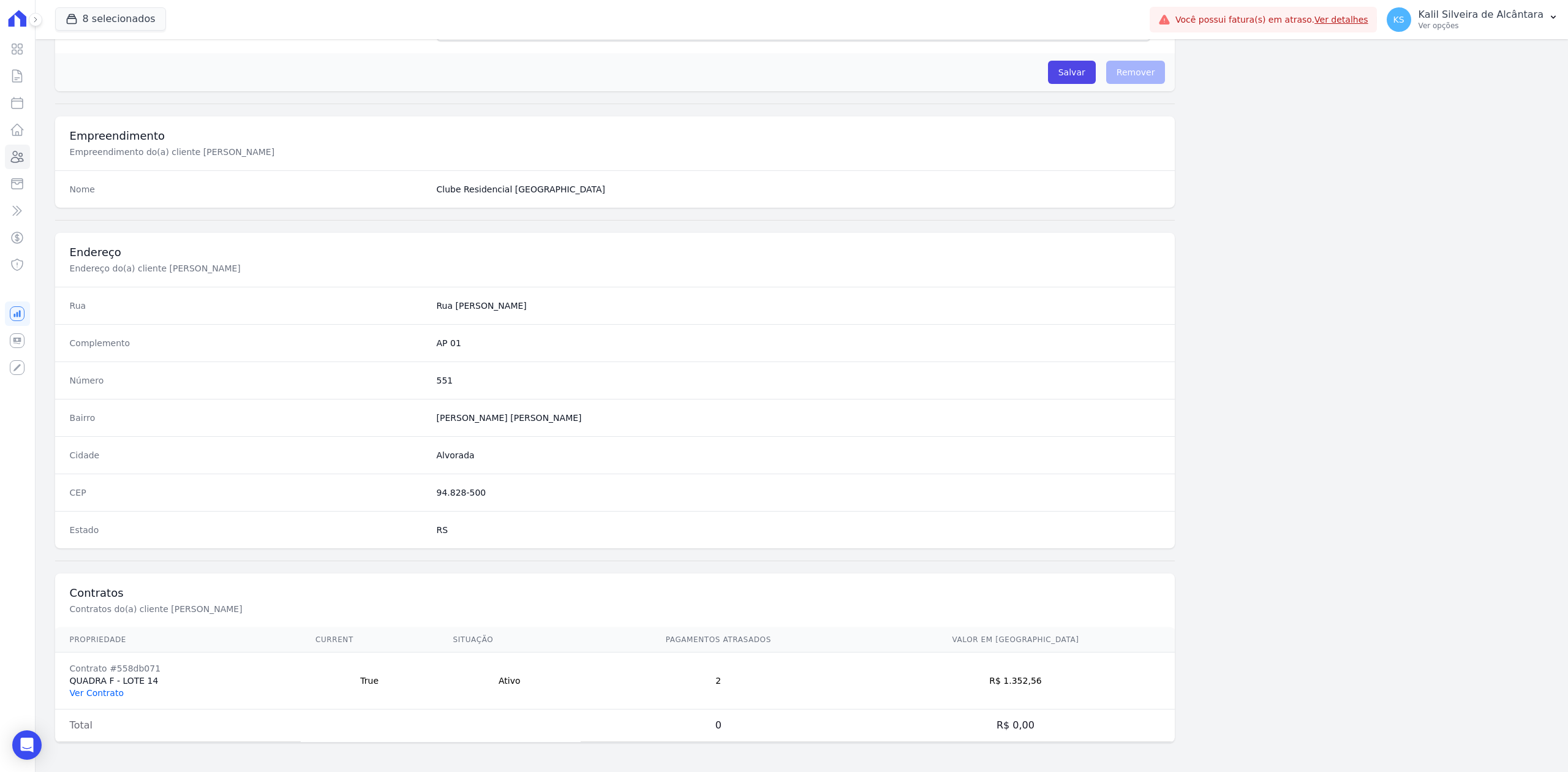
click at [117, 690] on link "Ver Contrato" at bounding box center [97, 693] width 54 height 10
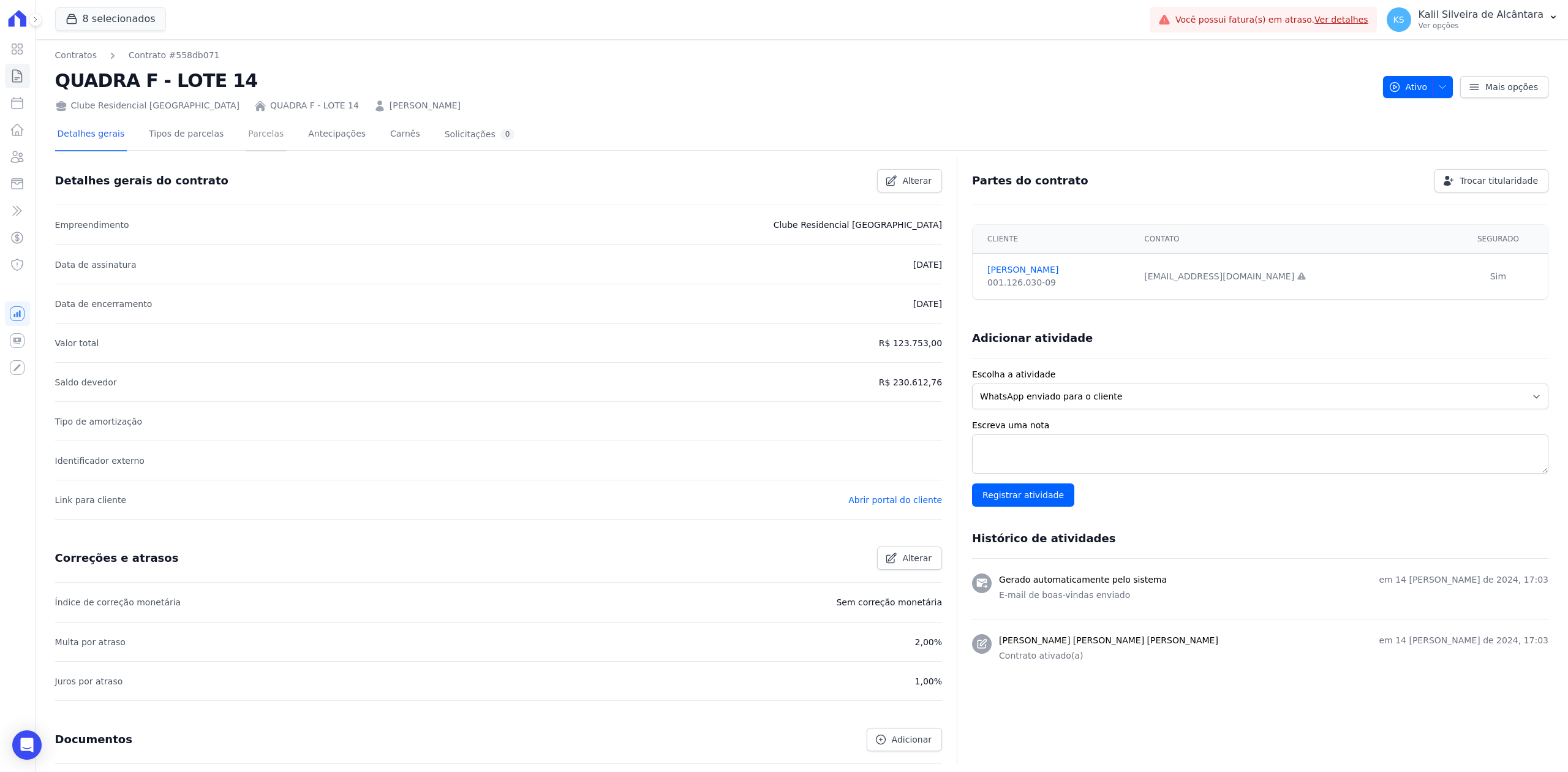
click at [263, 136] on link "Parcelas" at bounding box center [266, 134] width 40 height 32
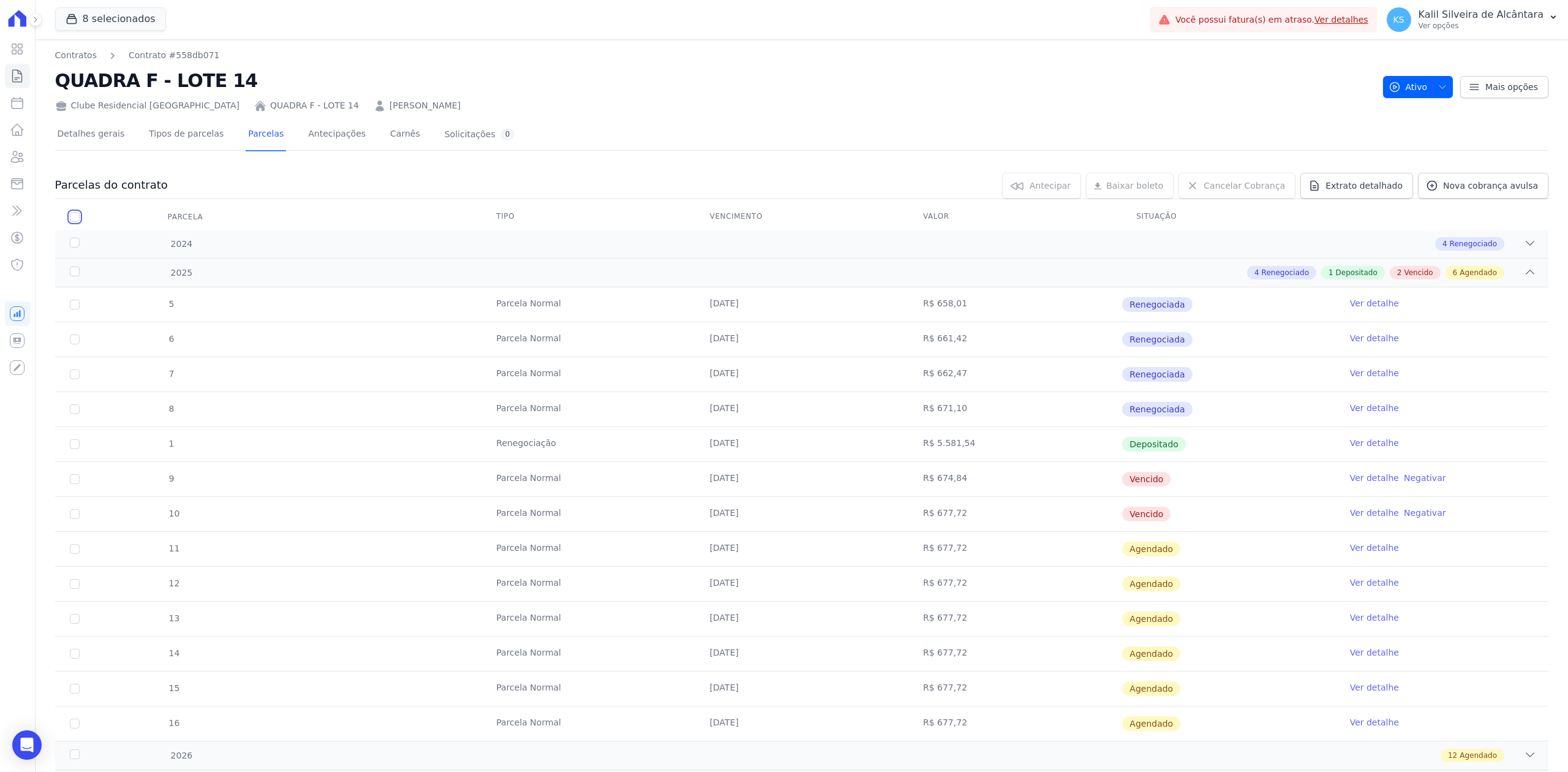
click at [74, 214] on input "checkbox" at bounding box center [75, 217] width 10 height 10
checkbox input "true"
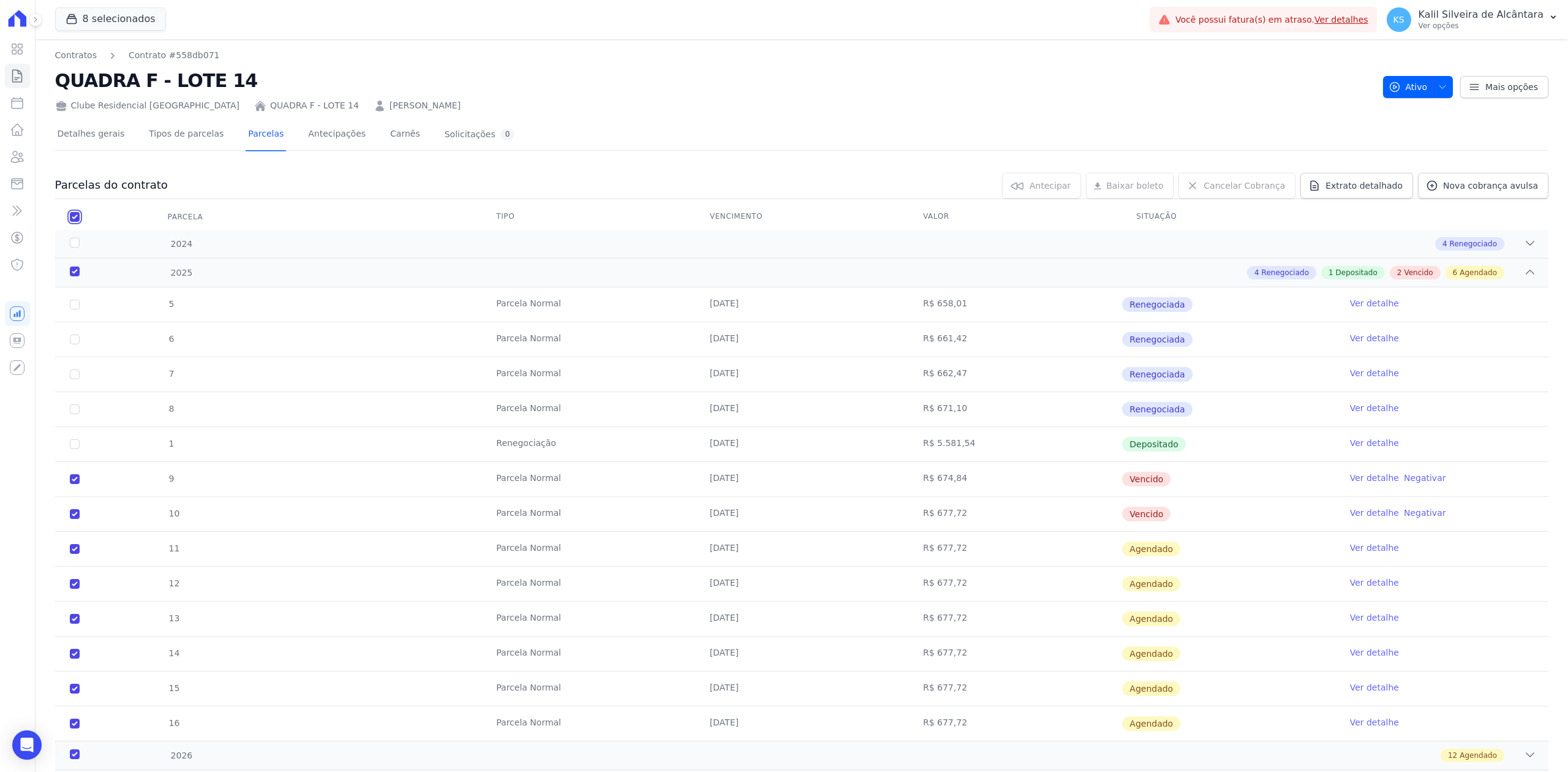
checkbox input "true"
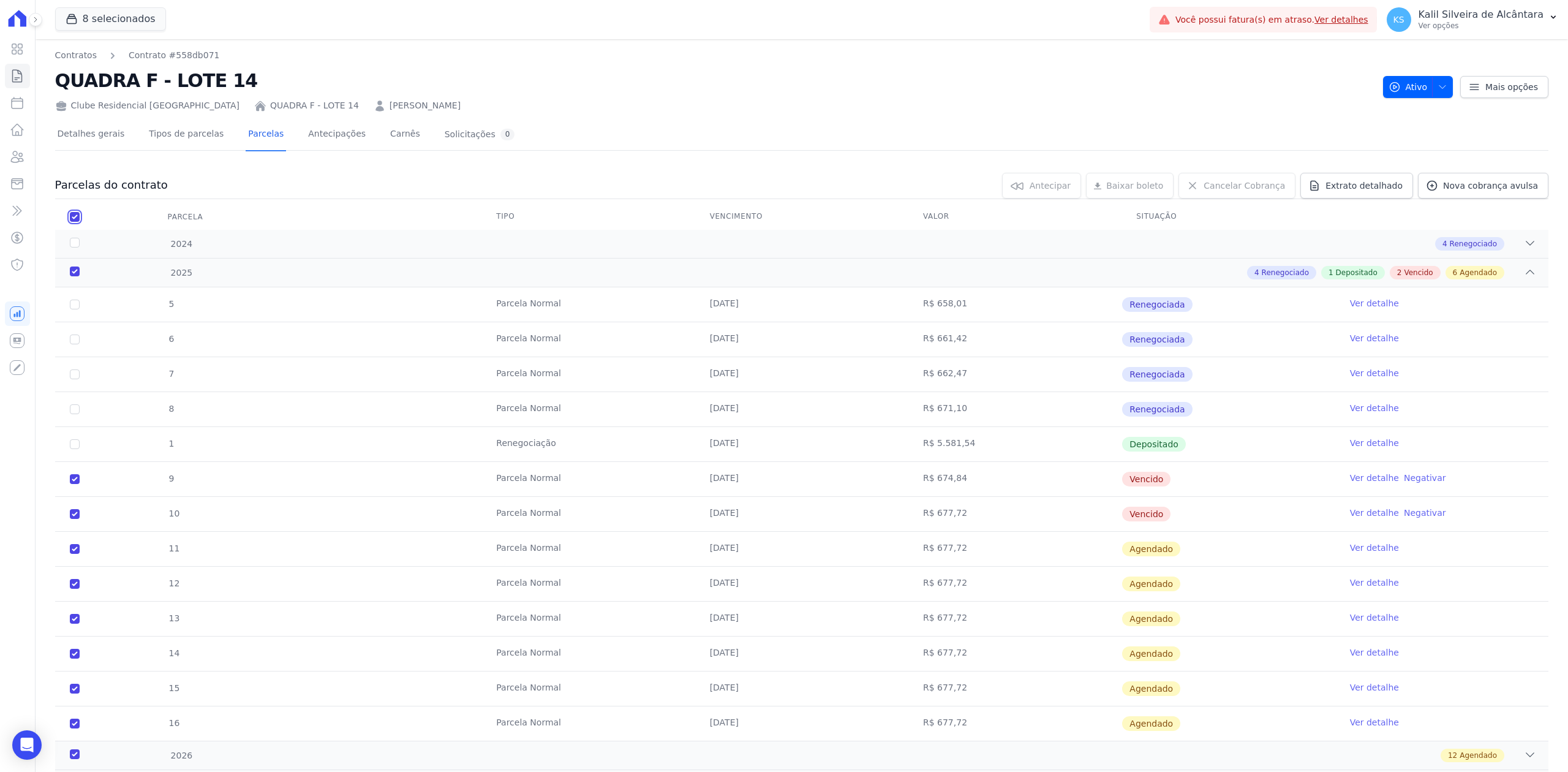
checkbox input "true"
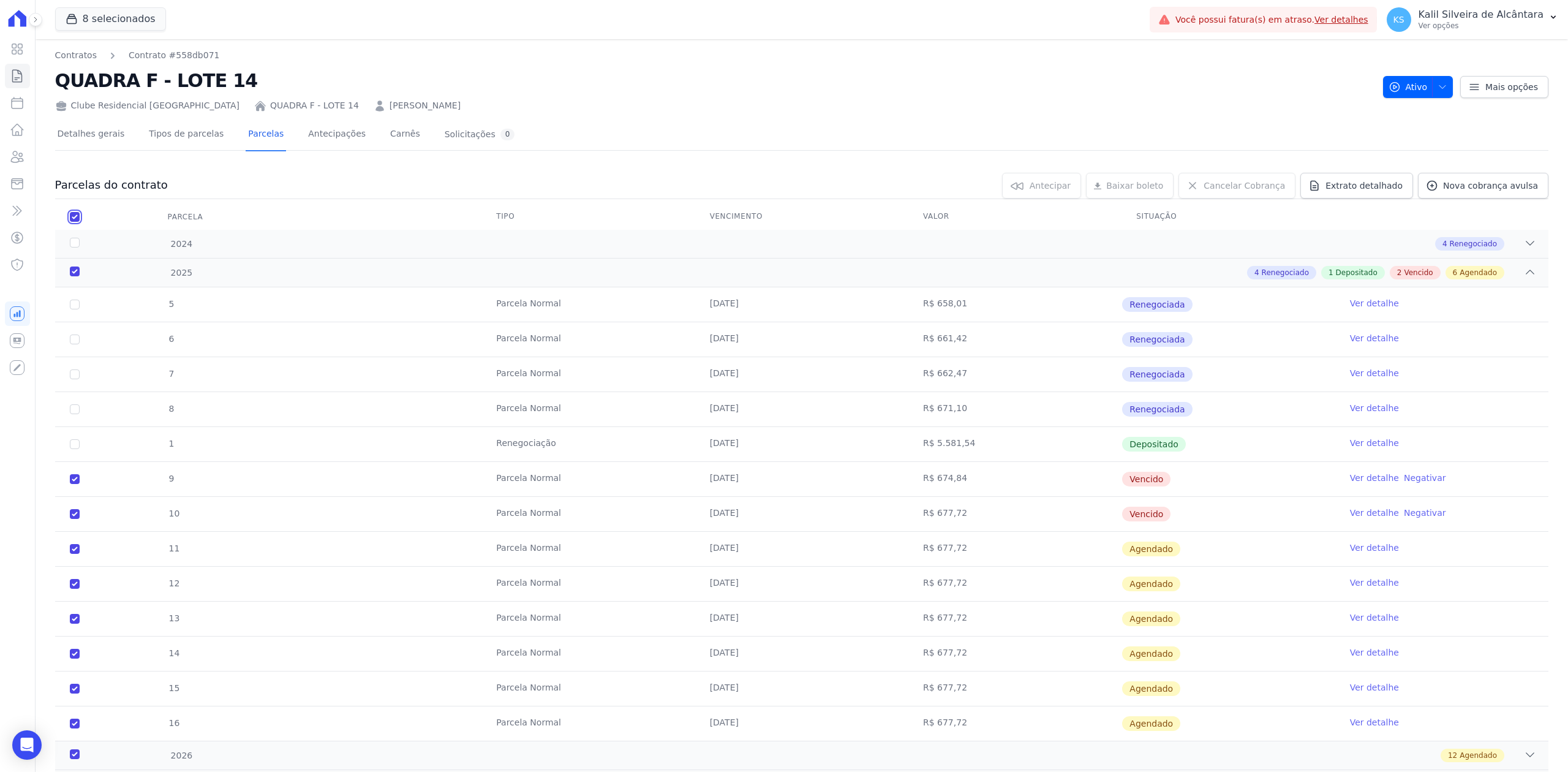
checkbox input "true"
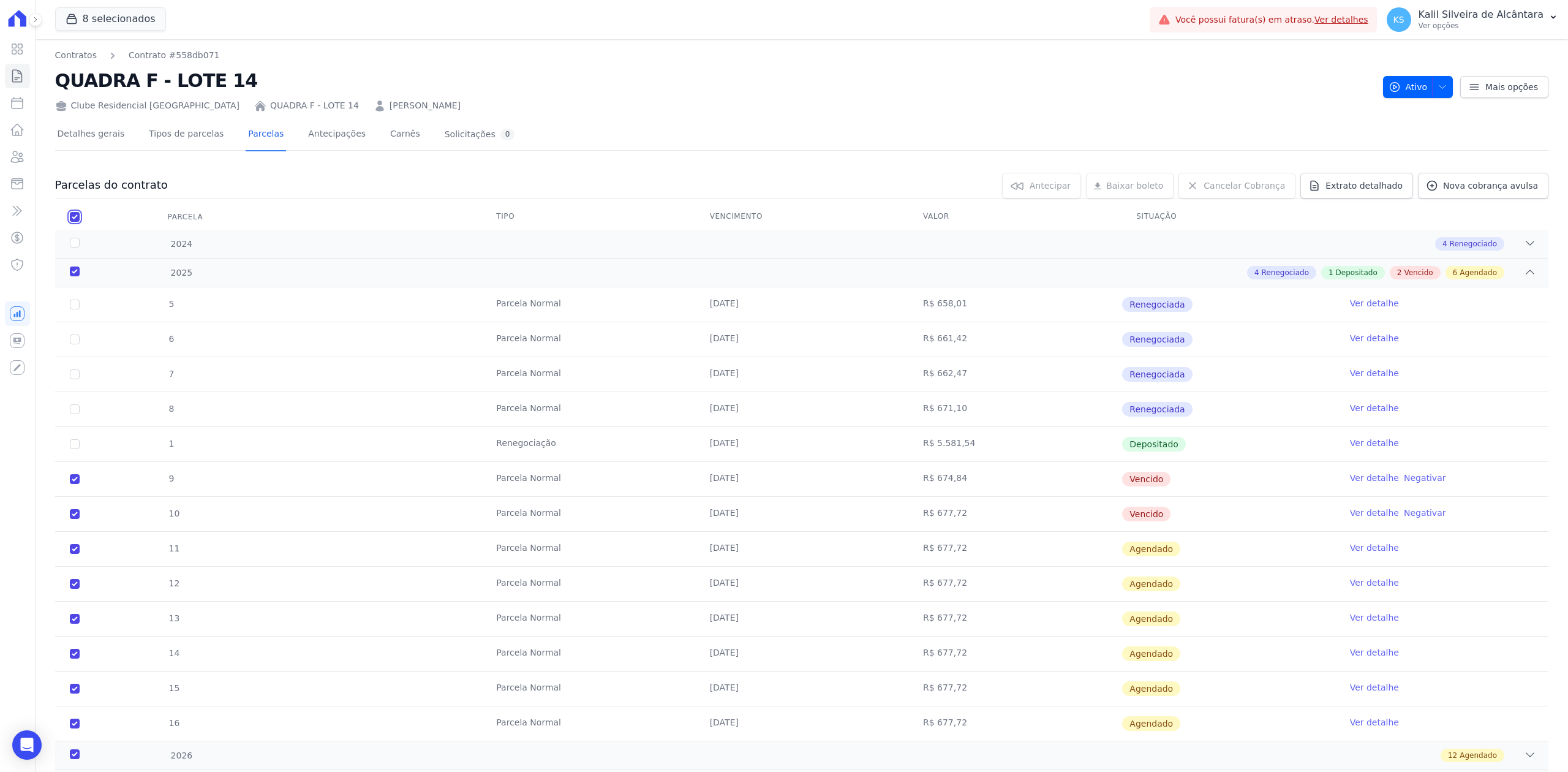
checkbox input "true"
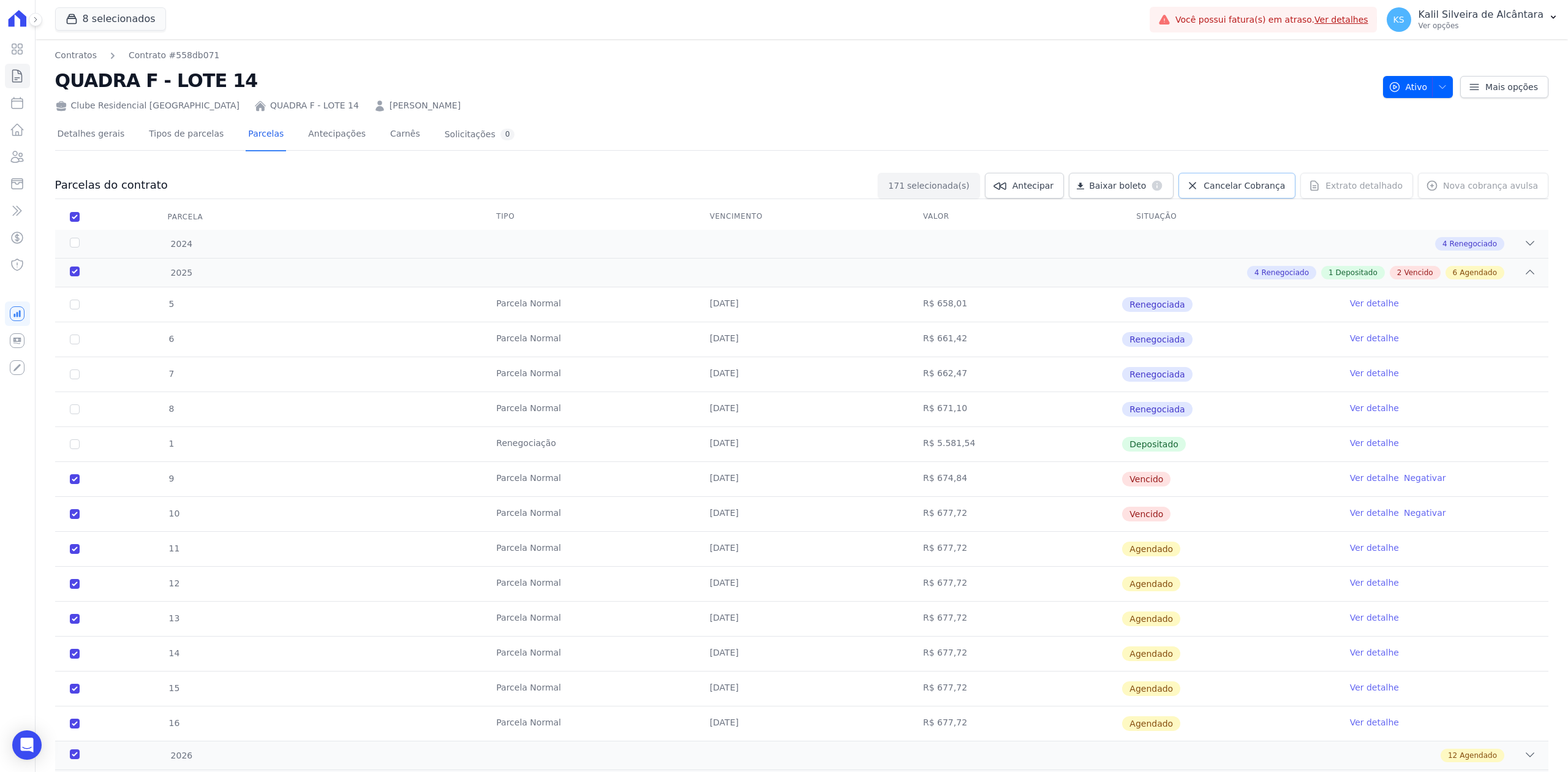
click at [1221, 191] on span "Cancelar Cobrança" at bounding box center [1244, 185] width 81 height 12
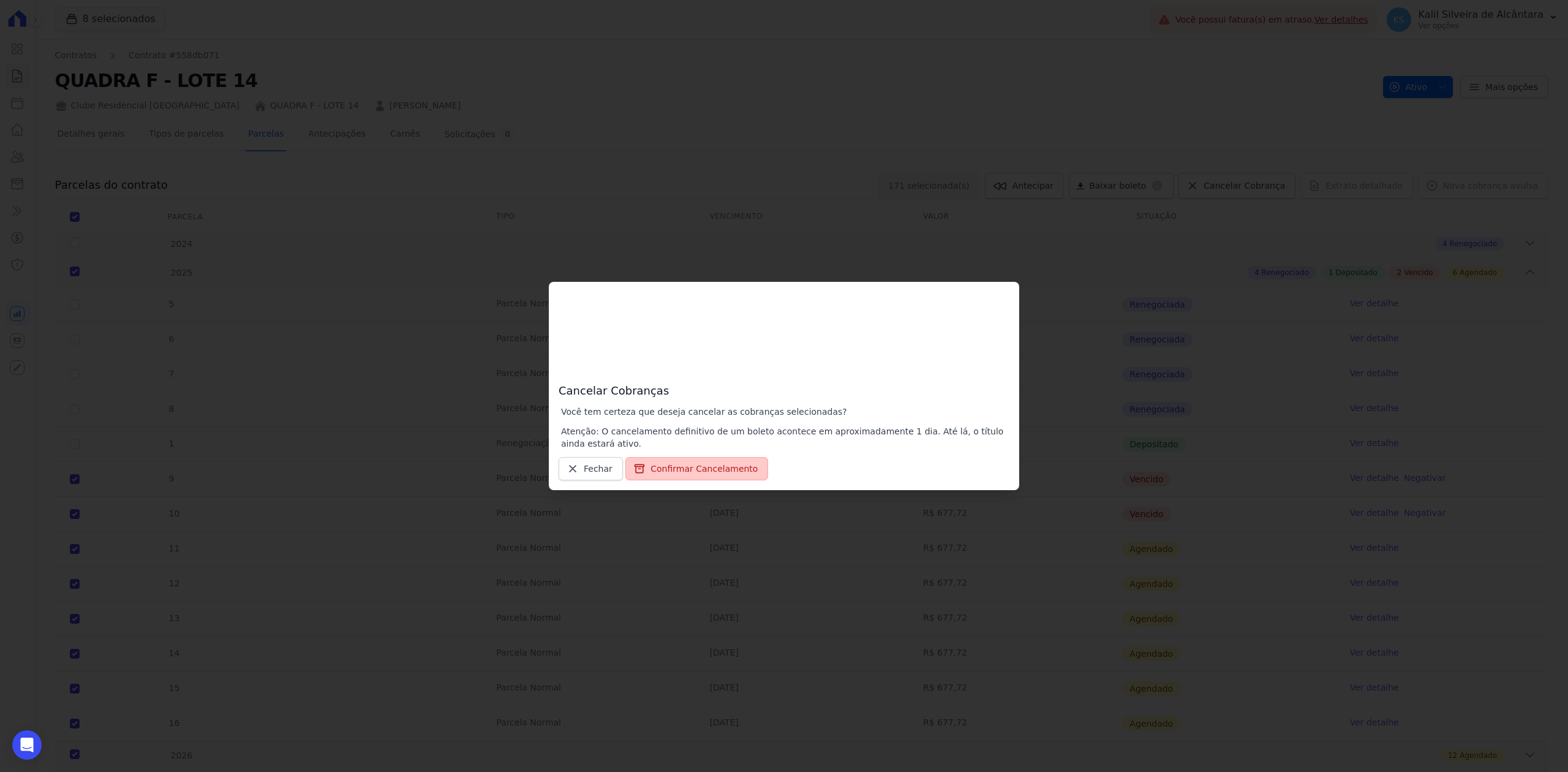
click at [702, 462] on button "Confirmar Cancelamento" at bounding box center [697, 469] width 142 height 23
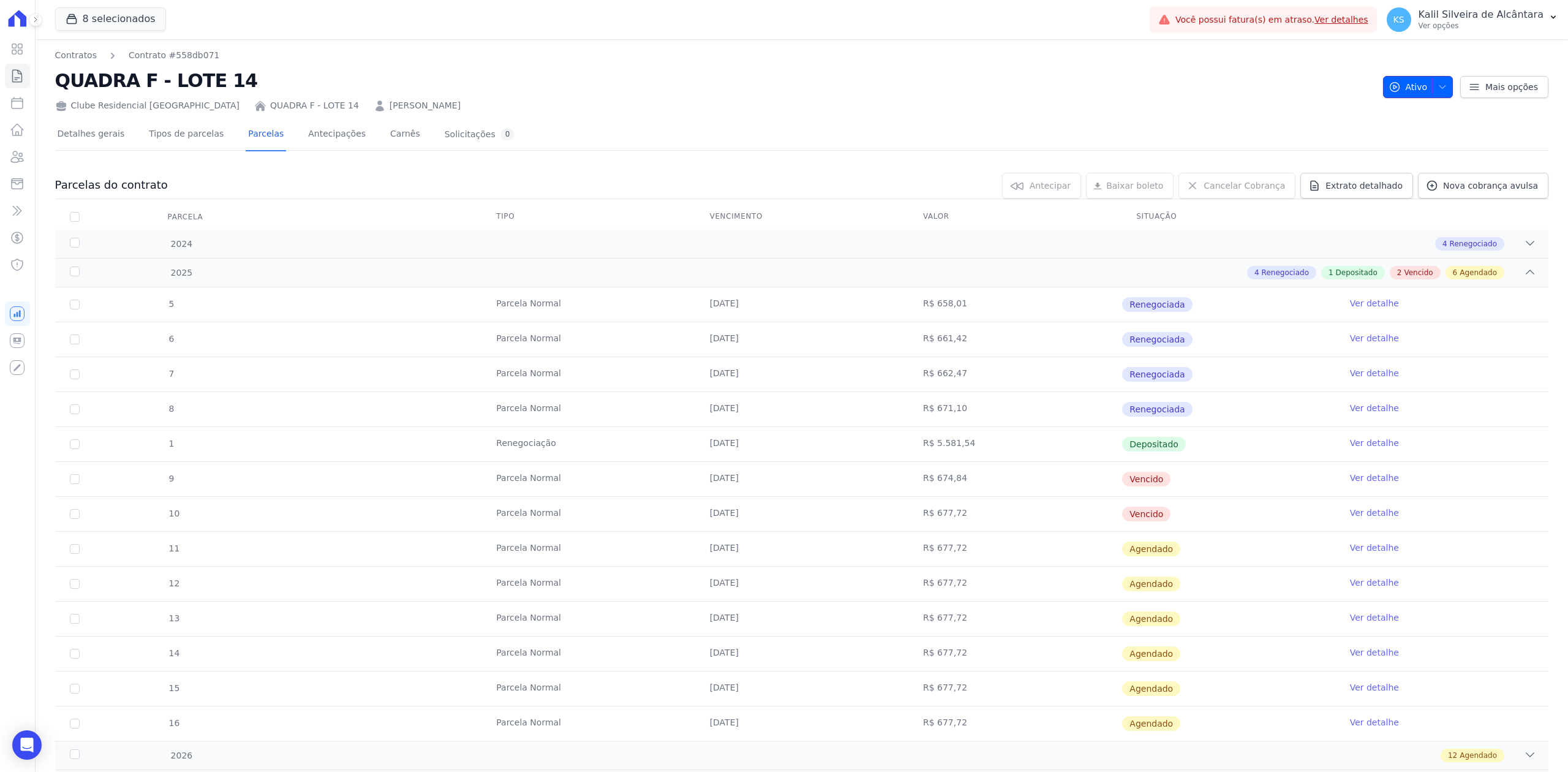
click at [1437, 86] on icon "button" at bounding box center [1443, 87] width 10 height 10
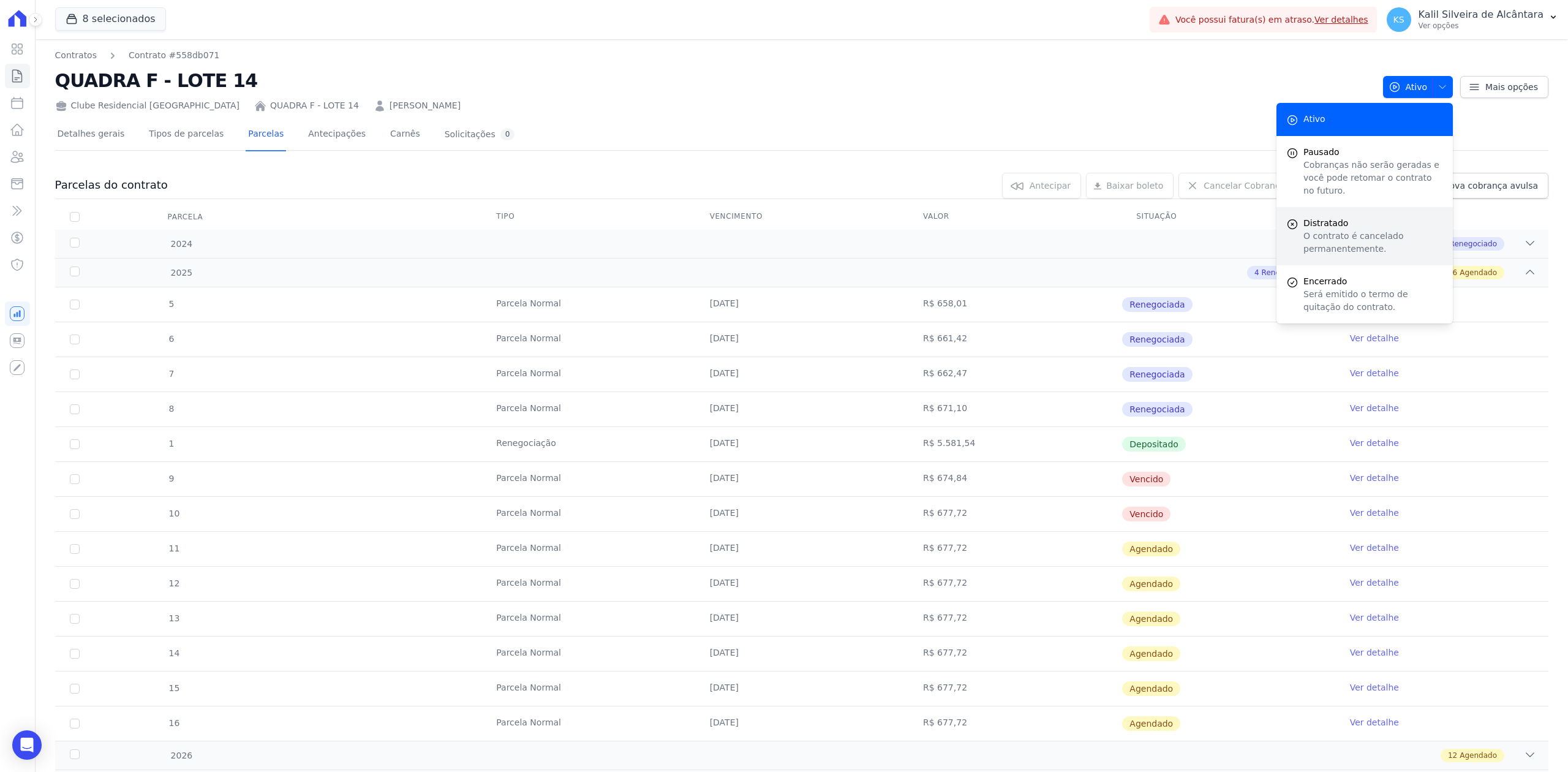
click at [1327, 217] on span "Distratado" at bounding box center [1374, 223] width 140 height 13
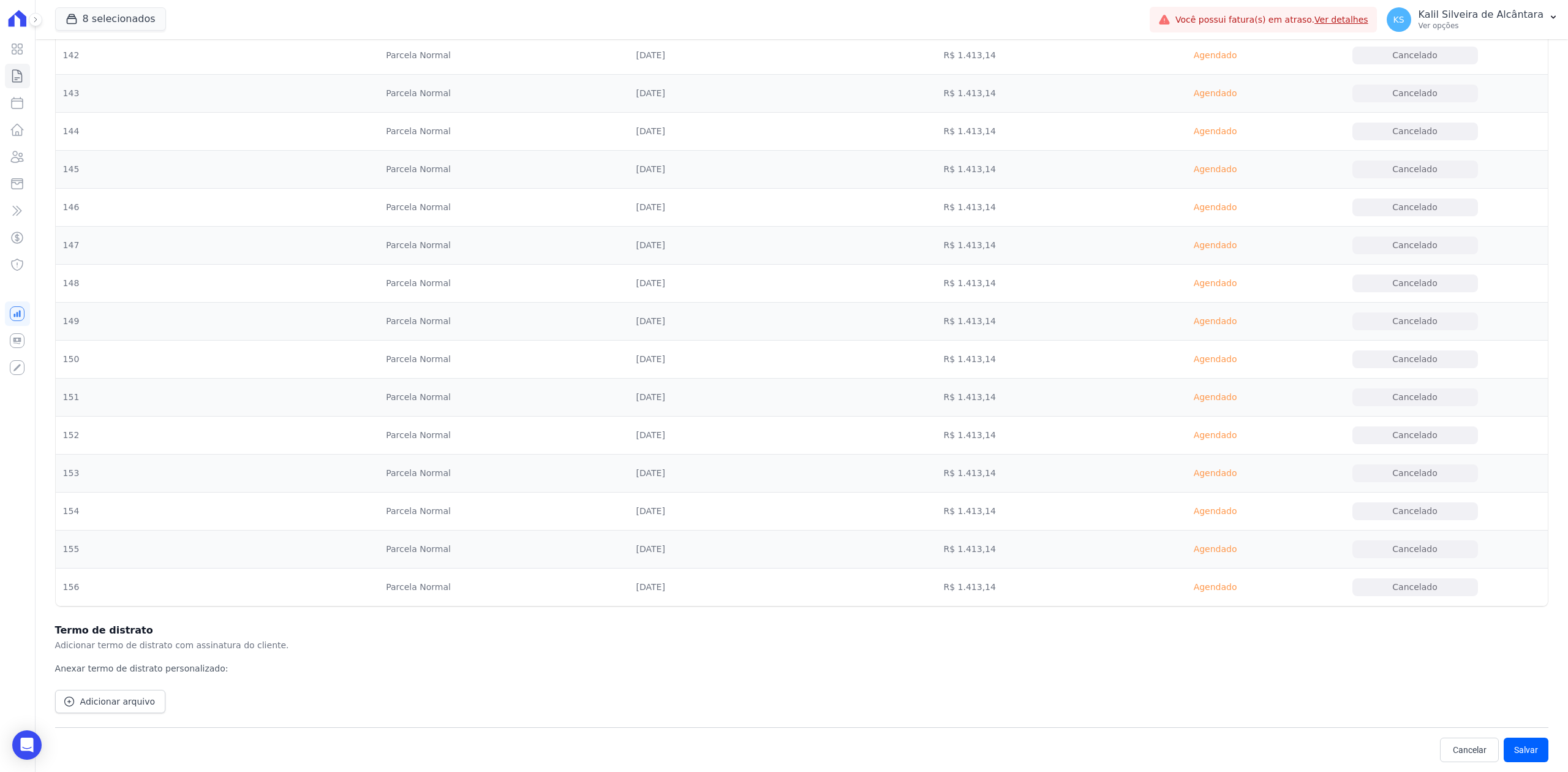
scroll to position [6339, 0]
click at [1533, 751] on button "Salvar" at bounding box center [1526, 750] width 45 height 25
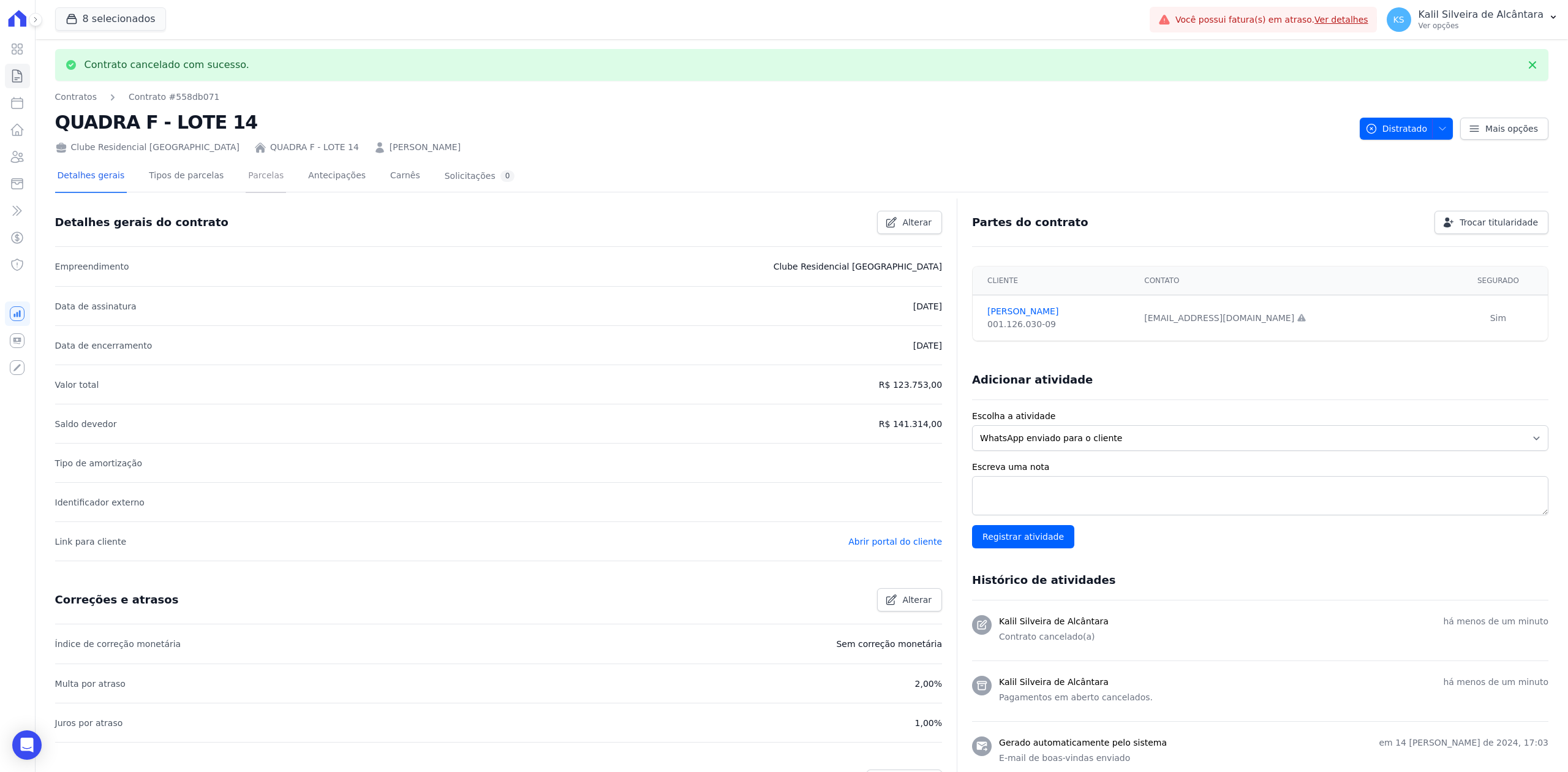
click at [248, 175] on link "Parcelas" at bounding box center [266, 177] width 40 height 32
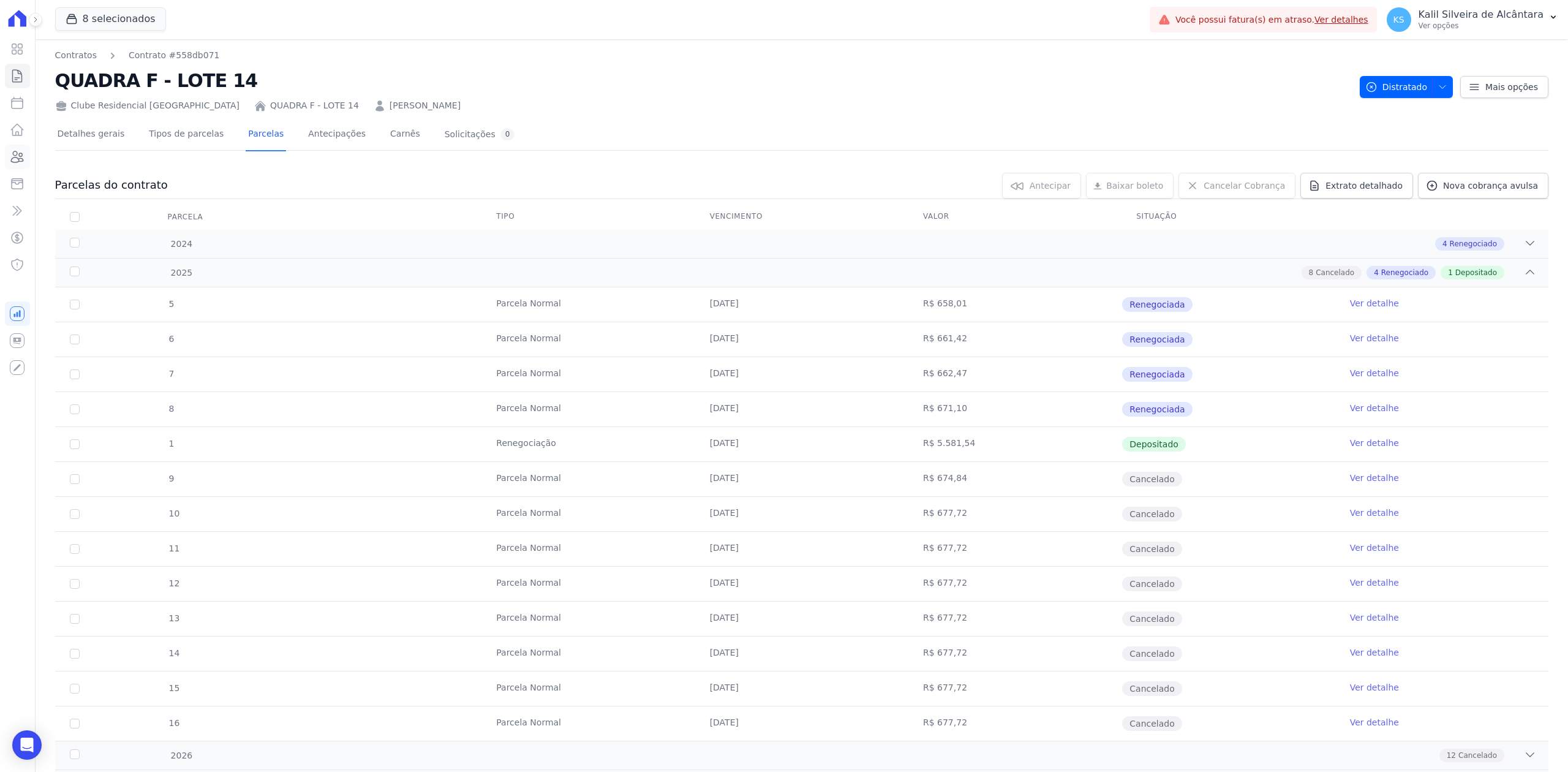
click at [23, 155] on icon at bounding box center [17, 156] width 15 height 15
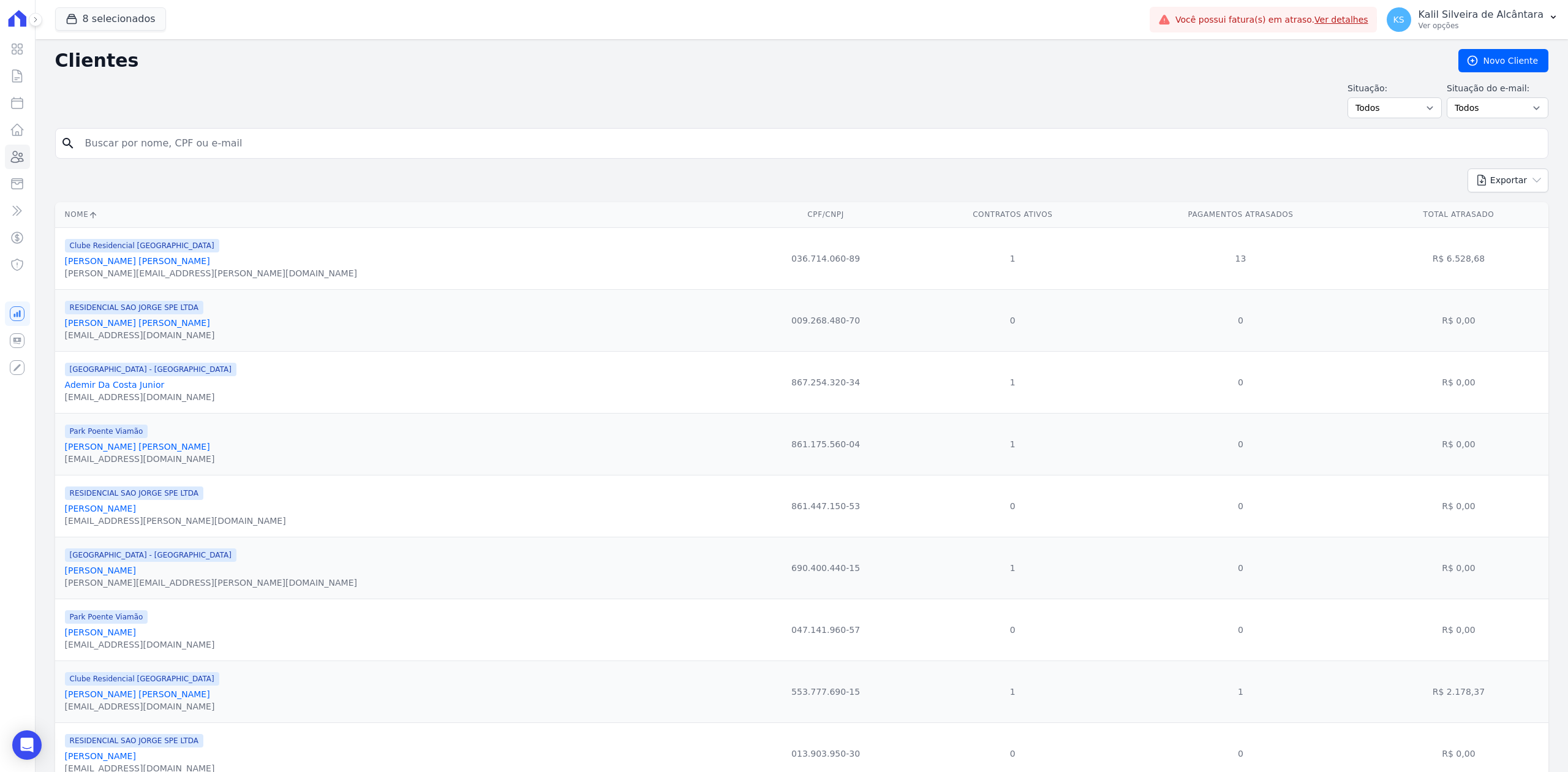
click at [209, 151] on input "search" at bounding box center [810, 143] width 1465 height 25
type input "Rodrigo de Quadros"
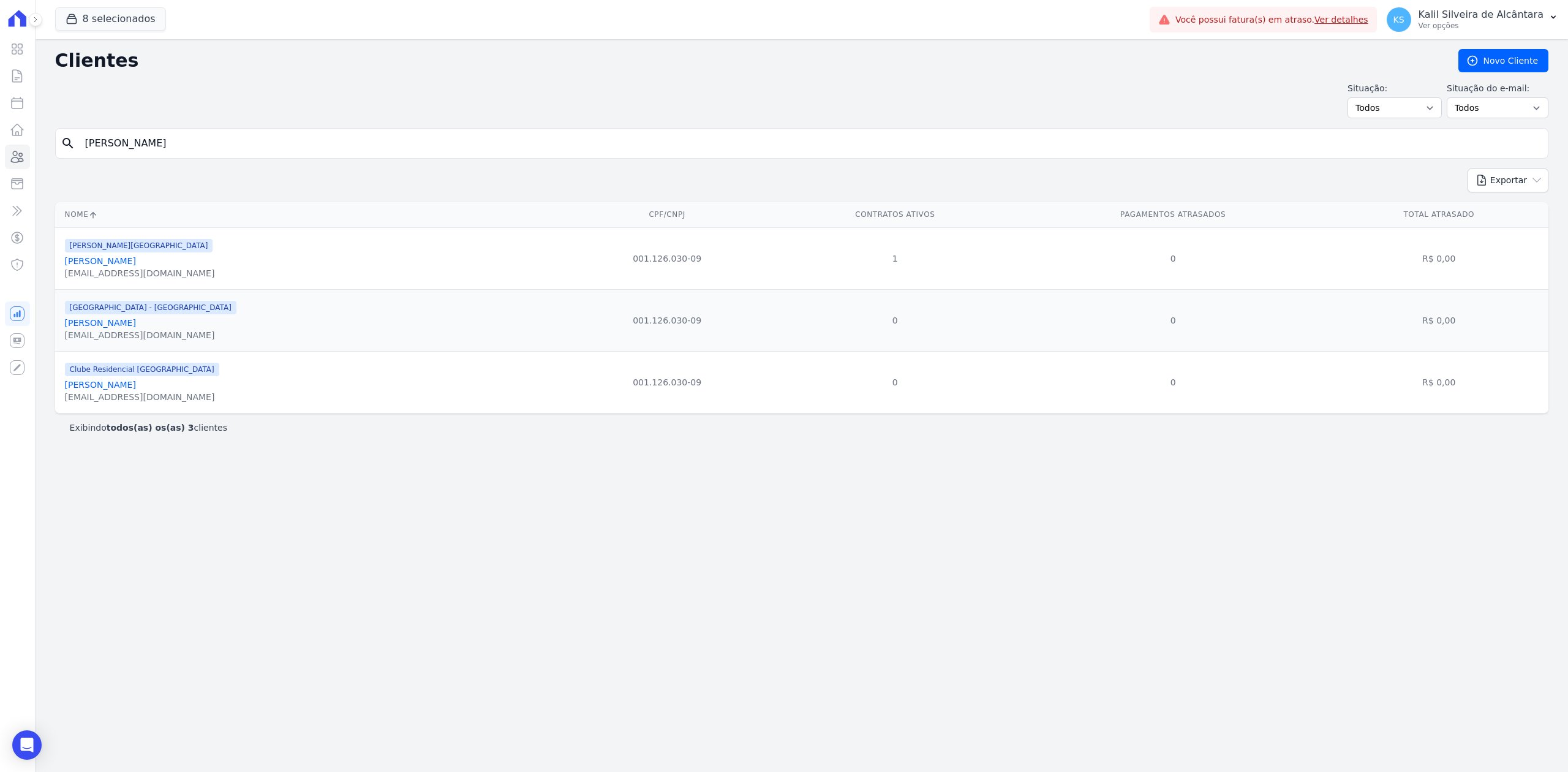
click at [136, 263] on link "Rodrigo De Quadros" at bounding box center [100, 261] width 71 height 10
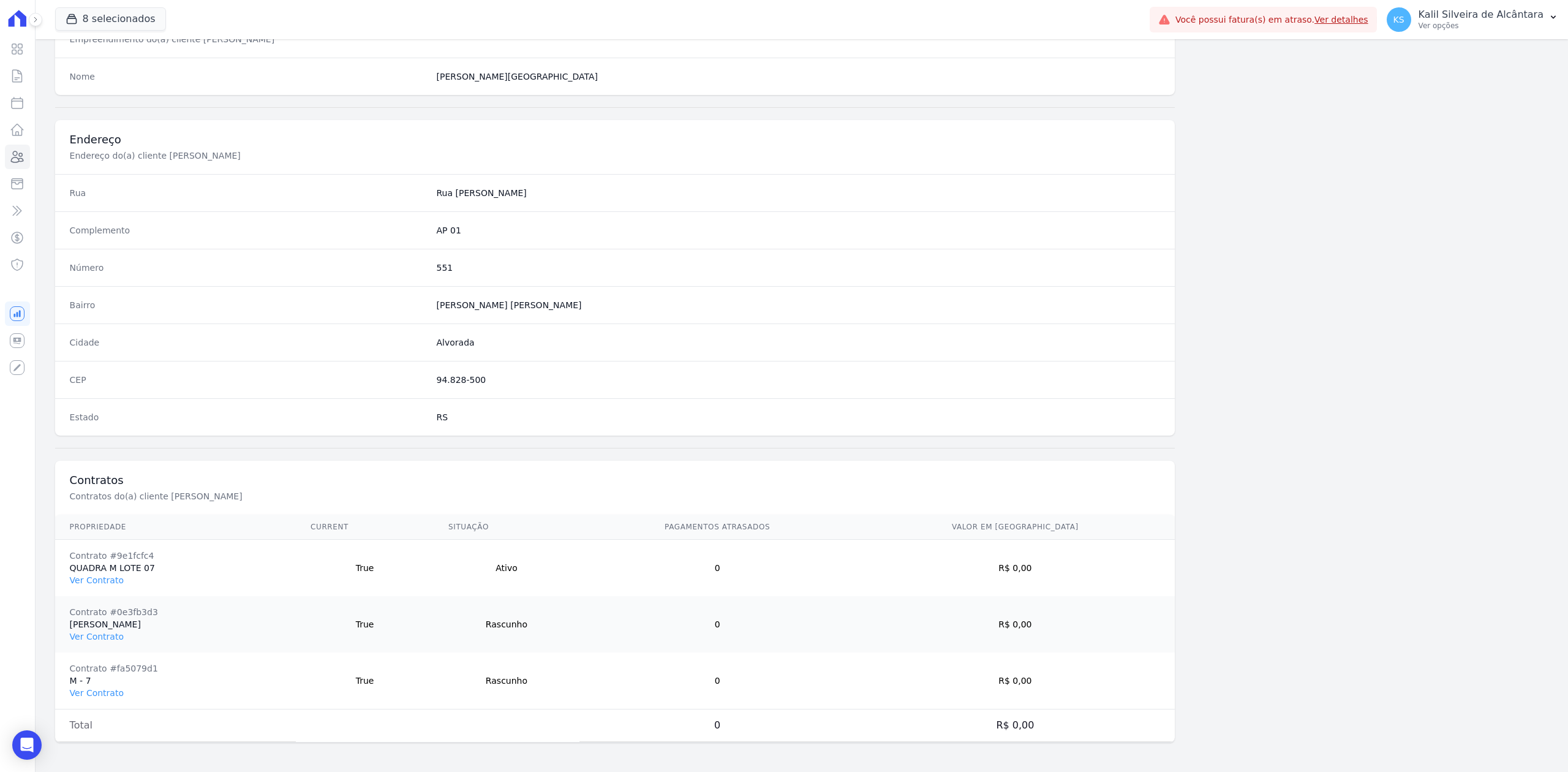
scroll to position [493, 0]
click at [91, 583] on link "Ver Contrato" at bounding box center [97, 580] width 54 height 10
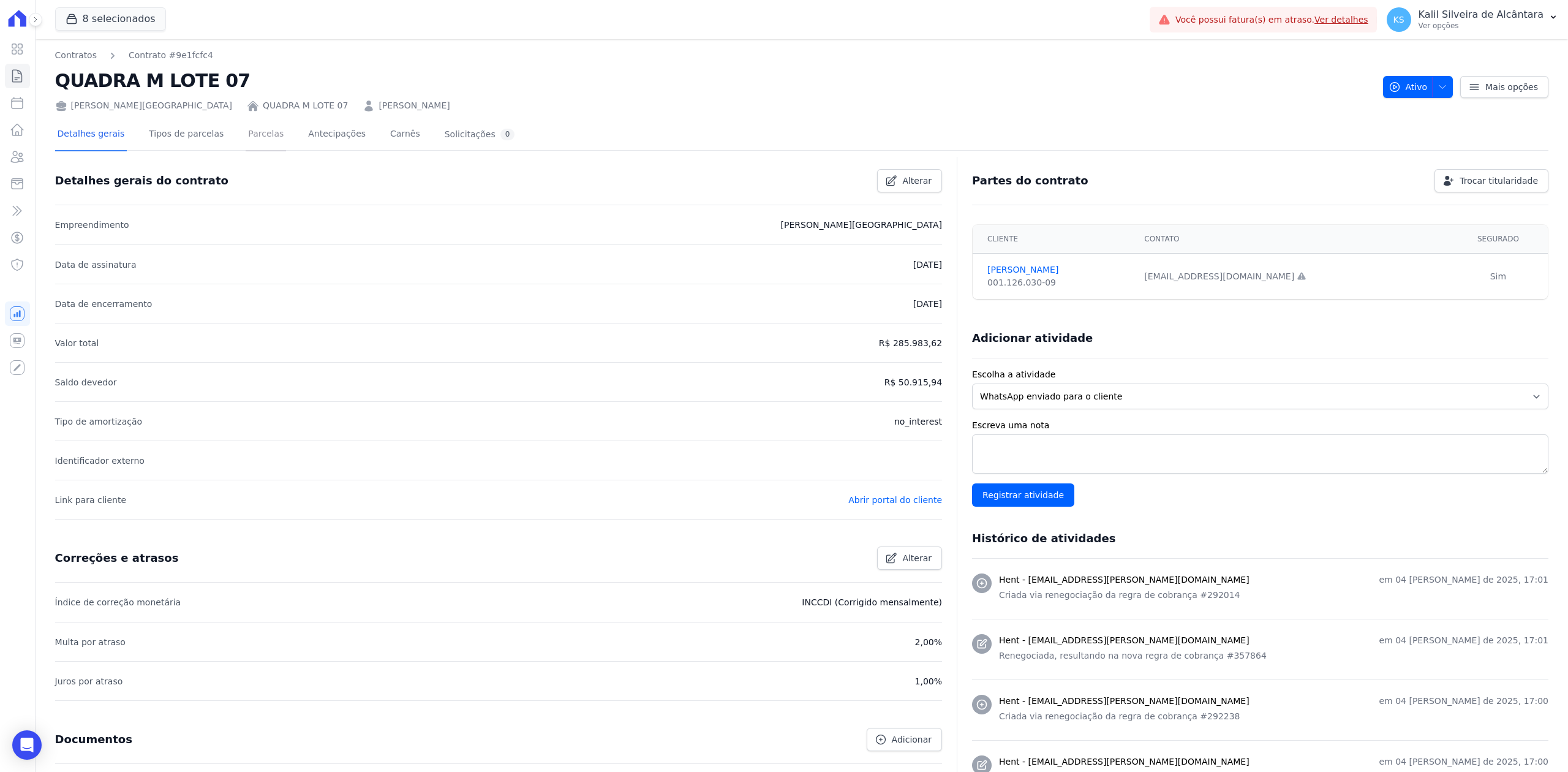
click at [246, 137] on link "Parcelas" at bounding box center [266, 134] width 40 height 32
